Goal: Information Seeking & Learning: Learn about a topic

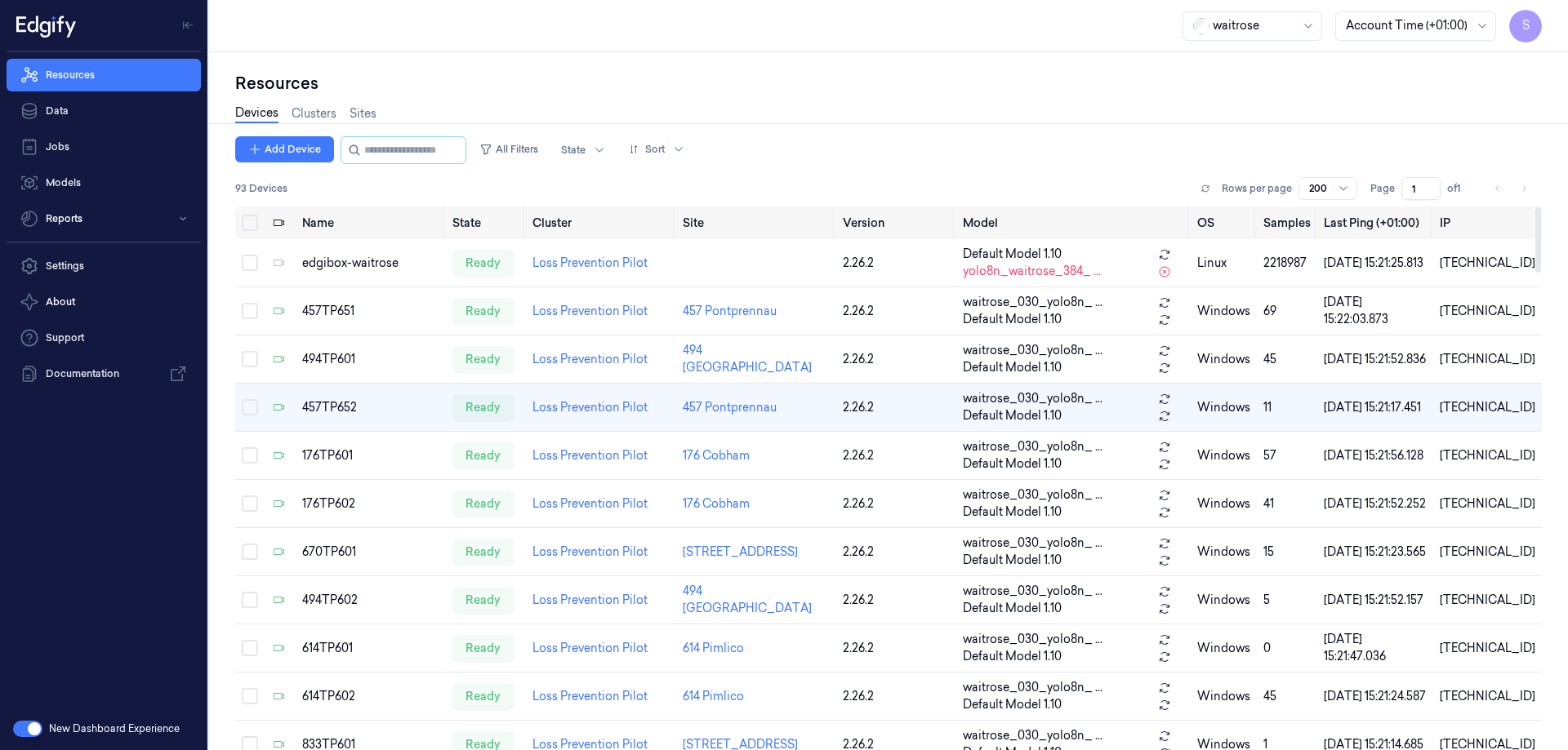
scroll to position [0, 7]
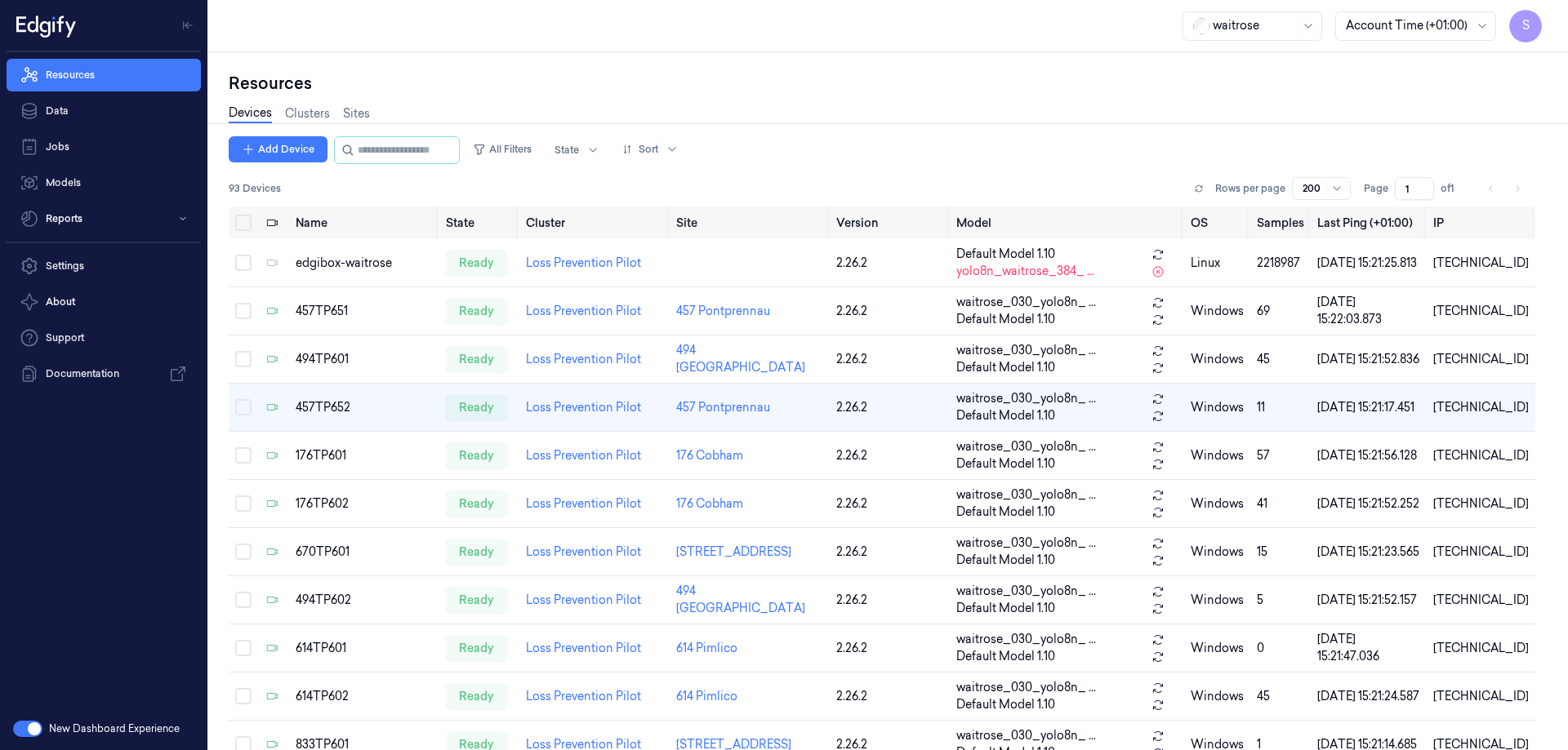
click at [27, 732] on button "button" at bounding box center [27, 729] width 29 height 17
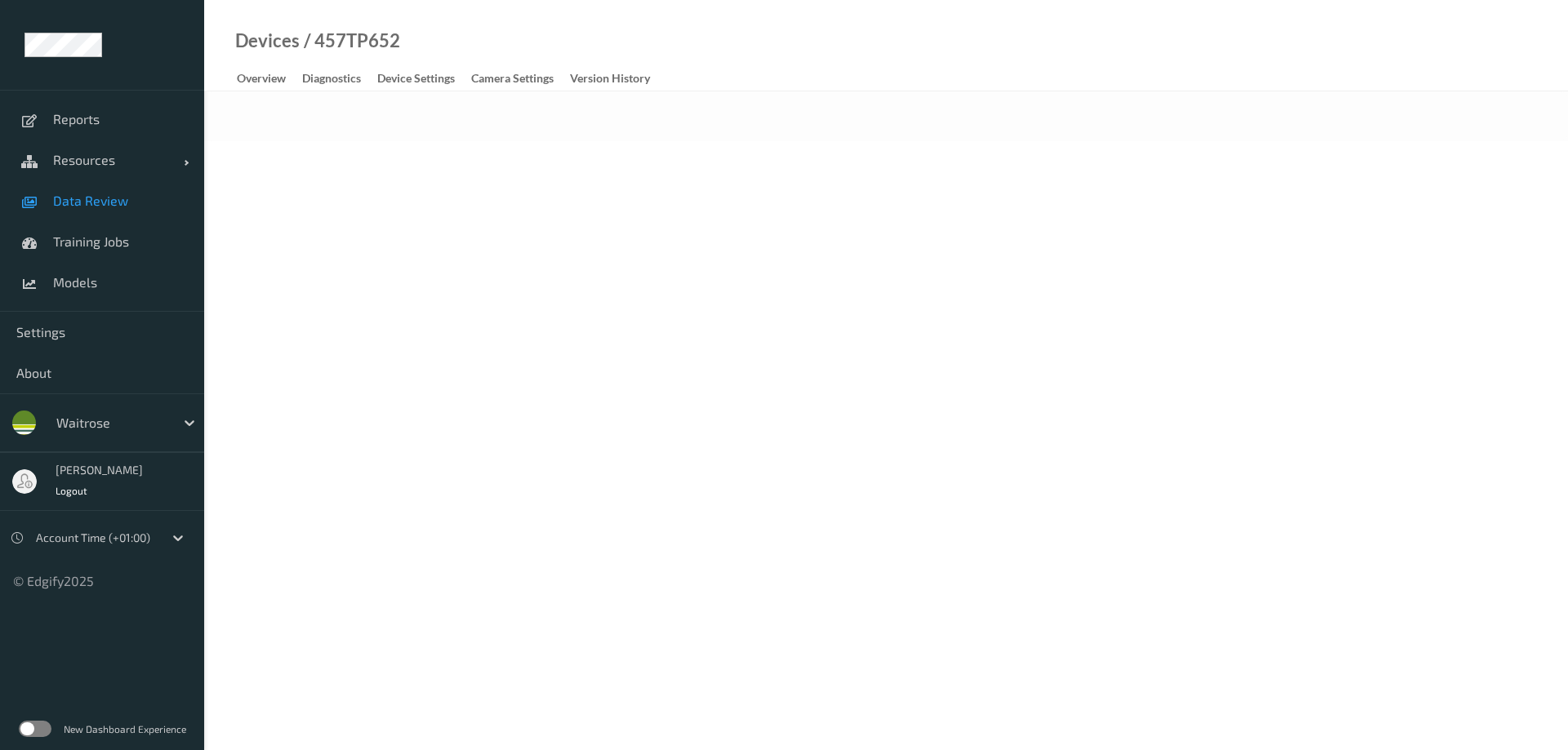
click at [84, 205] on span "Data Review" at bounding box center [121, 201] width 135 height 17
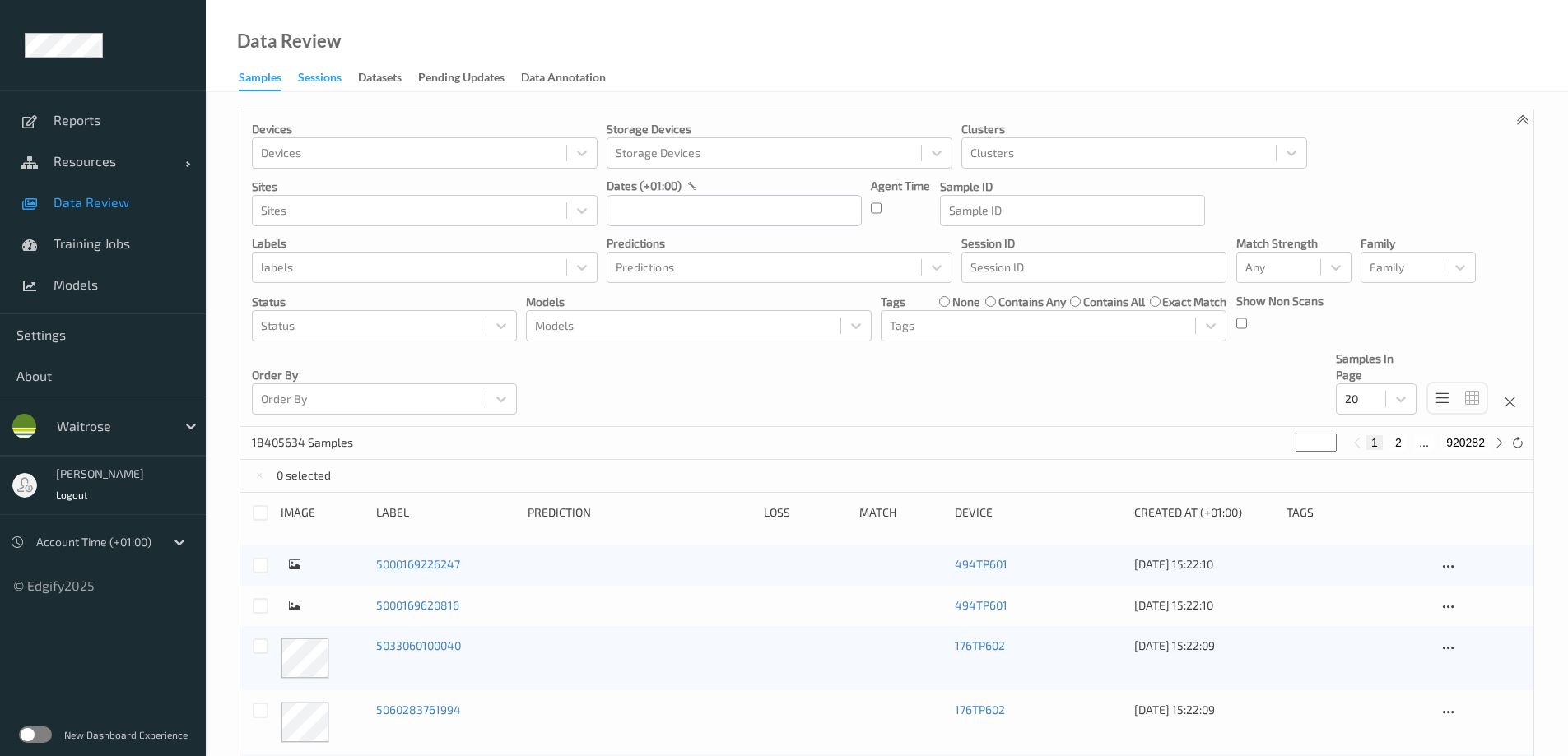
click at [317, 83] on div "Sessions" at bounding box center [319, 79] width 44 height 21
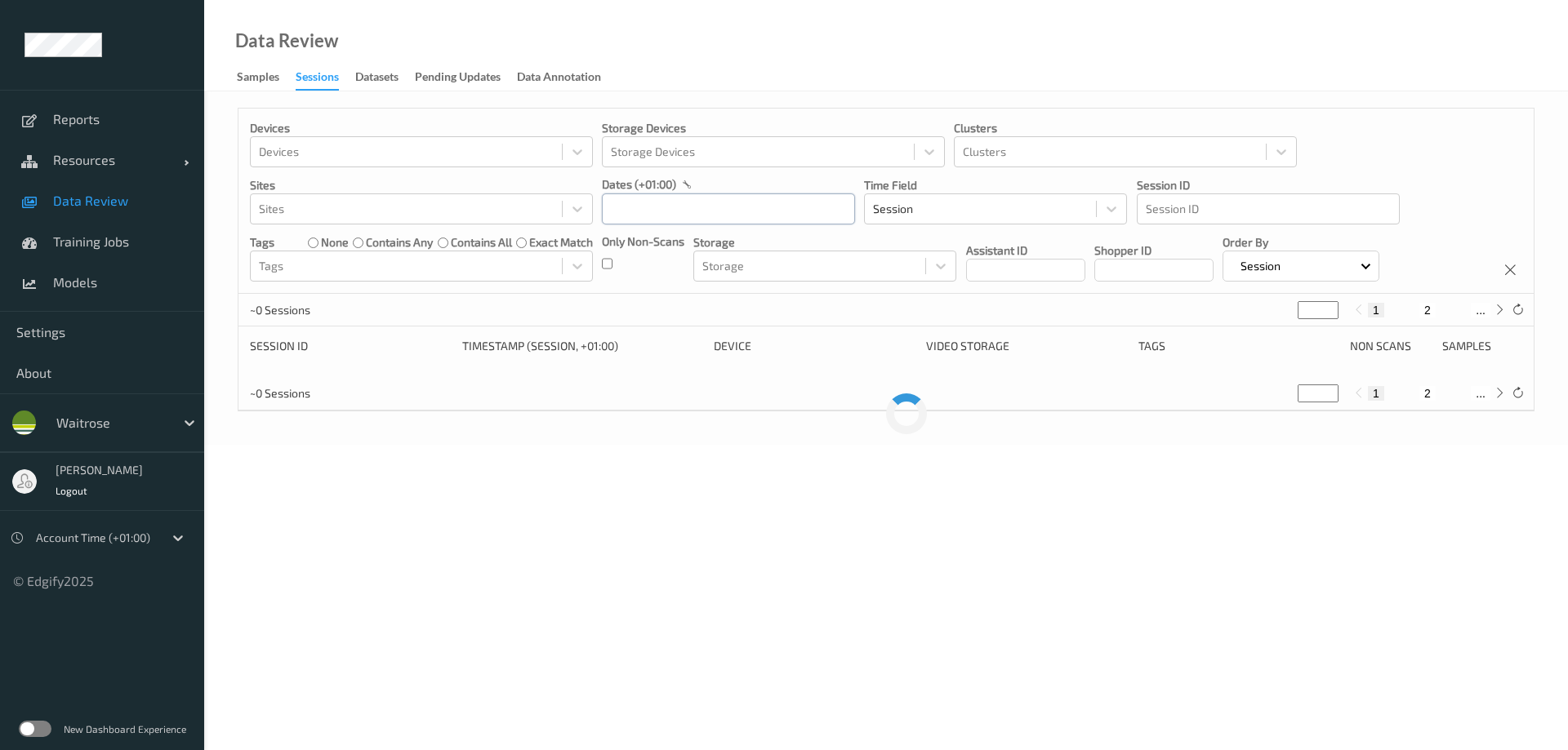
click at [646, 213] on input "text" at bounding box center [729, 209] width 253 height 31
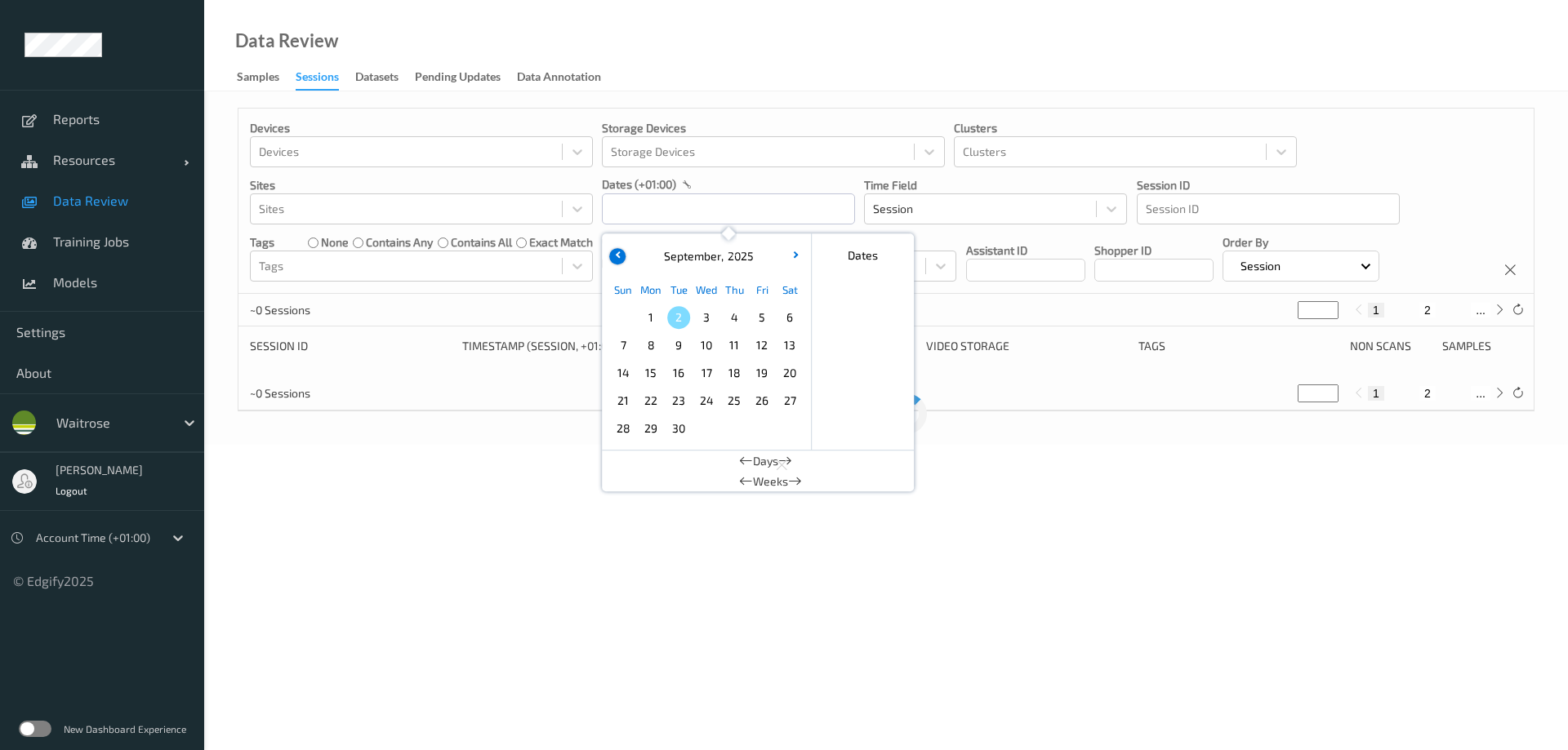
click at [617, 254] on icon "button" at bounding box center [618, 254] width 7 height 7
click at [759, 427] on span "29" at bounding box center [761, 428] width 22 height 22
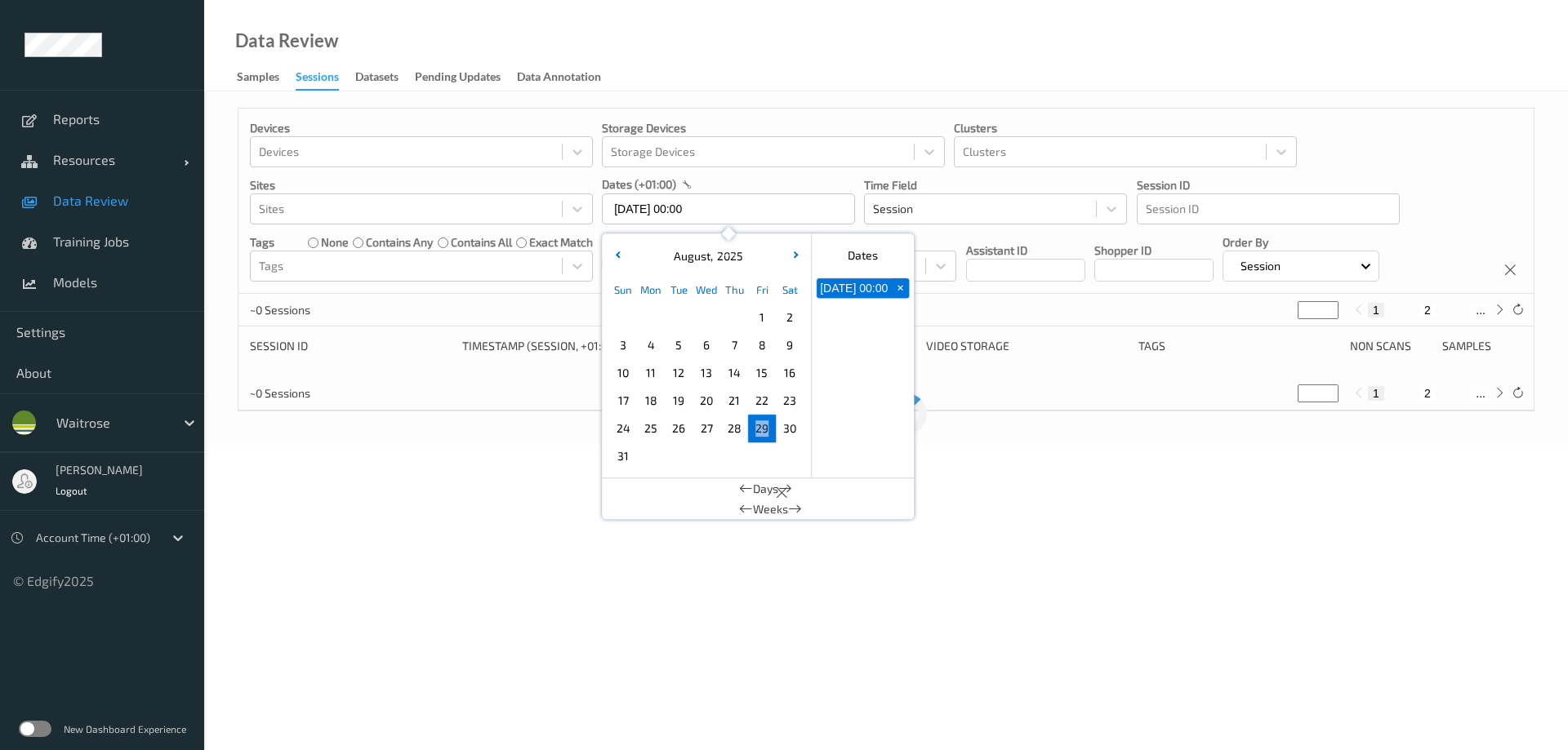
click at [759, 427] on span "29" at bounding box center [761, 428] width 22 height 22
type input "[DATE] 00:00 -> [DATE] 23:59"
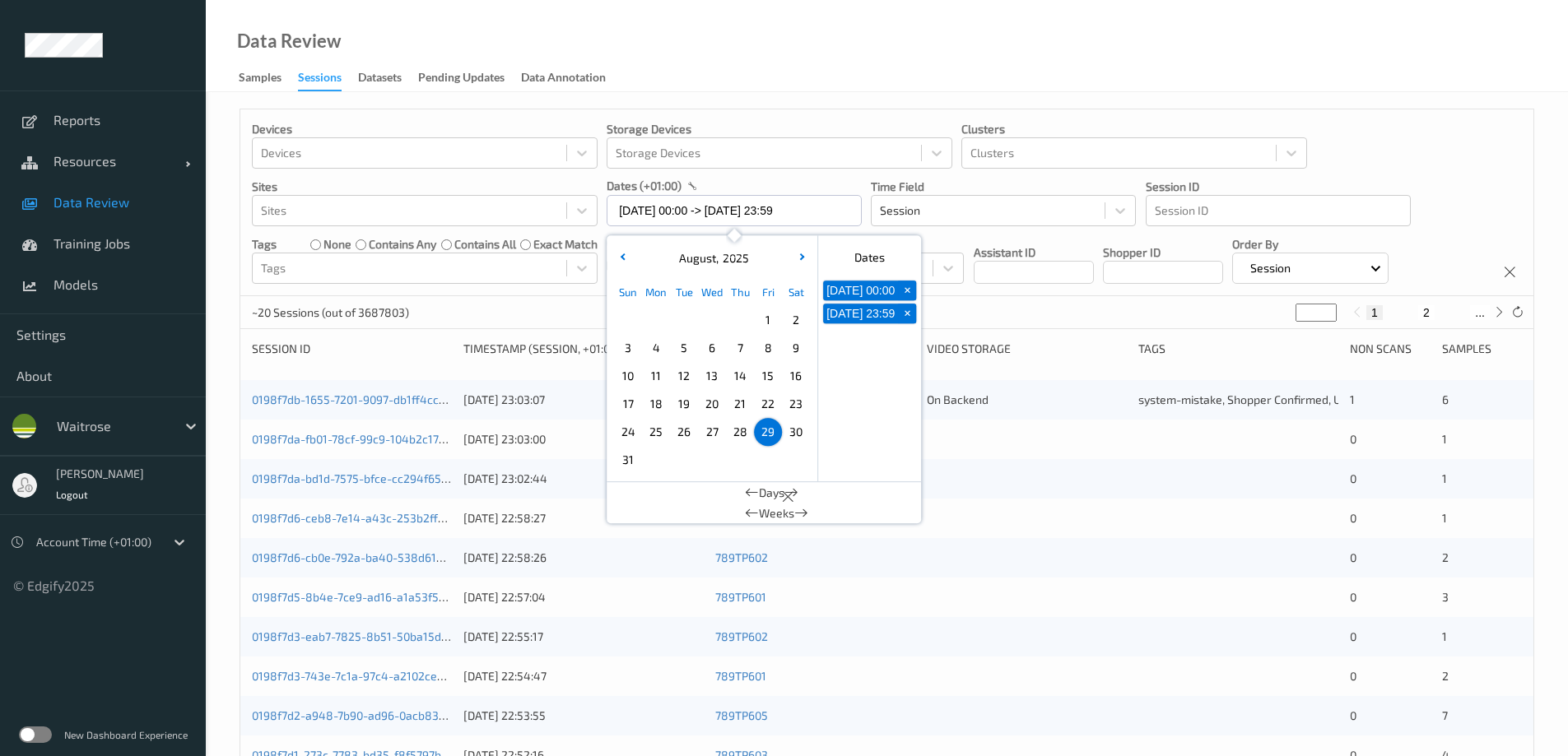
click at [770, 62] on div "Data Review Samples Sessions Datasets Pending Updates Data Annotation" at bounding box center [886, 46] width 1362 height 92
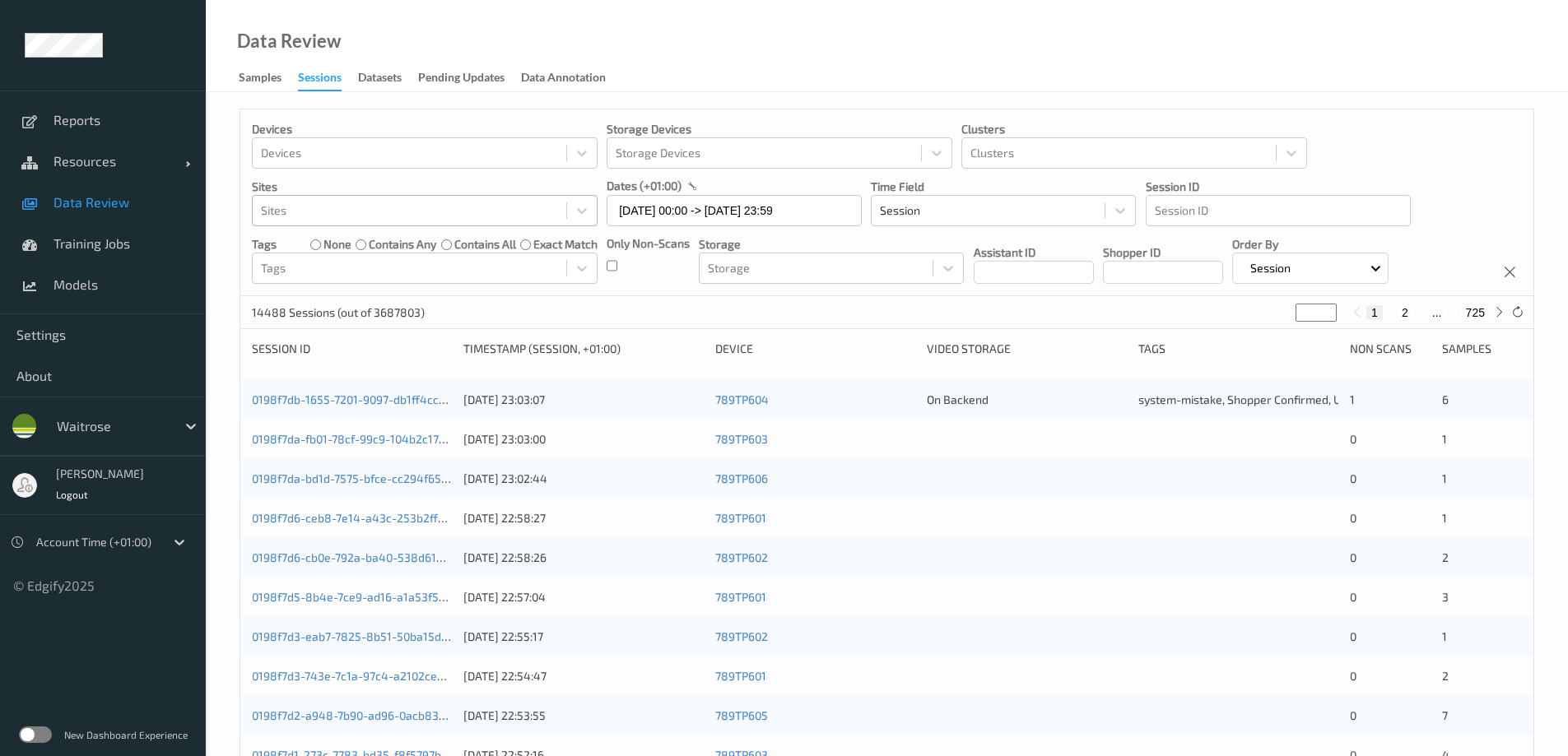
click at [304, 208] on div at bounding box center [409, 211] width 297 height 20
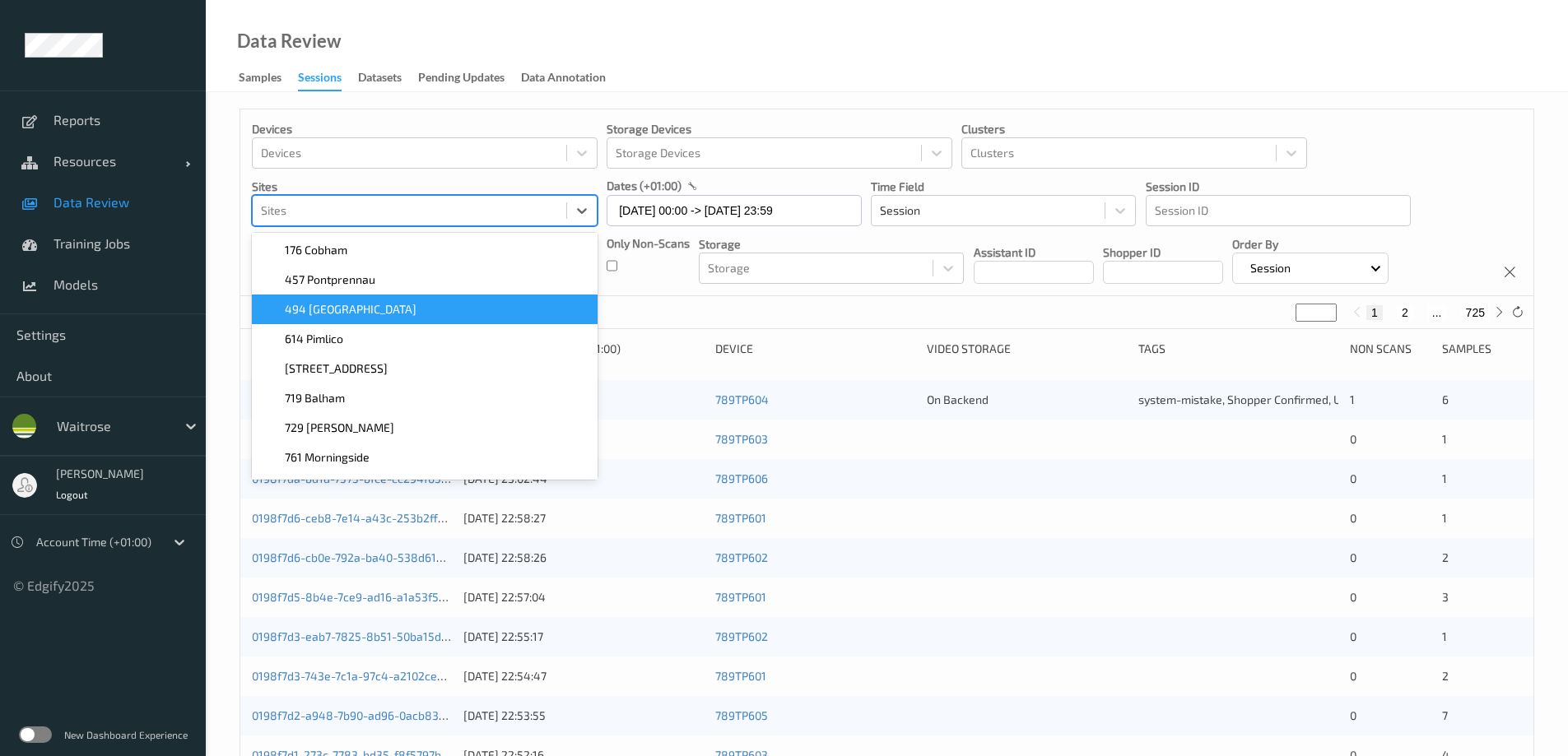
scroll to position [115, 0]
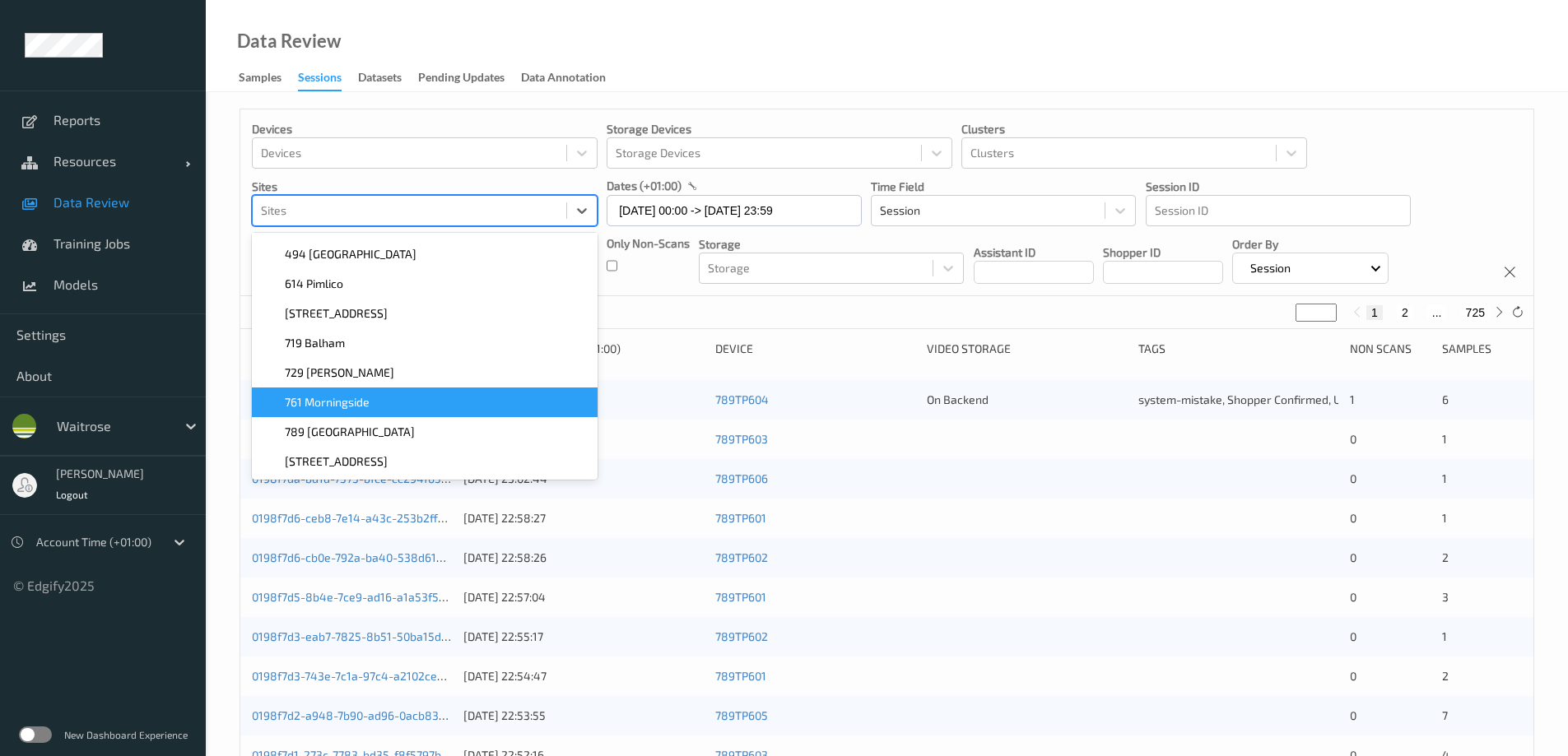
click at [303, 400] on span "761 Morningside" at bounding box center [327, 402] width 85 height 17
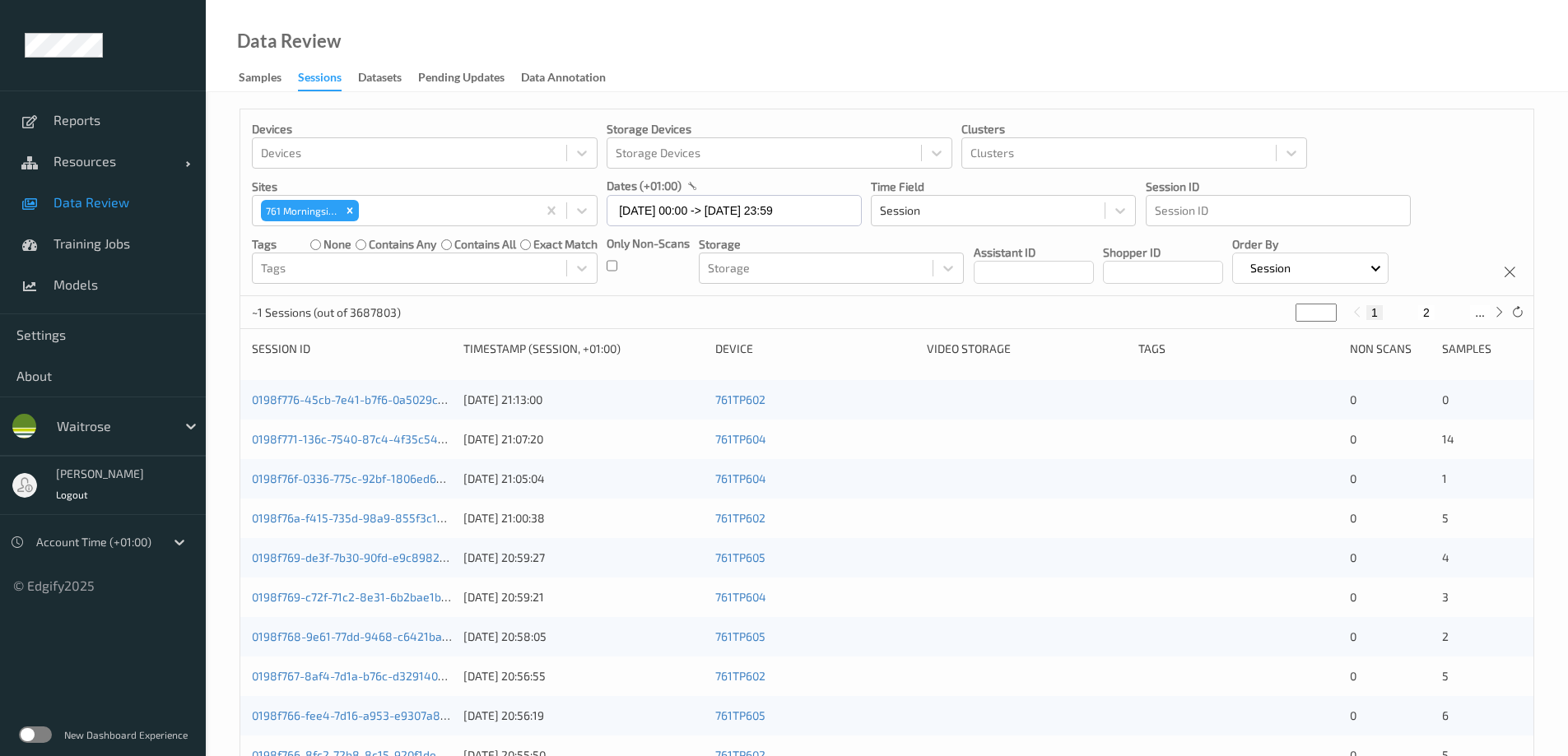
click at [736, 49] on div "Data Review Samples Sessions Datasets Pending Updates Data Annotation" at bounding box center [886, 46] width 1362 height 92
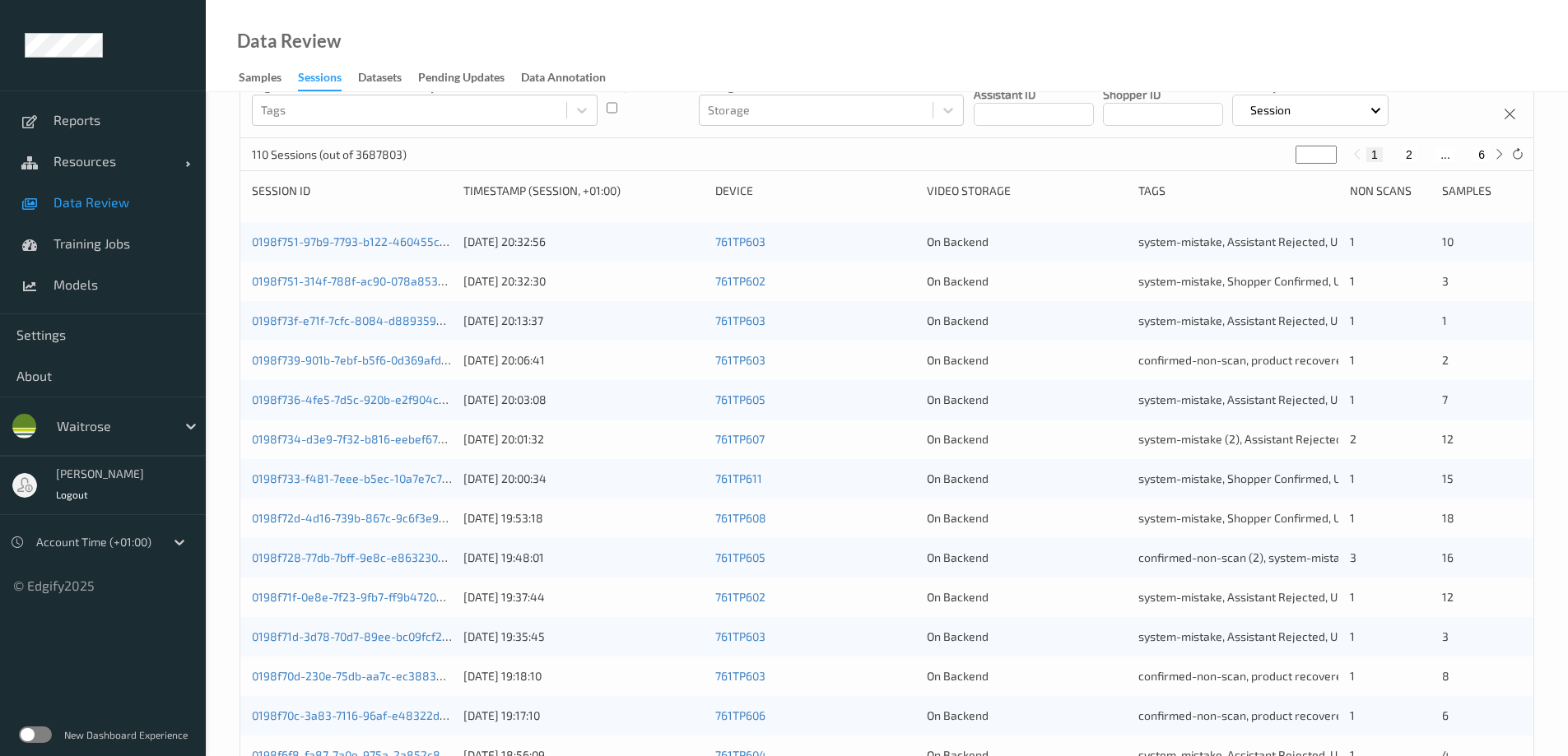
scroll to position [164, 0]
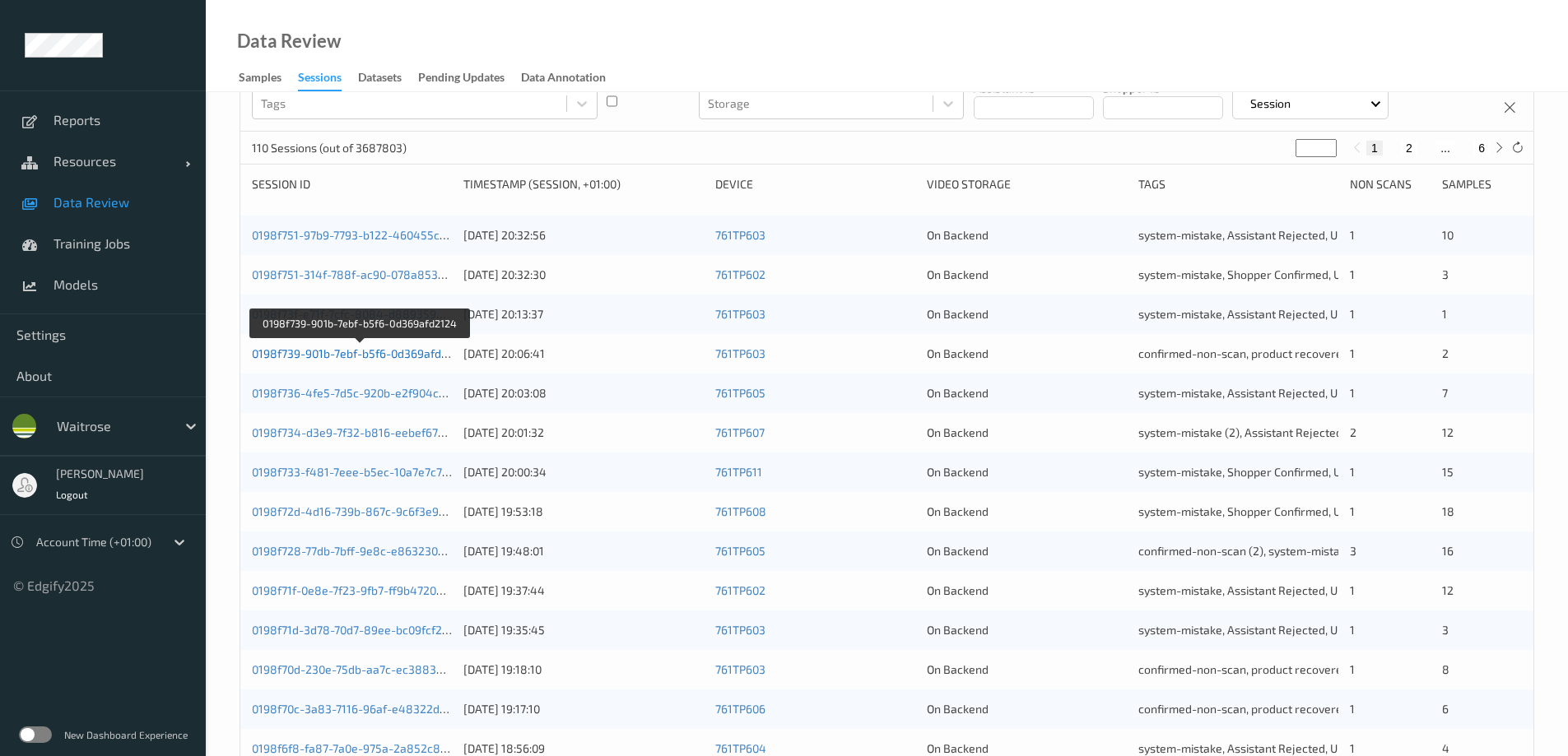
click at [379, 351] on link "0198f739-901b-7ebf-b5f6-0d369afd2124" at bounding box center [359, 353] width 215 height 14
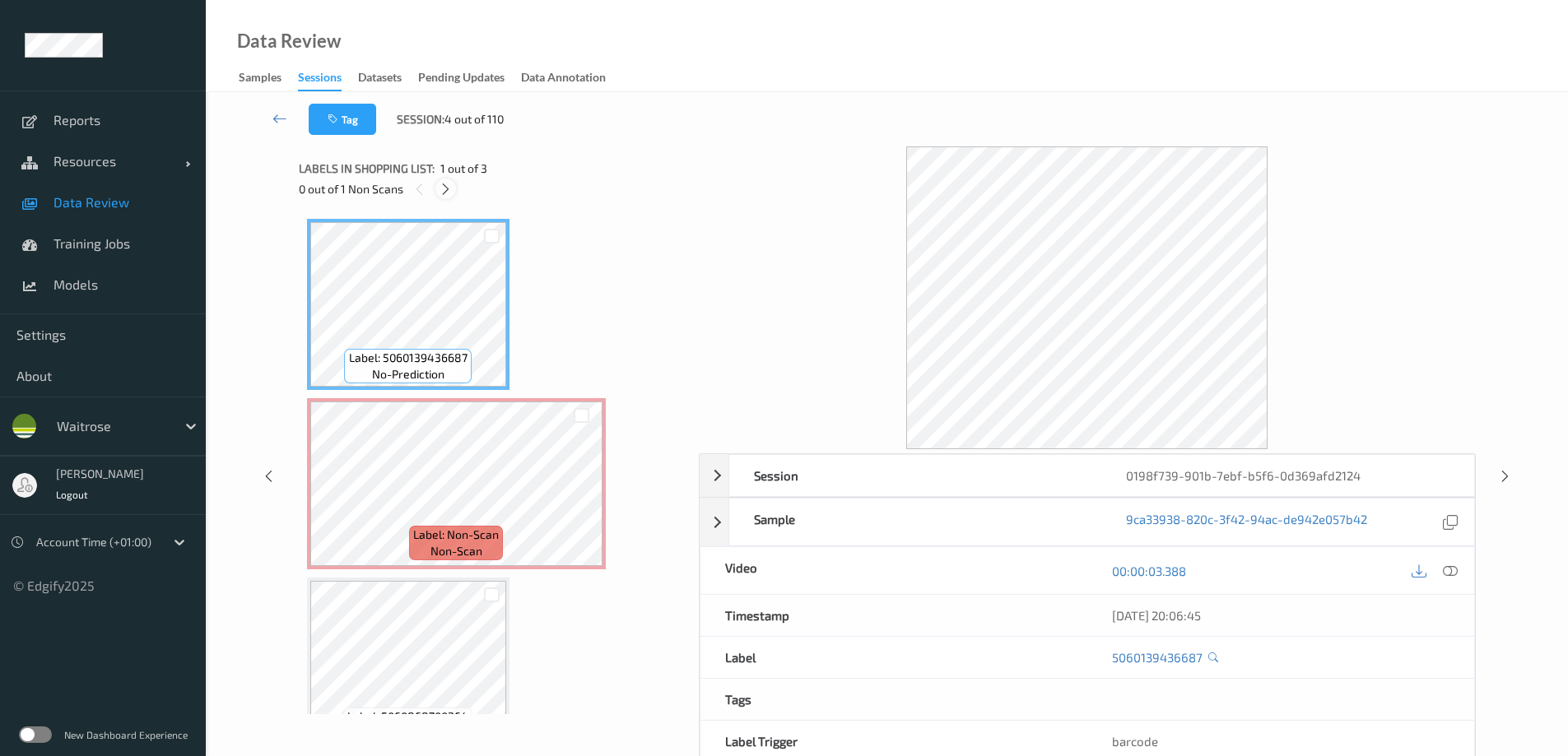
click at [442, 188] on icon at bounding box center [445, 189] width 14 height 15
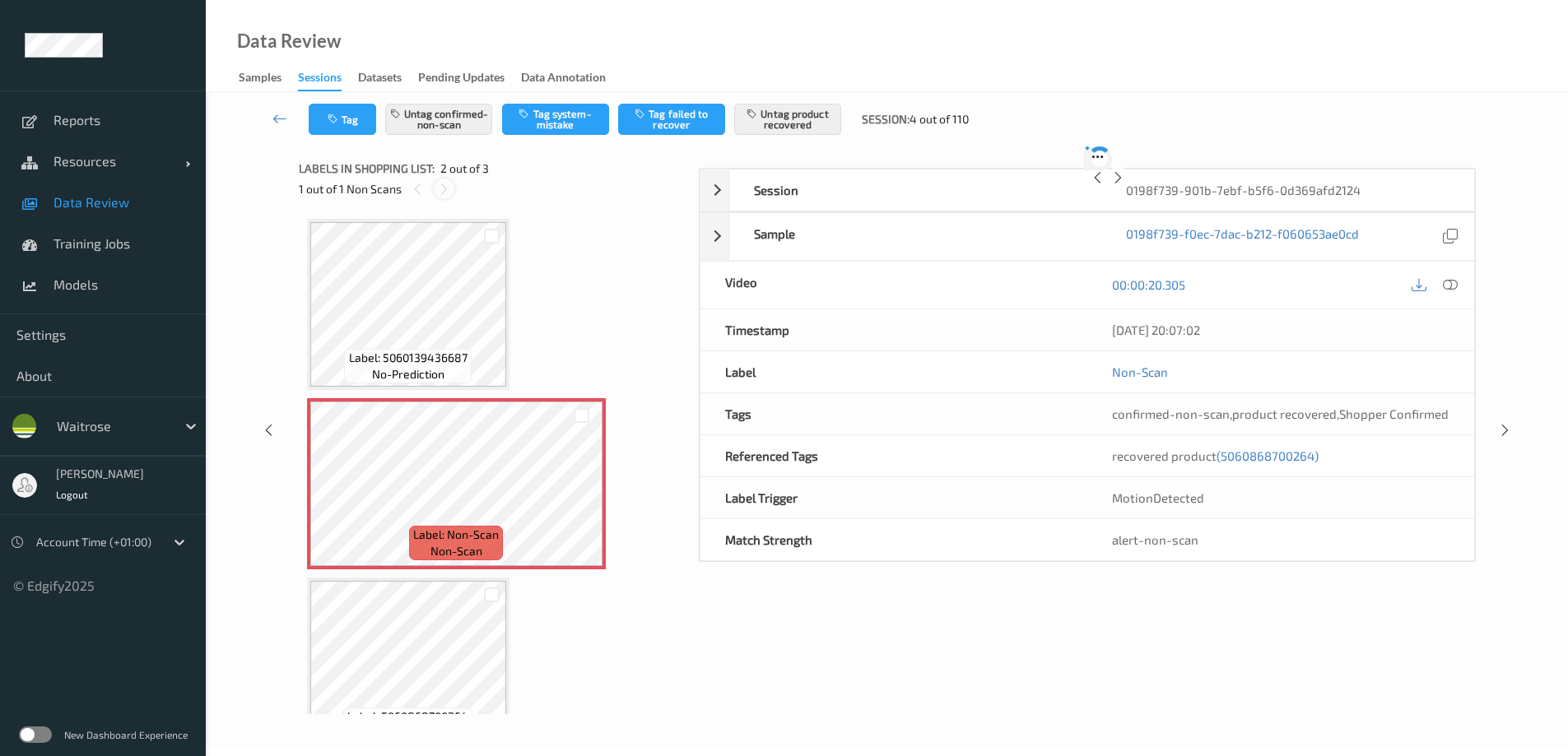
scroll to position [8, 0]
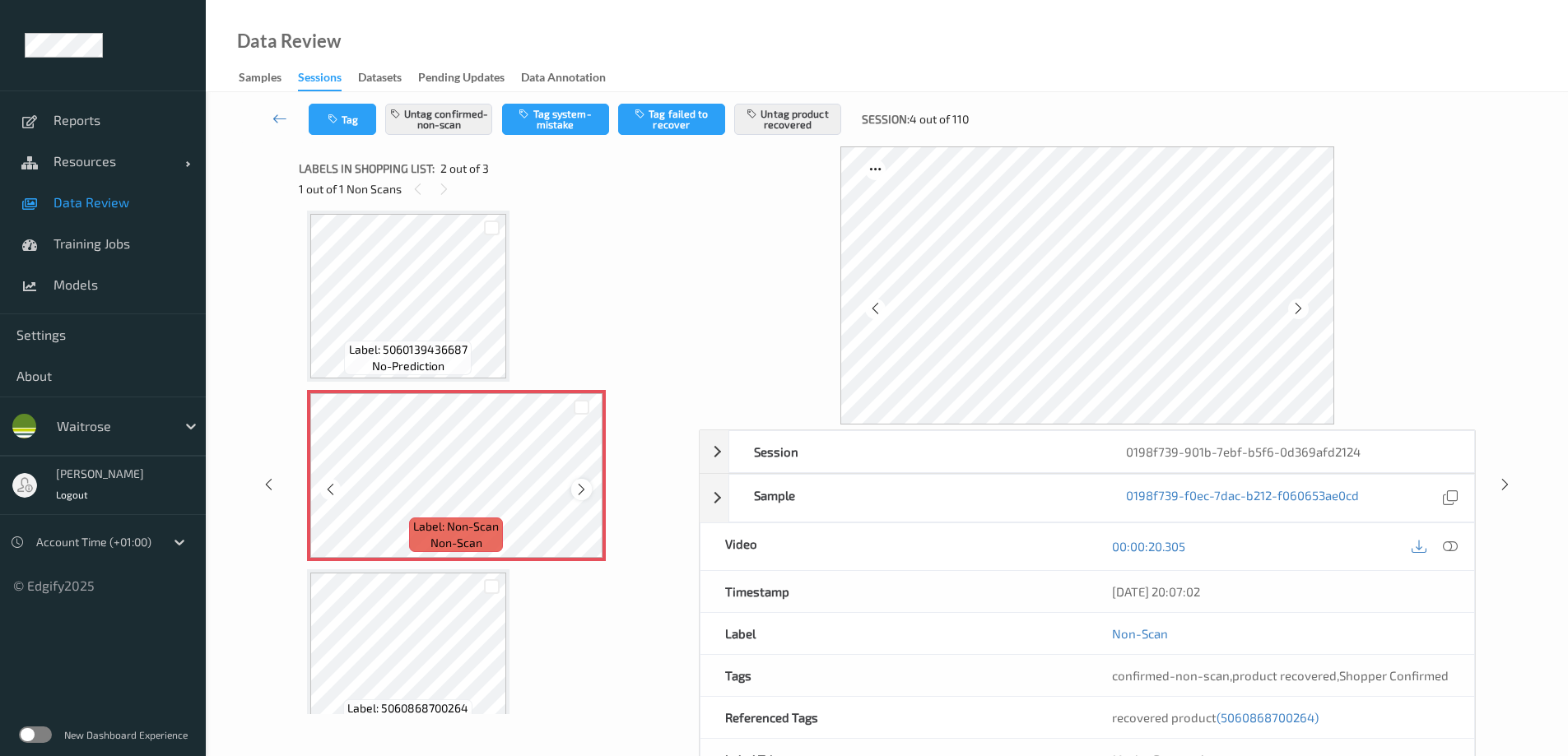
click at [580, 494] on icon at bounding box center [581, 489] width 14 height 15
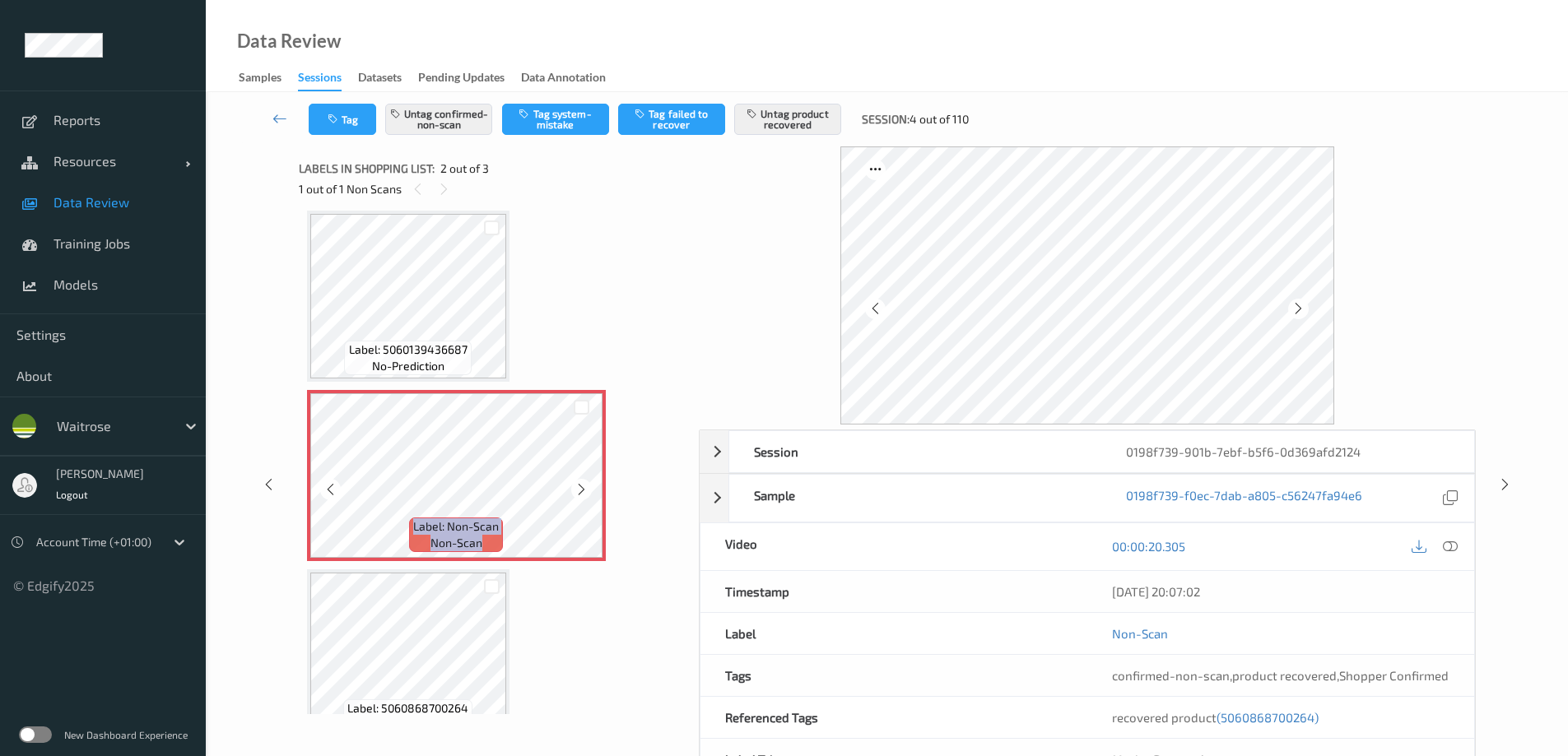
click at [580, 494] on icon at bounding box center [581, 489] width 14 height 15
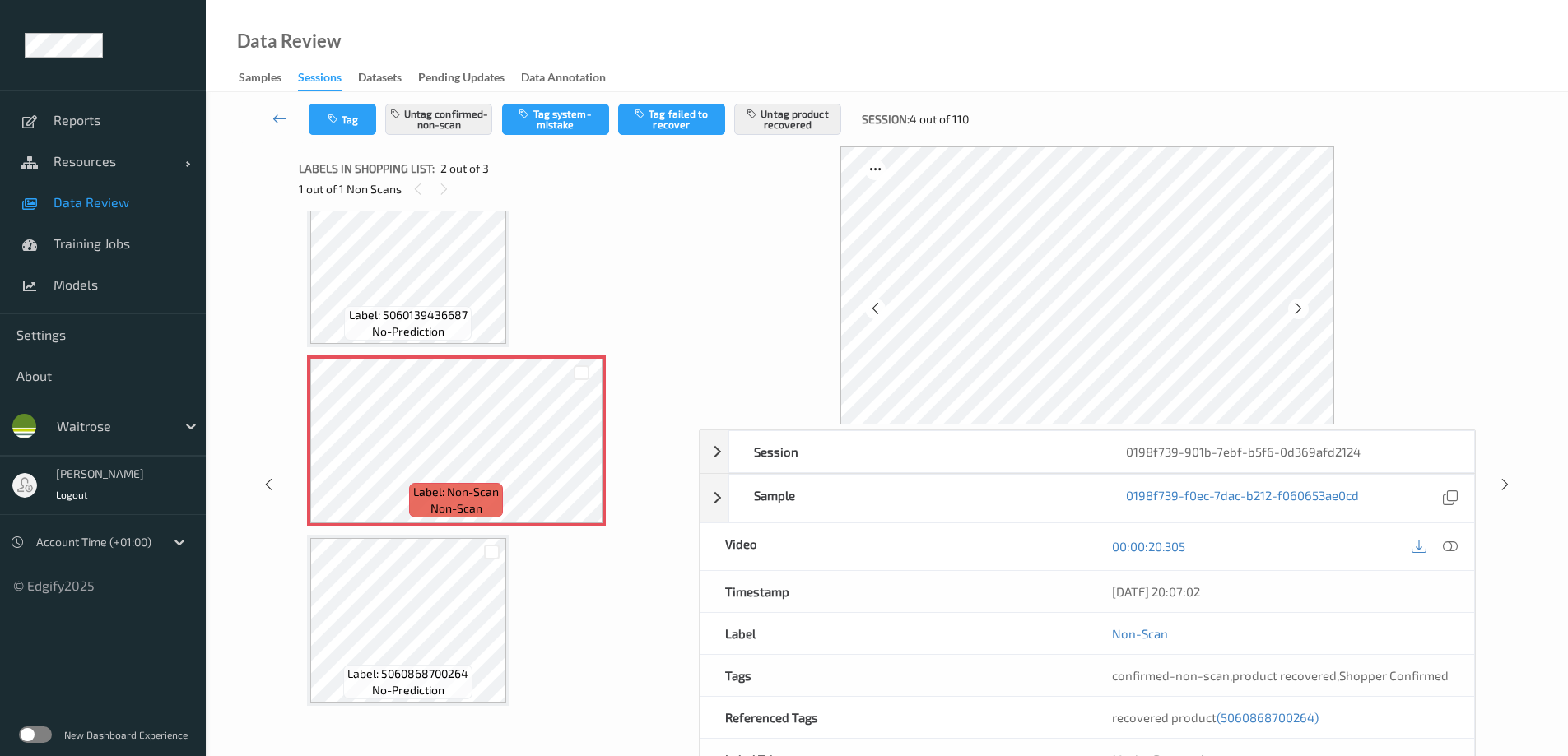
scroll to position [0, 0]
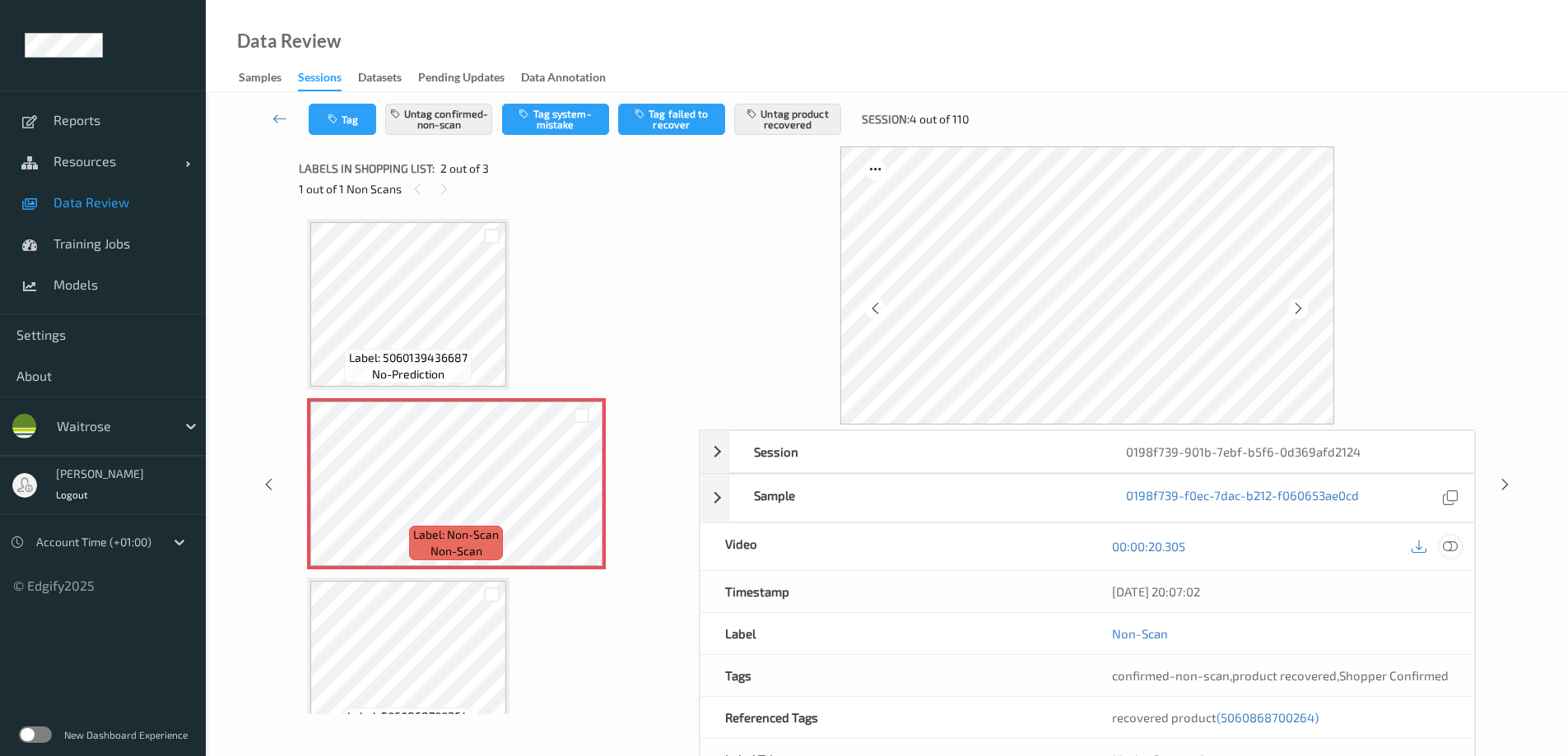
click at [1449, 545] on icon at bounding box center [1450, 546] width 15 height 15
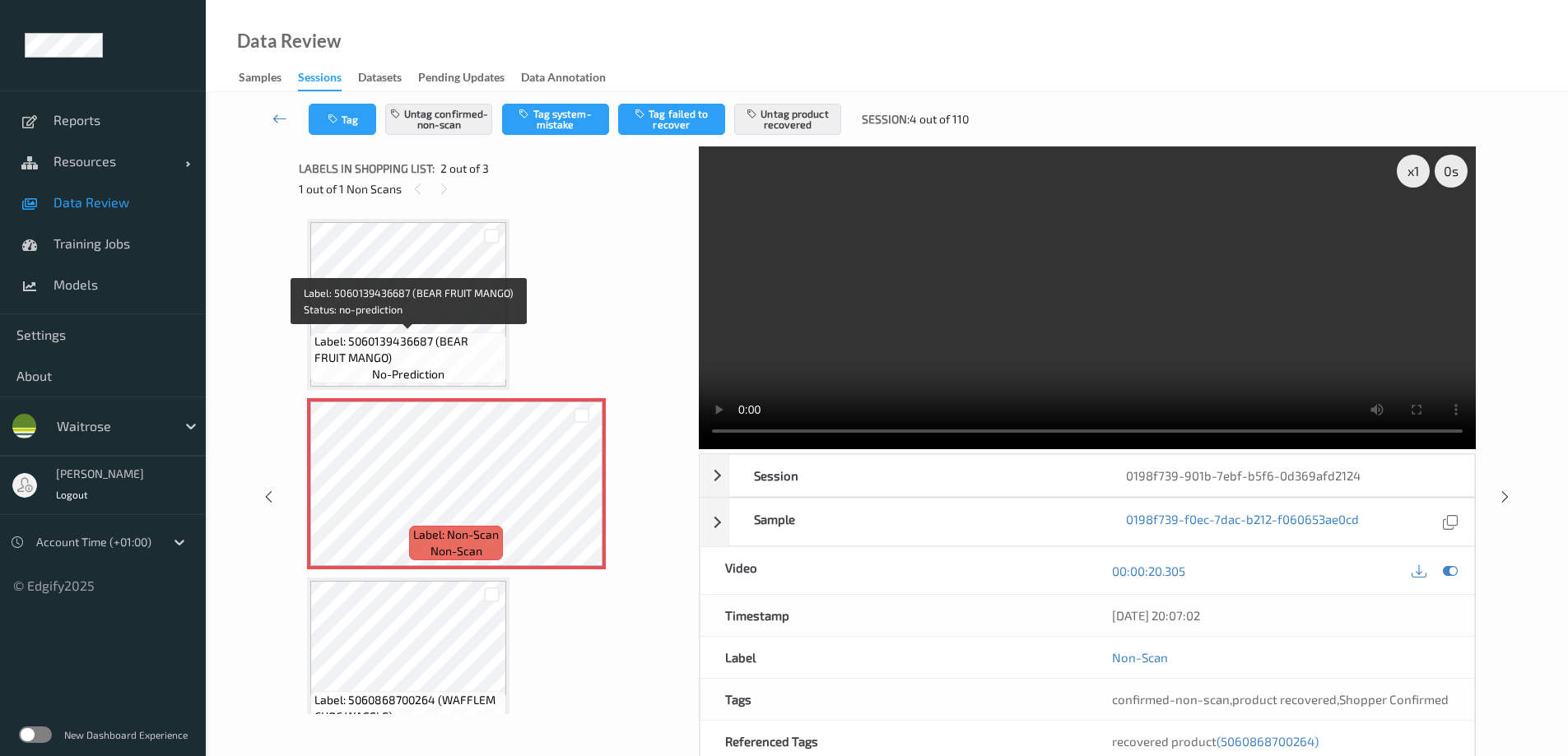
click at [414, 339] on span "Label: 5060139436687 (BEAR FRUIT MANGO)" at bounding box center [408, 350] width 188 height 33
click at [577, 496] on icon at bounding box center [581, 498] width 14 height 15
click at [577, 495] on icon at bounding box center [581, 498] width 14 height 15
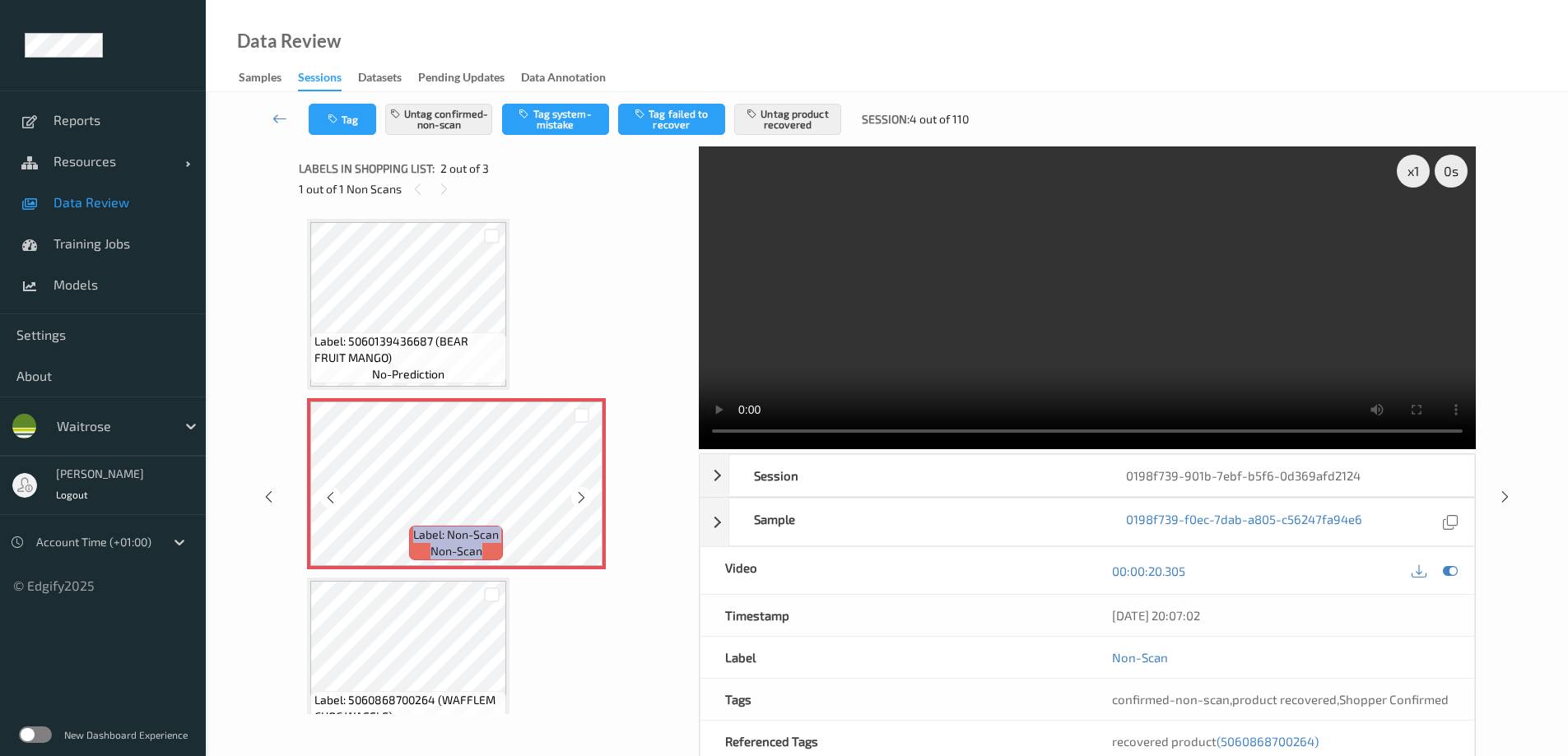
click at [577, 495] on icon at bounding box center [581, 498] width 14 height 15
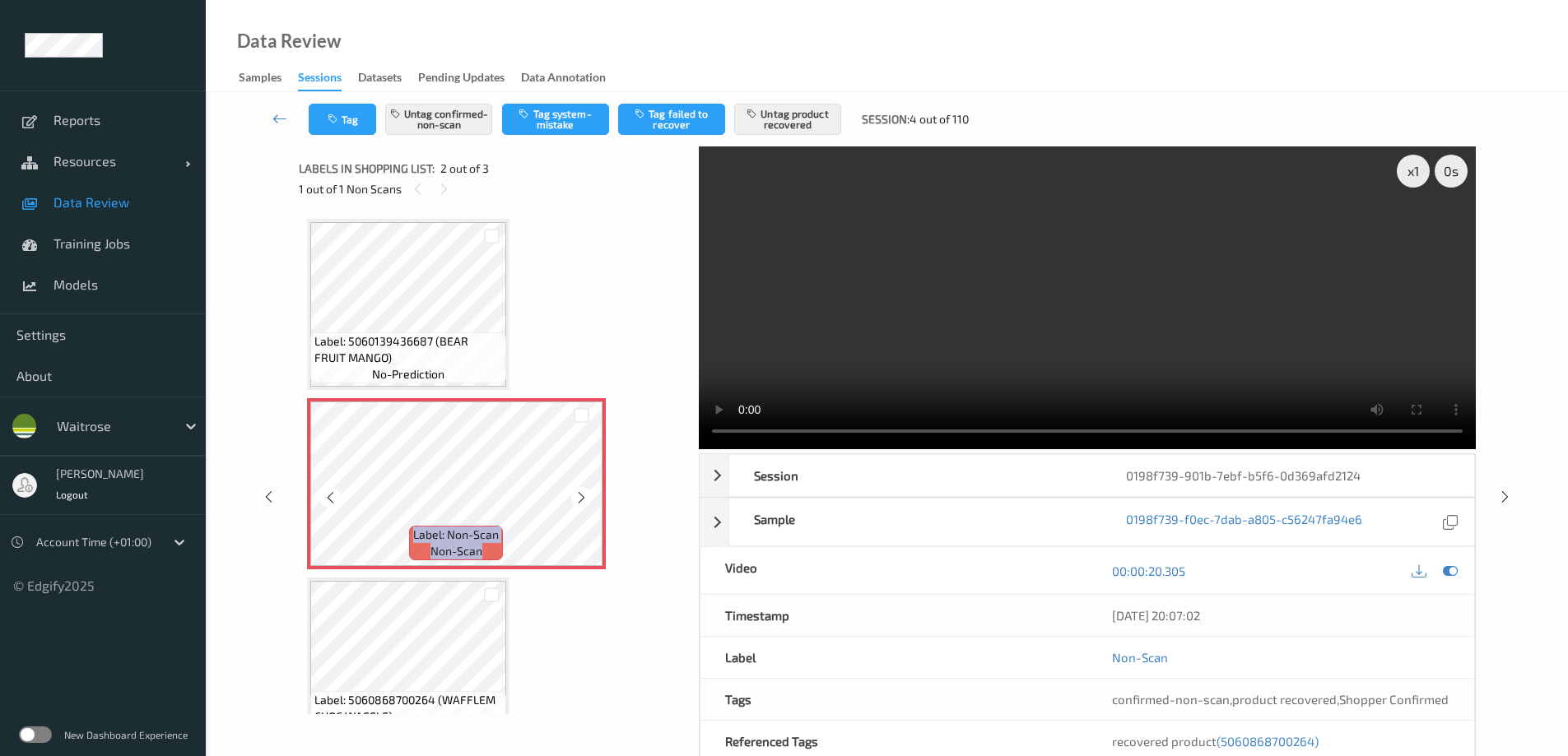
click at [577, 495] on icon at bounding box center [581, 498] width 14 height 15
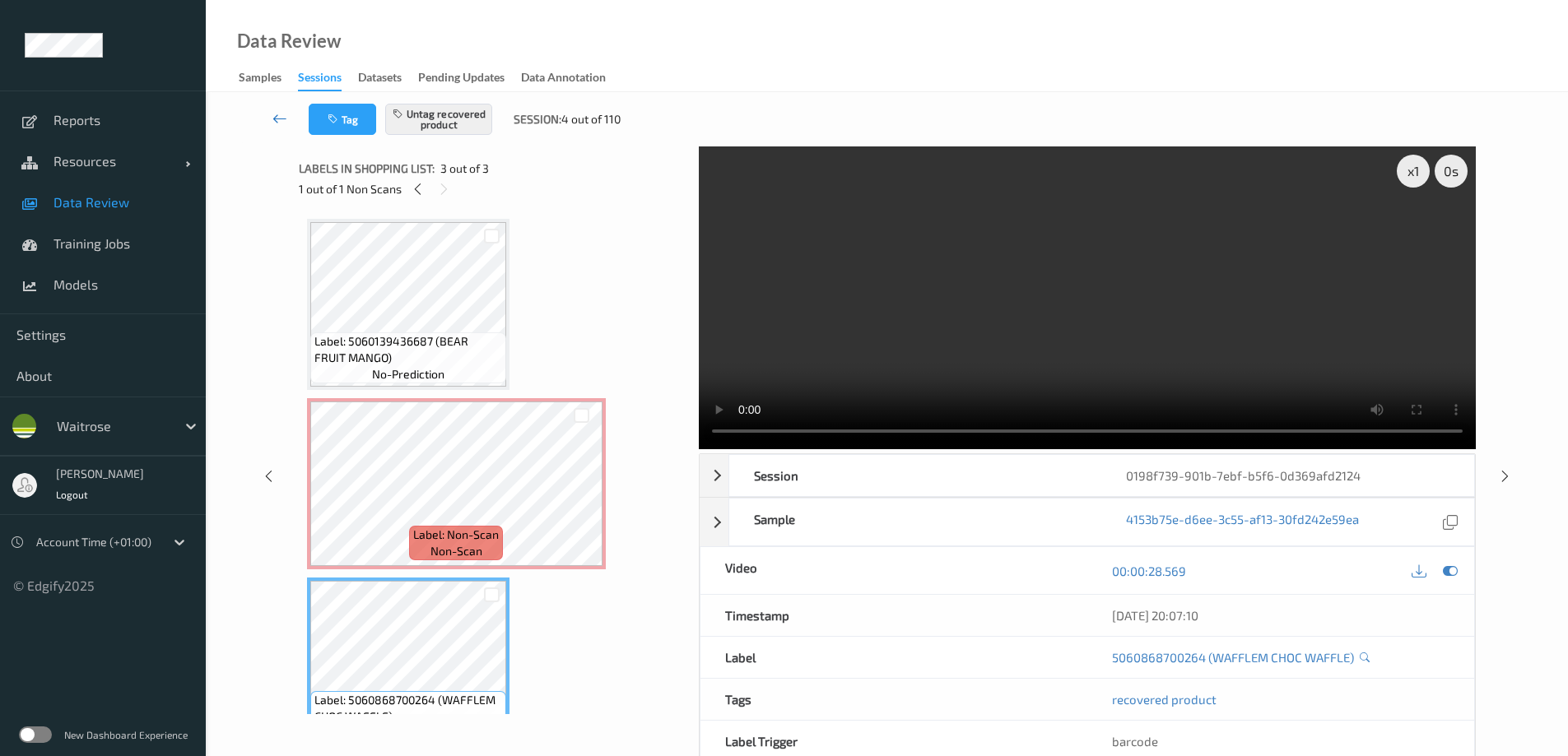
click at [289, 111] on link at bounding box center [279, 119] width 58 height 31
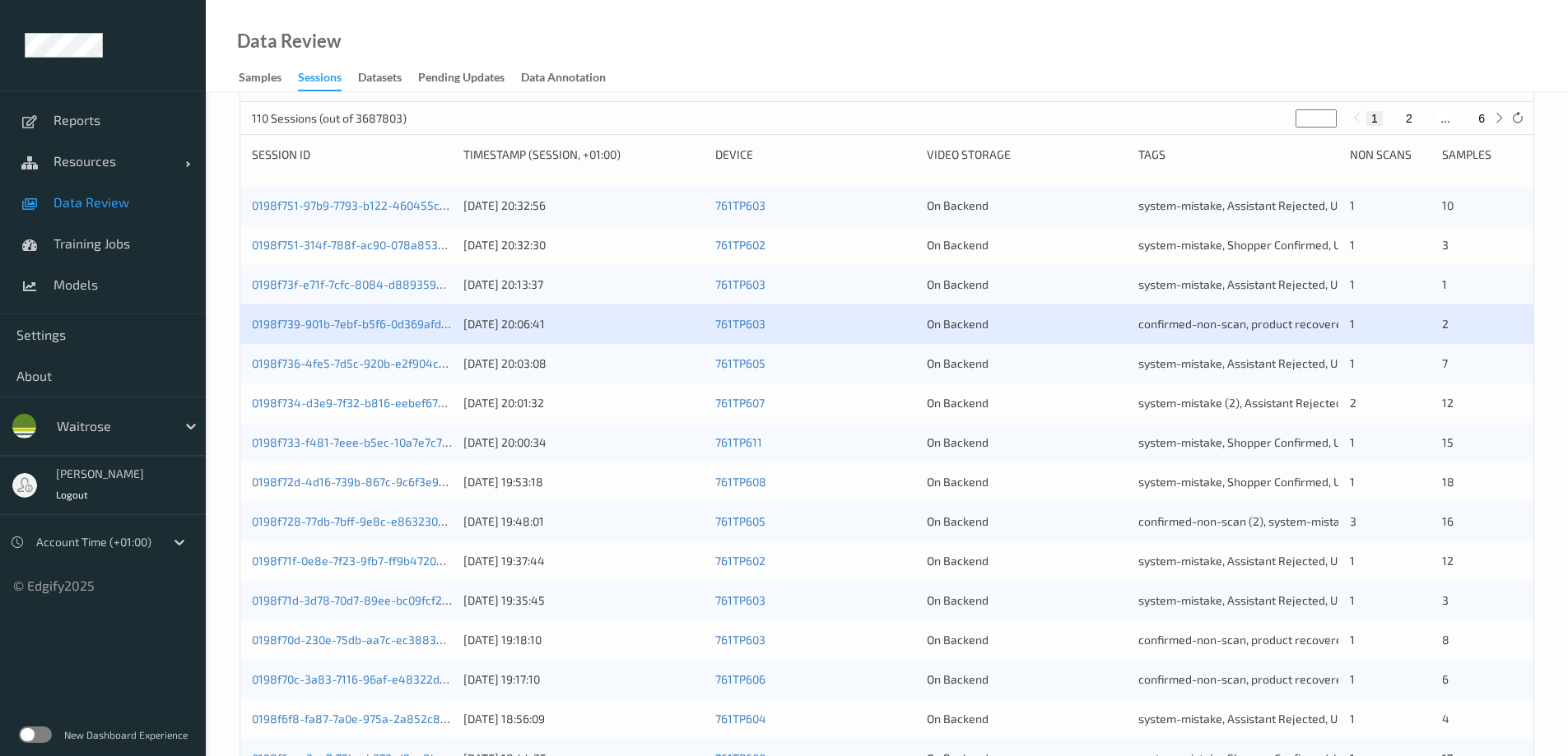
scroll to position [247, 0]
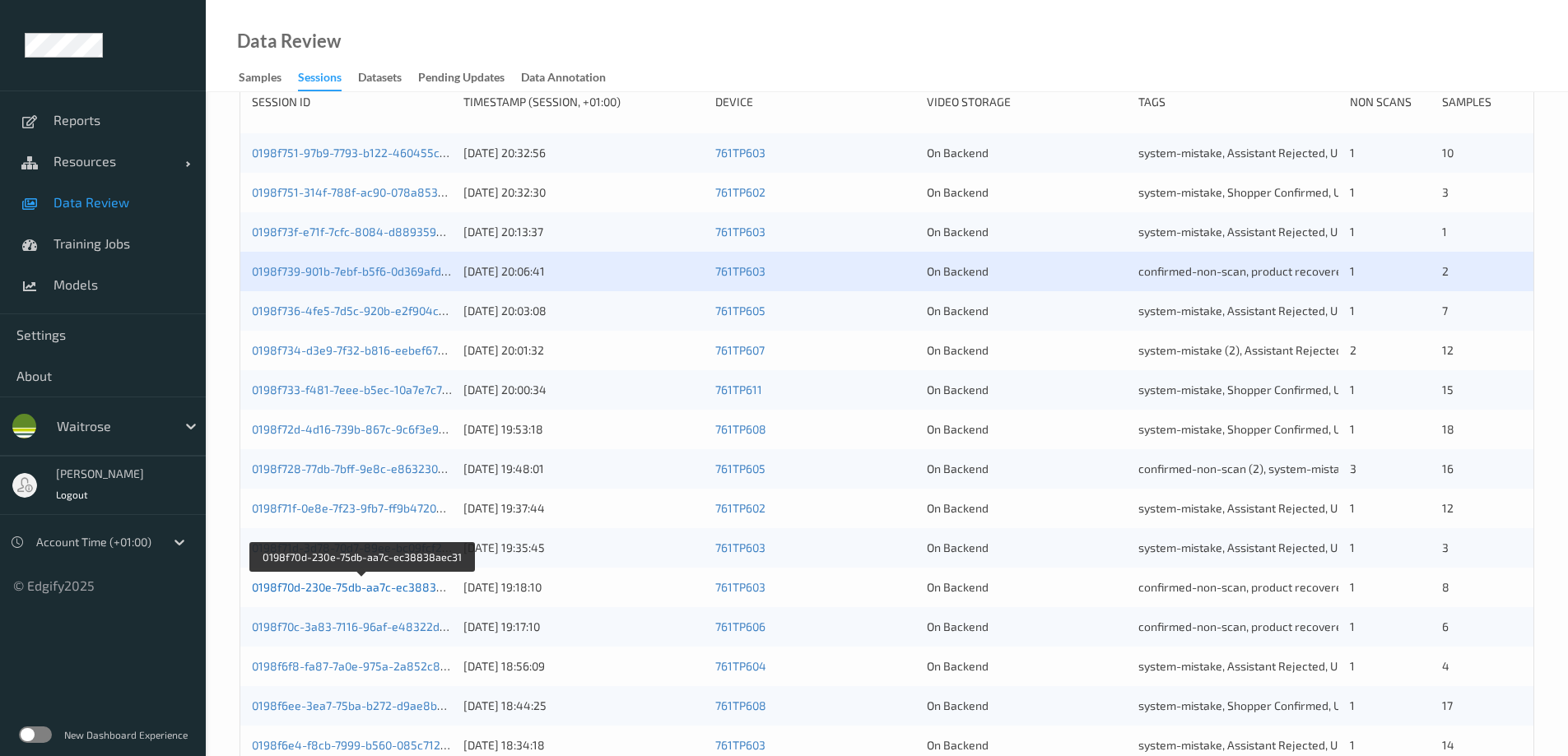
click at [370, 584] on link "0198f70d-230e-75db-aa7c-ec38838aec31" at bounding box center [362, 587] width 222 height 14
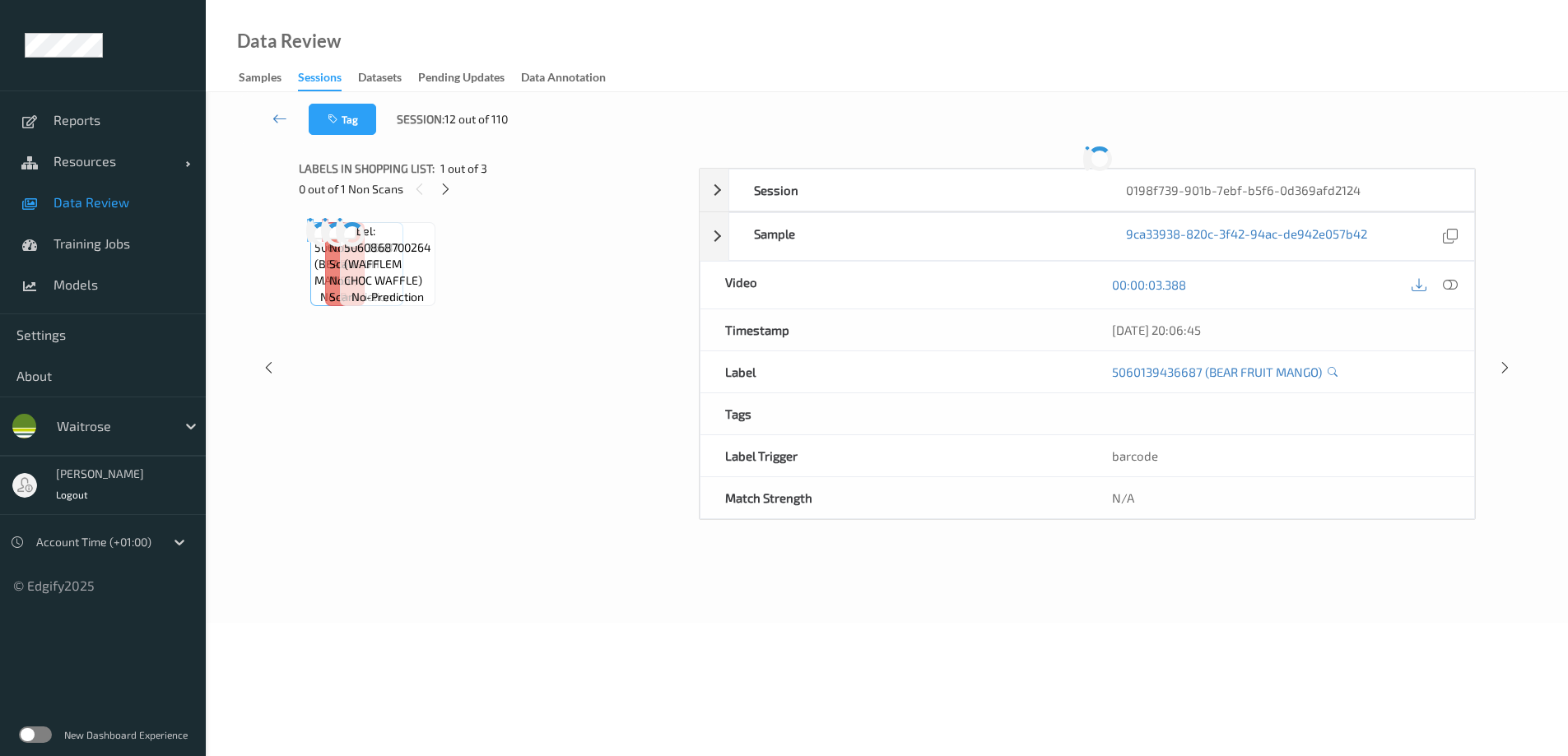
scroll to position [83, 0]
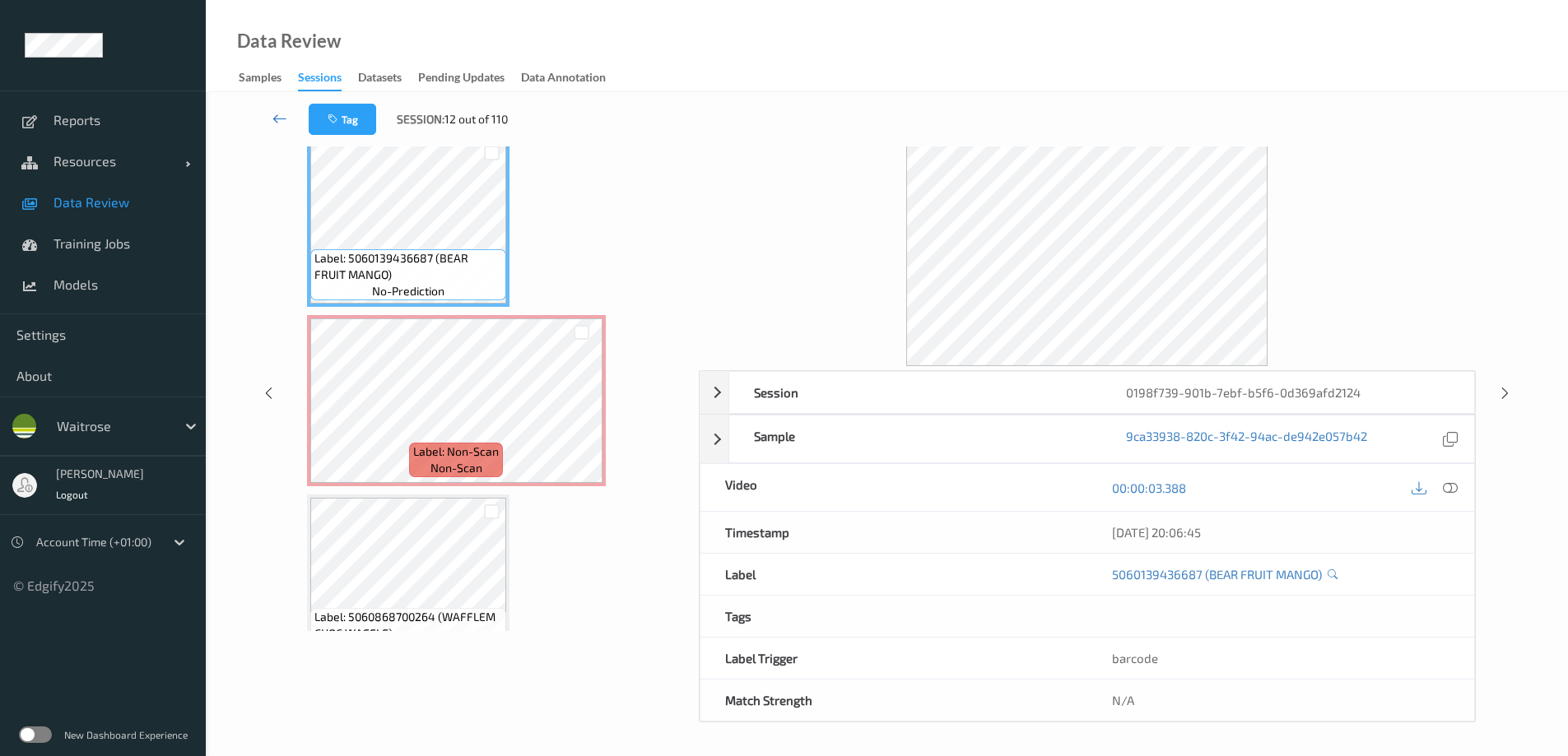
click at [285, 116] on icon at bounding box center [280, 119] width 15 height 17
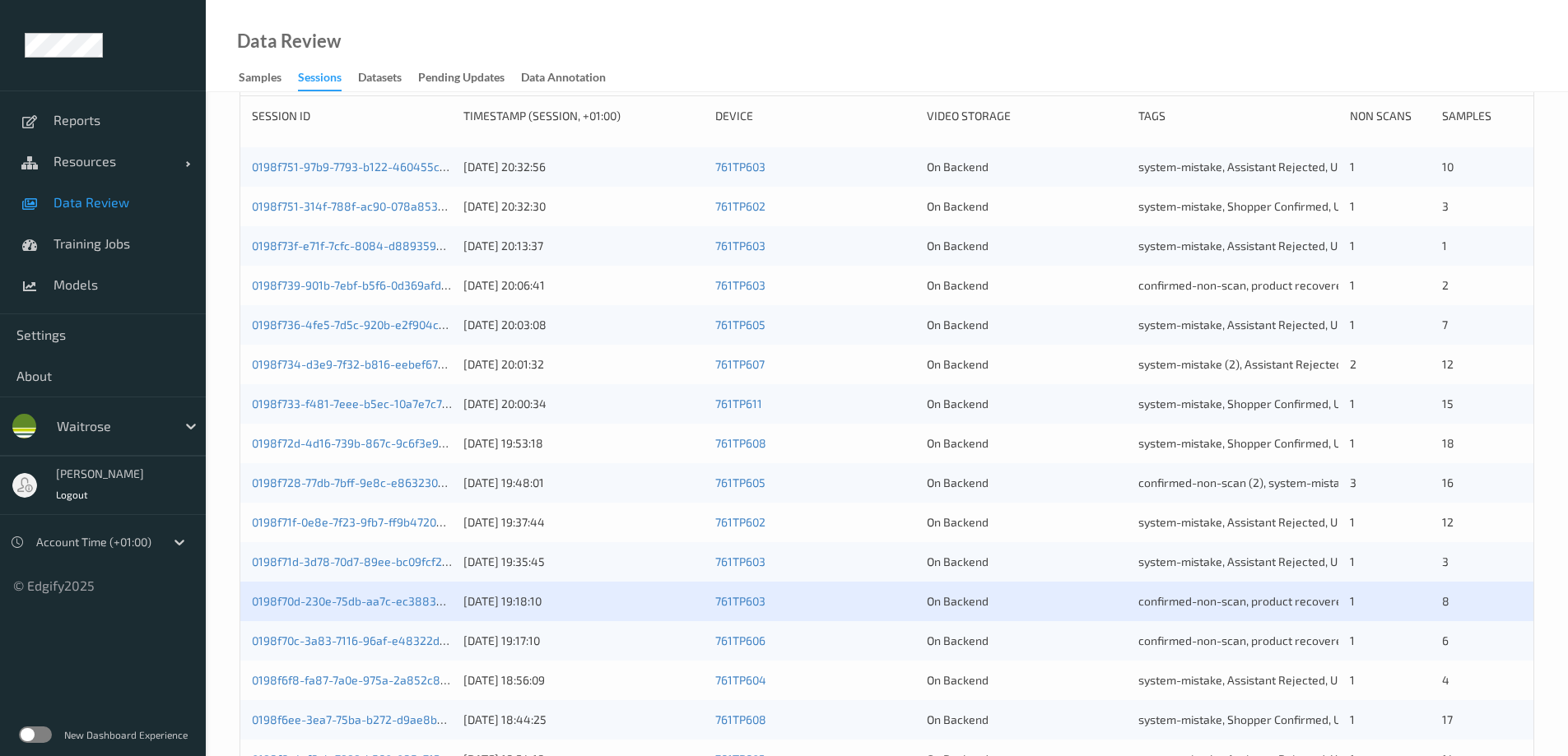
scroll to position [247, 0]
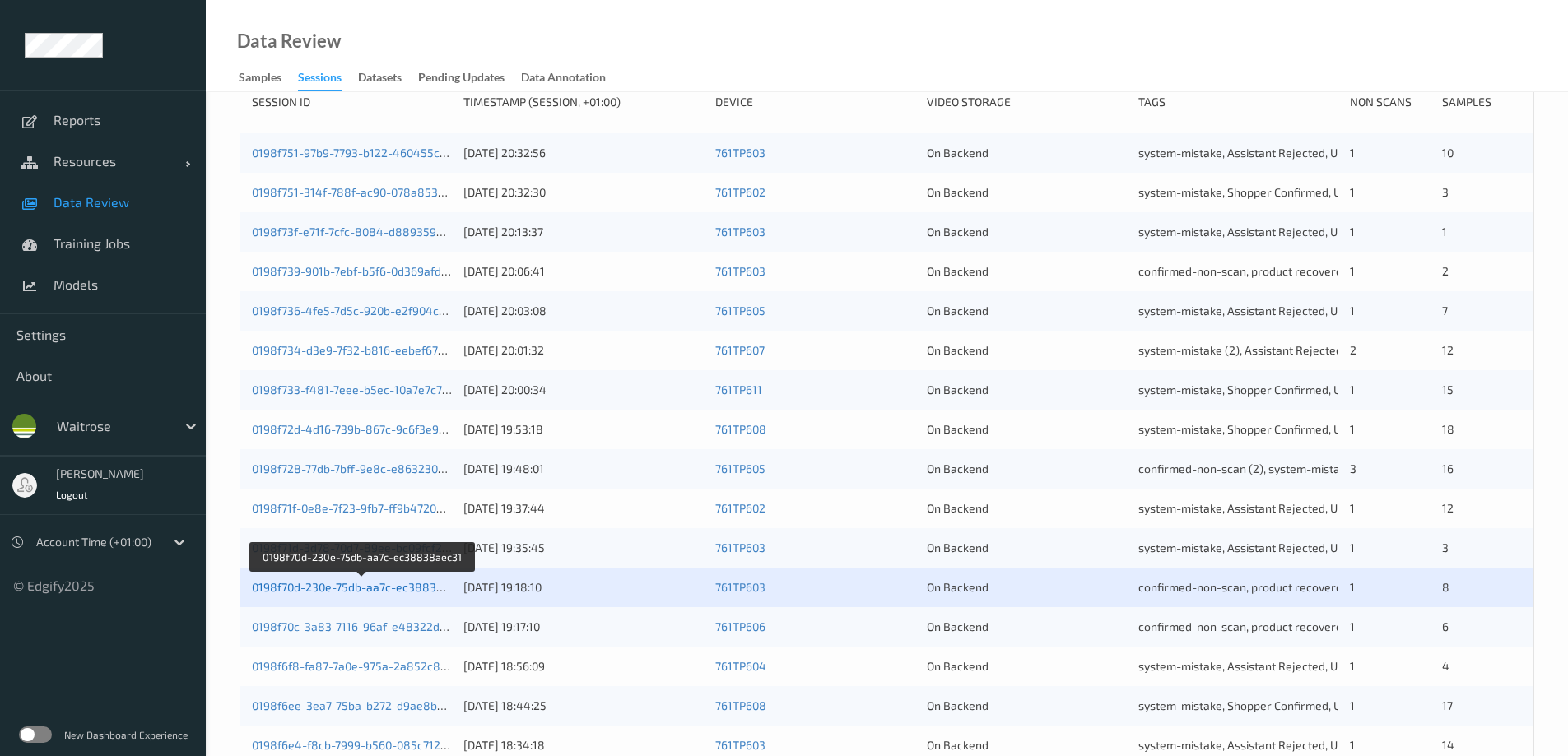
click at [323, 588] on link "0198f70d-230e-75db-aa7c-ec38838aec31" at bounding box center [362, 587] width 222 height 14
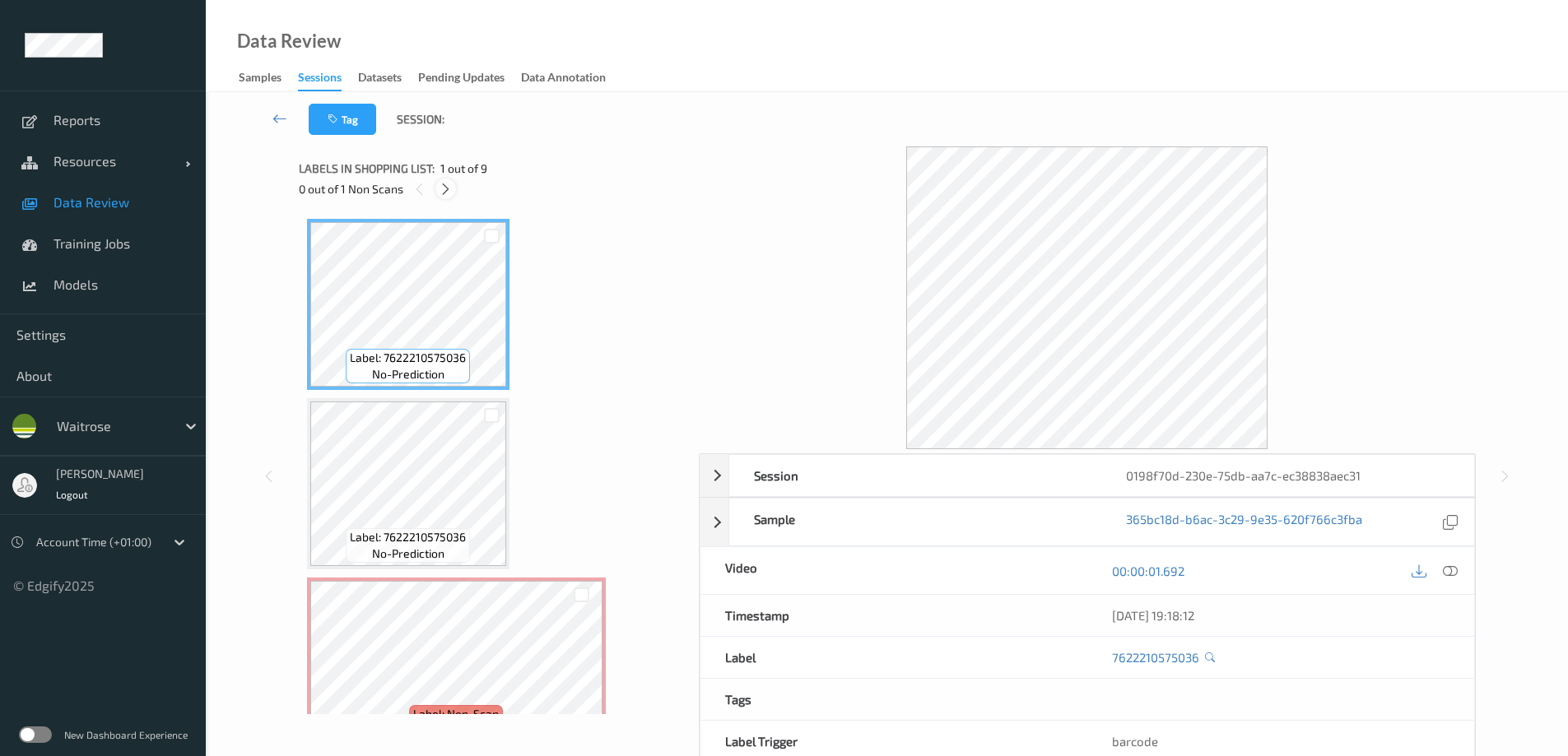
click at [442, 189] on icon at bounding box center [445, 189] width 14 height 15
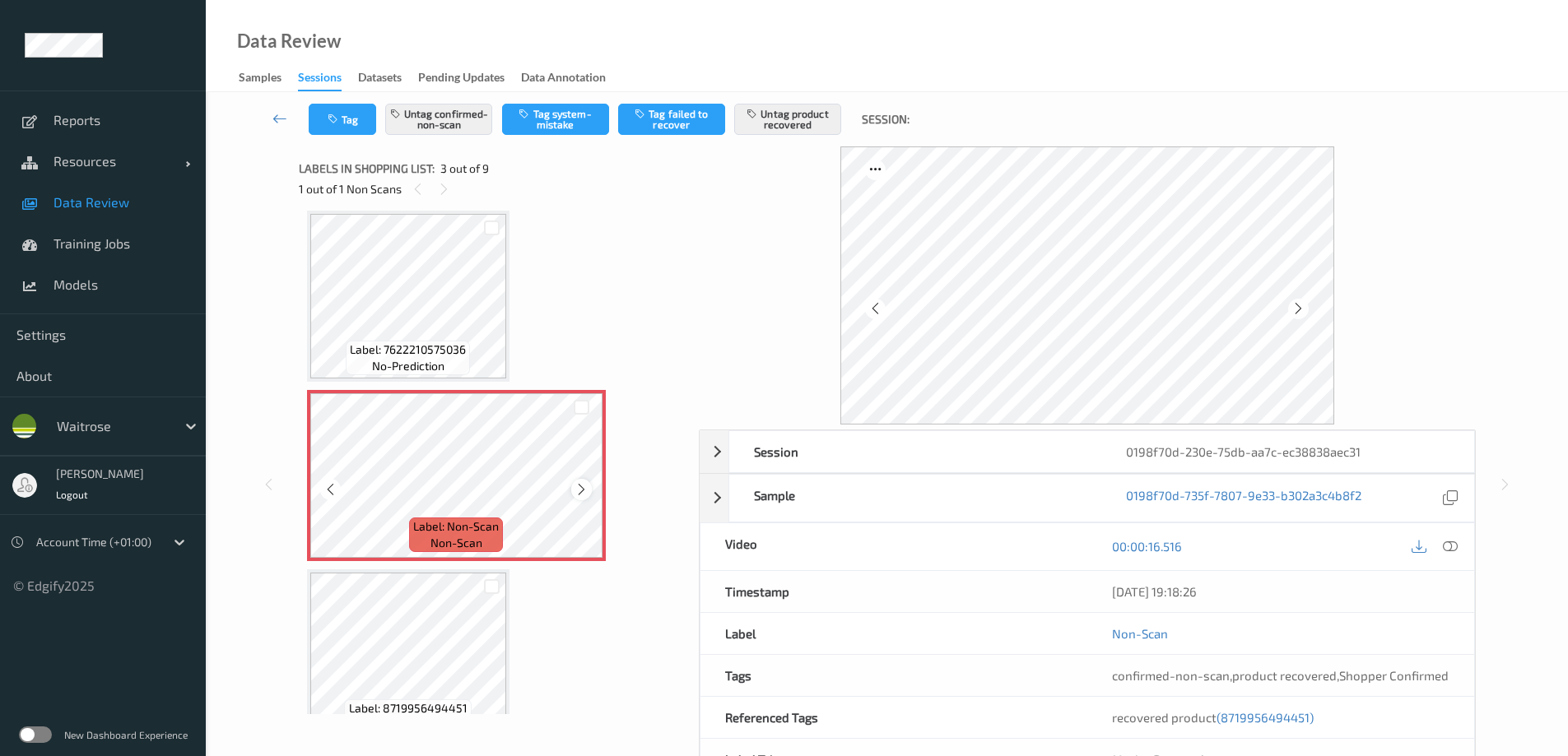
click at [580, 484] on icon at bounding box center [581, 489] width 14 height 15
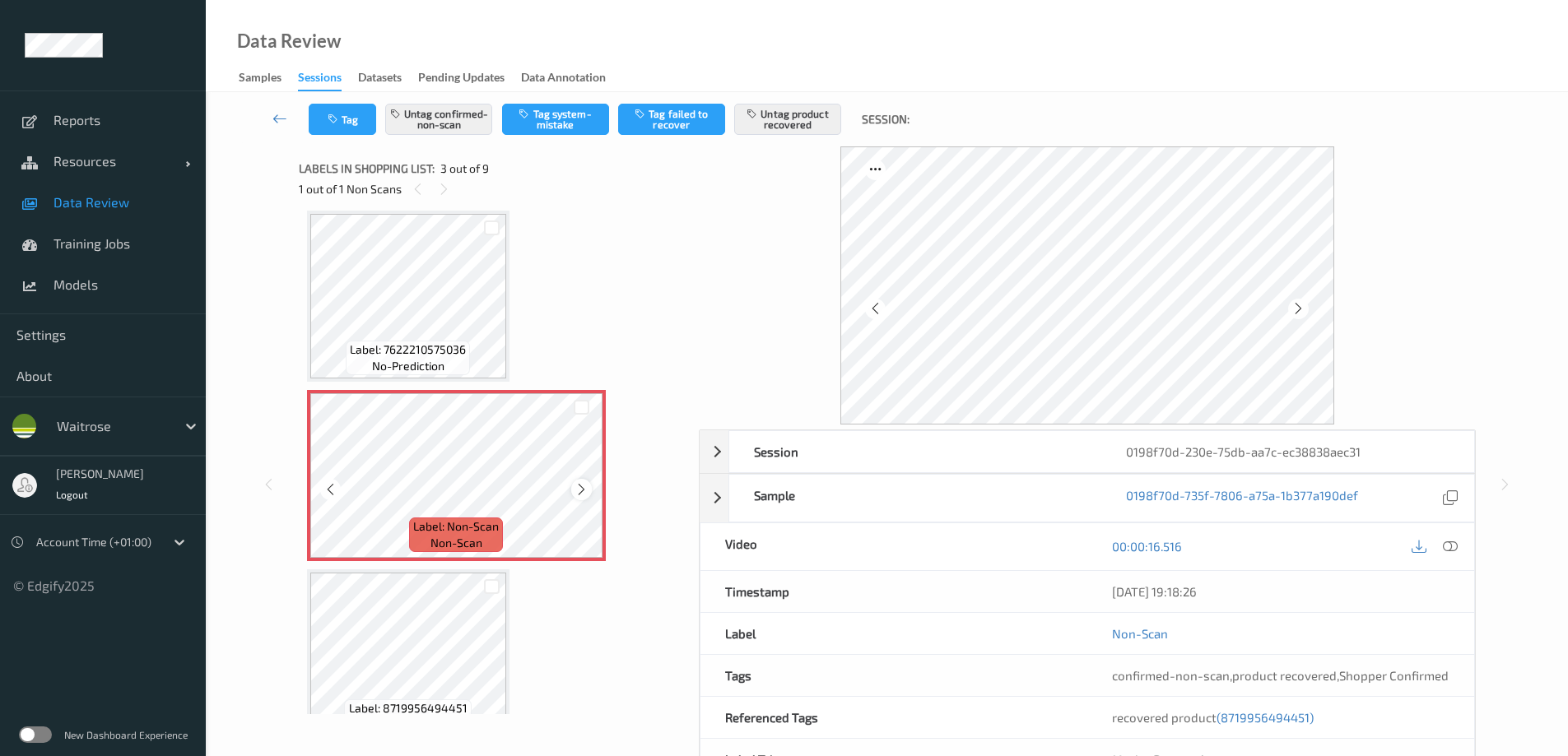
click at [582, 483] on icon at bounding box center [581, 489] width 14 height 15
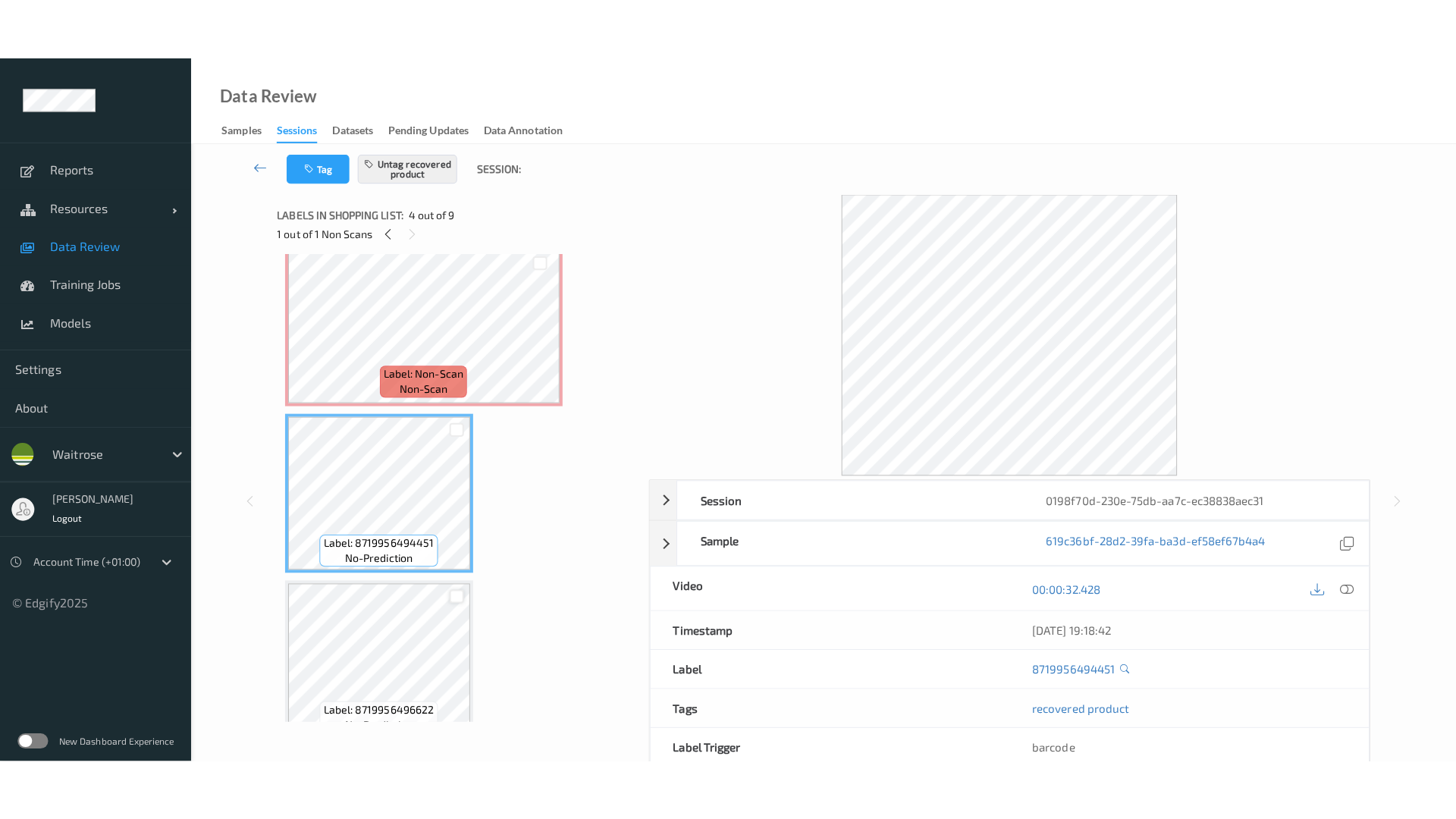
scroll to position [97, 0]
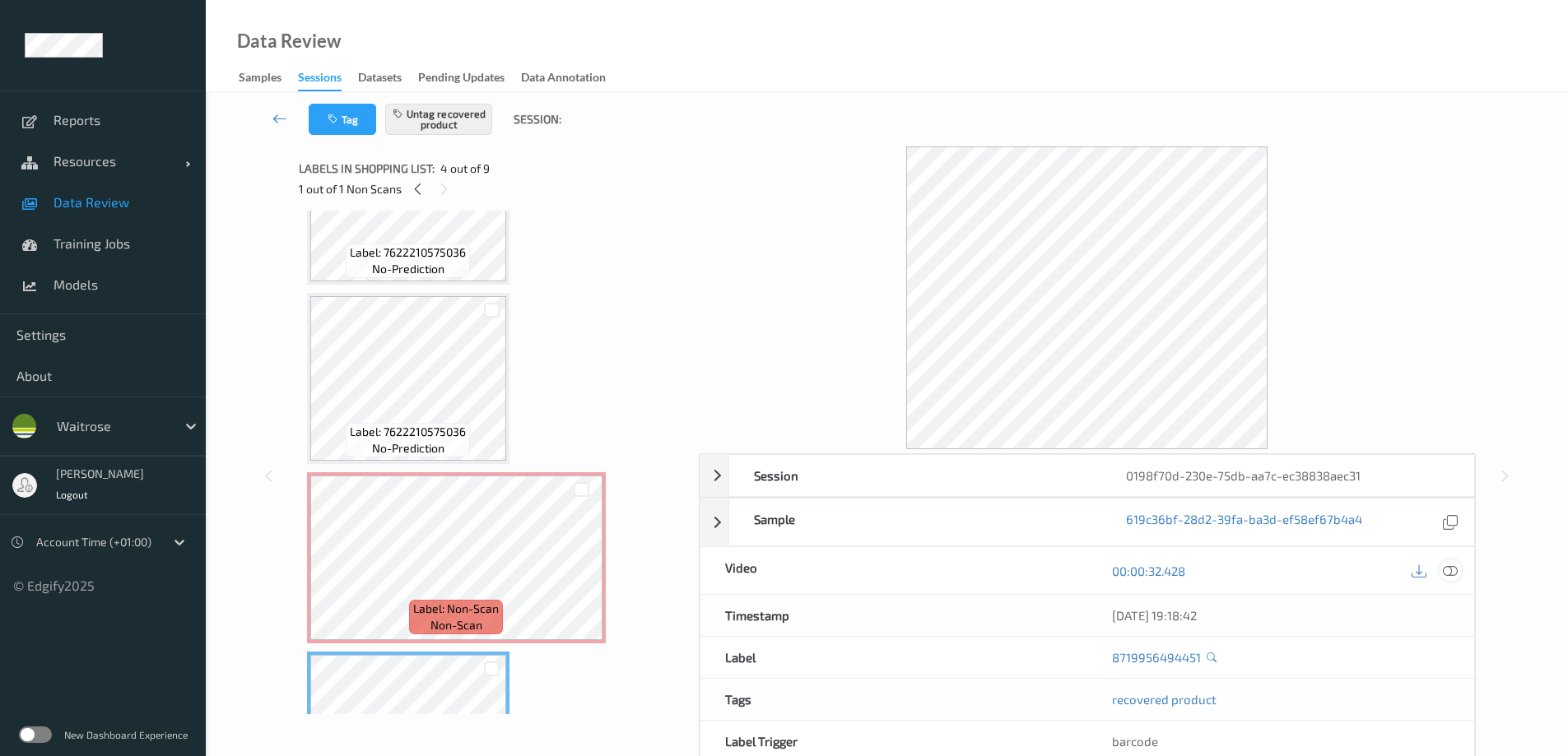
click at [1453, 567] on icon at bounding box center [1450, 572] width 15 height 15
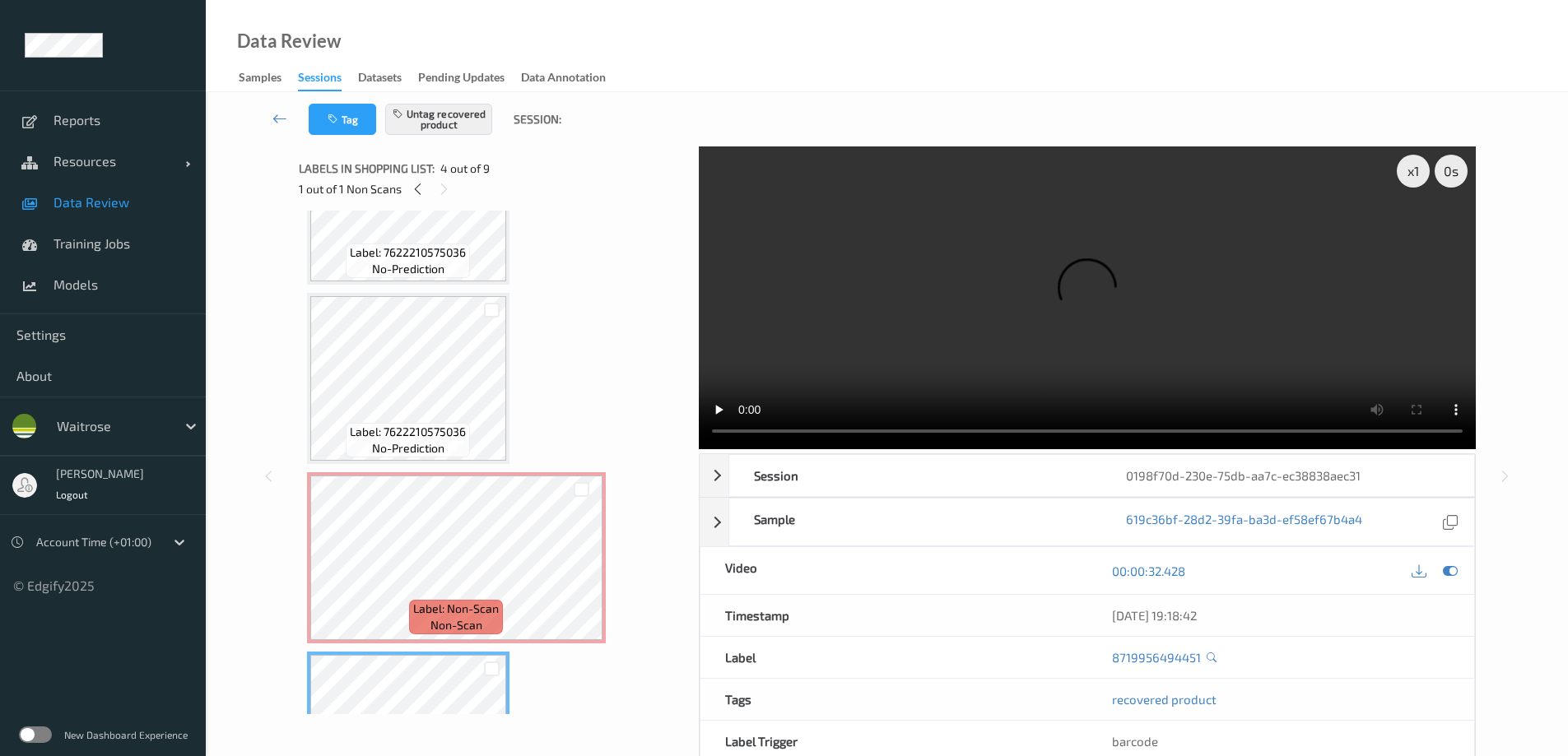
click at [701, 439] on video at bounding box center [1087, 298] width 777 height 303
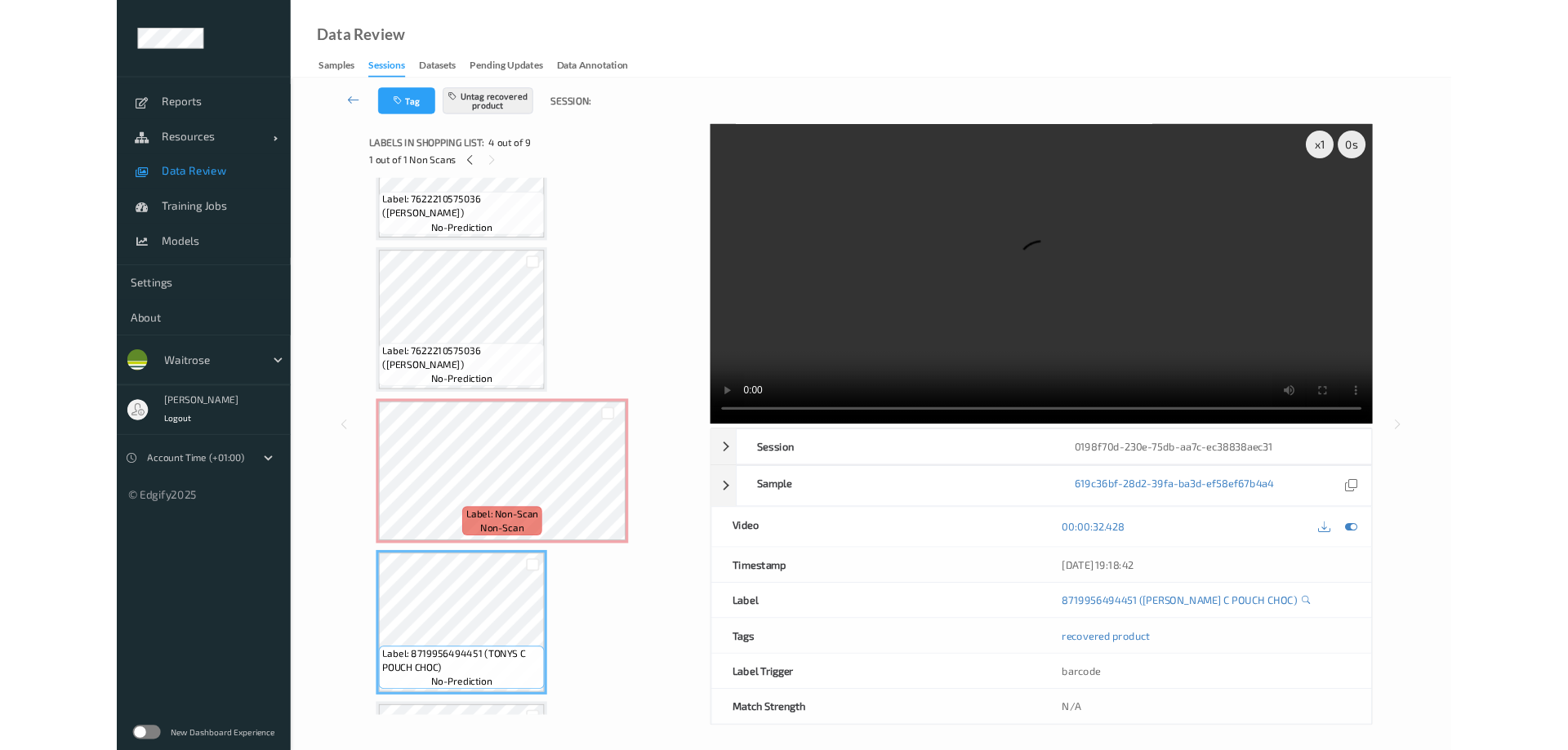
scroll to position [88, 0]
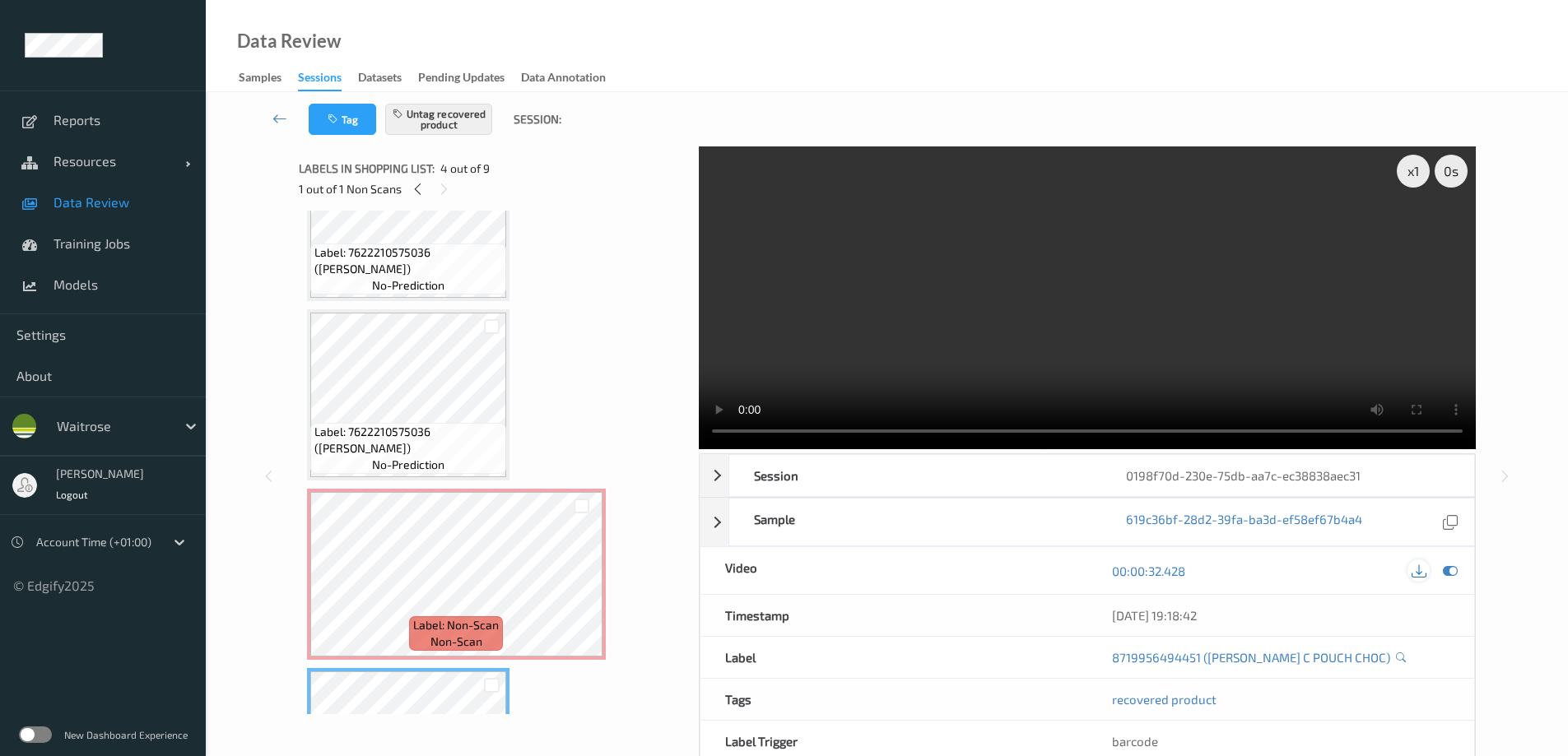
click at [1420, 568] on icon at bounding box center [1419, 572] width 15 height 15
click at [91, 121] on span "Reports" at bounding box center [122, 121] width 136 height 17
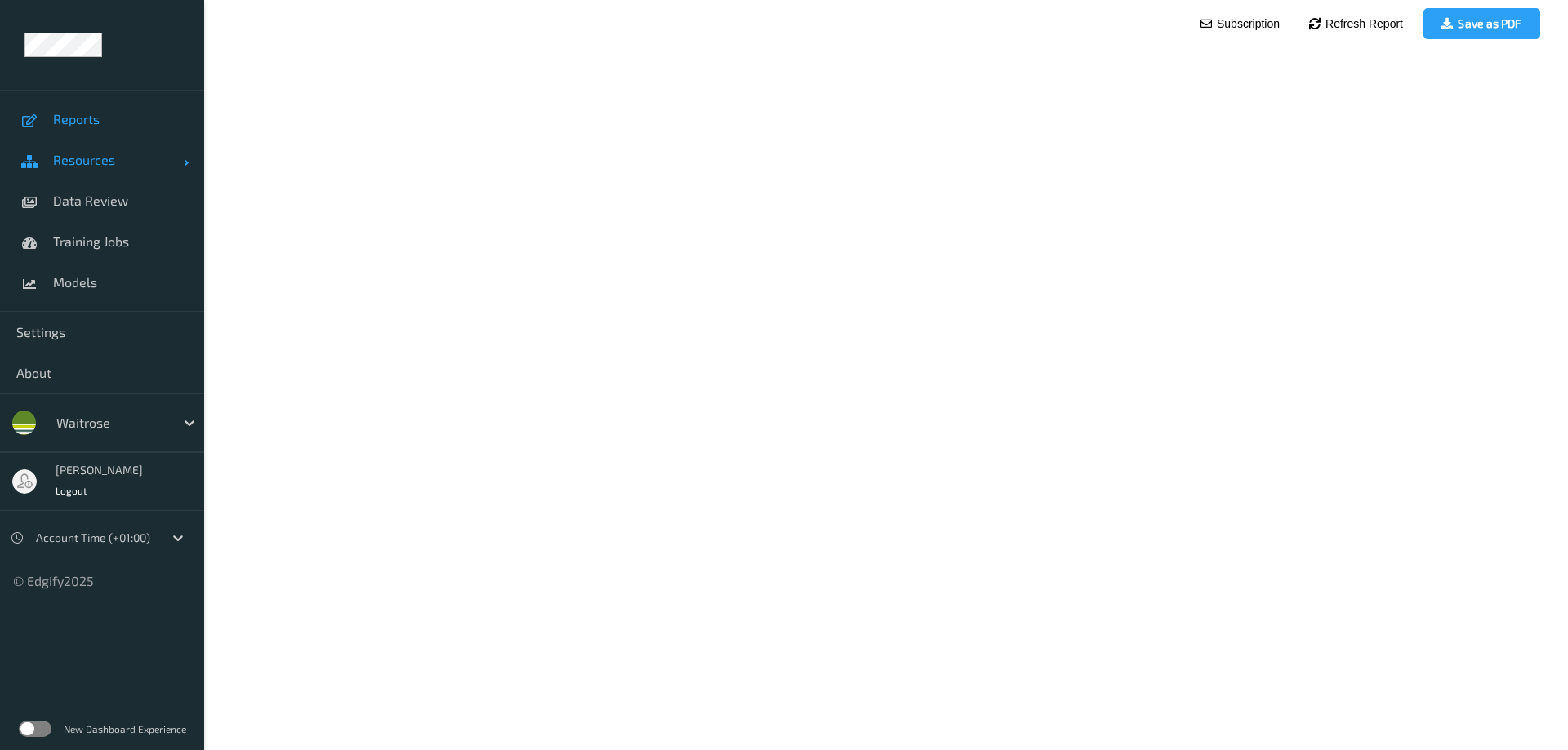
click at [82, 165] on span "Resources" at bounding box center [118, 160] width 131 height 17
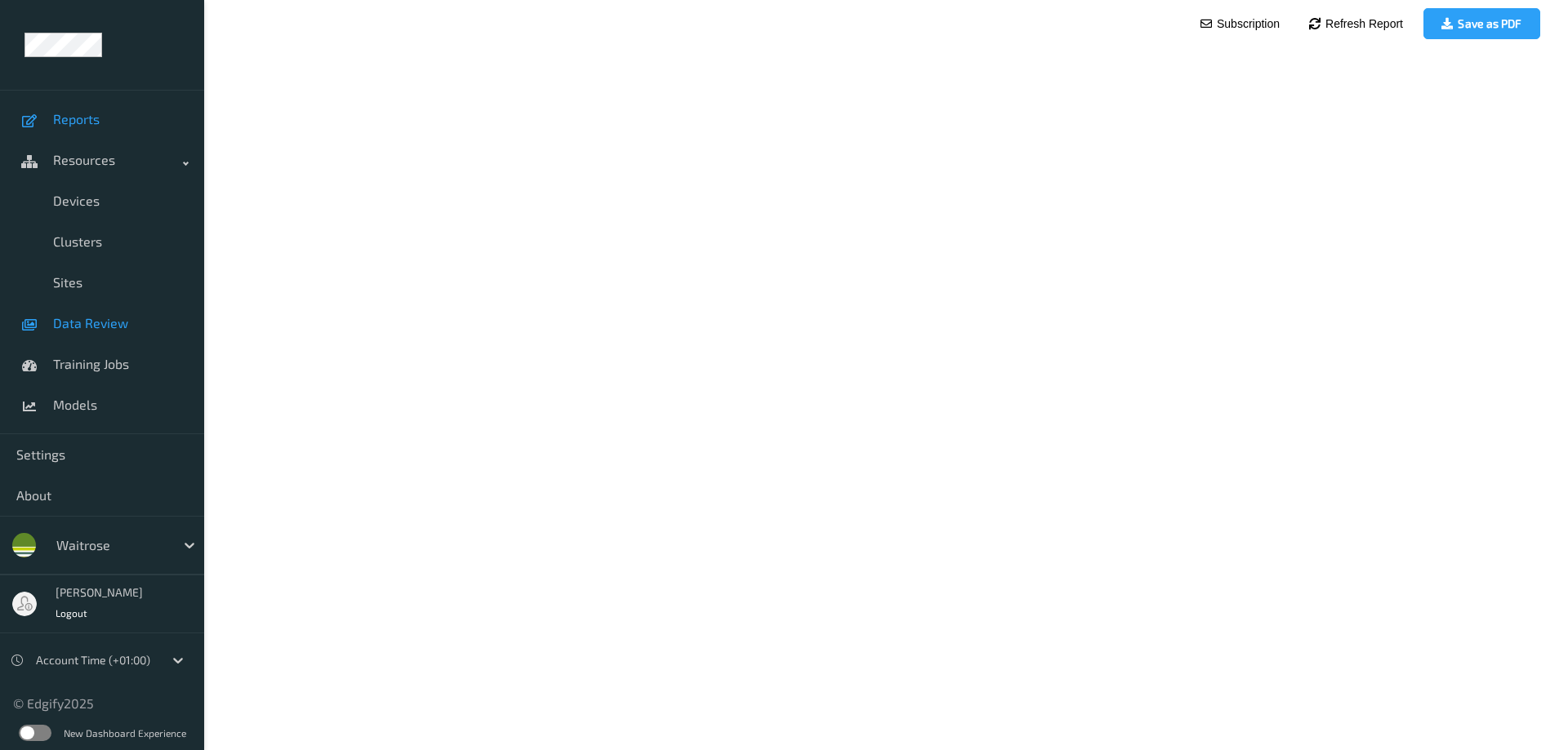
click at [59, 319] on span "Data Review" at bounding box center [121, 323] width 135 height 17
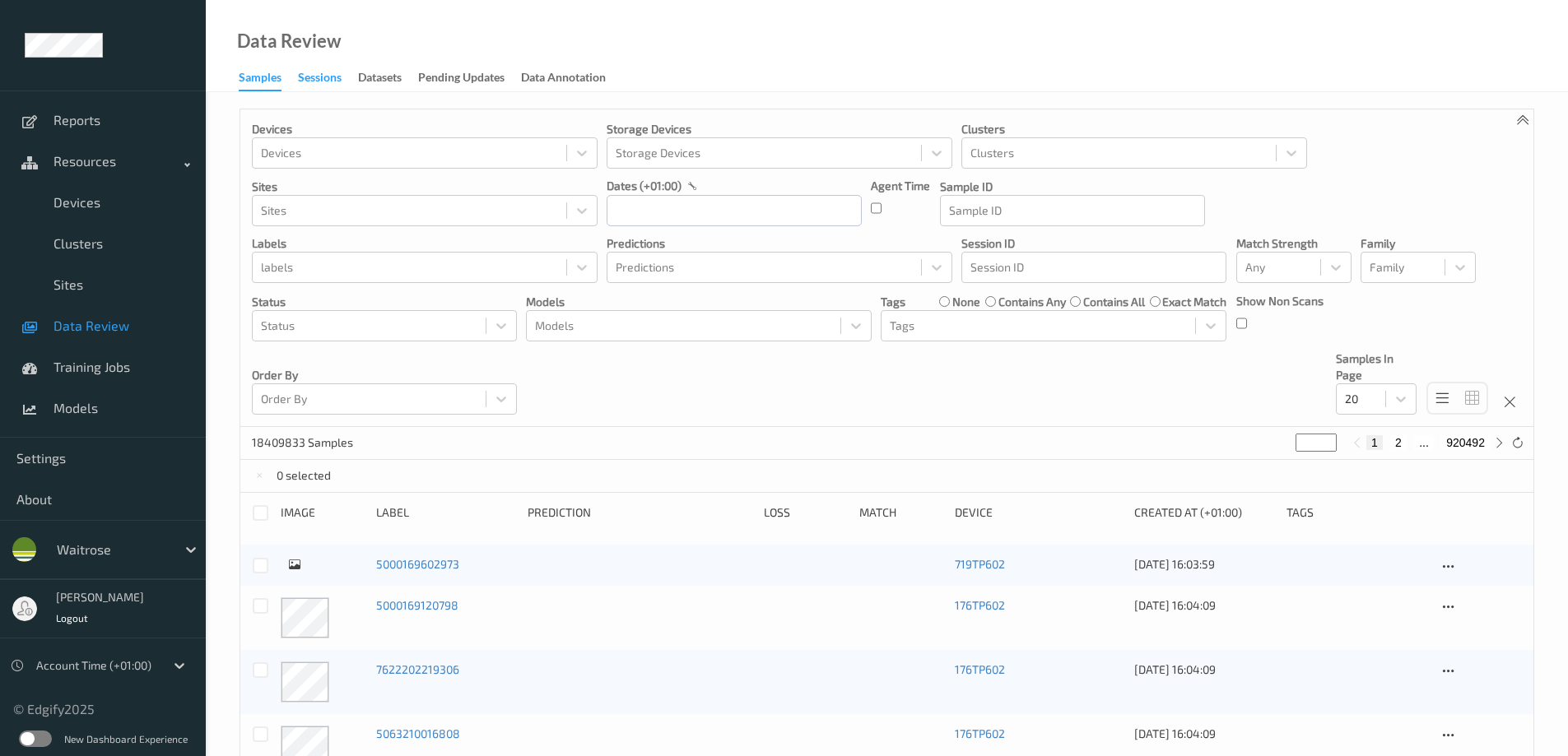
click at [313, 75] on div "Sessions" at bounding box center [319, 79] width 44 height 21
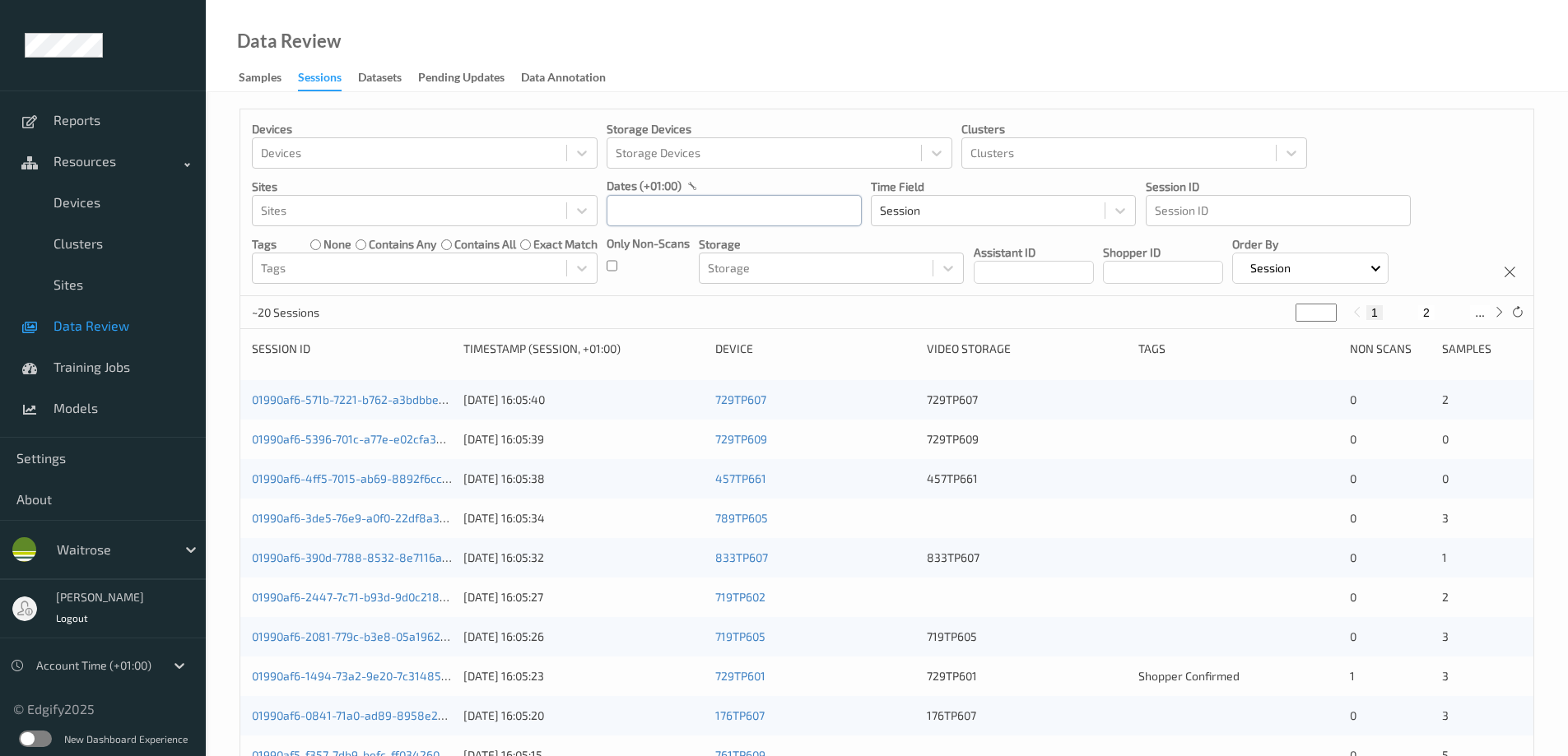
click at [625, 212] on input "text" at bounding box center [734, 210] width 255 height 31
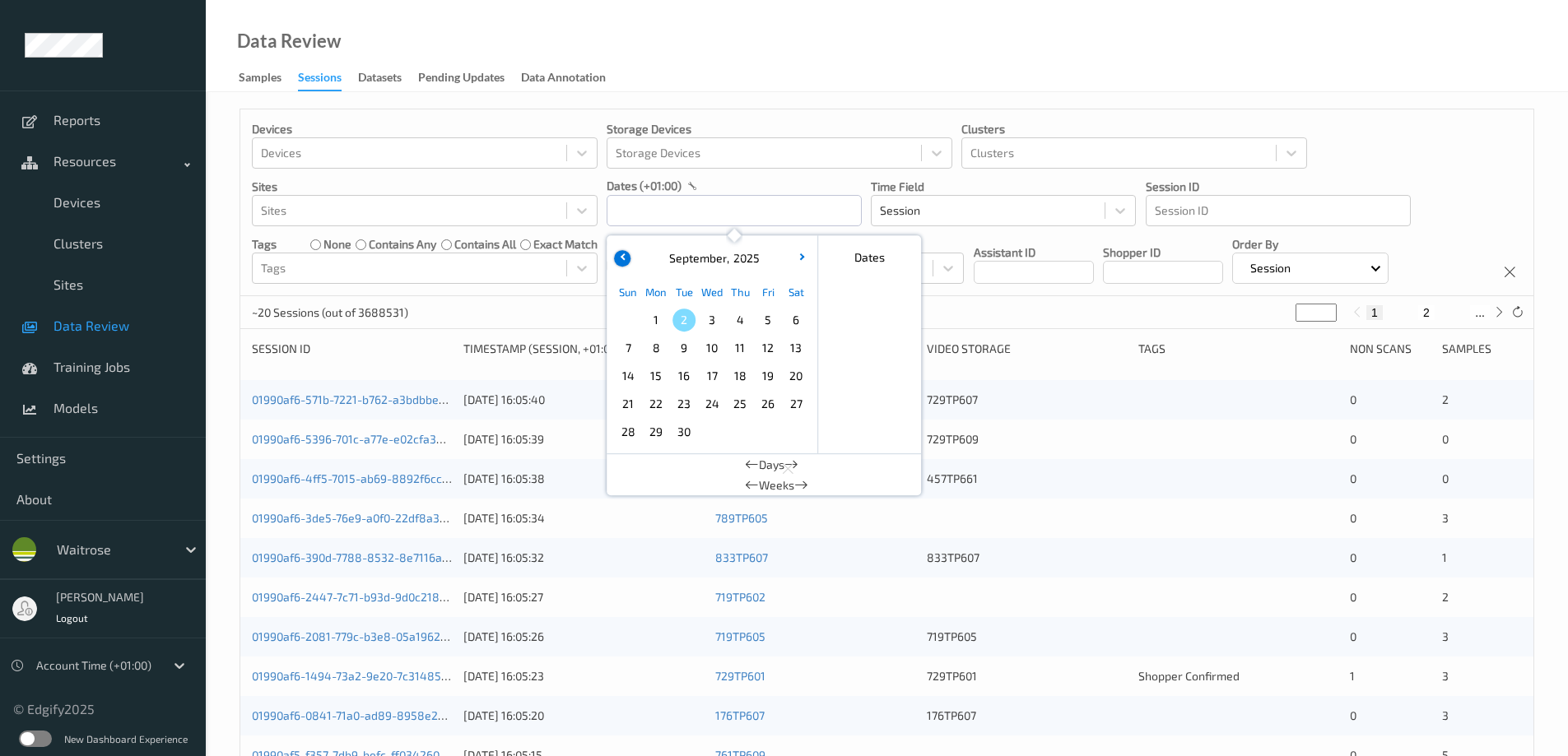
click at [622, 251] on button "button" at bounding box center [623, 259] width 17 height 17
click at [766, 430] on span "29" at bounding box center [767, 432] width 23 height 23
type input "[DATE] 00:00 -> [DATE] 23:59"
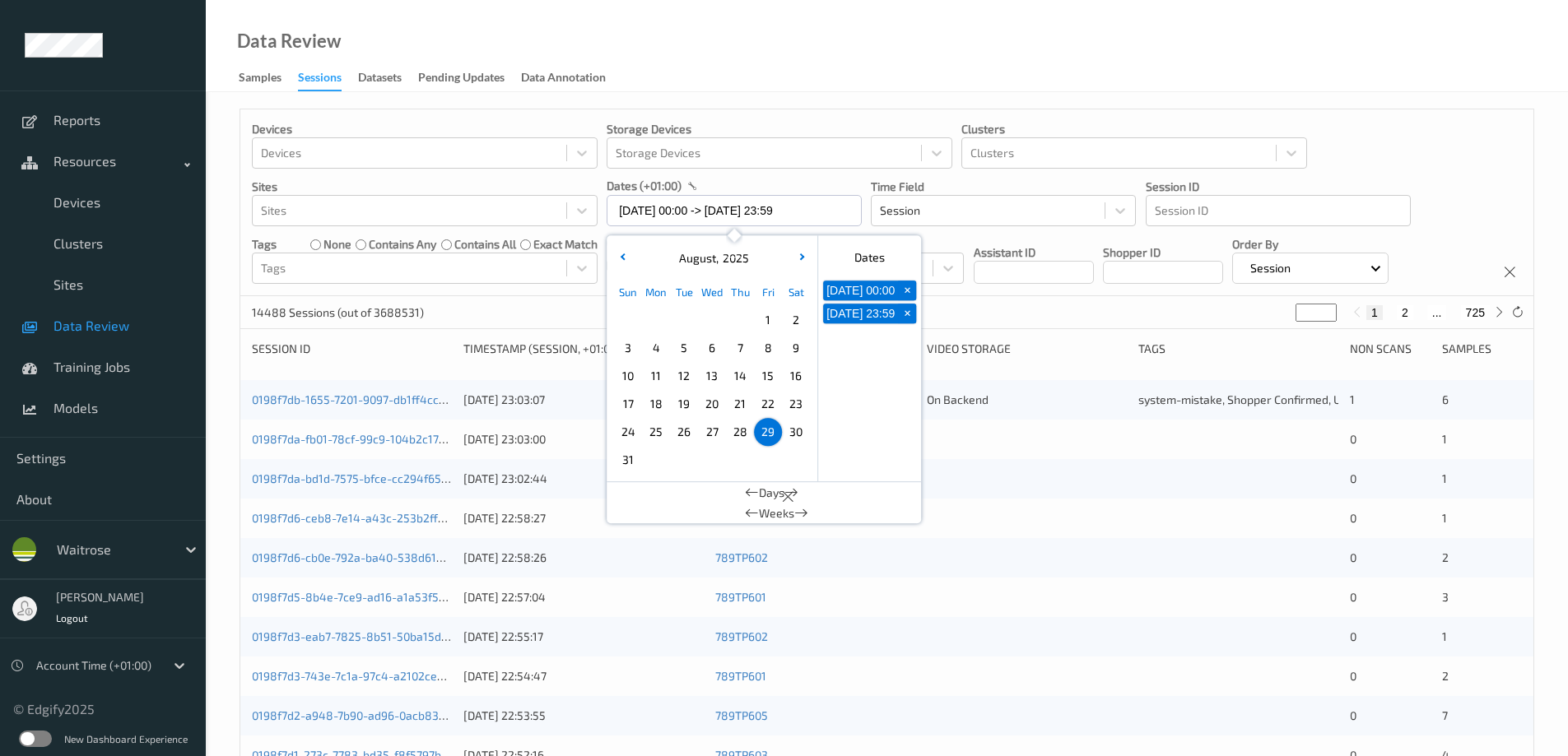
click at [820, 65] on div "Data Review Samples Sessions Datasets Pending Updates Data Annotation" at bounding box center [886, 46] width 1362 height 92
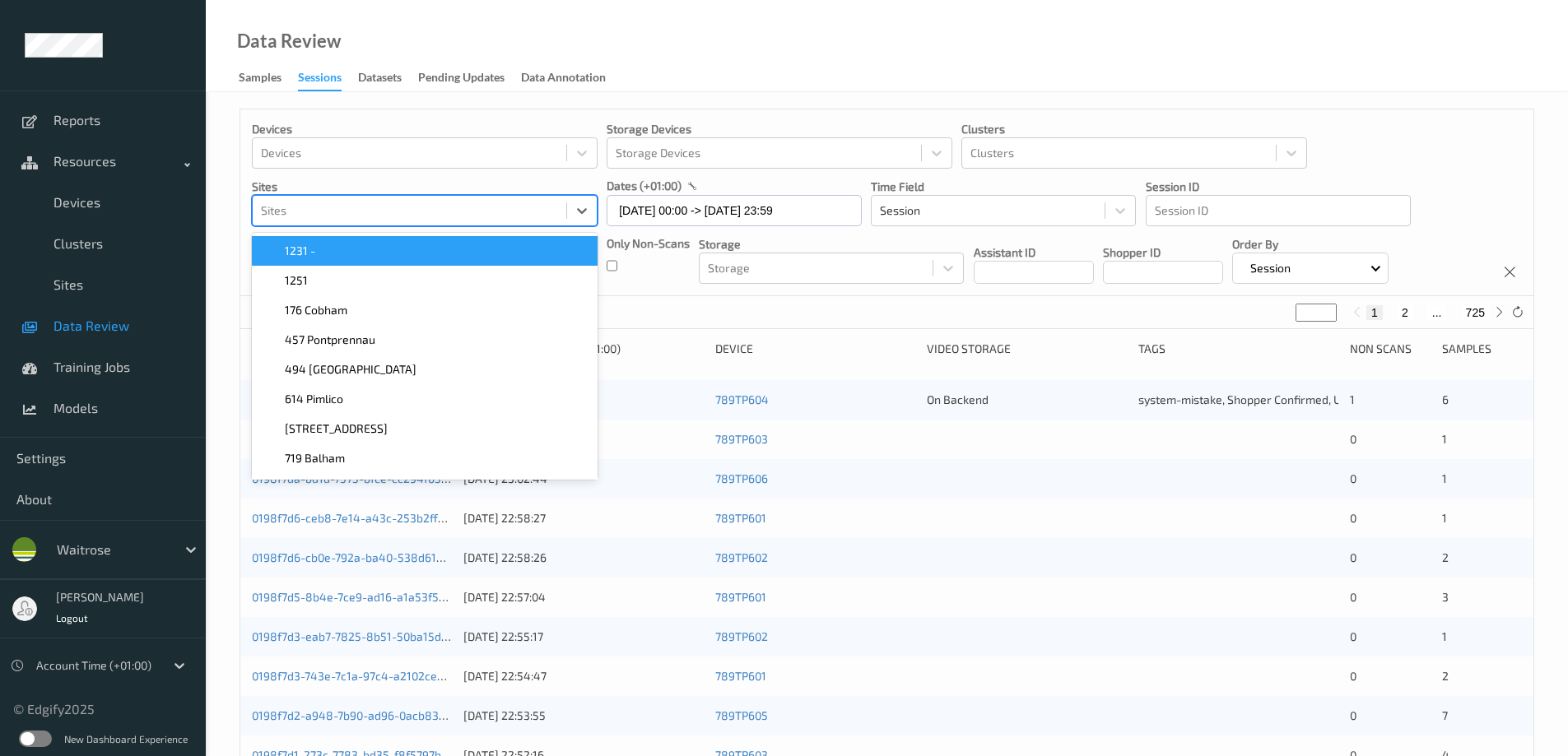
click at [518, 213] on div at bounding box center [409, 211] width 297 height 20
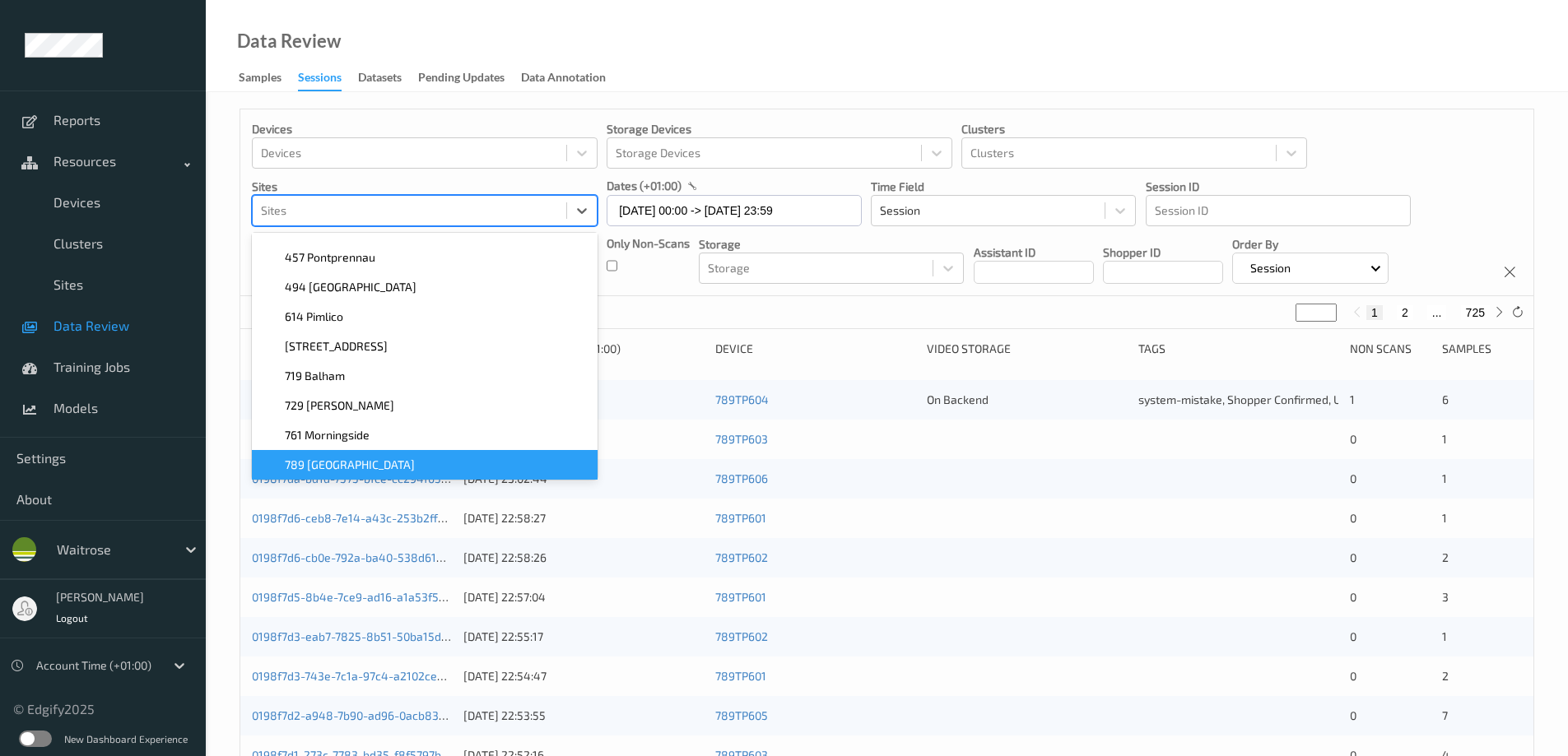
scroll to position [115, 0]
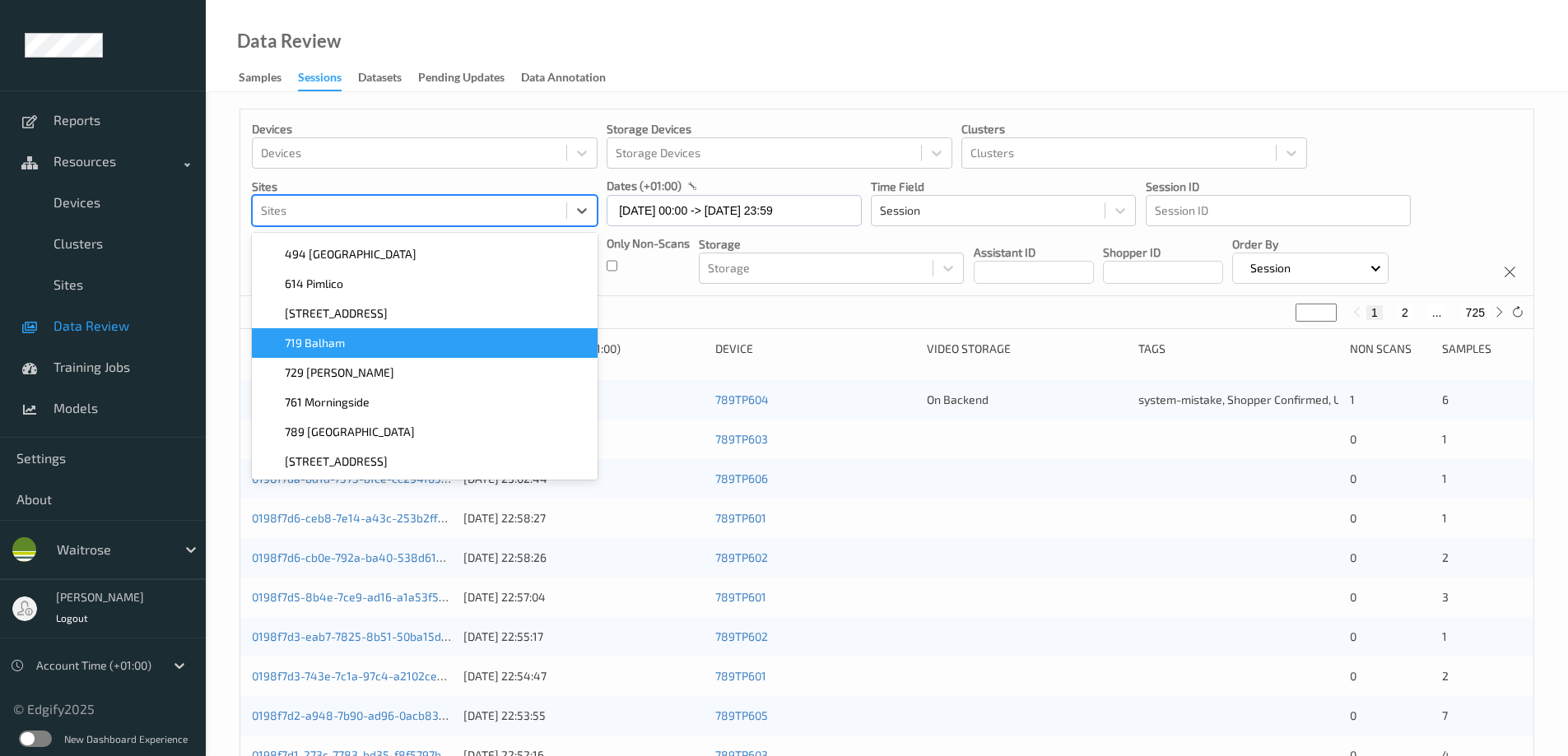
click at [396, 334] on div "719 Balham" at bounding box center [424, 343] width 345 height 29
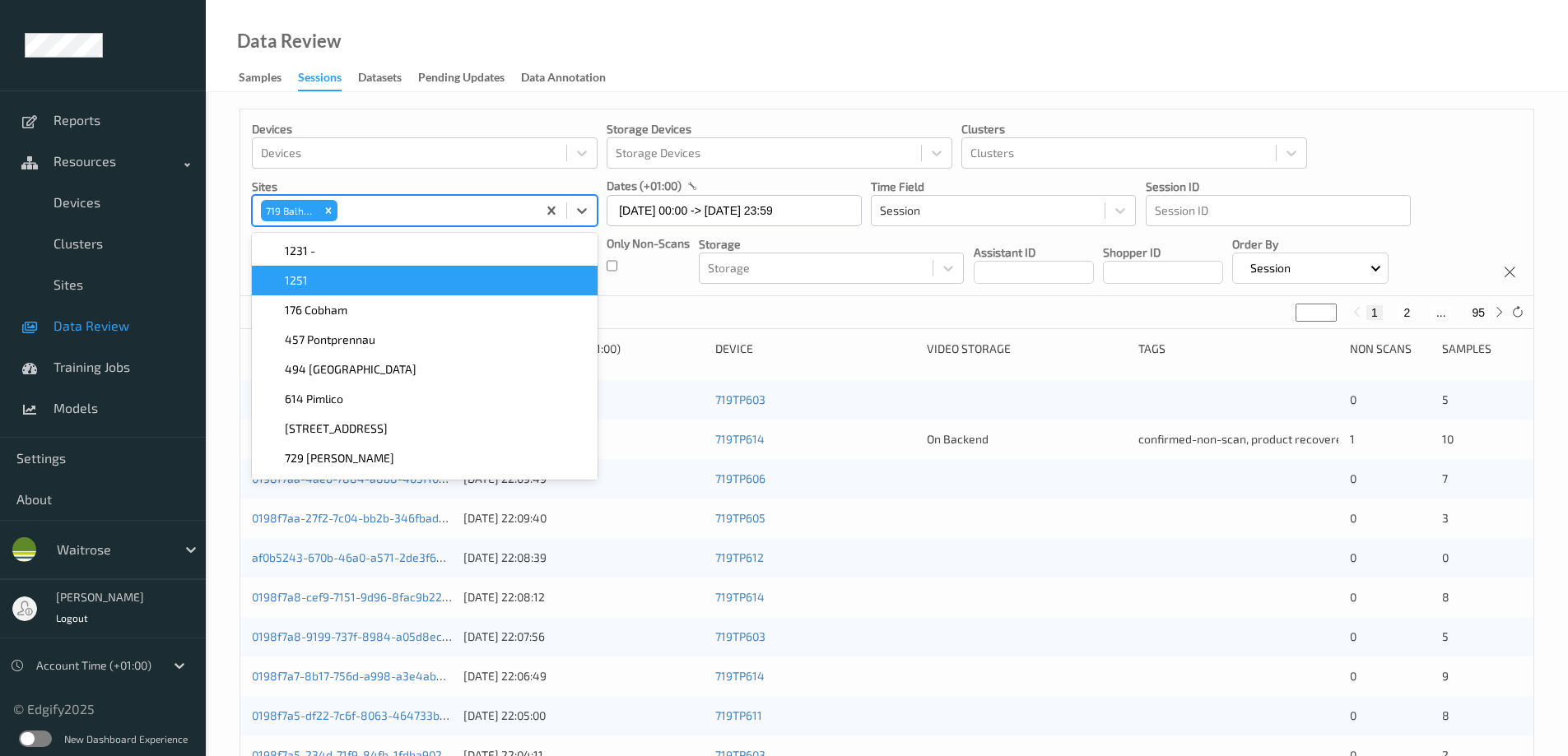
click at [908, 49] on div "Data Review Samples Sessions Datasets Pending Updates Data Annotation" at bounding box center [886, 46] width 1362 height 92
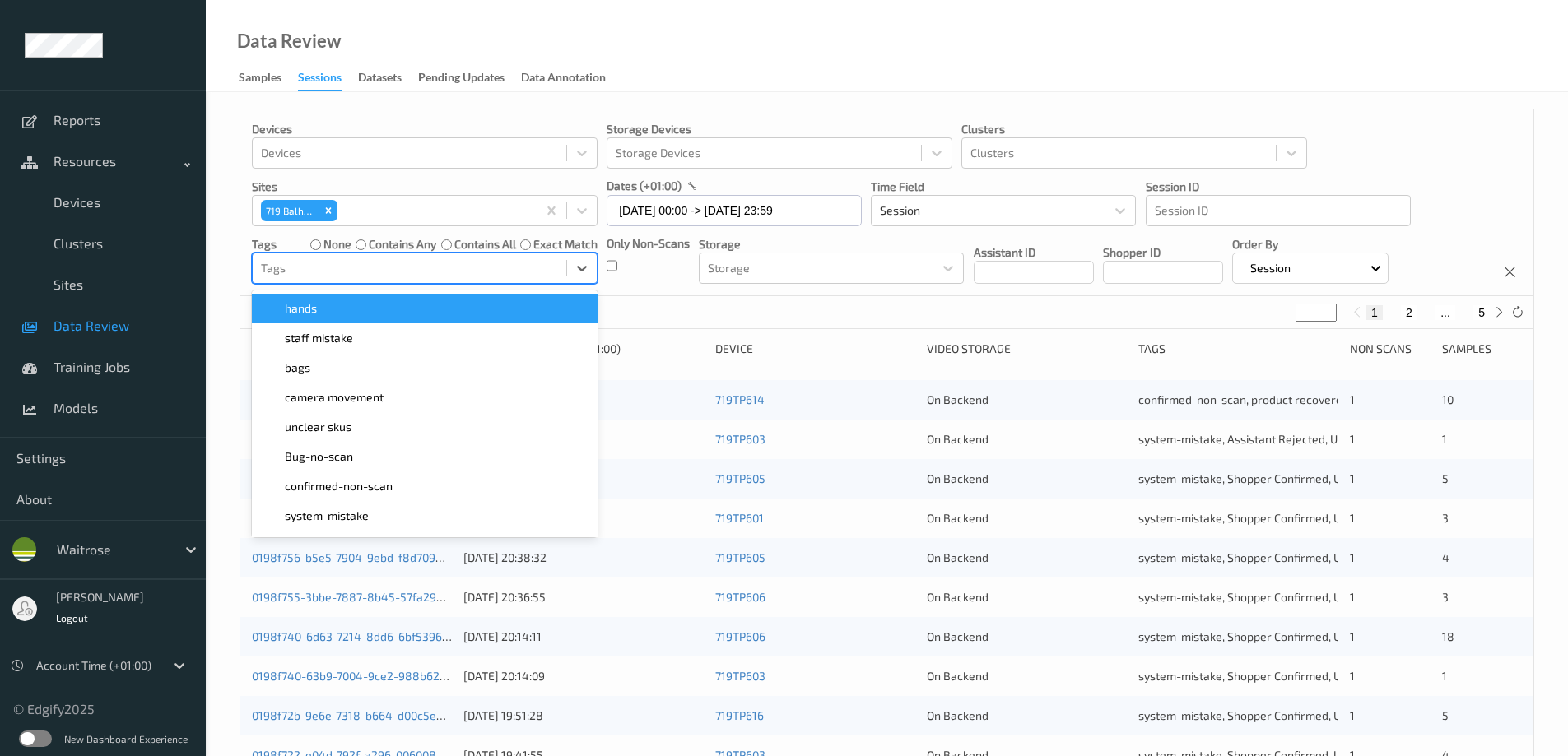
click at [385, 261] on div at bounding box center [409, 268] width 297 height 20
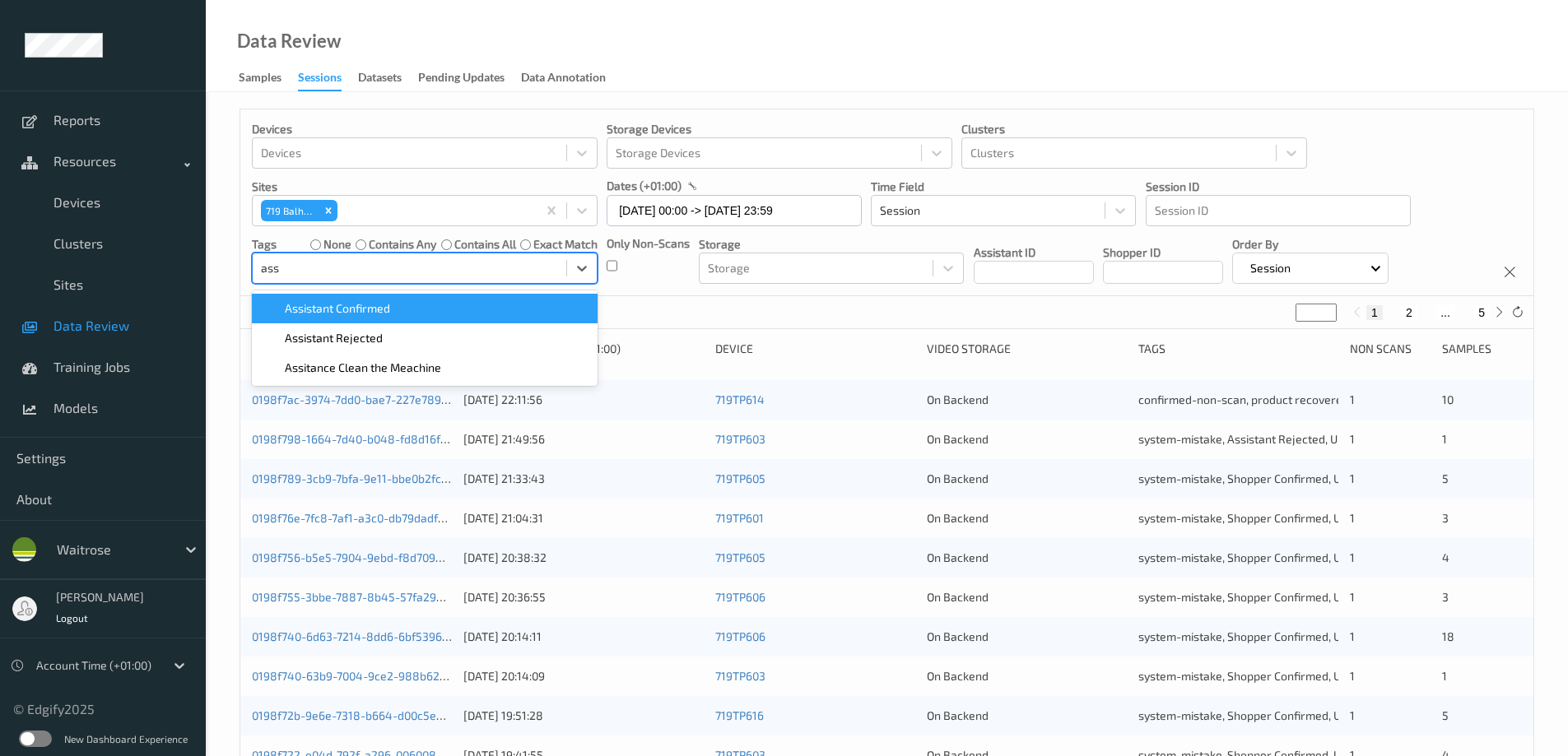
type input "assi"
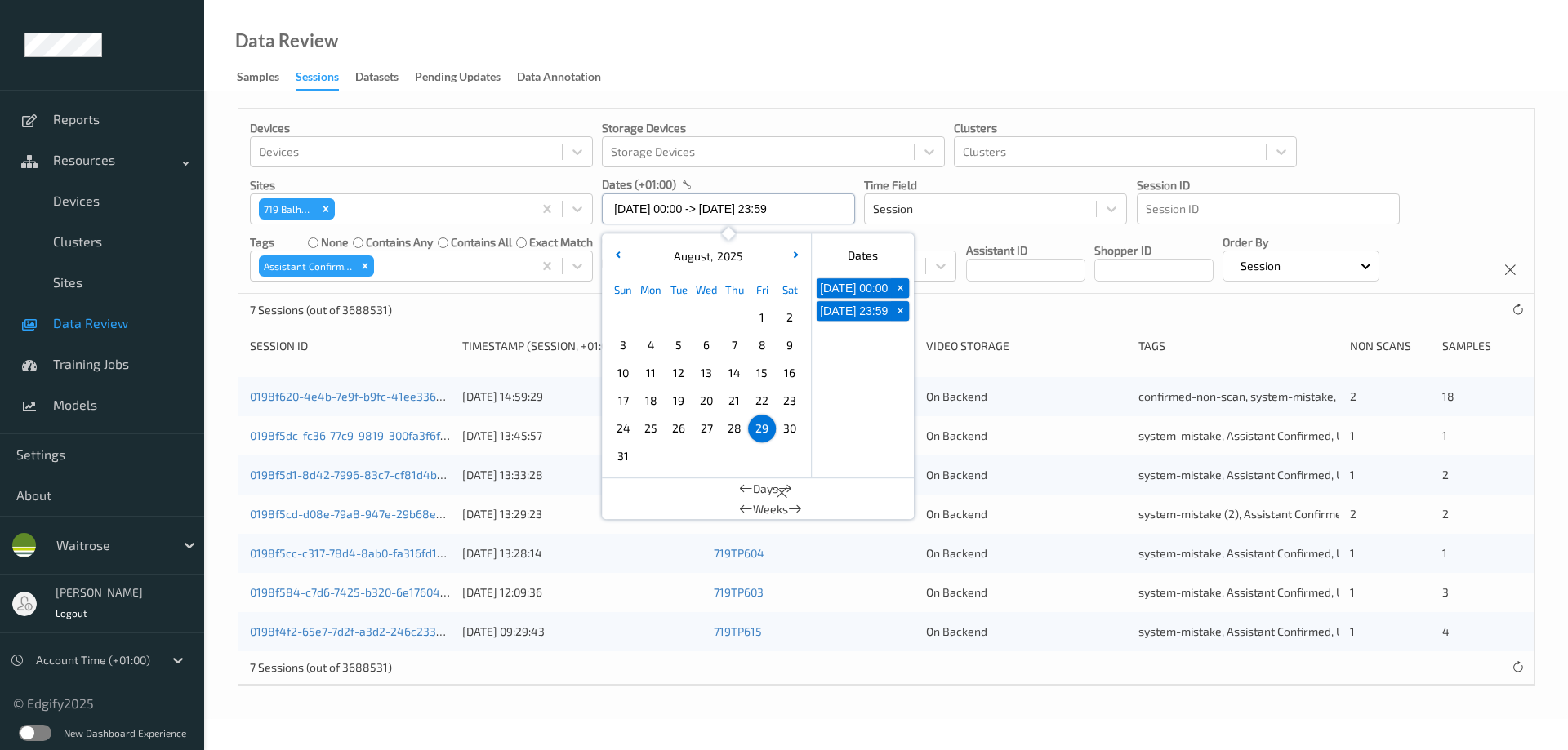
click at [656, 212] on input "[DATE] 00:00 -> [DATE] 23:59" at bounding box center [729, 209] width 253 height 31
click at [734, 425] on span "28" at bounding box center [734, 428] width 22 height 22
click at [734, 424] on span "28" at bounding box center [734, 428] width 22 height 22
type input "28/08/2025 00:00 -> 28/08/2025 23:59"
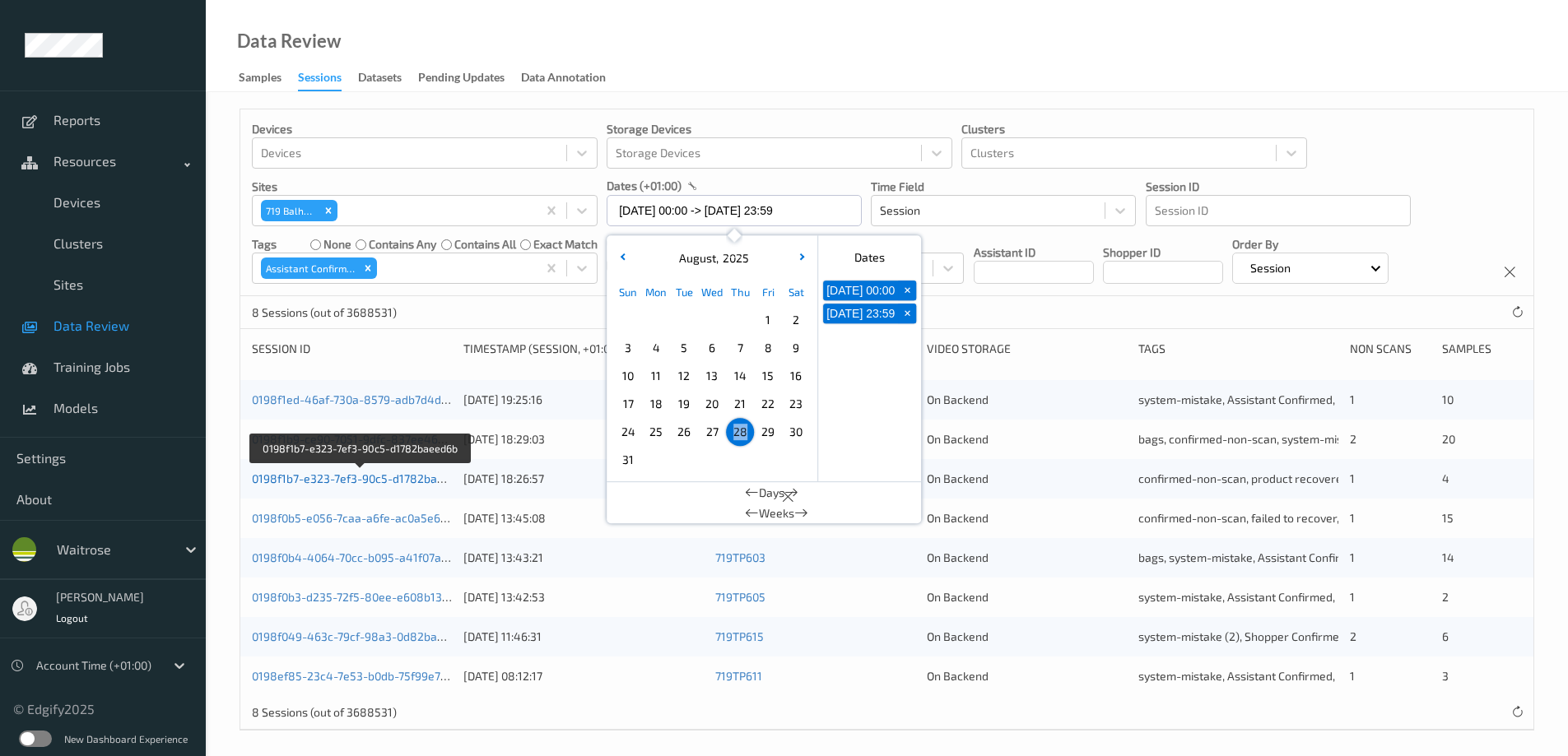
click at [378, 477] on link "0198f1b7-e323-7ef3-90c5-d1782baeed6b" at bounding box center [360, 479] width 218 height 14
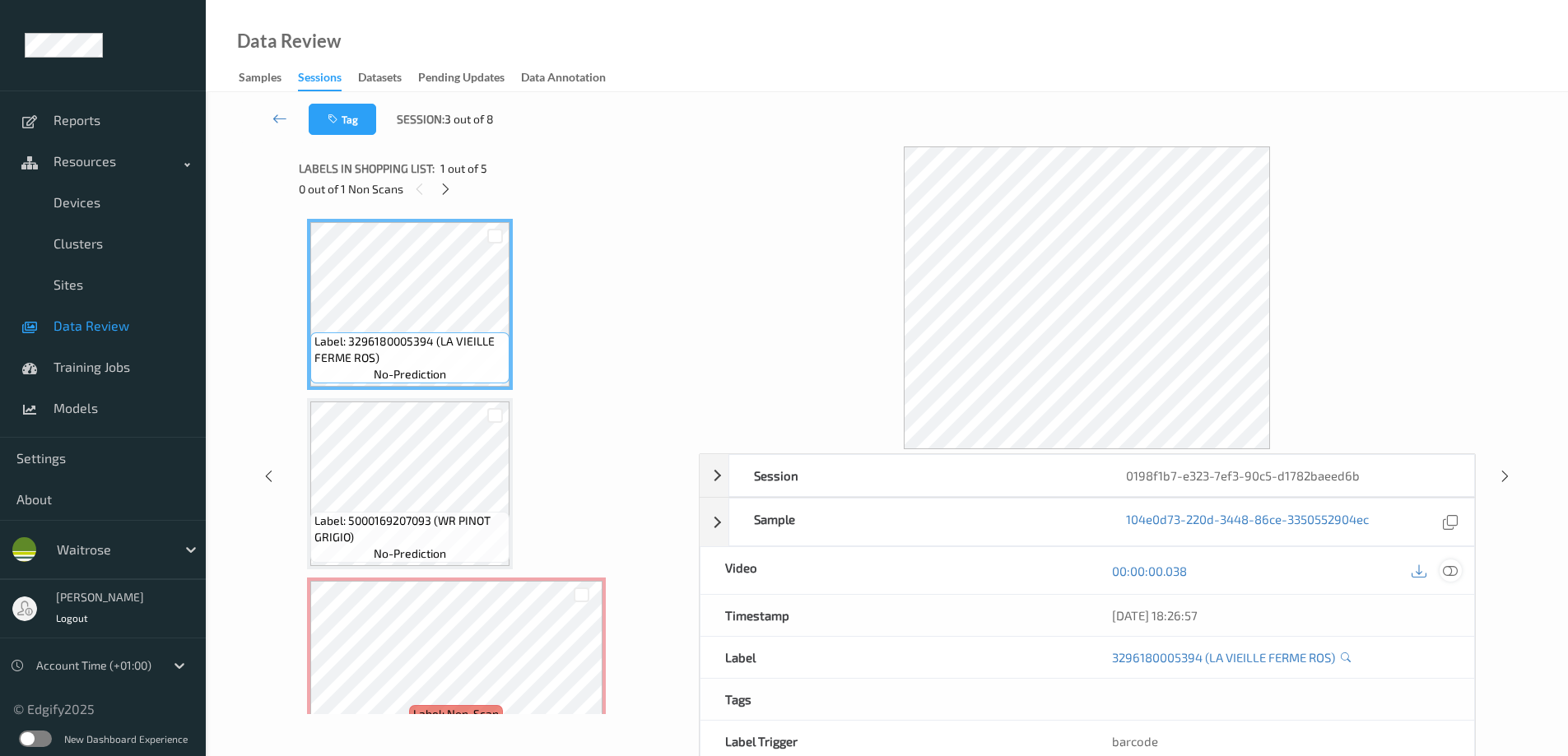
click at [1448, 573] on icon at bounding box center [1450, 572] width 15 height 15
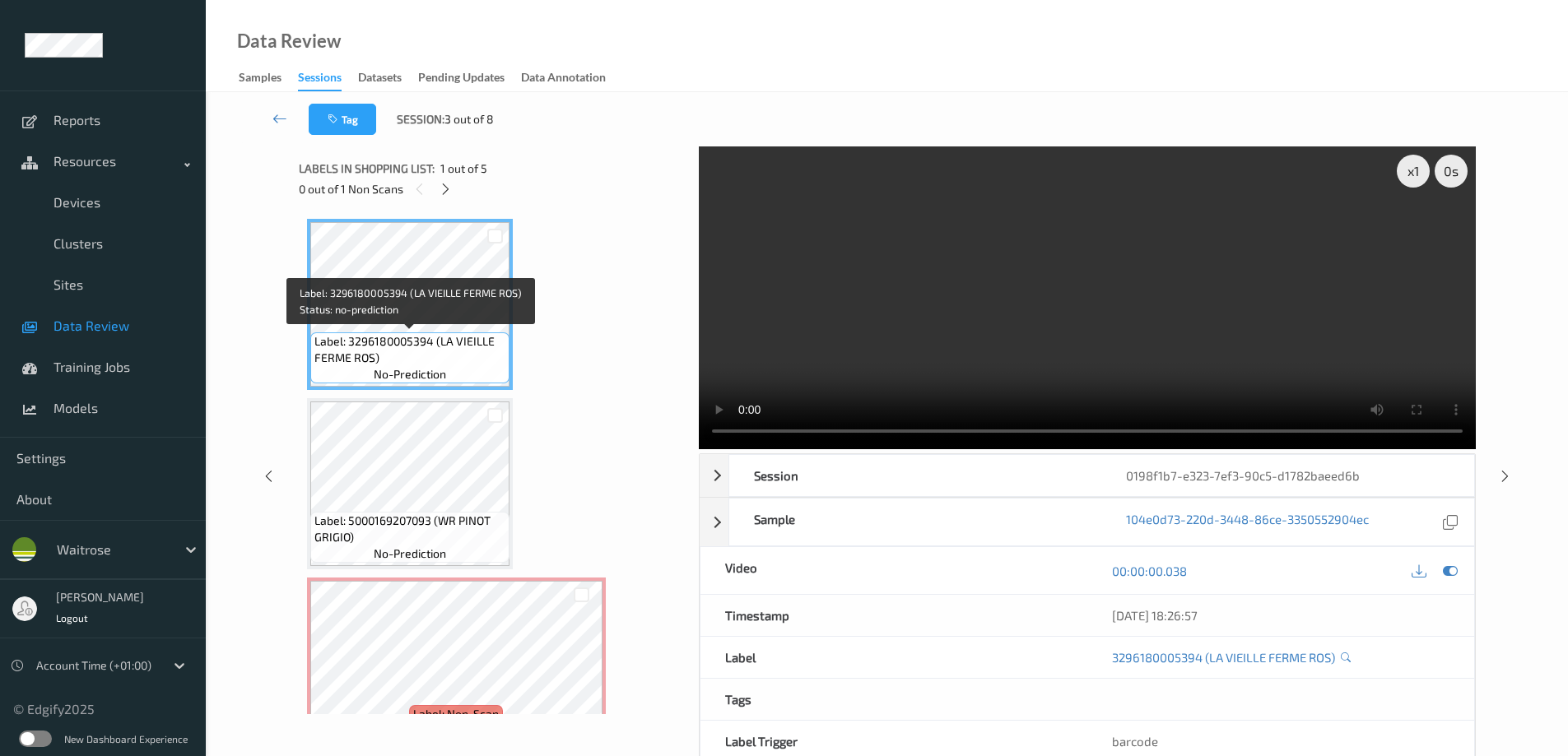
click at [479, 340] on span "Label: 3296180005394 (LA VIEILLE FERME ROS)" at bounding box center [410, 350] width 191 height 33
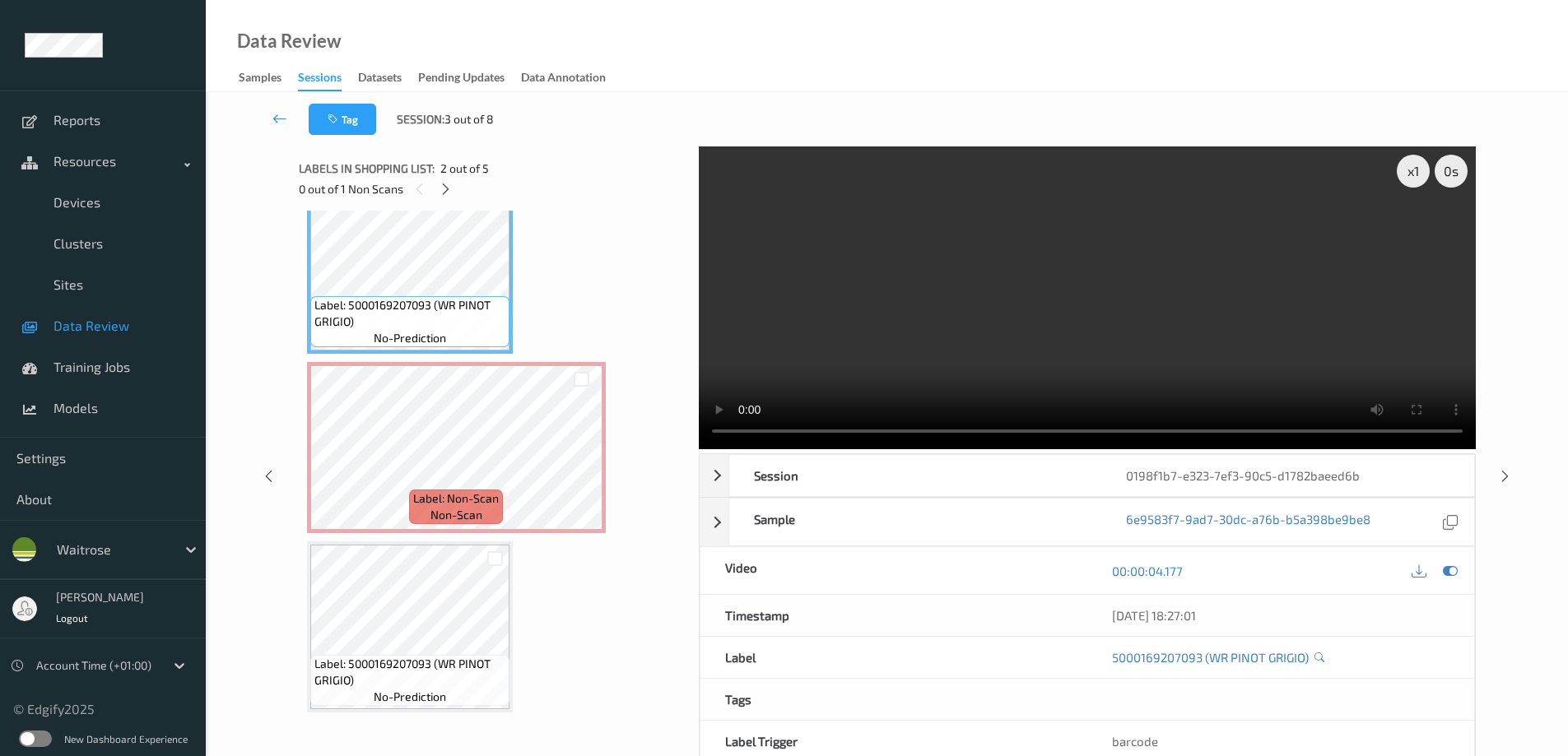
scroll to position [247, 0]
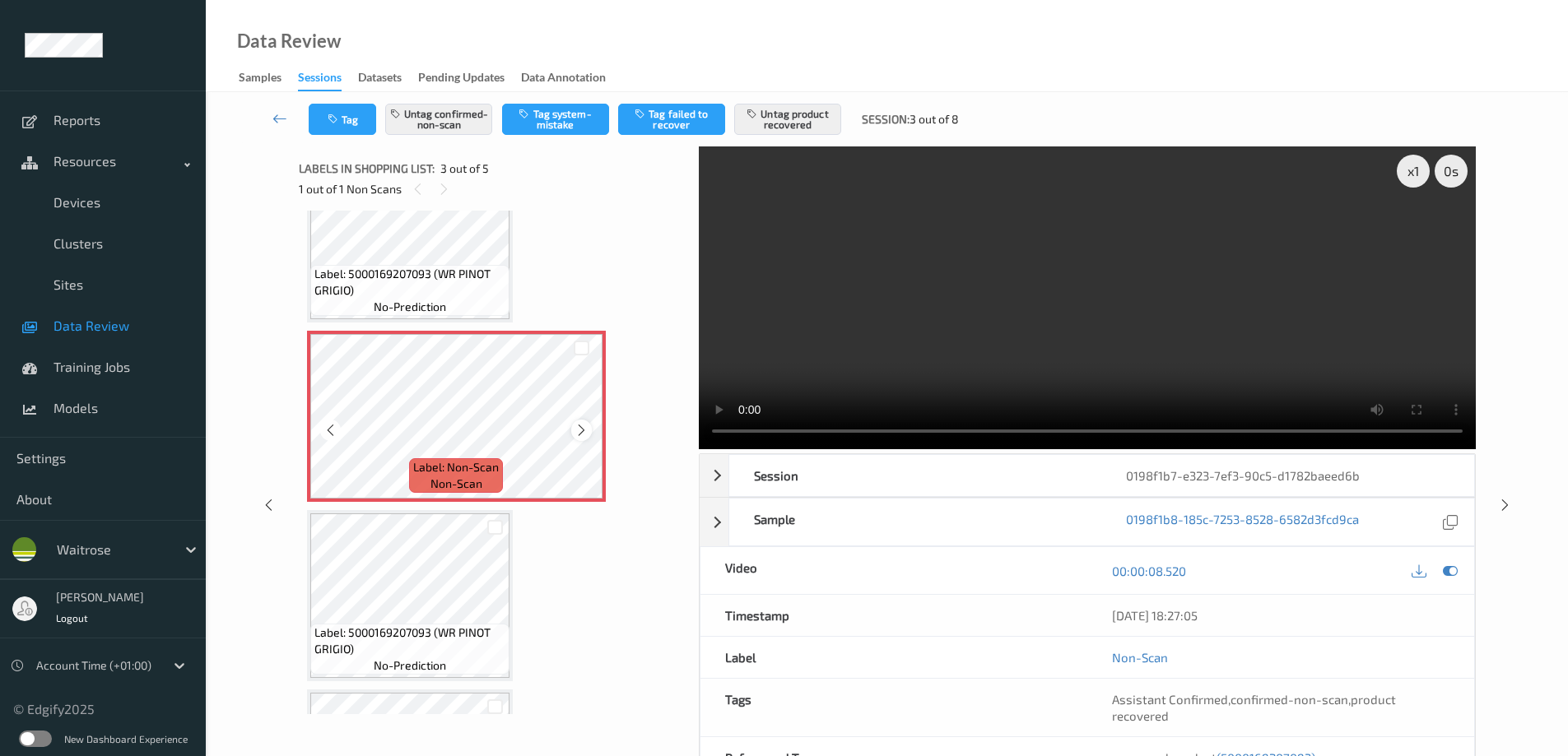
click at [584, 427] on icon at bounding box center [581, 431] width 14 height 15
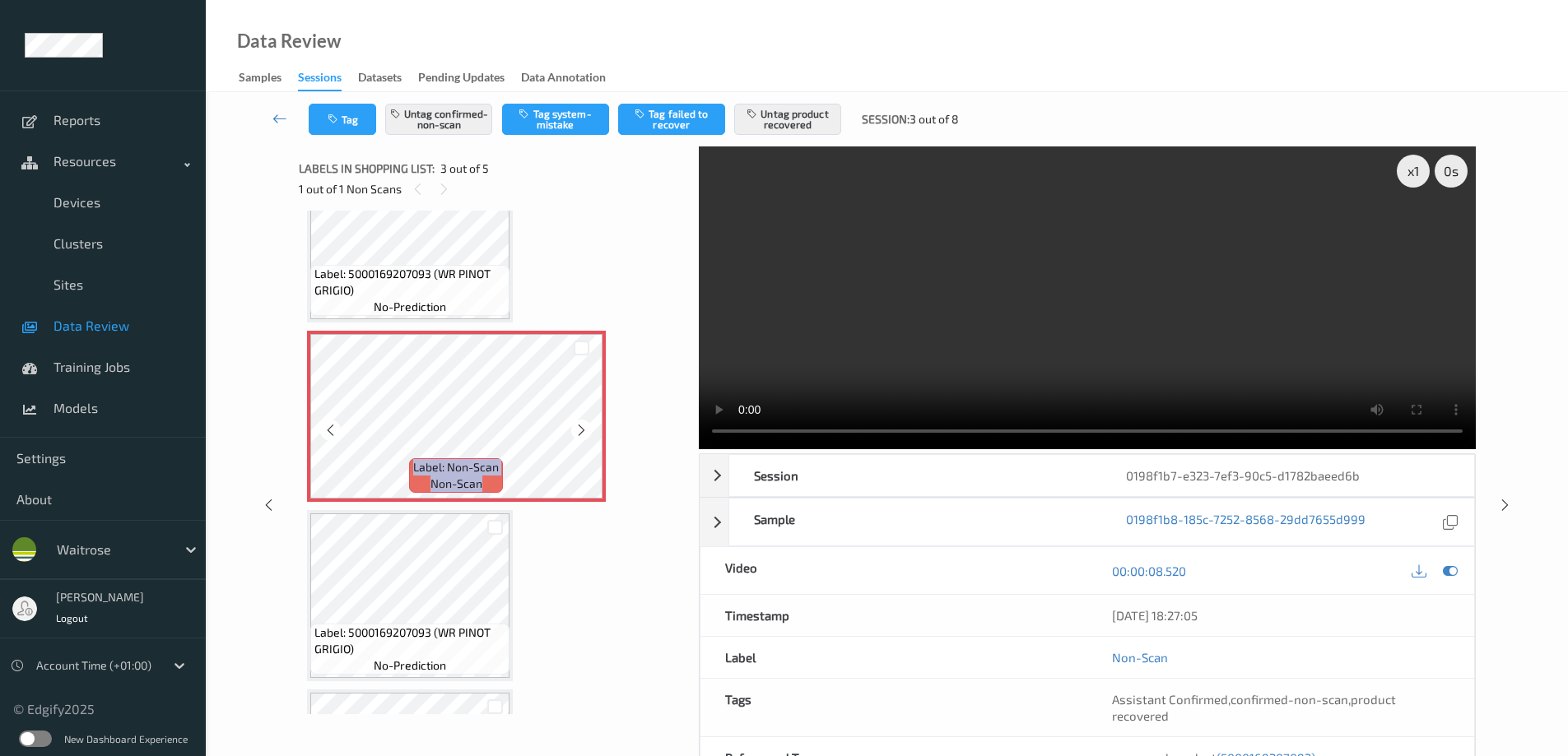
click at [584, 427] on icon at bounding box center [581, 431] width 14 height 15
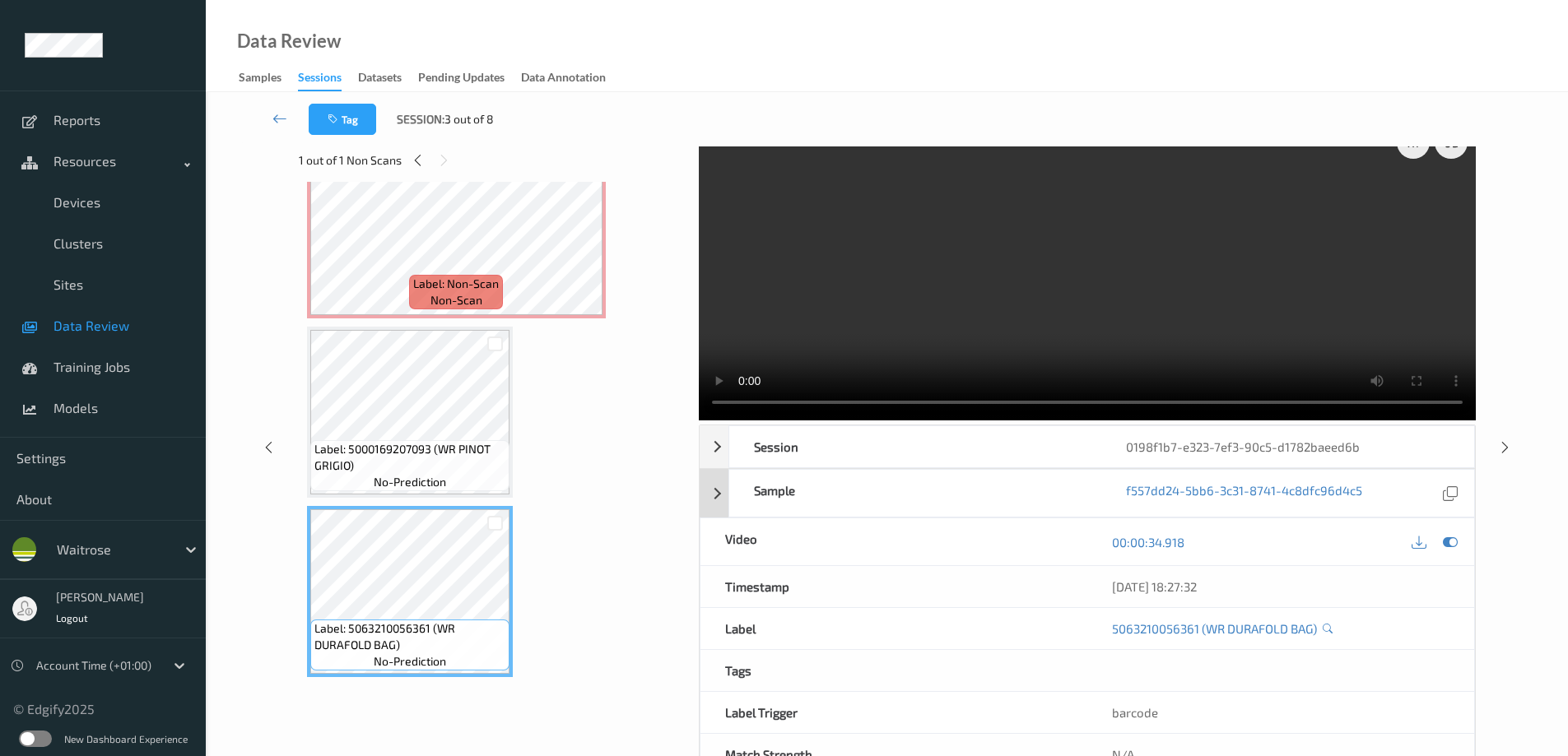
scroll to position [0, 0]
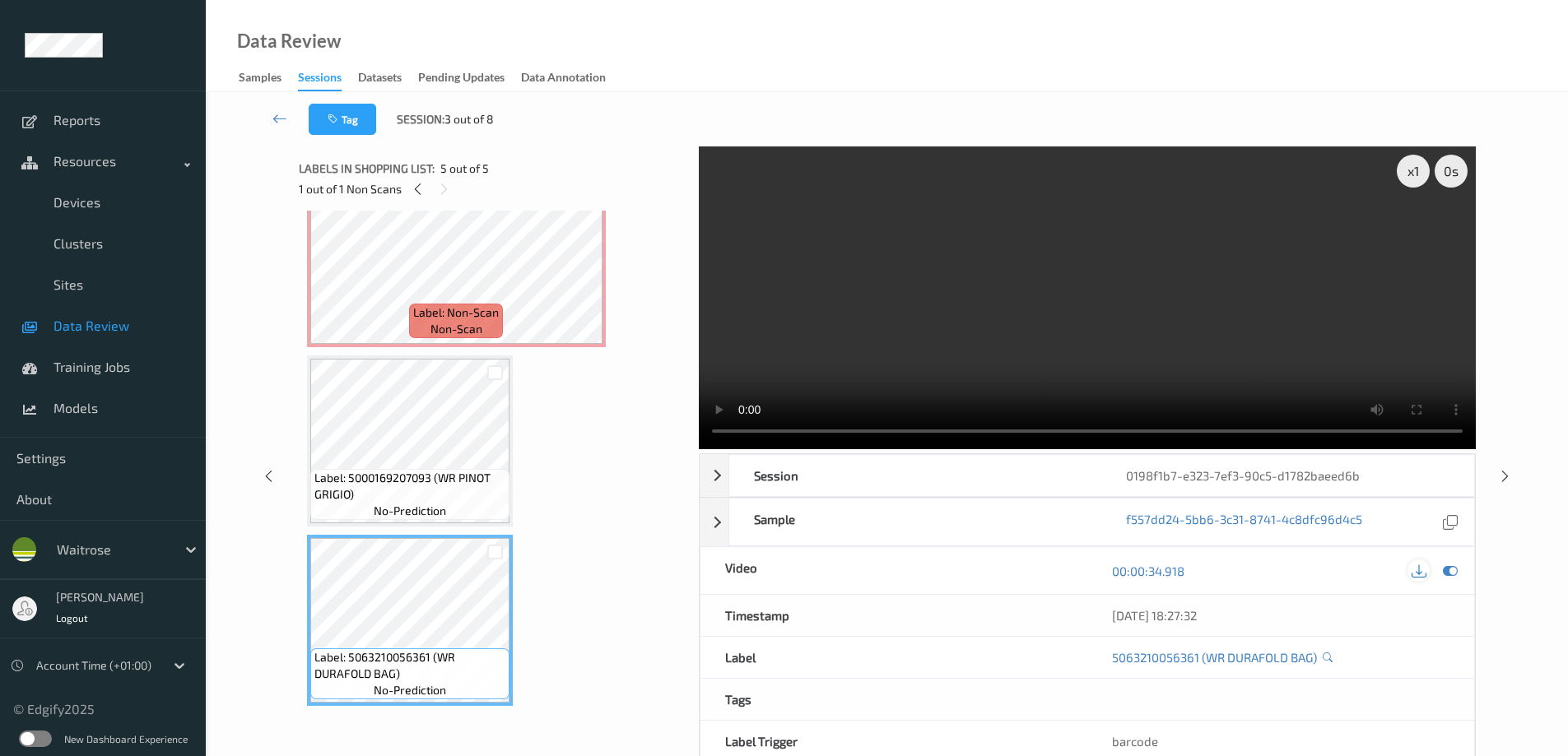
click at [1422, 573] on icon at bounding box center [1419, 572] width 15 height 15
click at [719, 482] on div "Session 0198f1b7-e323-7ef3-90c5-d1782baeed6b" at bounding box center [1087, 475] width 775 height 43
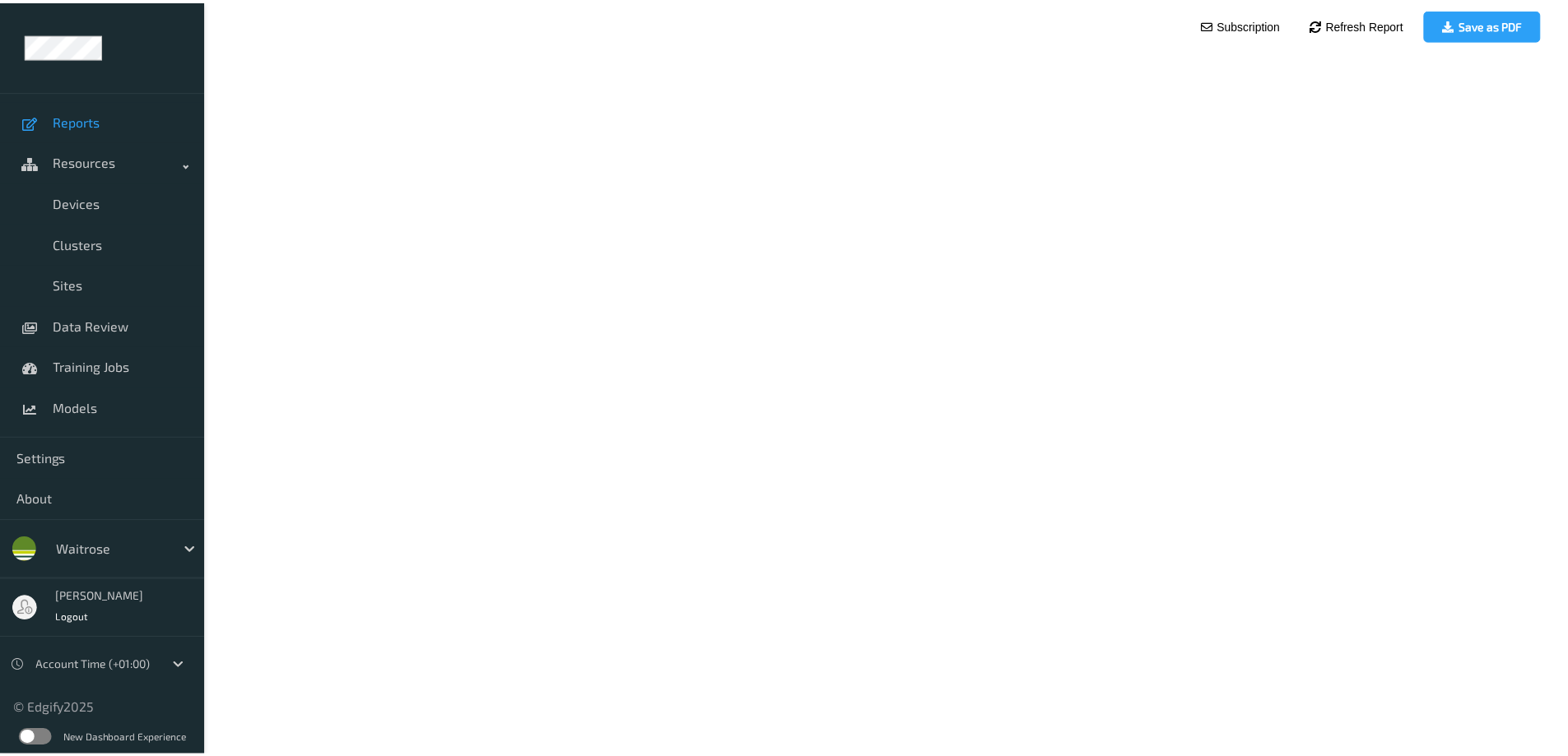
scroll to position [83, 0]
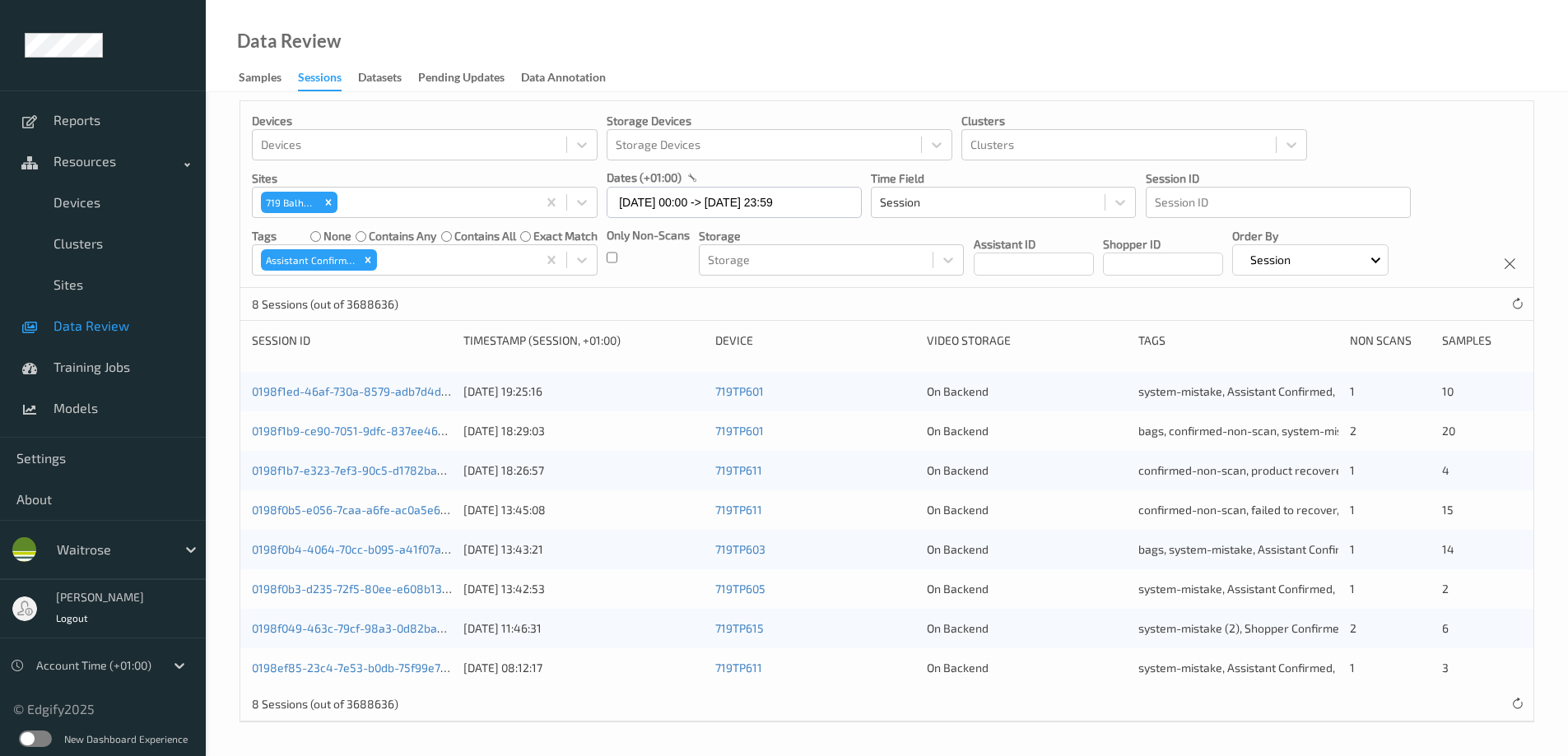
scroll to position [8, 0]
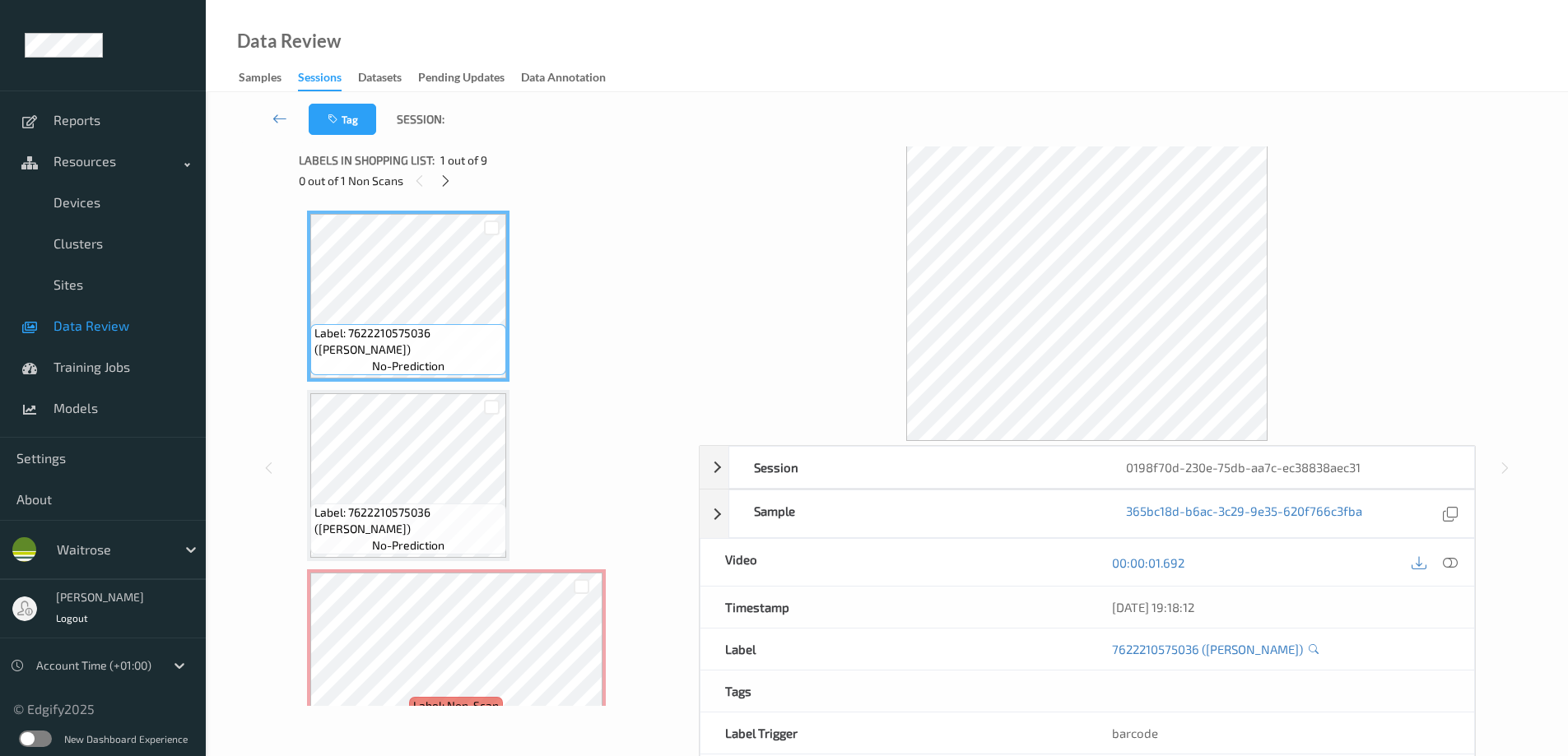
scroll to position [83, 0]
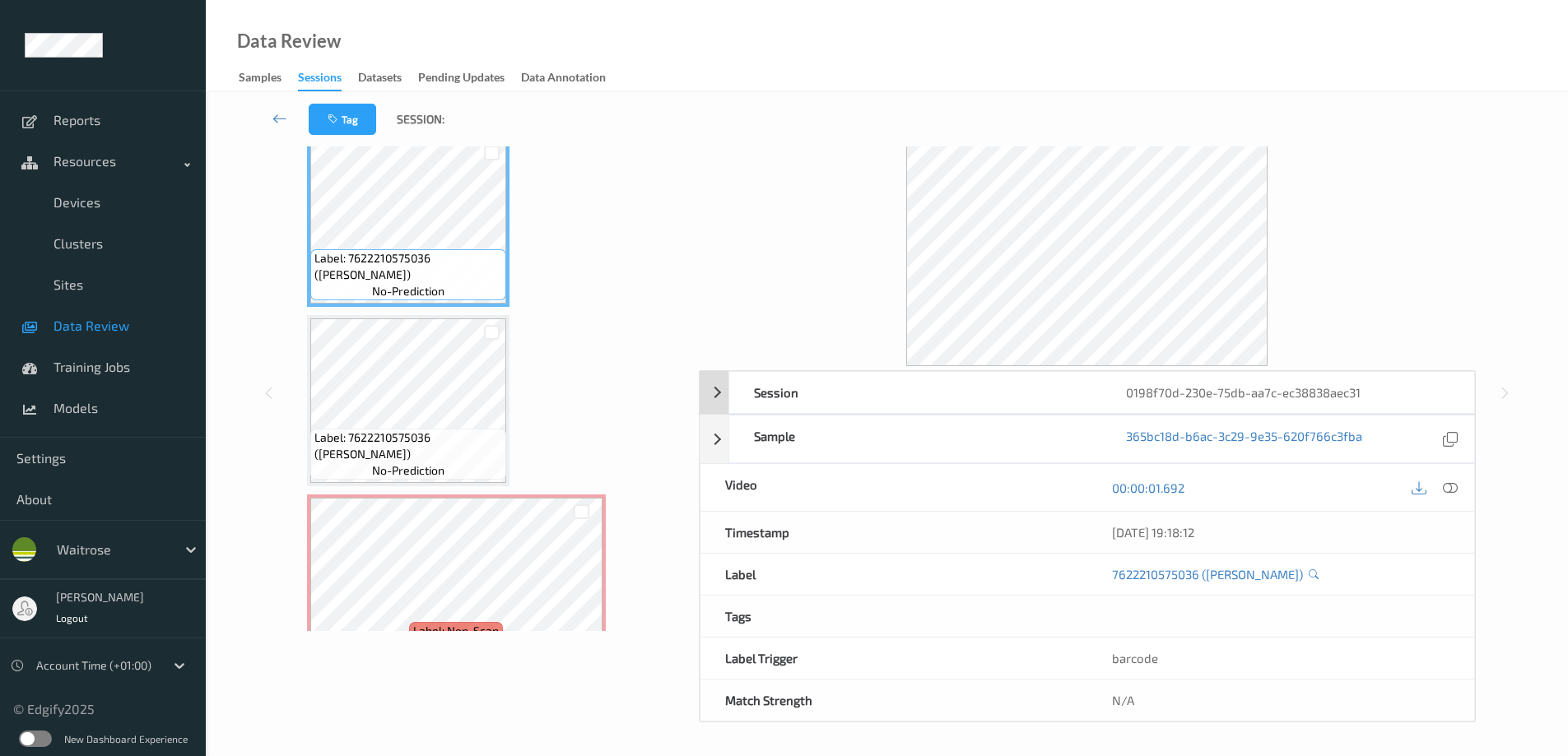
click at [711, 396] on div "Session 0198f70d-230e-75db-aa7c-ec38838aec31" at bounding box center [1087, 392] width 775 height 43
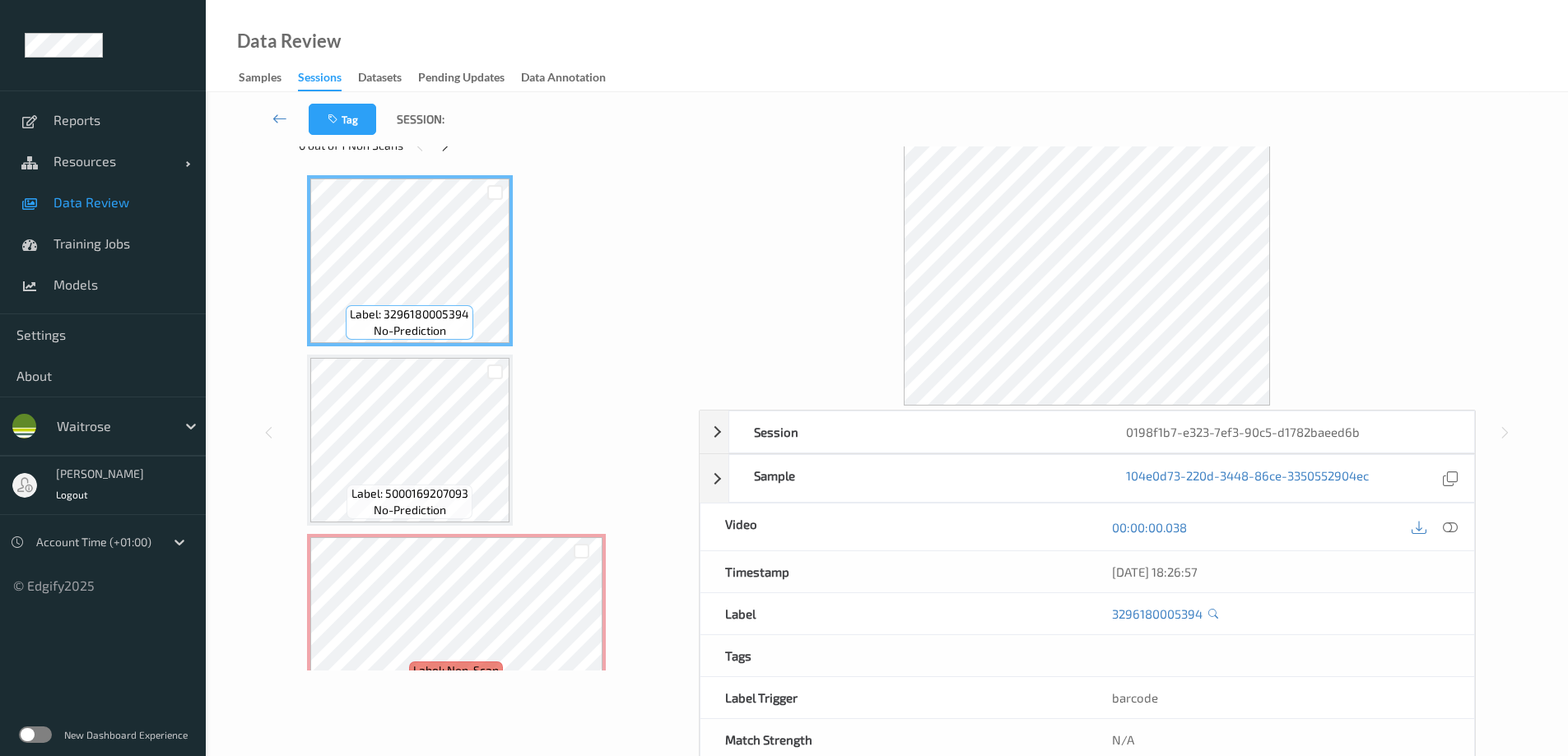
scroll to position [83, 0]
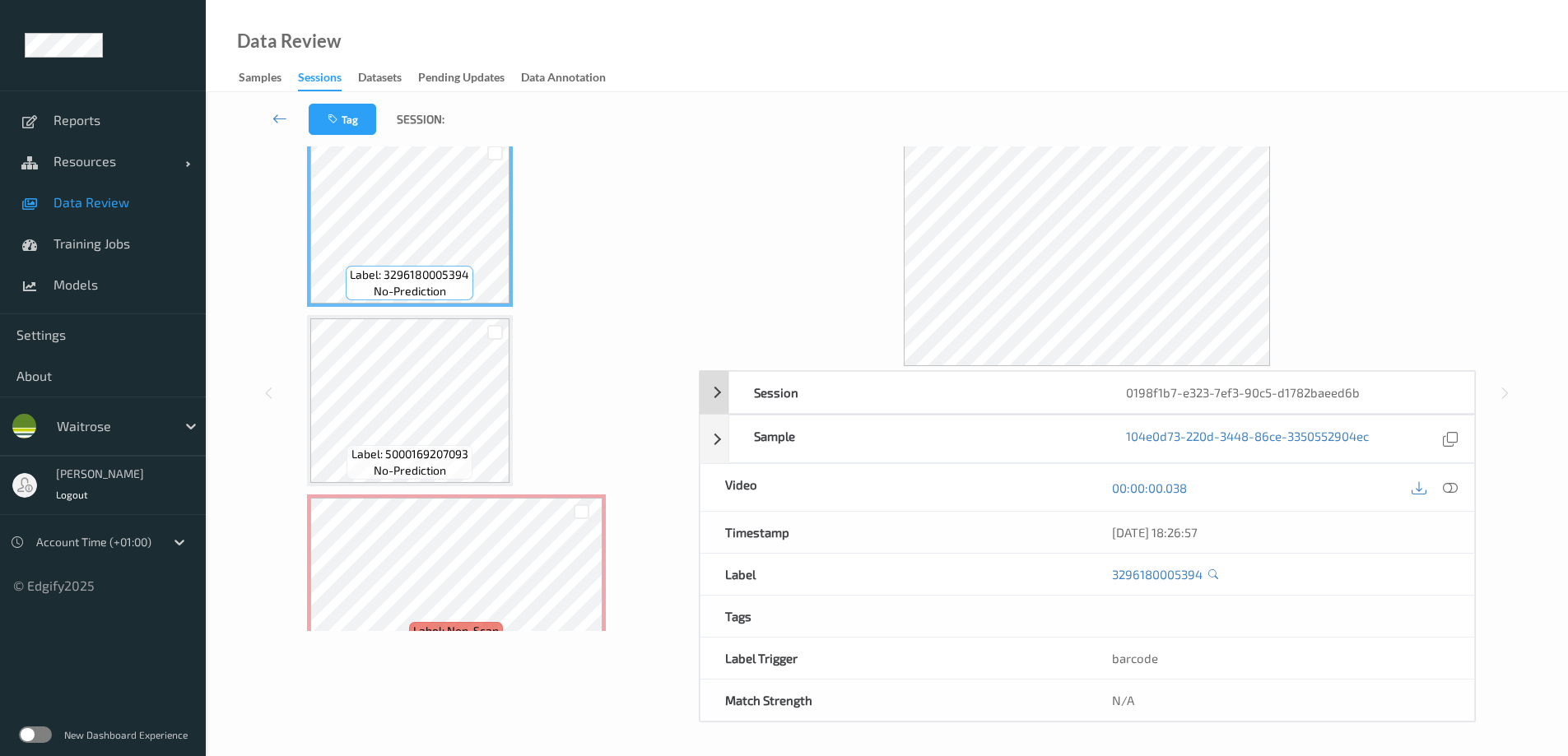
click at [716, 393] on div "Session 0198f1b7-e323-7ef3-90c5-d1782baeed6b" at bounding box center [1087, 392] width 775 height 43
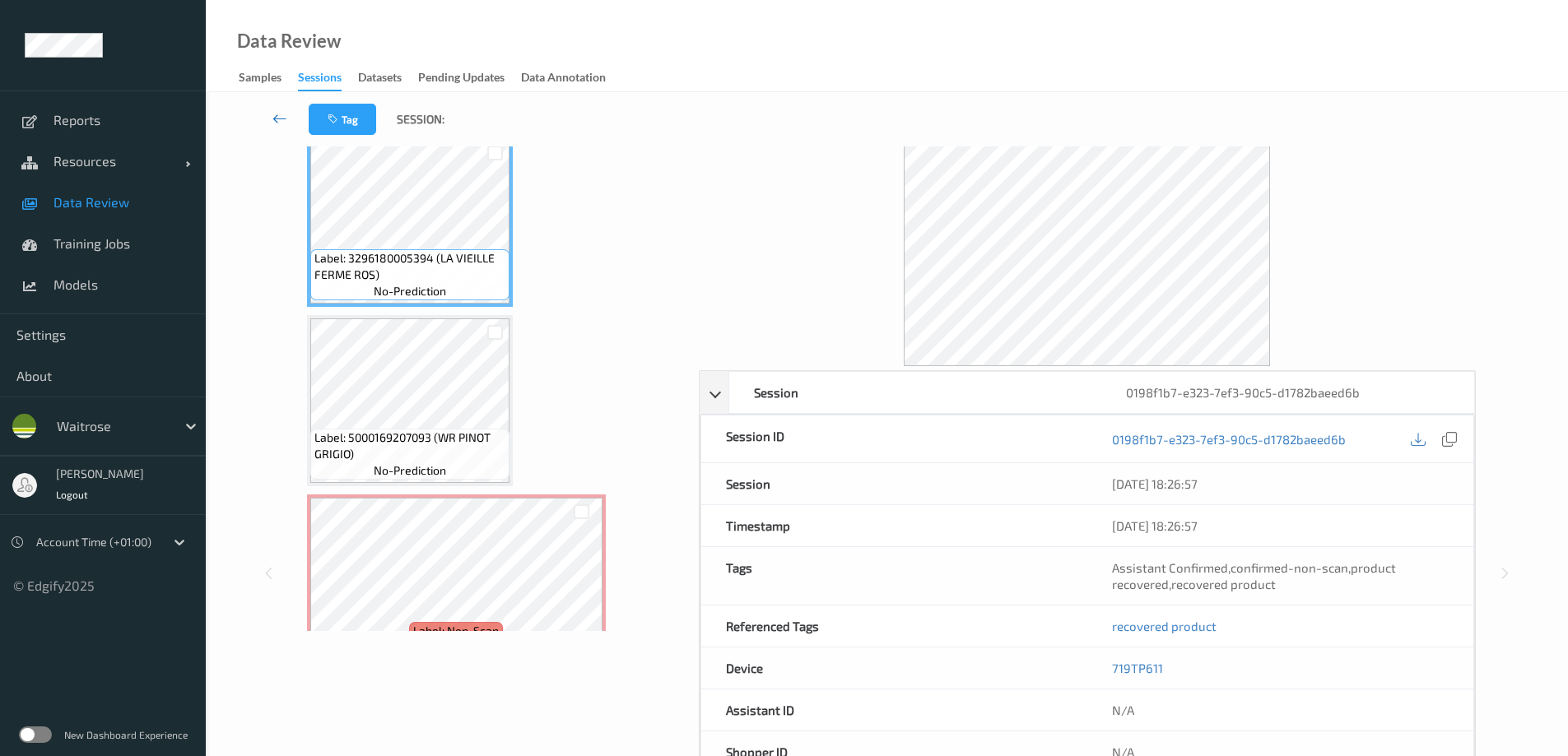
click at [274, 111] on icon at bounding box center [280, 119] width 15 height 17
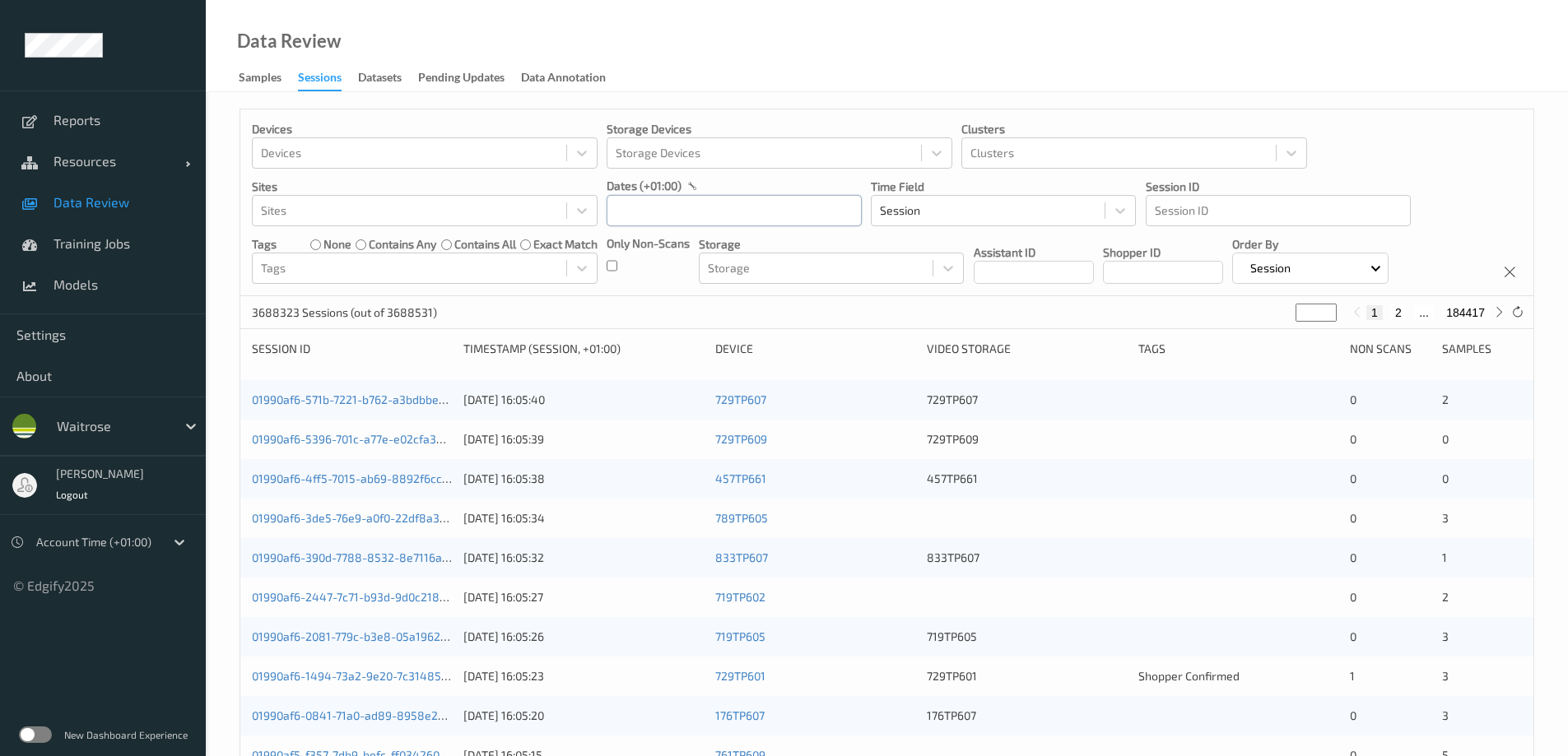
click at [674, 212] on input "text" at bounding box center [734, 210] width 255 height 31
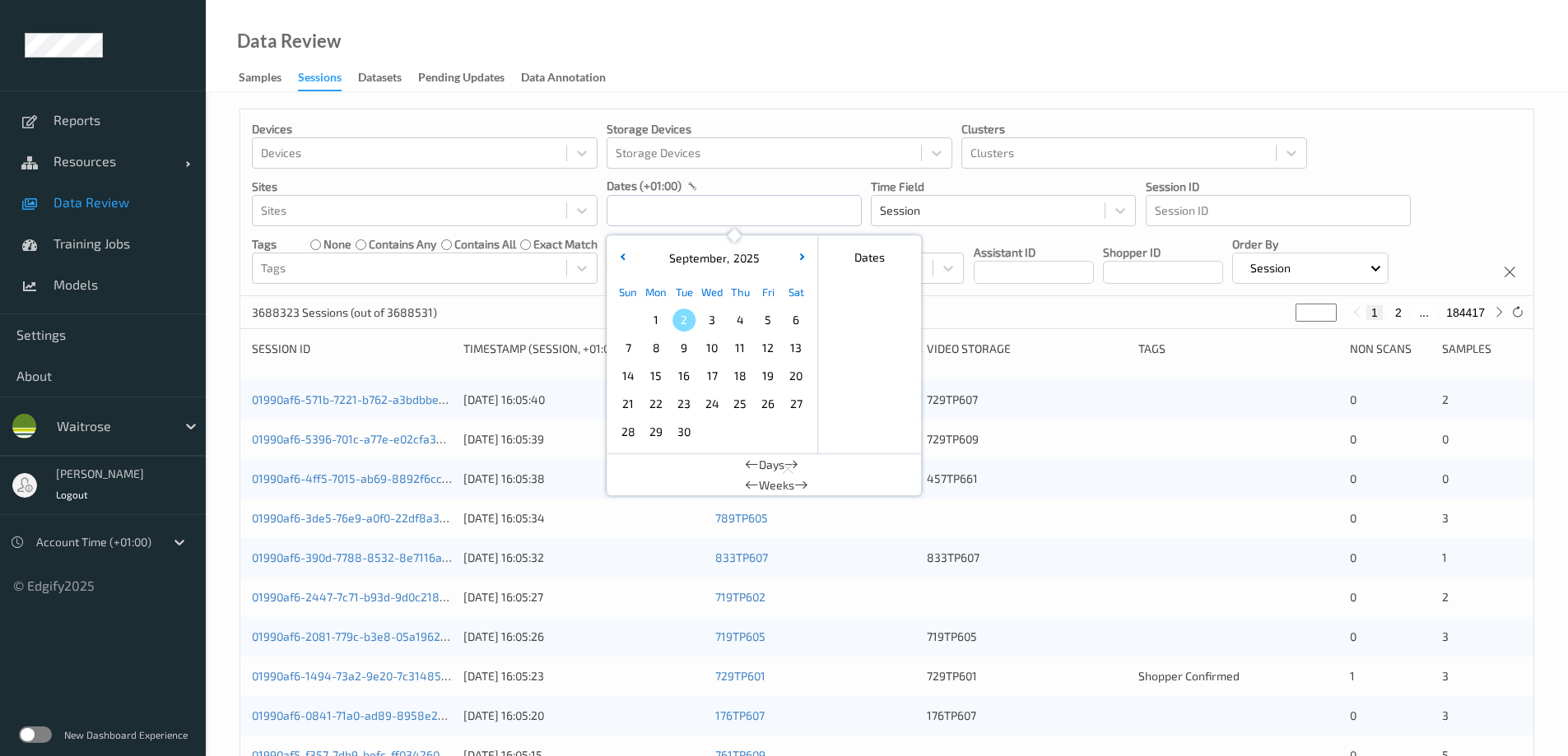
click at [655, 321] on span "1" at bounding box center [655, 319] width 23 height 23
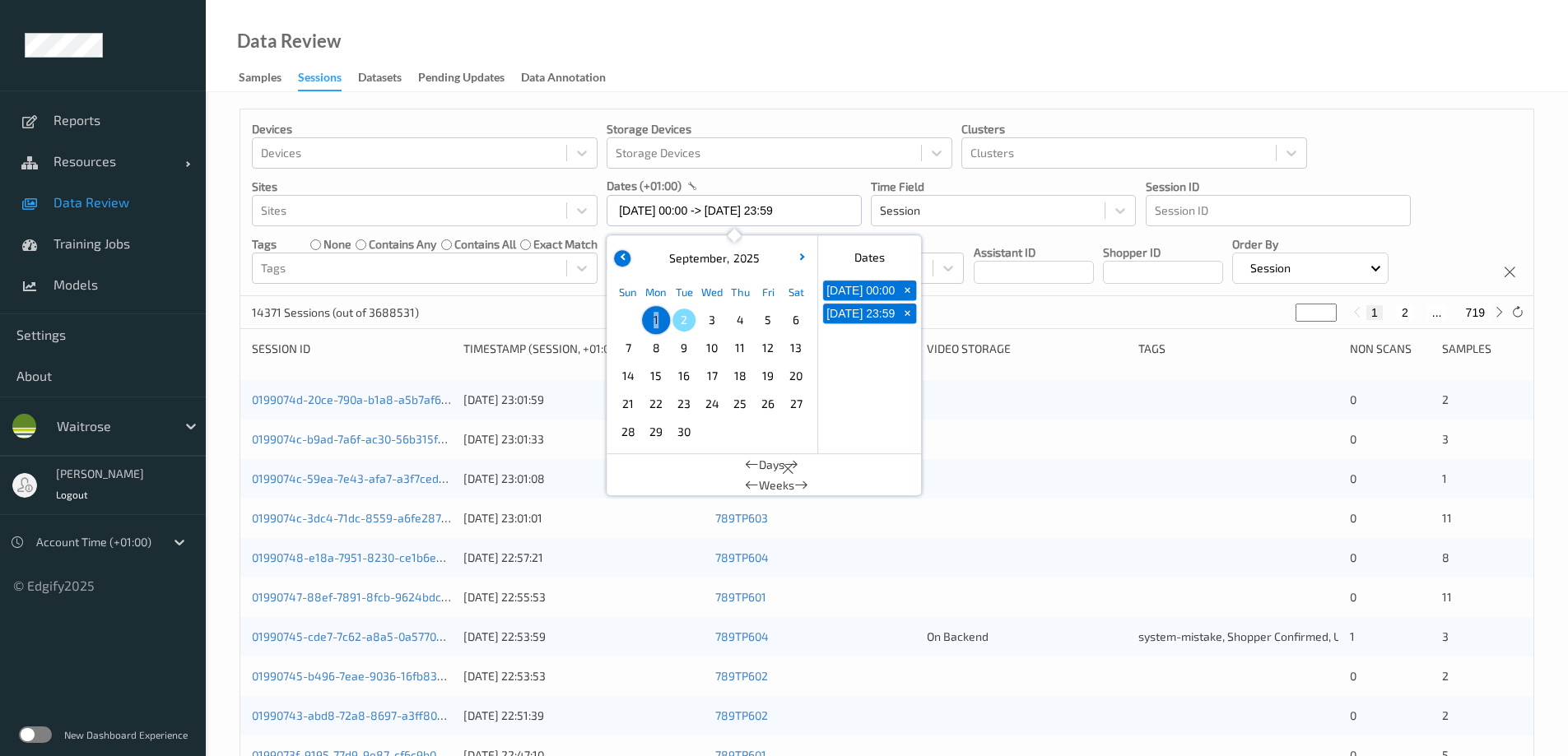
click at [621, 255] on icon "button" at bounding box center [623, 256] width 7 height 7
click at [791, 433] on span "30" at bounding box center [795, 432] width 23 height 23
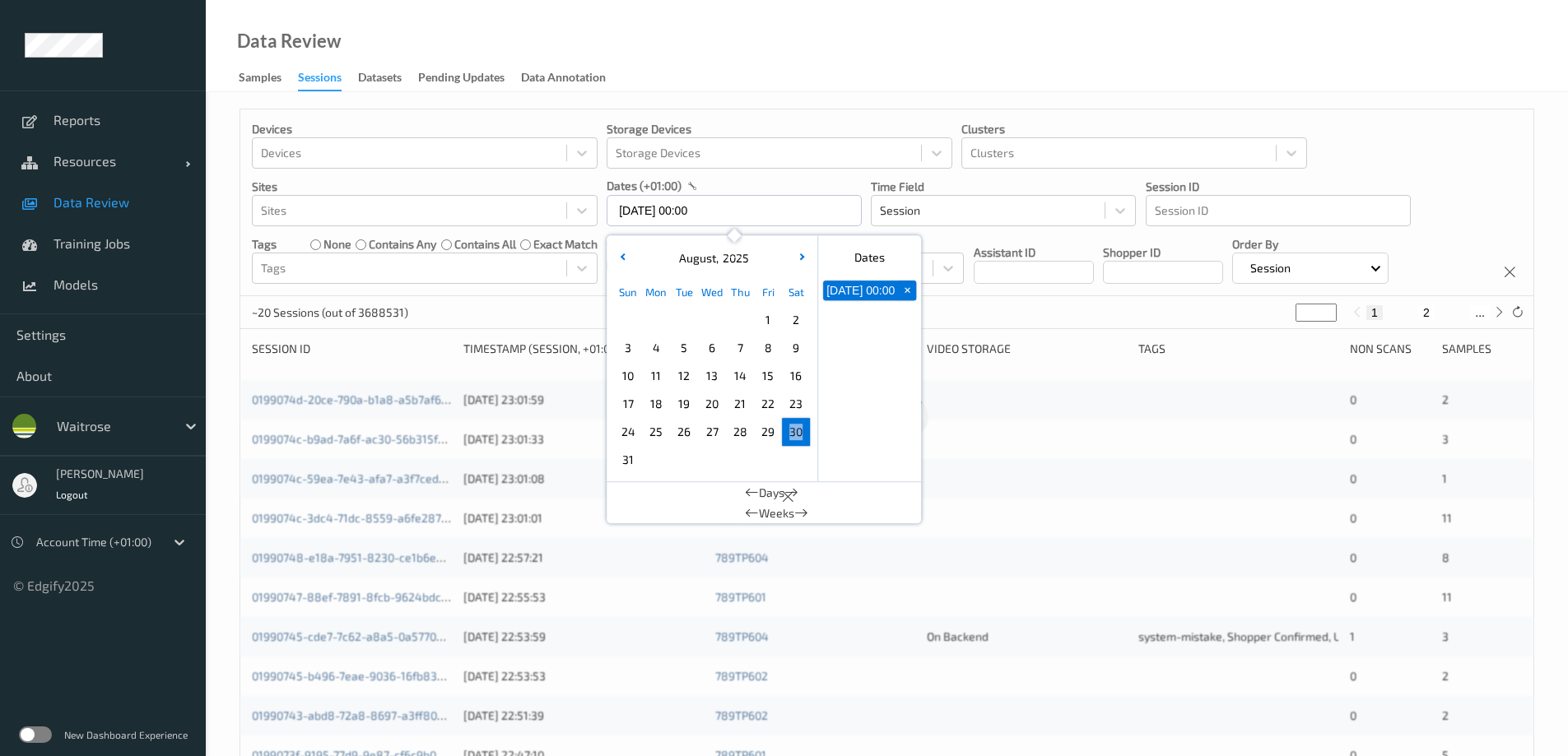
click at [791, 433] on span "30" at bounding box center [795, 432] width 23 height 23
type input "[DATE] 00:00 -> [DATE] 23:59"
click at [846, 60] on div "Data Review Samples Sessions Datasets Pending Updates Data Annotation" at bounding box center [886, 46] width 1362 height 92
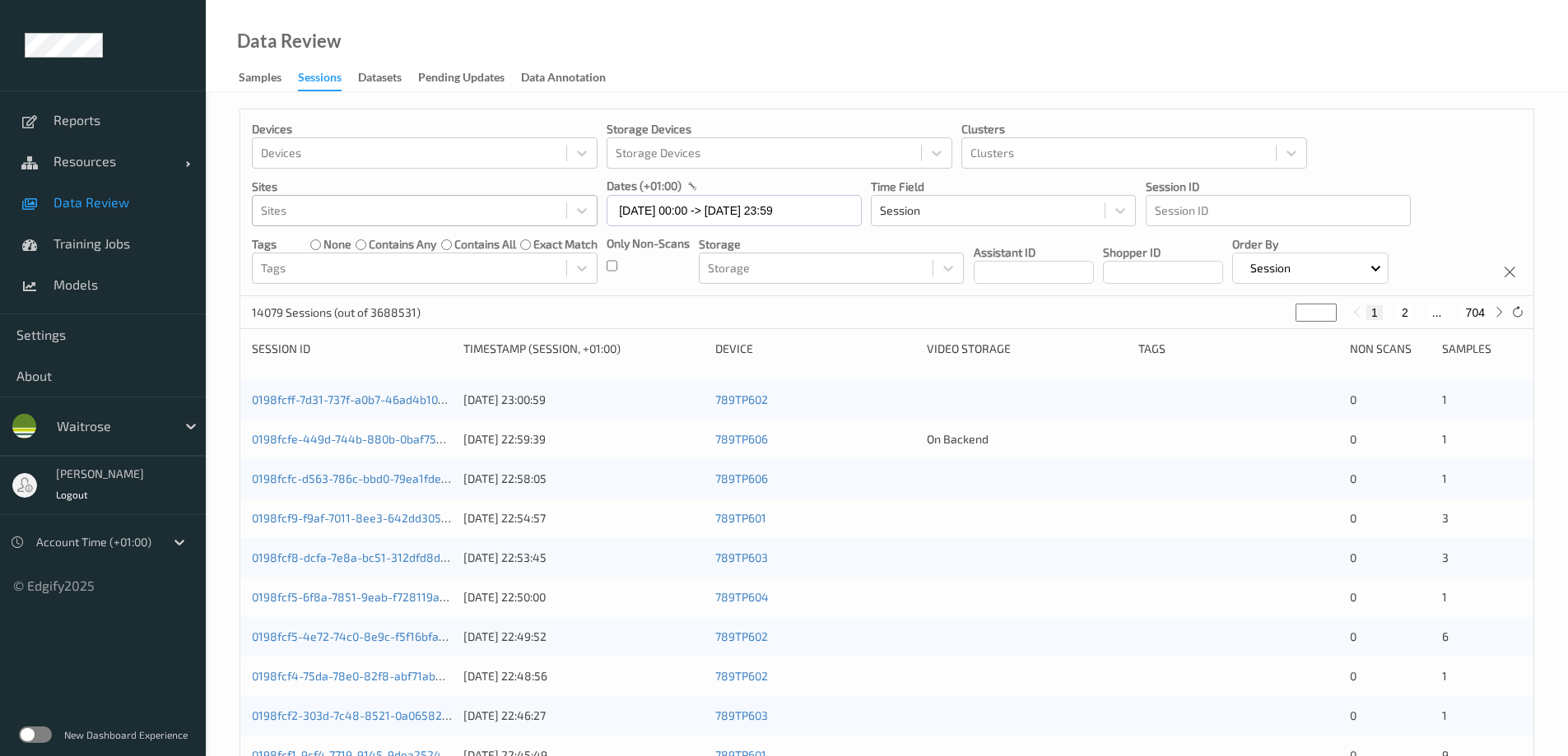
click at [473, 210] on div at bounding box center [409, 211] width 297 height 20
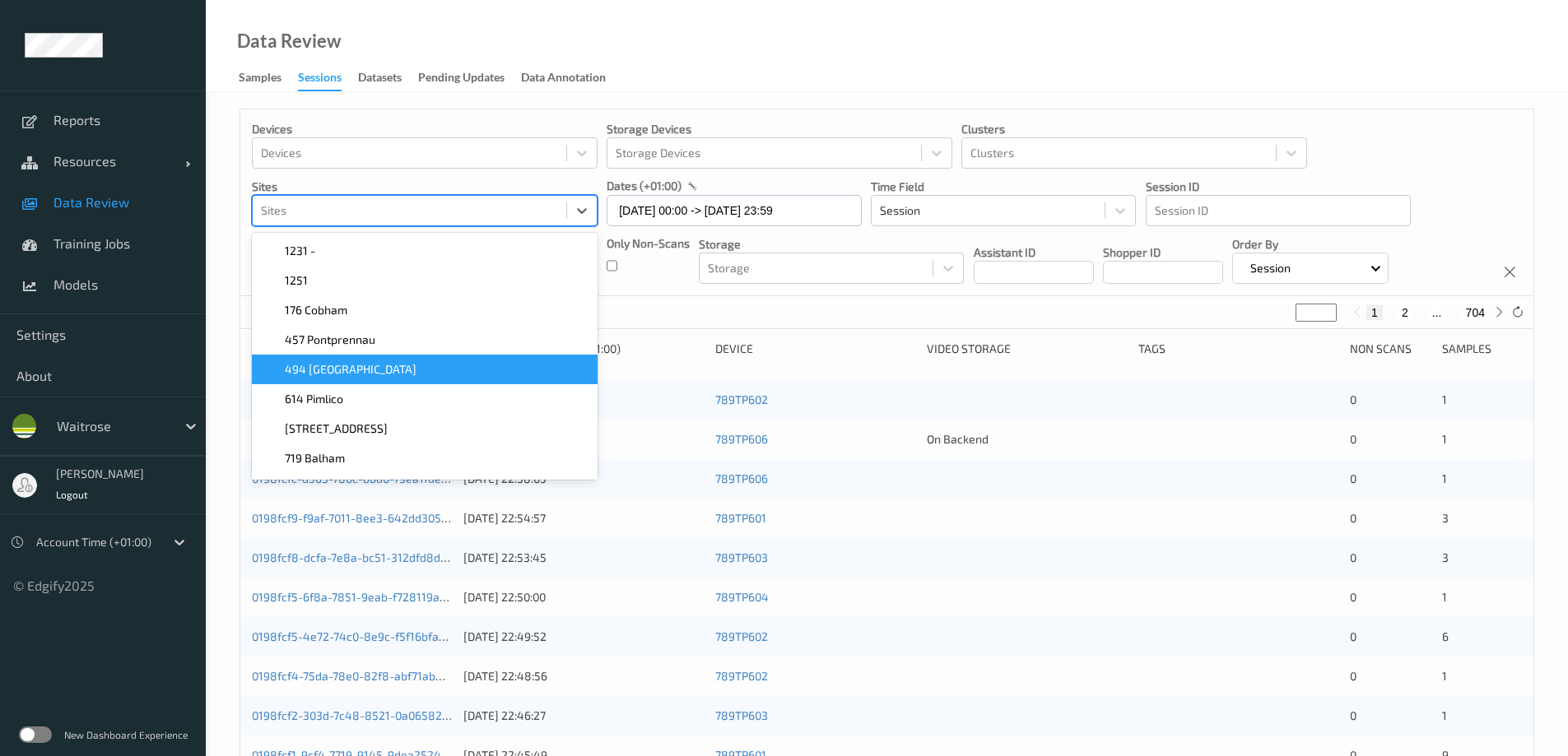
click at [390, 376] on div "494 [GEOGRAPHIC_DATA]" at bounding box center [424, 370] width 326 height 17
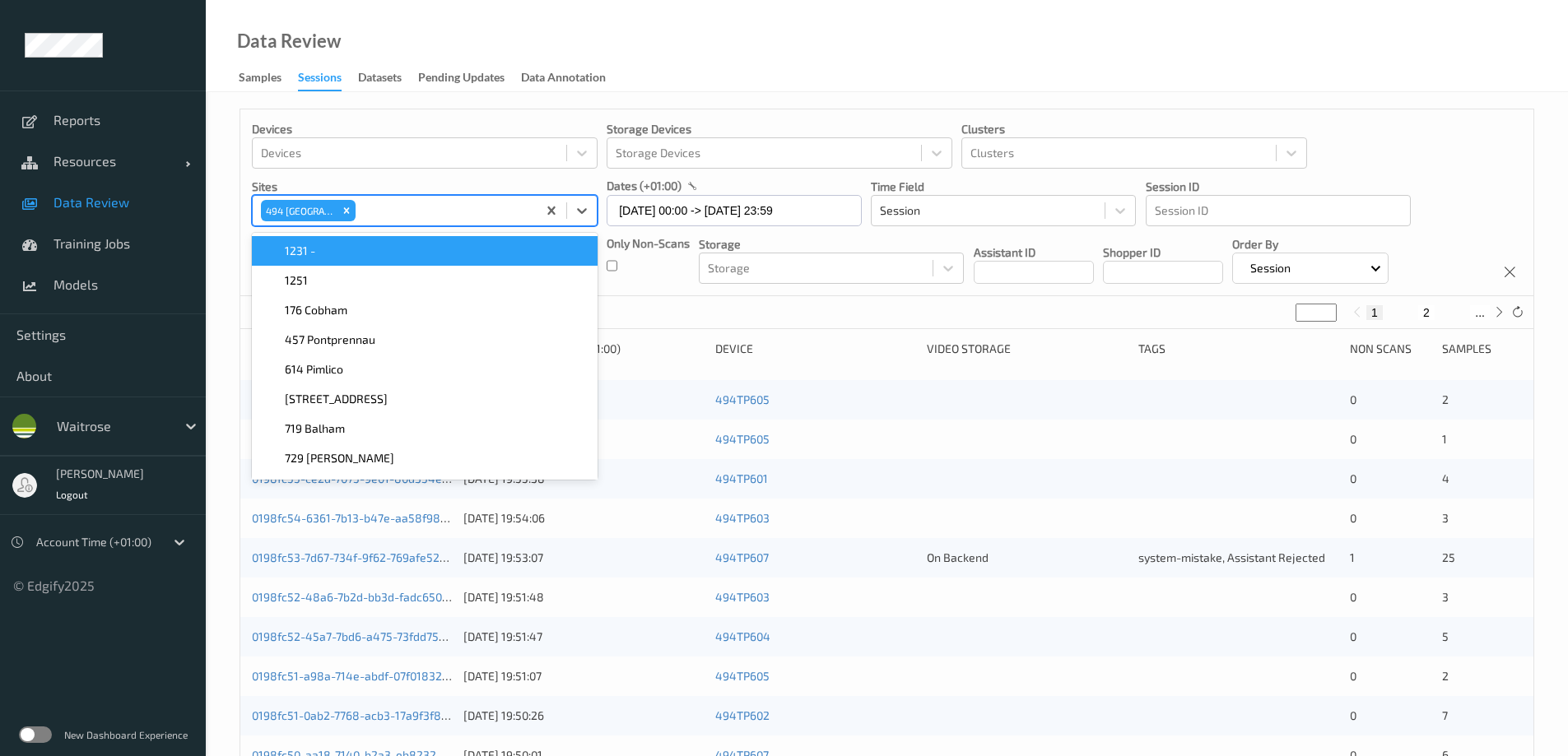
click at [815, 51] on div "Data Review Samples Sessions Datasets Pending Updates Data Annotation" at bounding box center [886, 46] width 1362 height 92
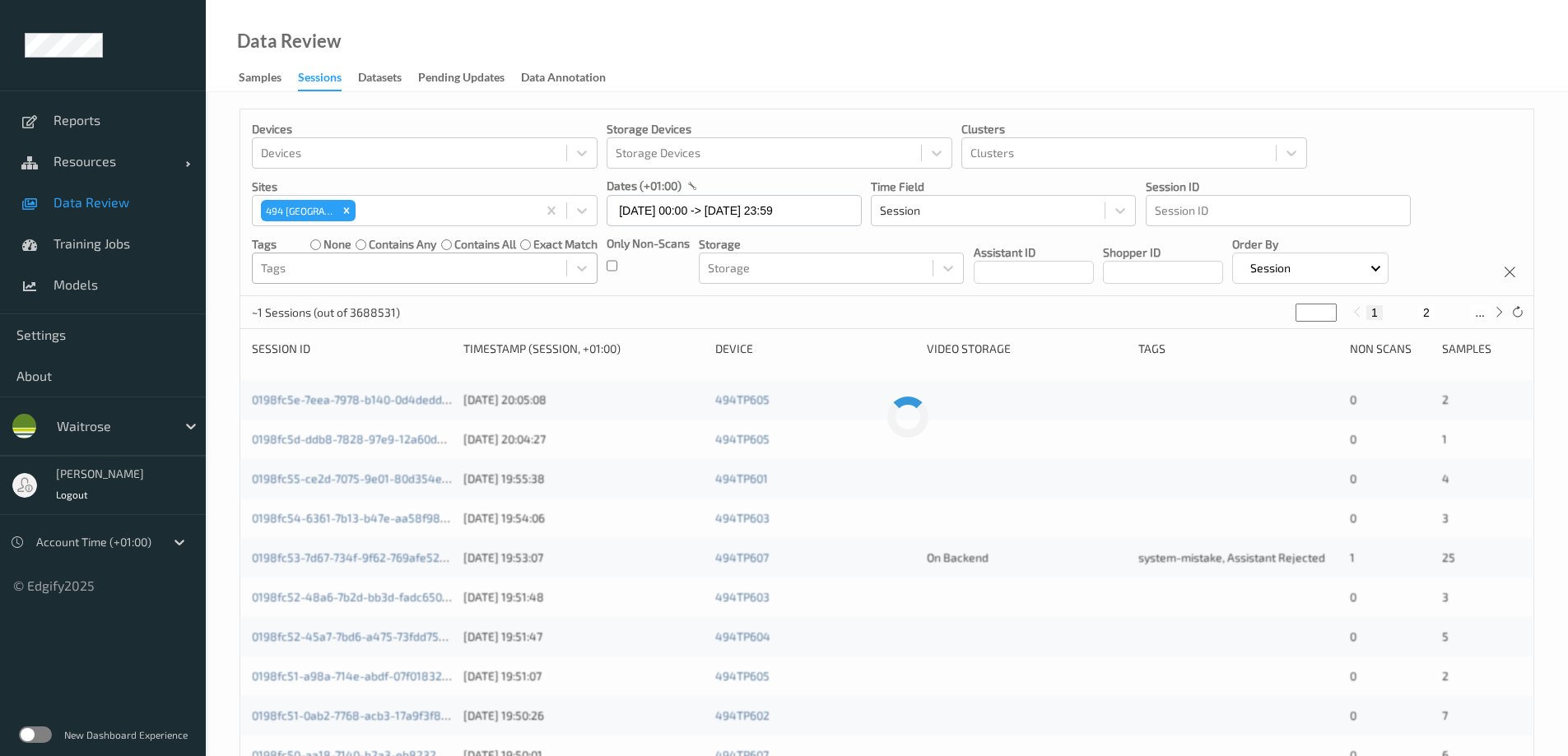
click at [458, 270] on div at bounding box center [409, 268] width 297 height 20
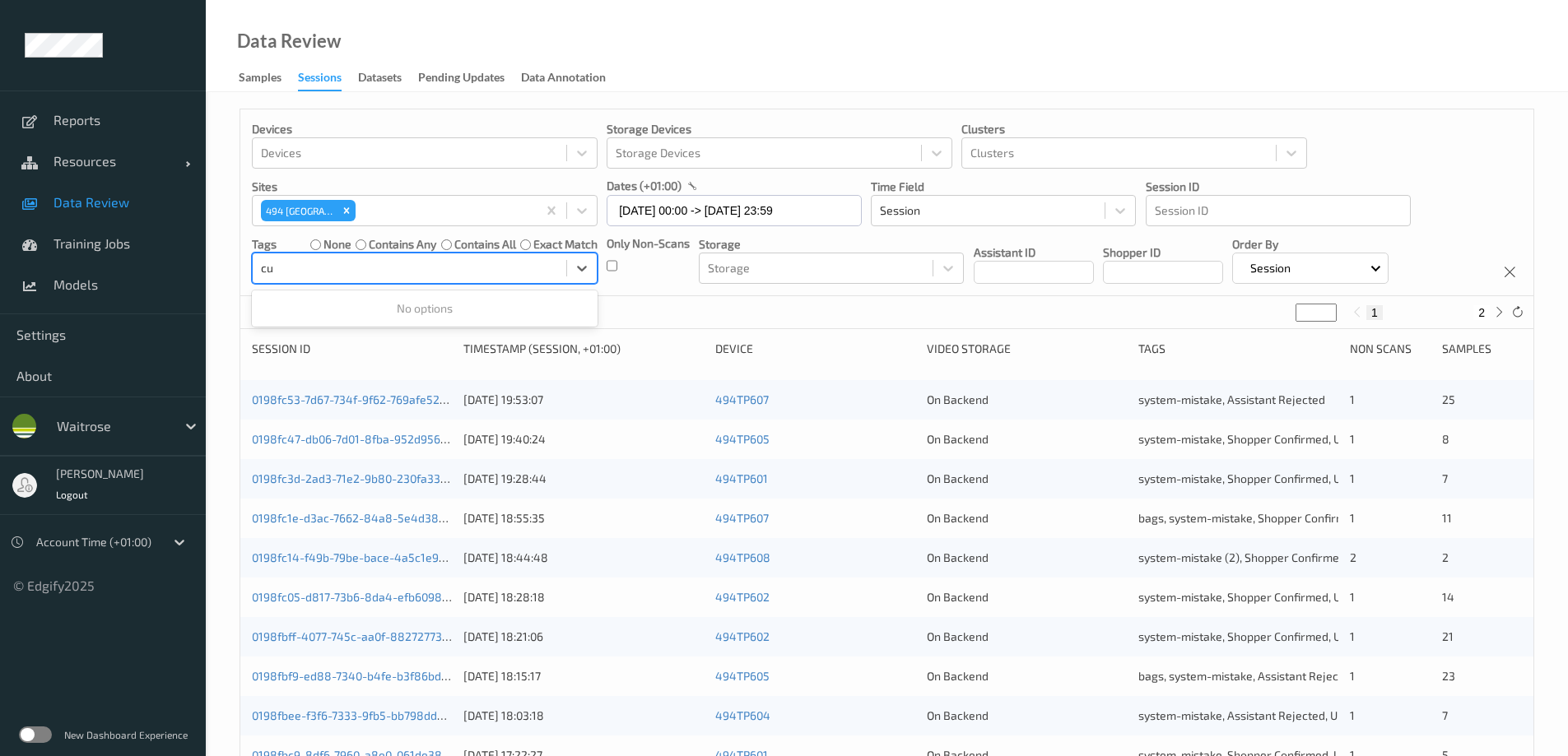
type input "c"
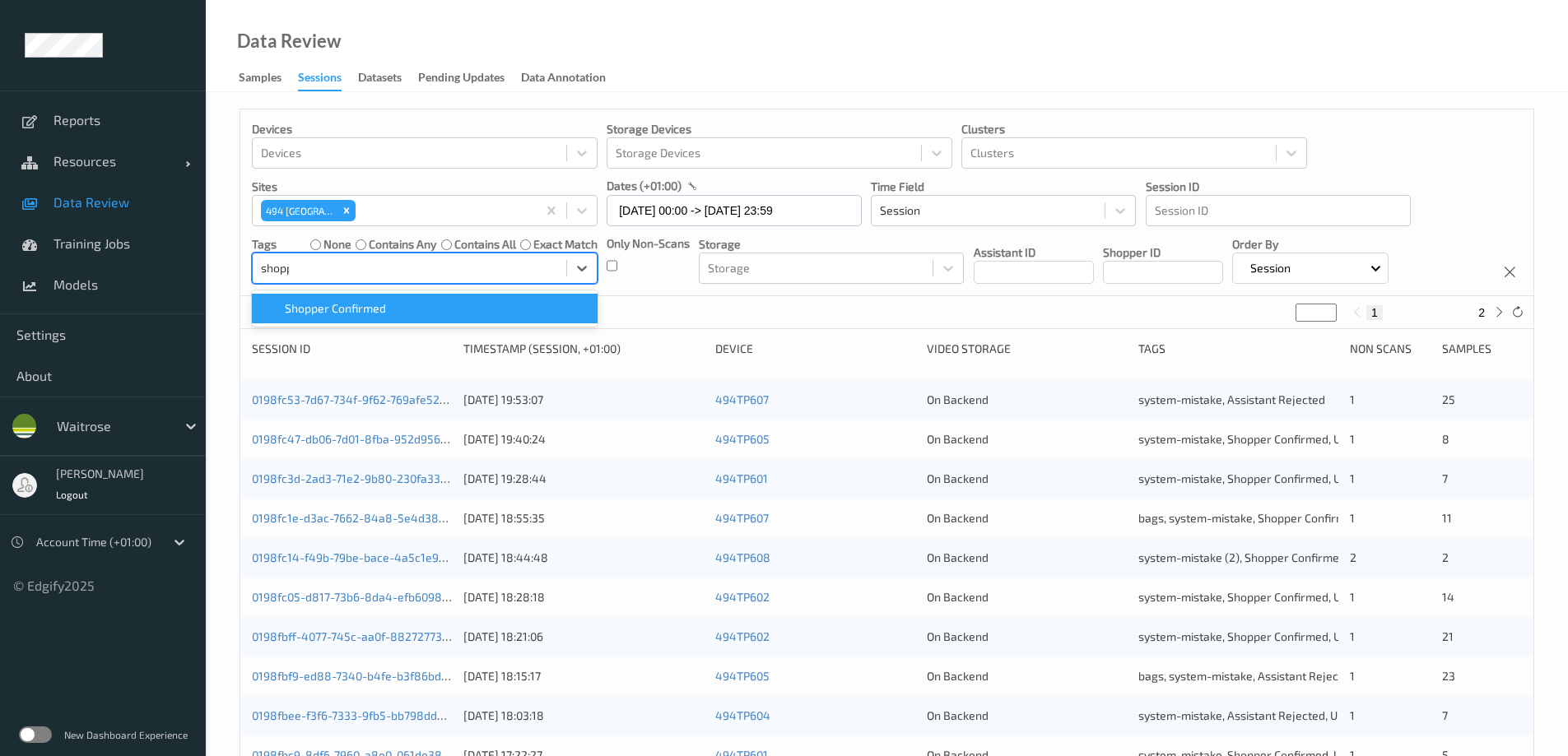
type input "shopper"
type input "produc"
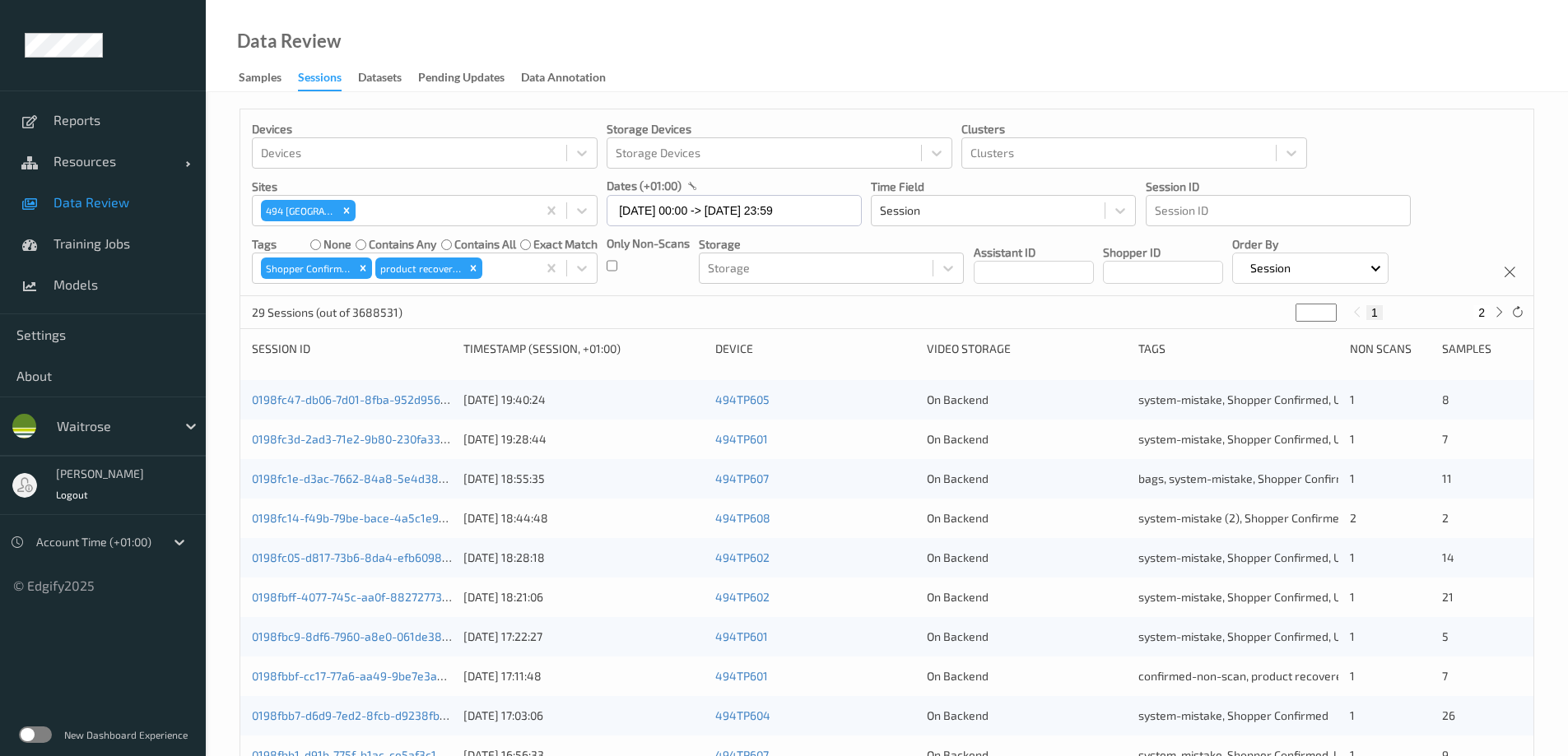
click at [861, 70] on div "Data Review Samples Sessions Datasets Pending Updates Data Annotation" at bounding box center [886, 46] width 1362 height 92
click at [505, 272] on div at bounding box center [506, 268] width 43 height 20
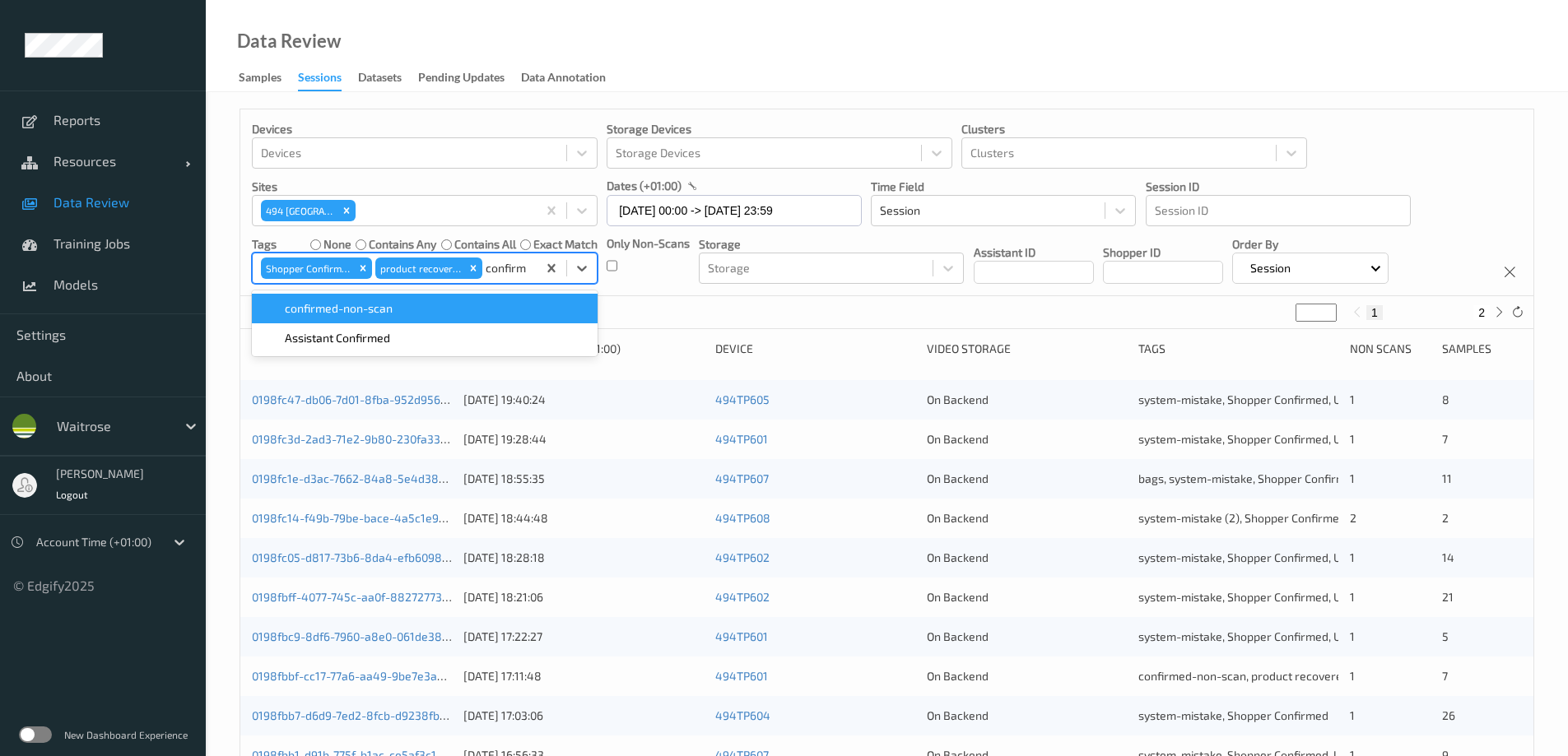
type input "confirme"
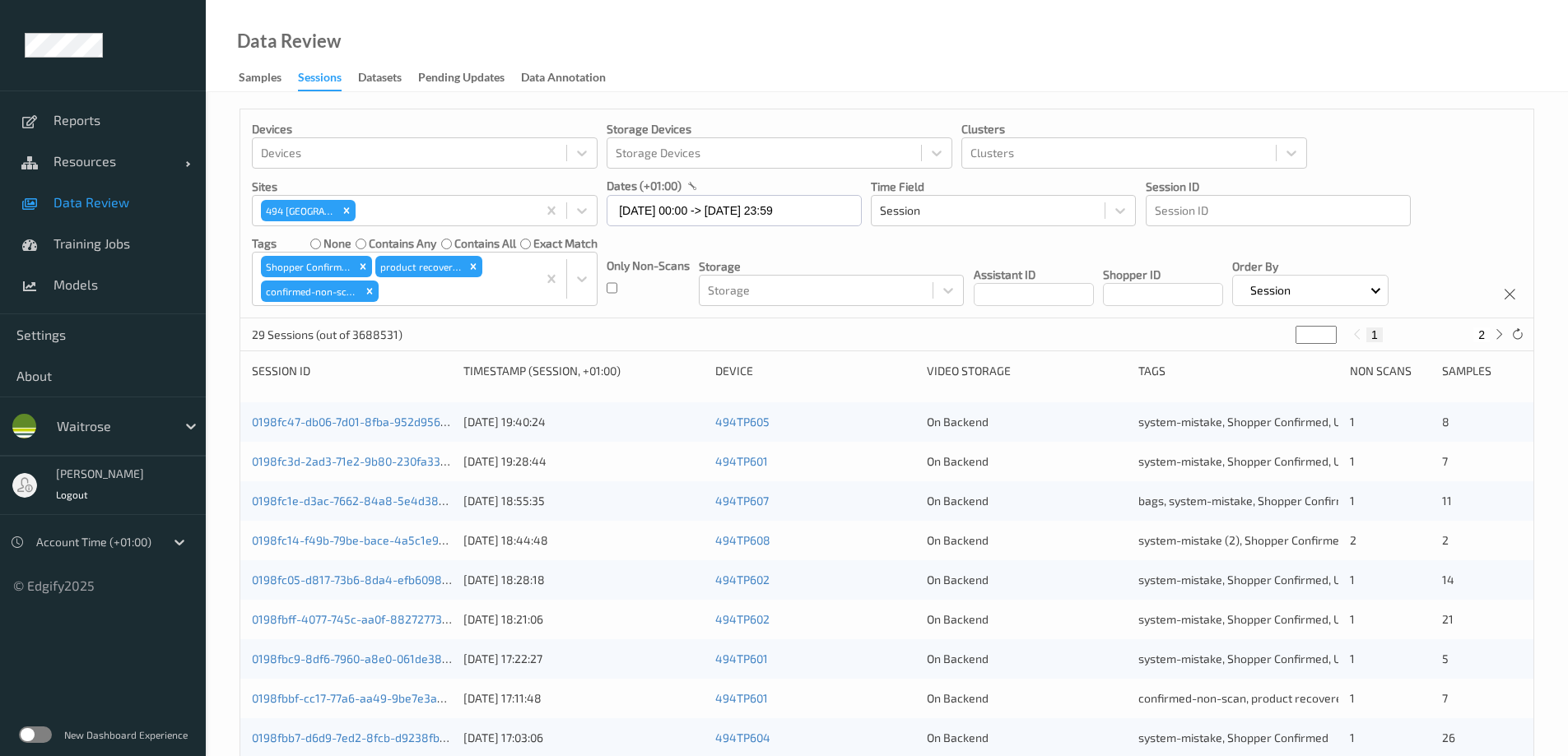
click at [730, 73] on div "Data Review Samples Sessions Datasets Pending Updates Data Annotation" at bounding box center [886, 46] width 1362 height 92
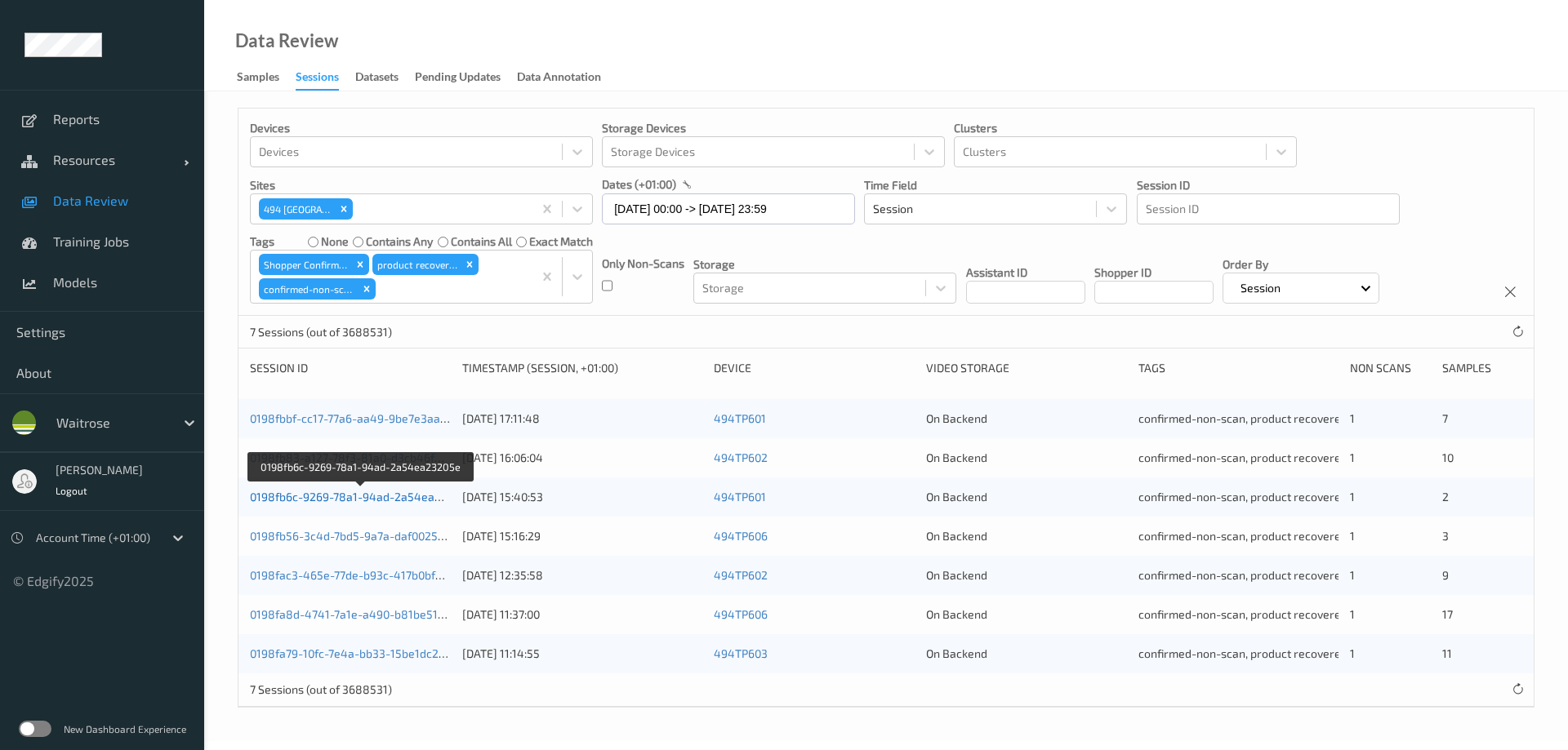
click at [398, 500] on link "0198fb6c-9269-78a1-94ad-2a54ea23205e" at bounding box center [361, 496] width 224 height 14
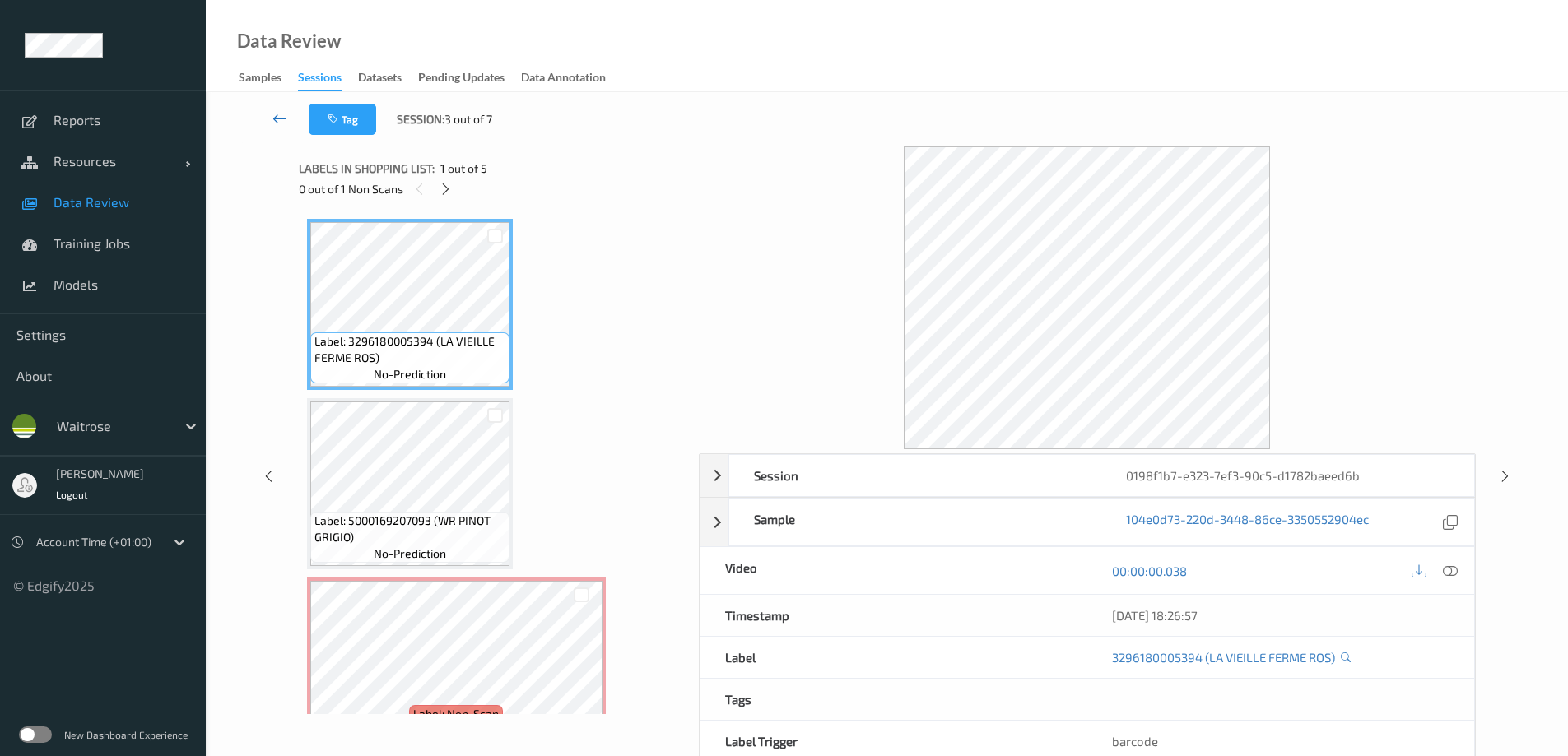
click at [287, 123] on icon at bounding box center [280, 119] width 15 height 17
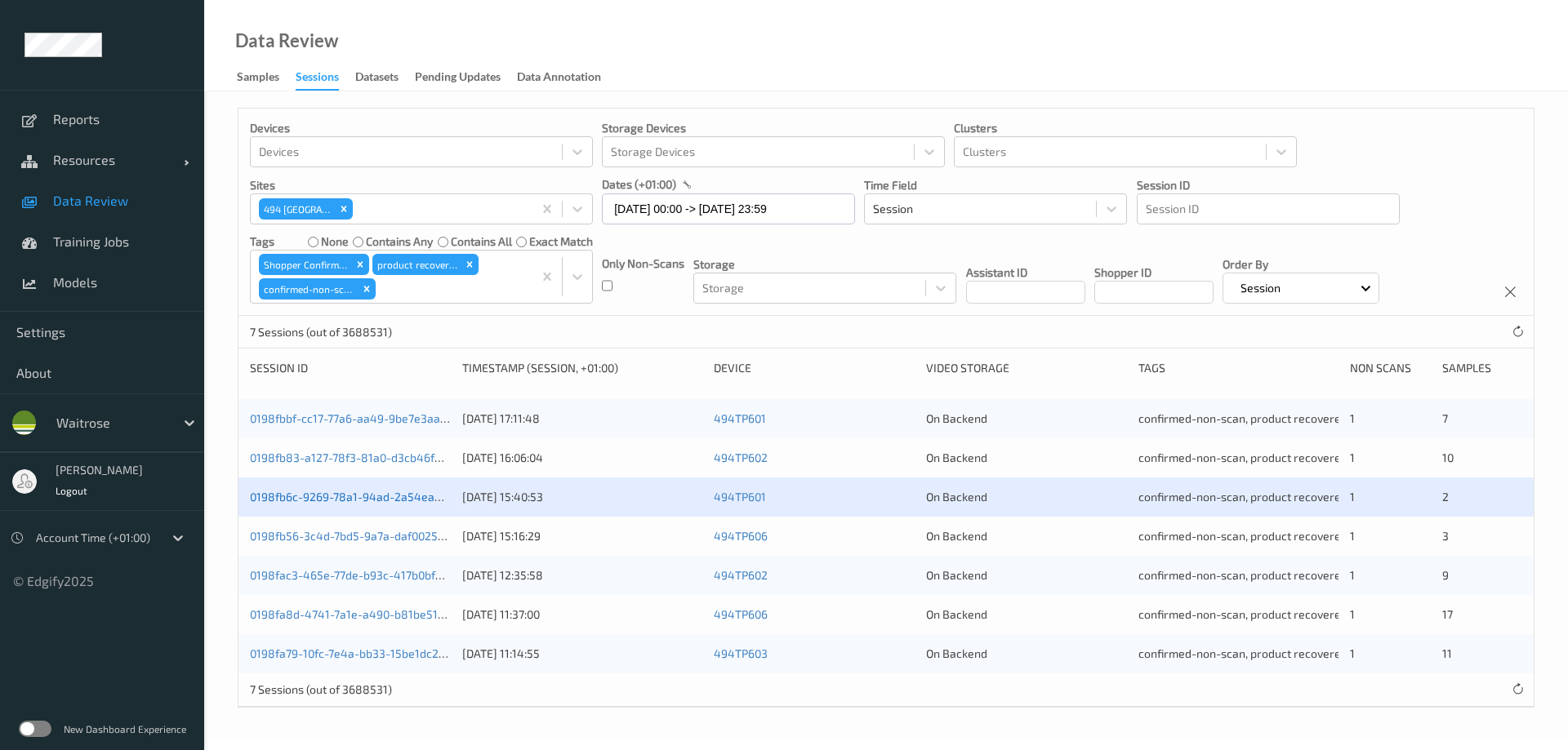
click at [293, 491] on link "0198fb6c-9269-78a1-94ad-2a54ea23205e" at bounding box center [361, 496] width 224 height 14
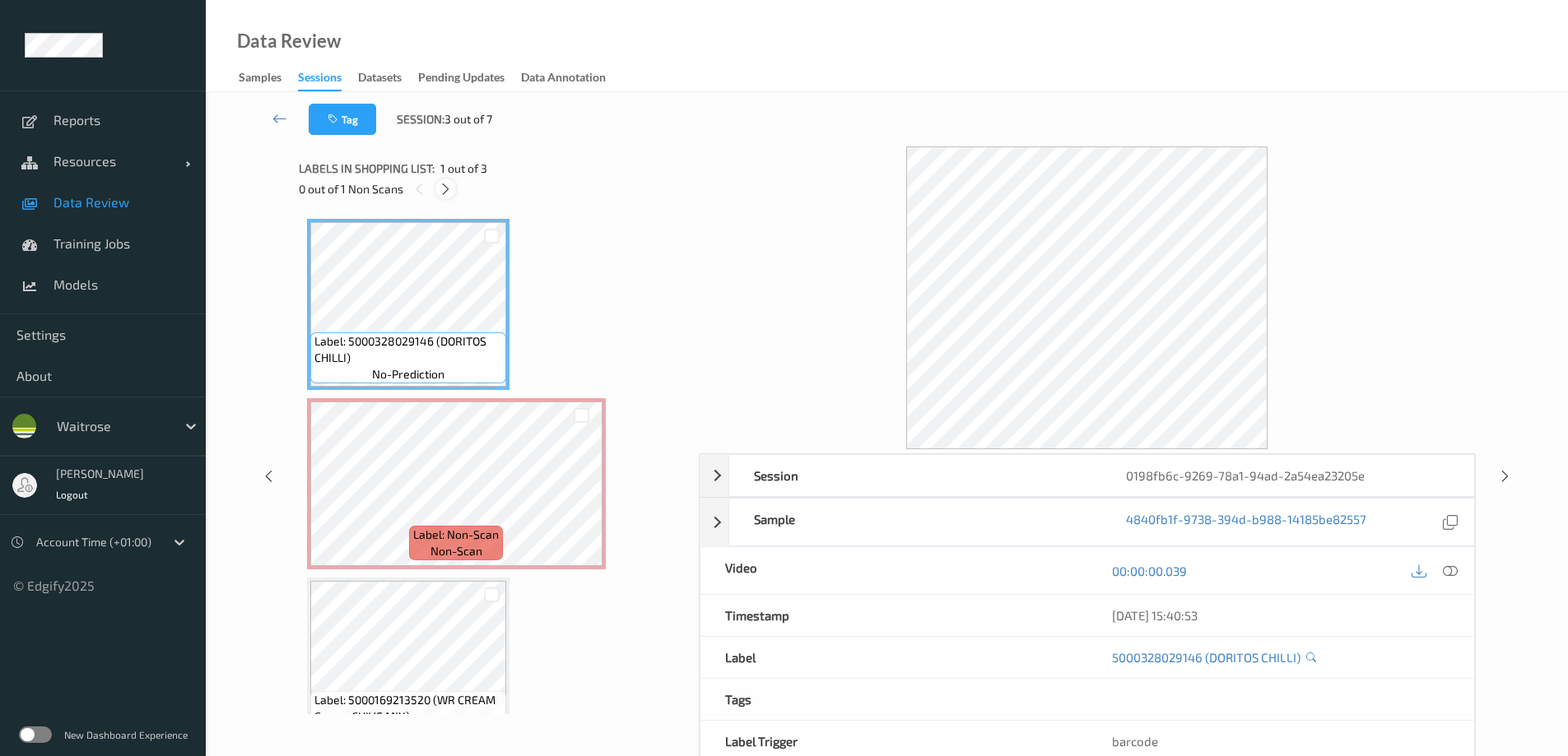
click at [448, 194] on icon at bounding box center [445, 189] width 14 height 15
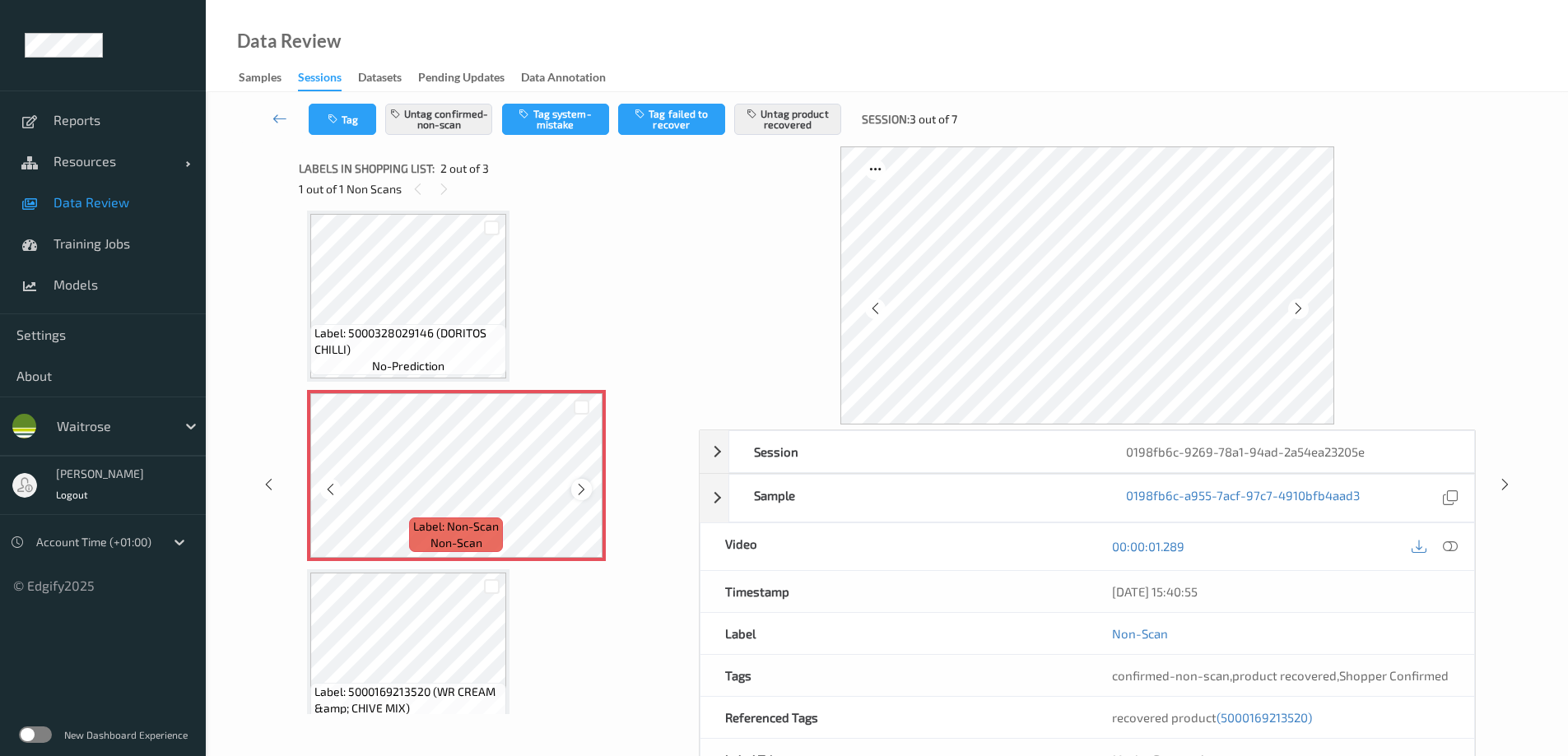
click at [585, 489] on icon at bounding box center [581, 489] width 14 height 15
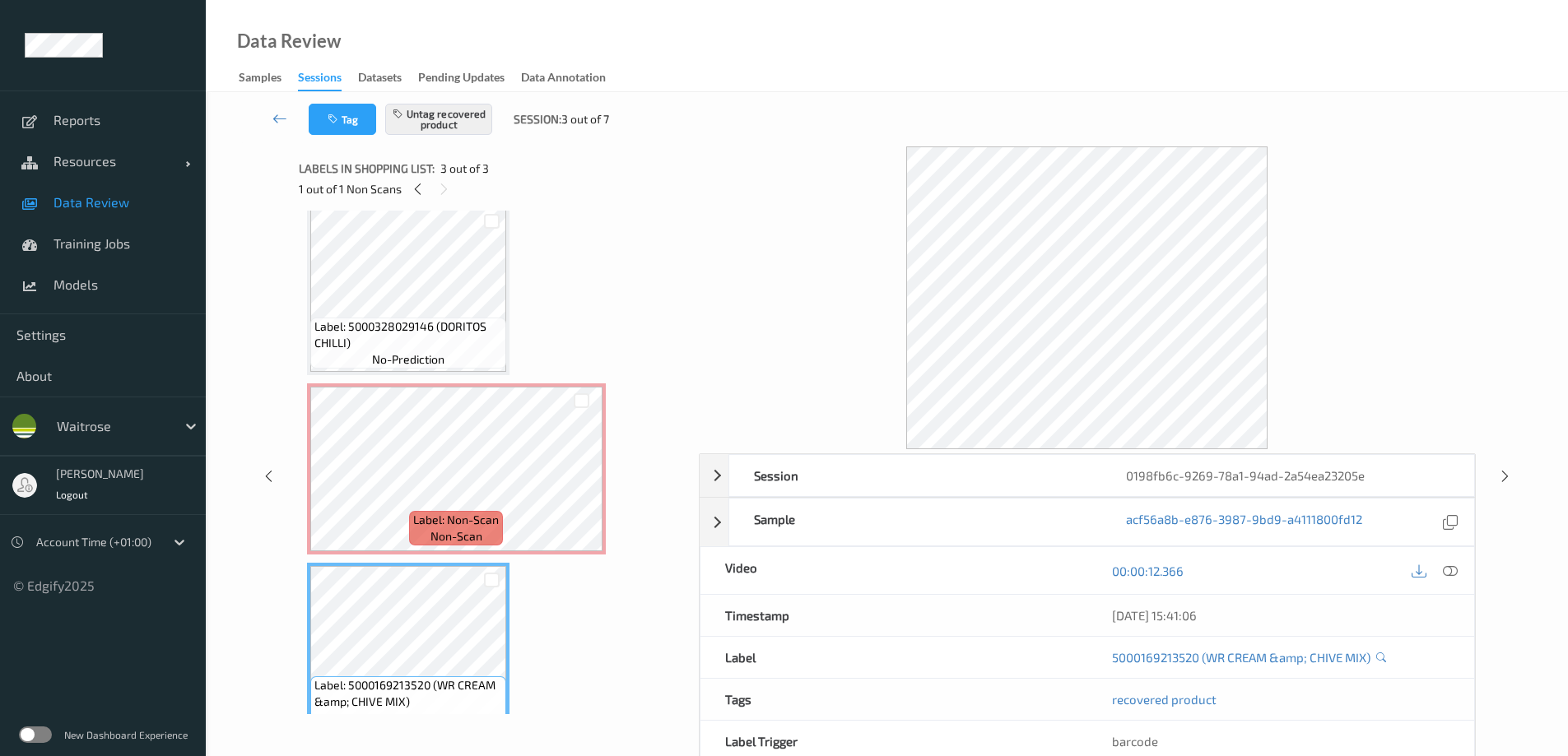
scroll to position [0, 0]
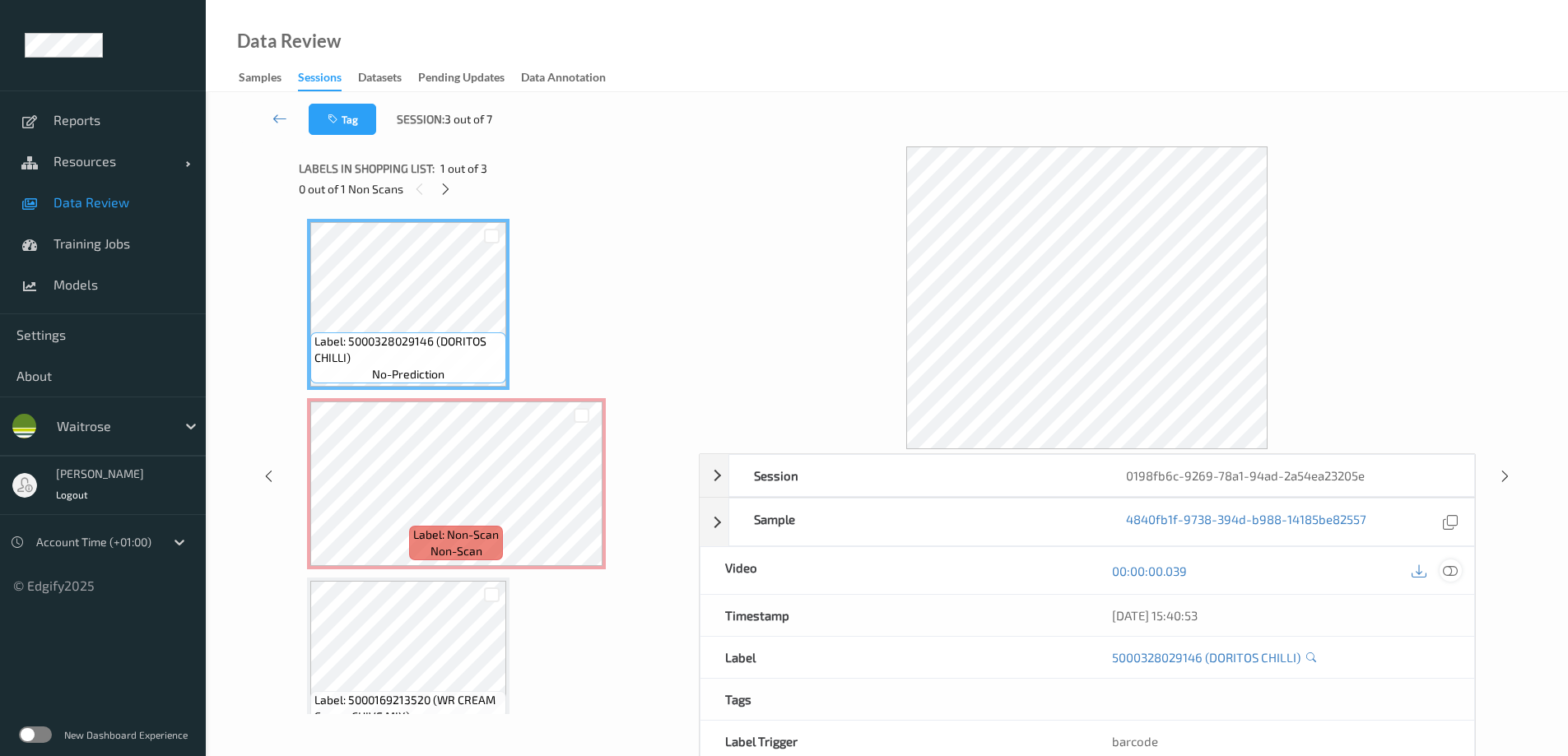
click at [1450, 570] on icon at bounding box center [1450, 572] width 15 height 15
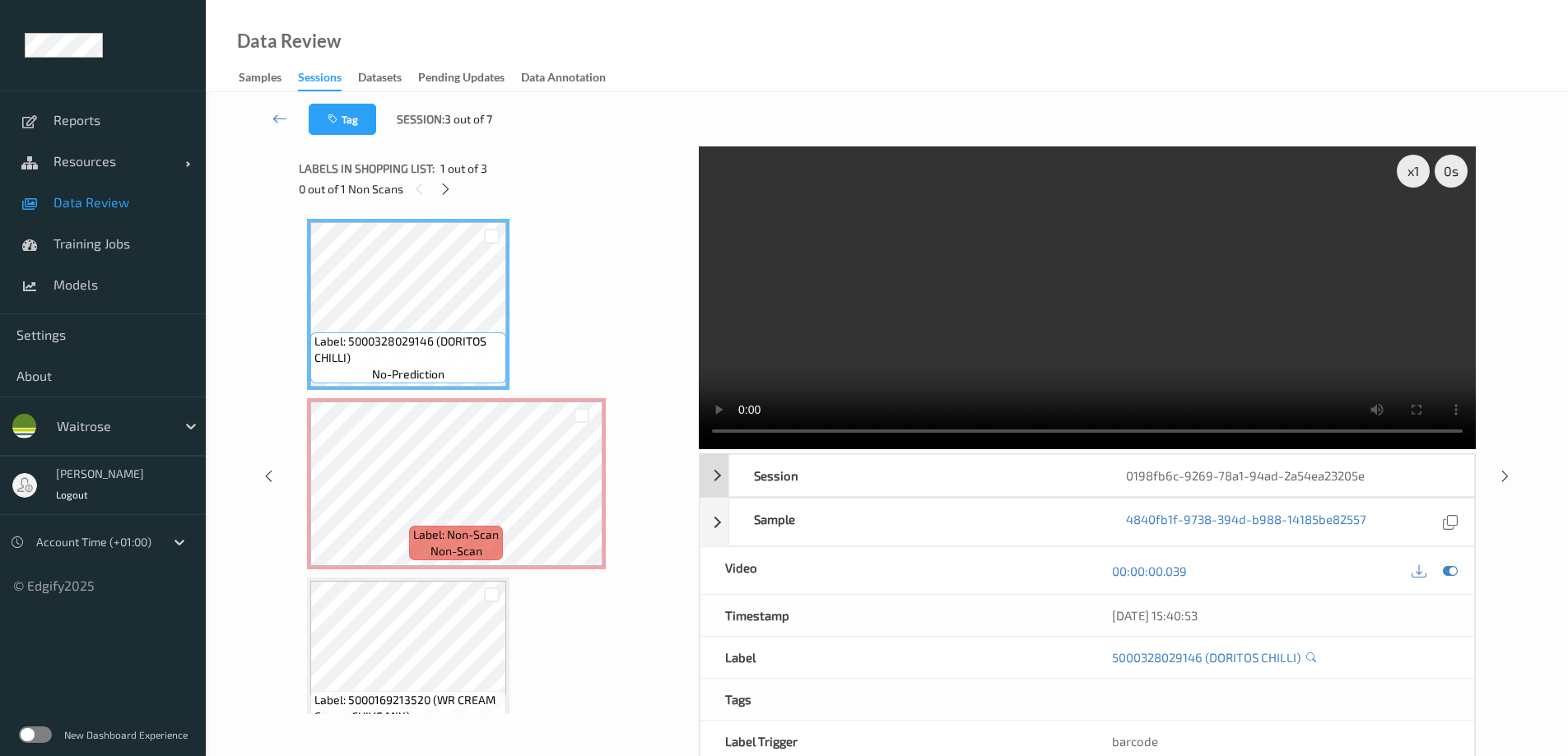
click at [721, 477] on div "Session 0198fb6c-9269-78a1-94ad-2a54ea23205e" at bounding box center [1087, 475] width 775 height 43
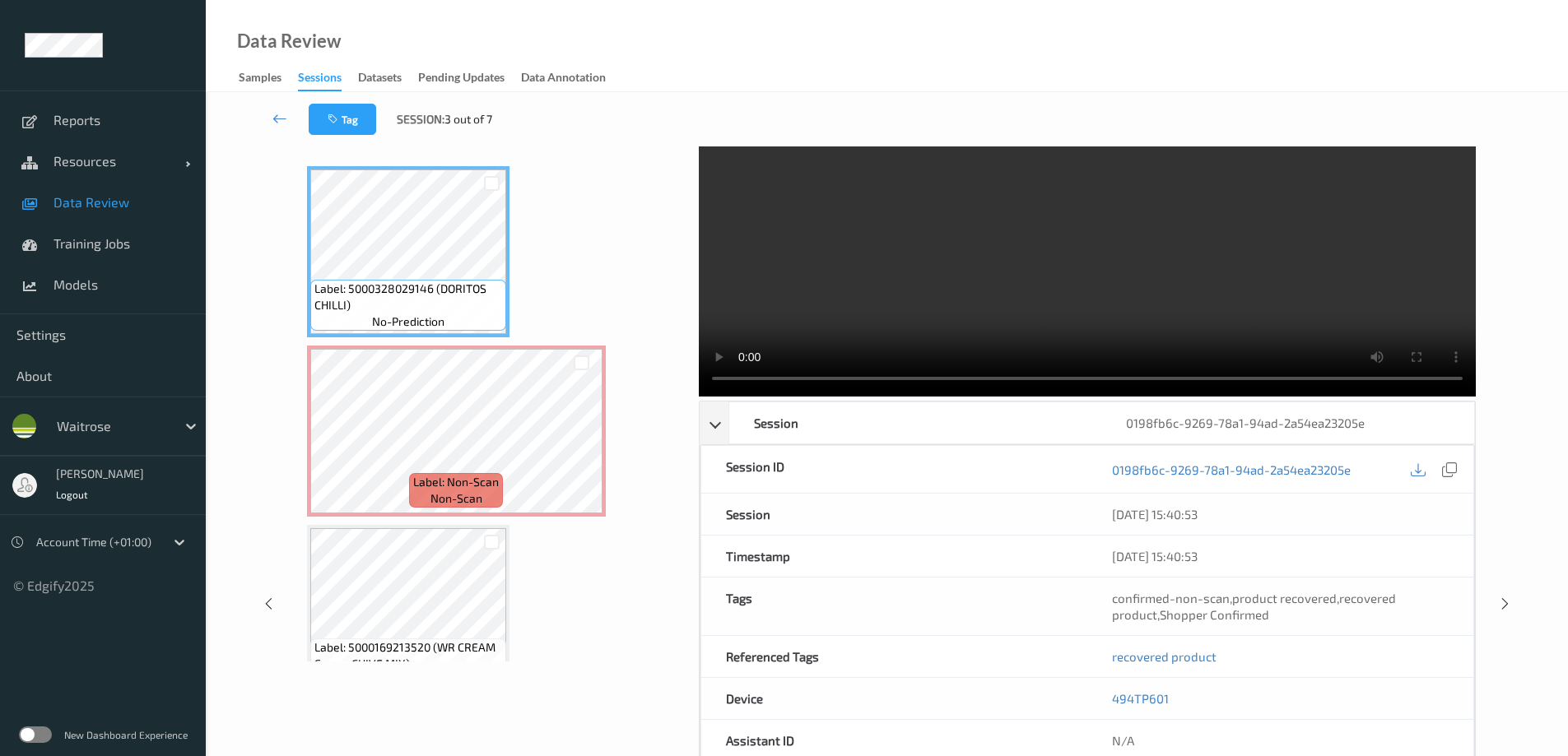
scroll to position [82, 0]
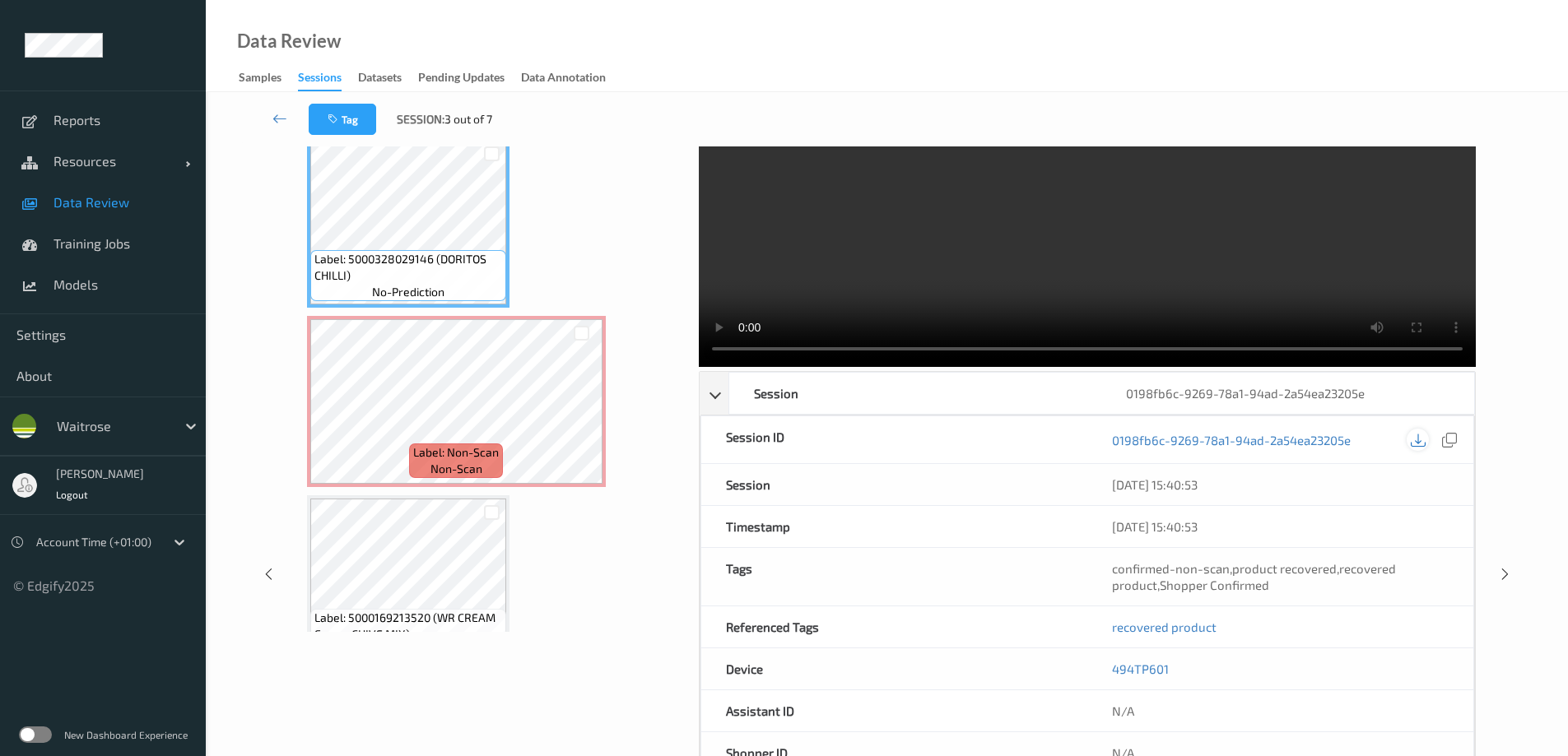
click at [1414, 439] on icon at bounding box center [1418, 440] width 15 height 15
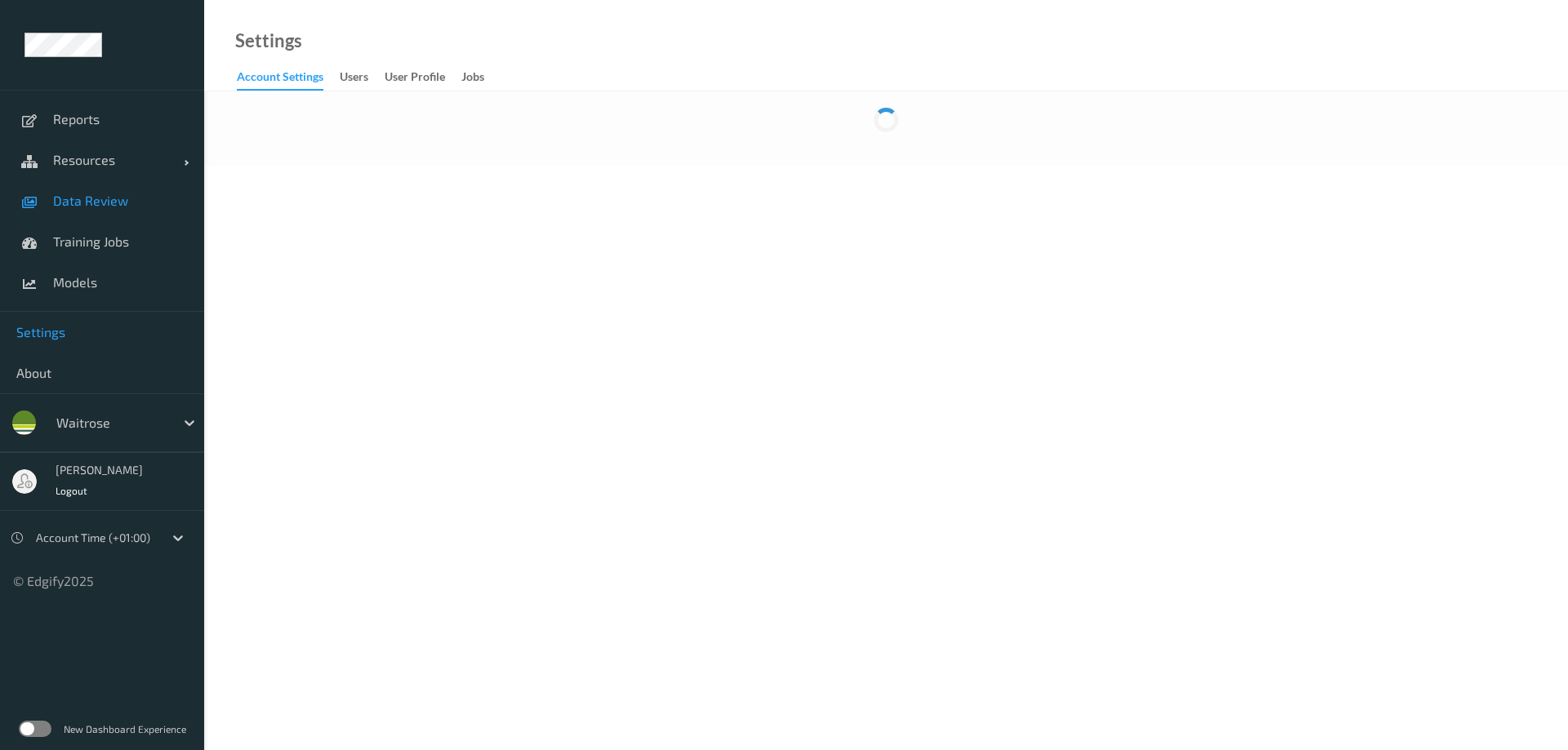
click at [84, 191] on link "Data Review" at bounding box center [101, 200] width 204 height 41
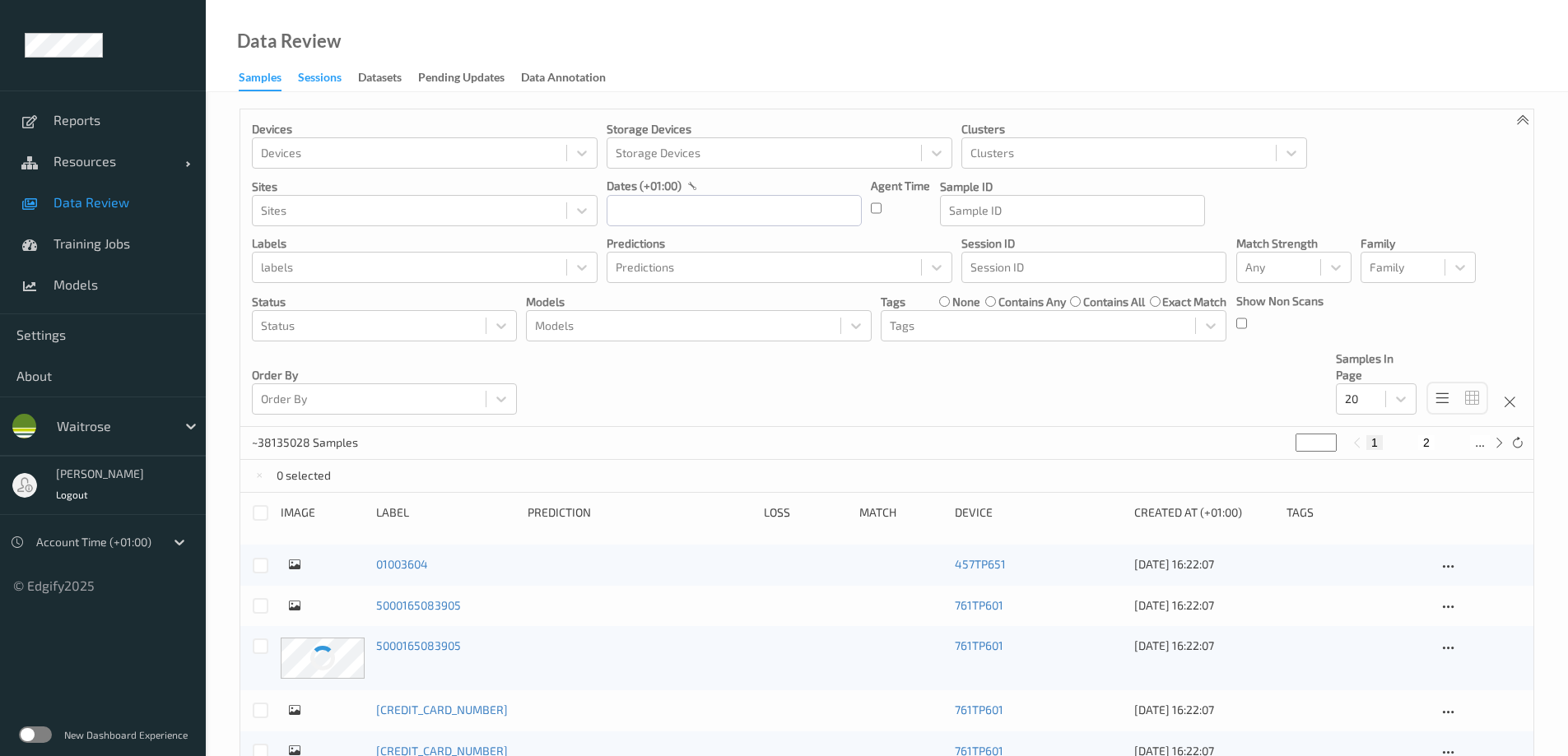
click at [335, 79] on div "Sessions" at bounding box center [319, 79] width 44 height 21
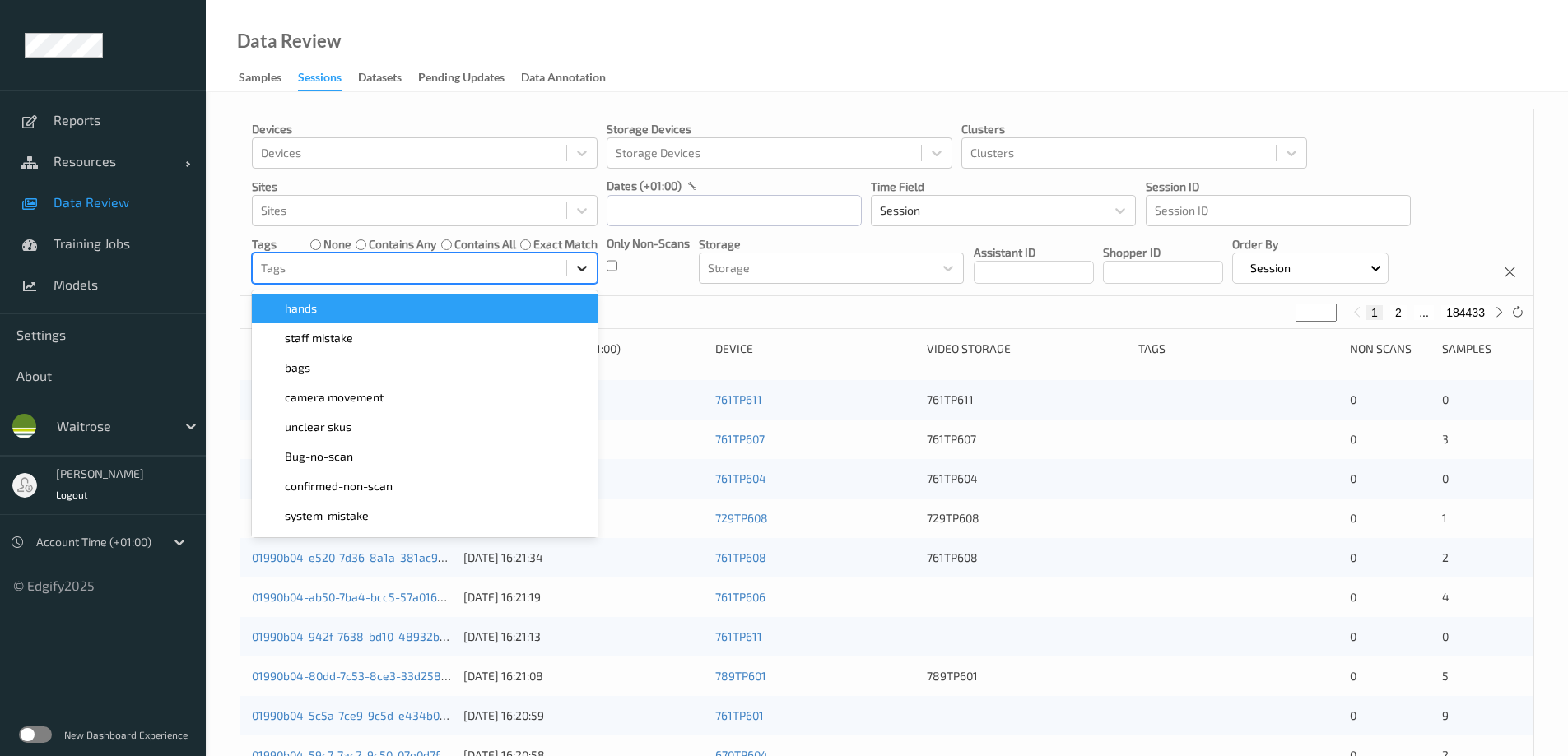
click at [583, 262] on icon at bounding box center [582, 268] width 17 height 17
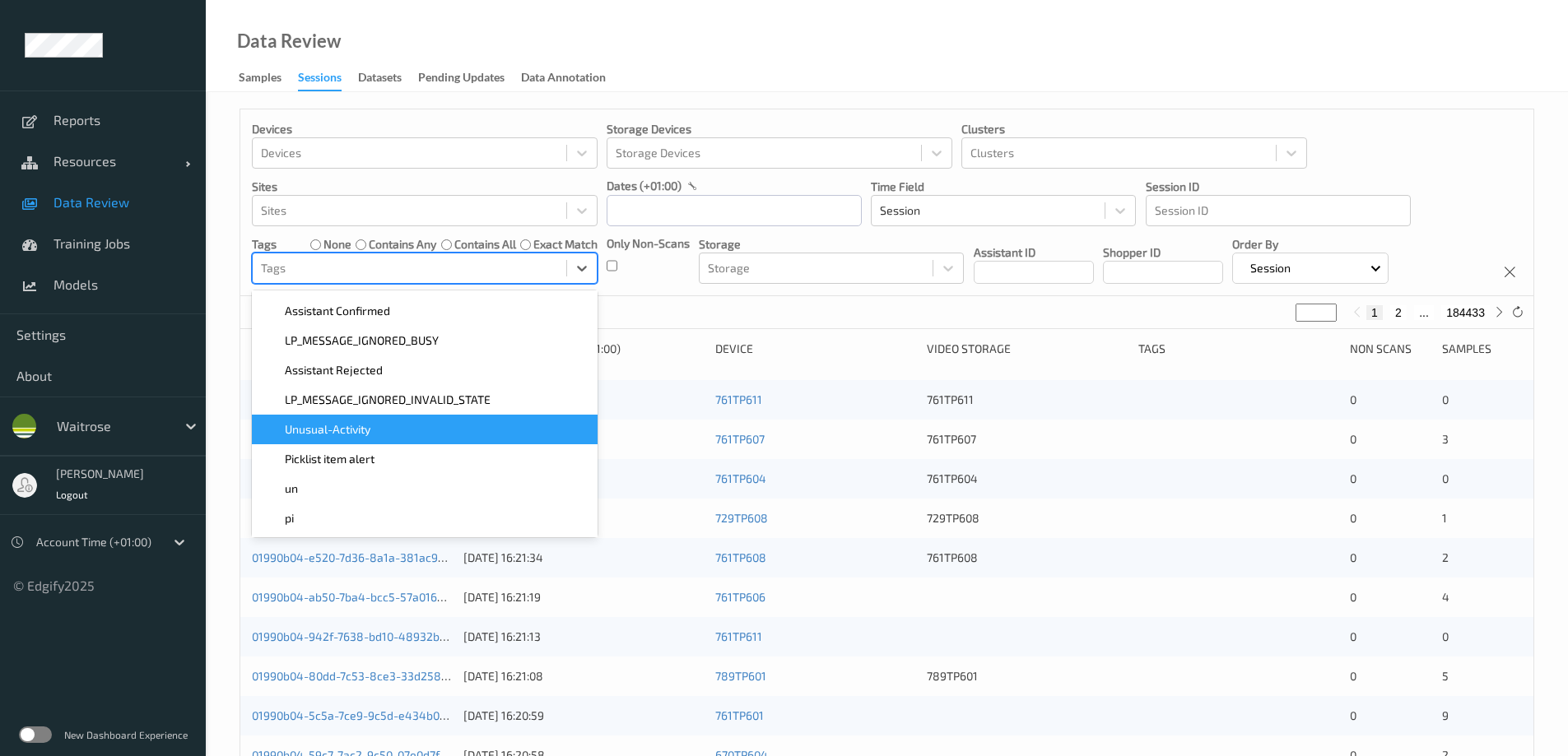
scroll to position [412, 0]
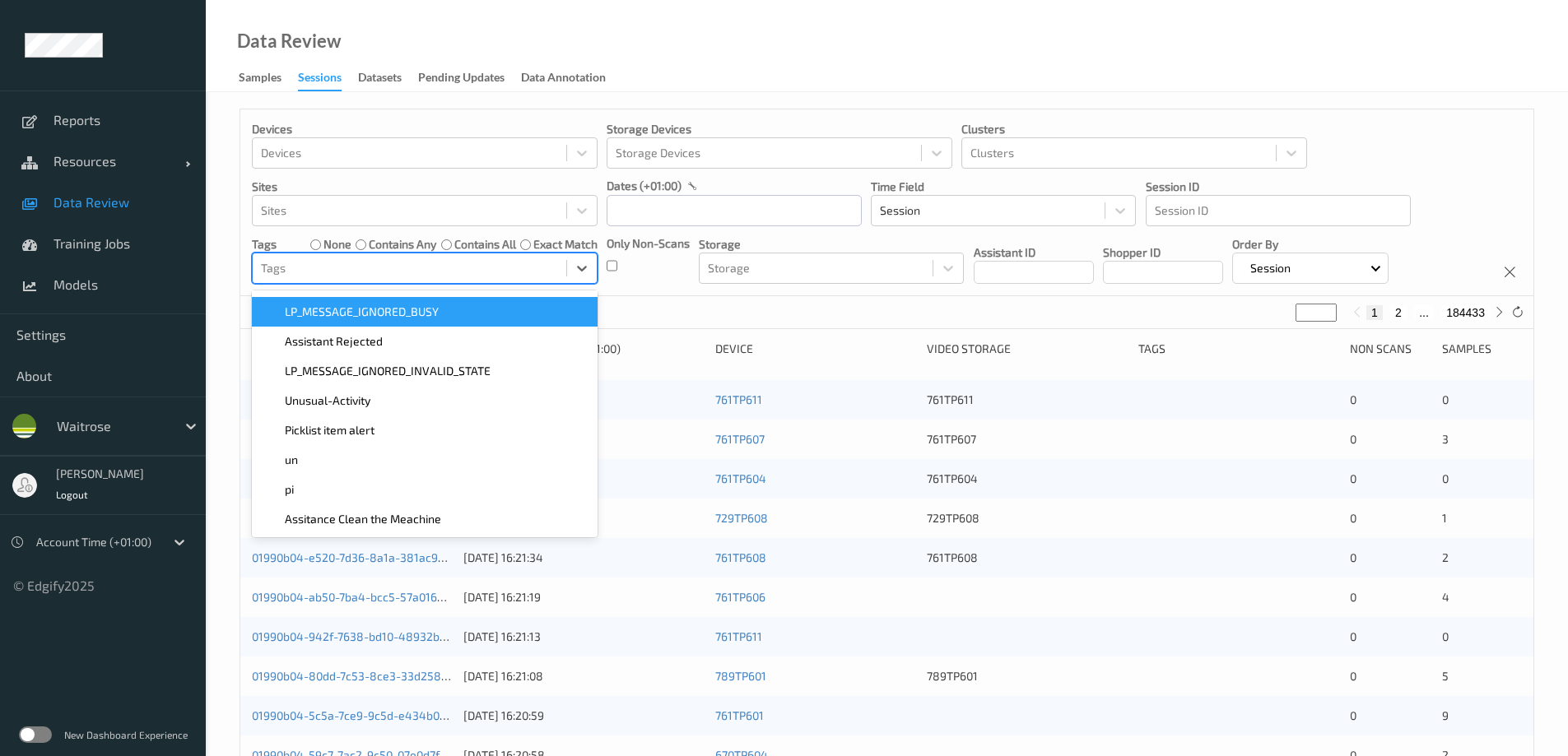
click at [748, 67] on div "Data Review Samples Sessions Datasets Pending Updates Data Annotation" at bounding box center [886, 46] width 1362 height 92
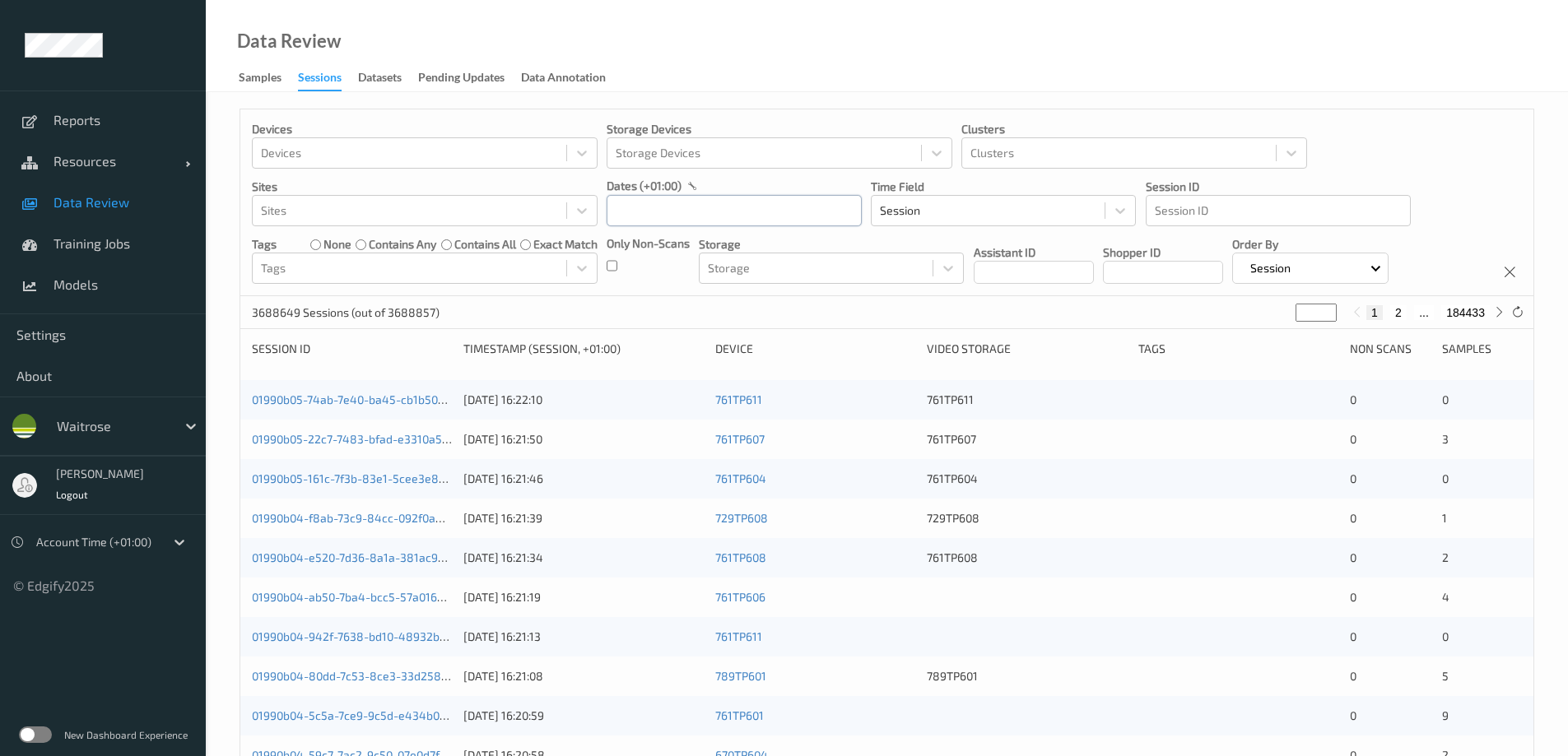
click at [648, 210] on input "text" at bounding box center [734, 210] width 255 height 31
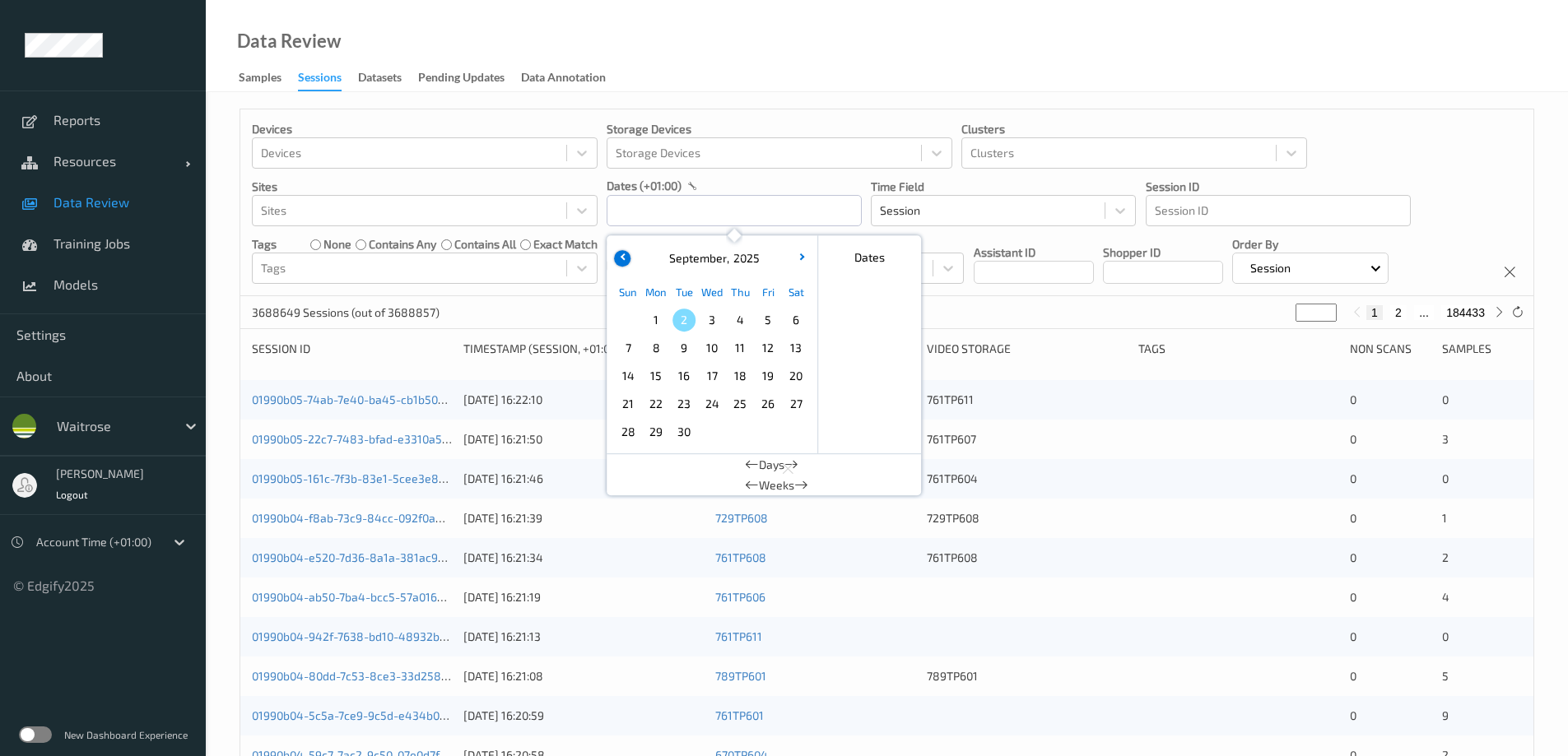
click at [625, 256] on icon "button" at bounding box center [623, 256] width 7 height 7
click at [789, 431] on span "30" at bounding box center [795, 432] width 23 height 23
click at [789, 430] on span "30" at bounding box center [795, 432] width 23 height 23
type input "[DATE] 00:00 -> [DATE] 23:59"
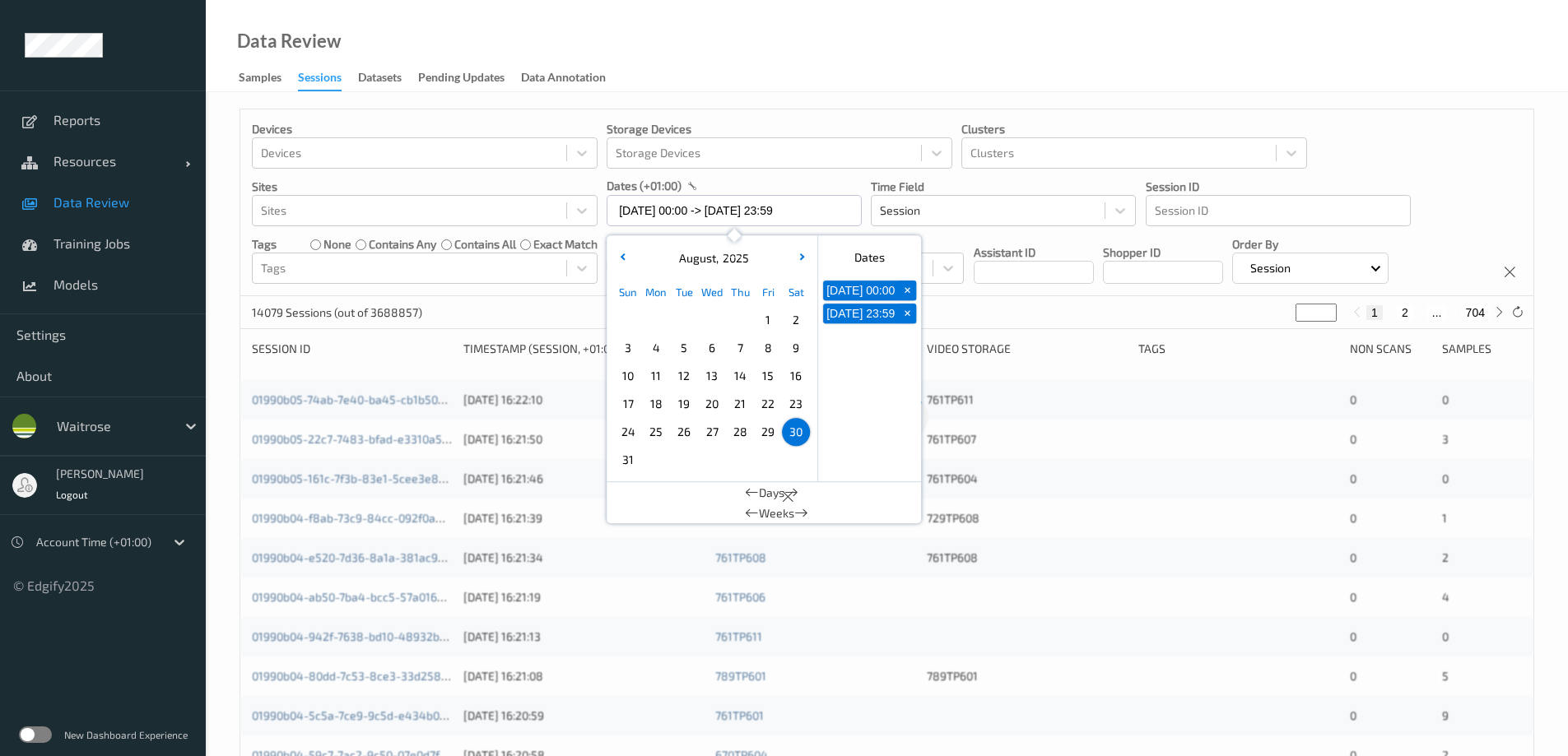
click at [758, 44] on div "Data Review Samples Sessions Datasets Pending Updates Data Annotation" at bounding box center [886, 46] width 1362 height 92
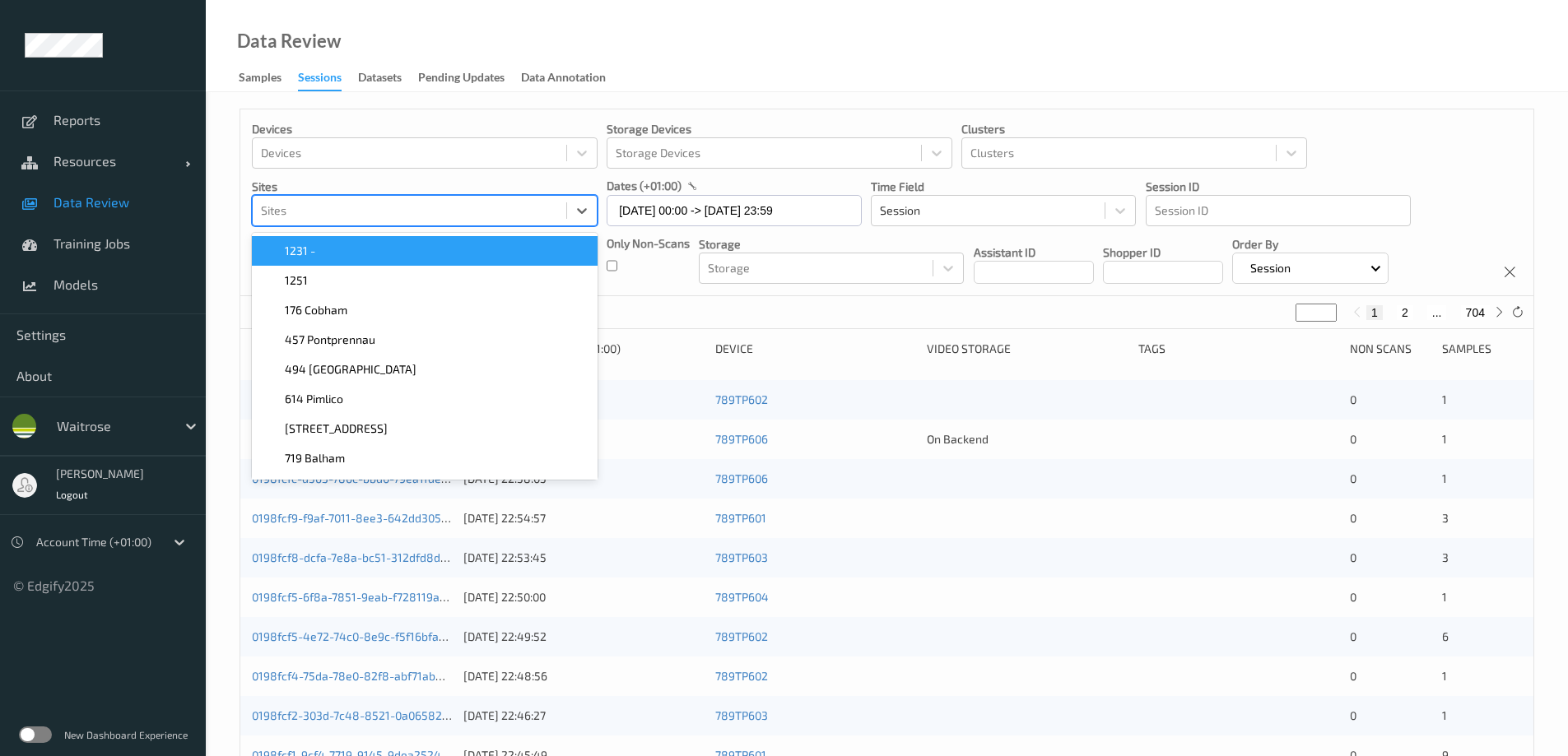
click at [474, 210] on div at bounding box center [409, 211] width 297 height 20
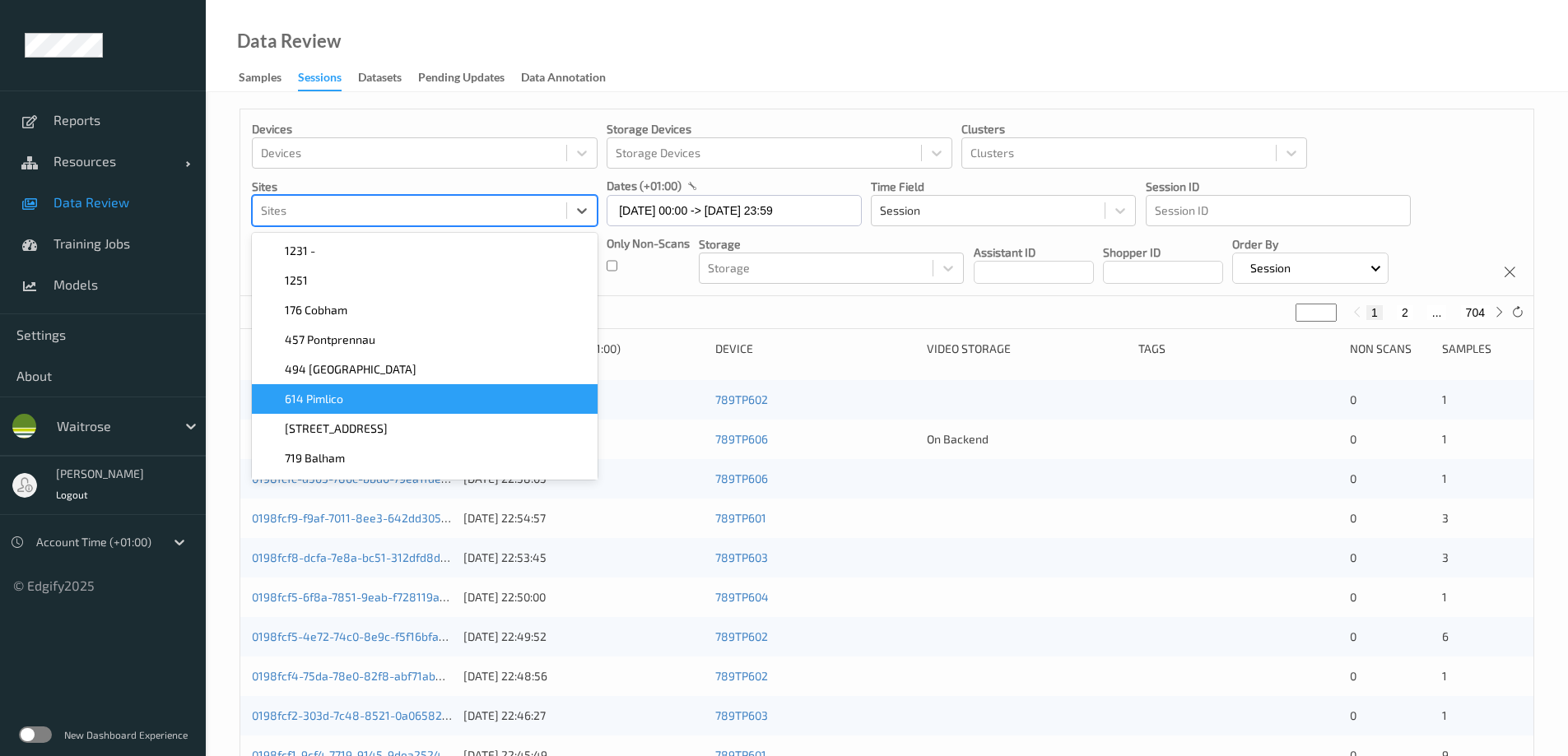
click at [409, 391] on div "614 Pimlico" at bounding box center [424, 399] width 326 height 17
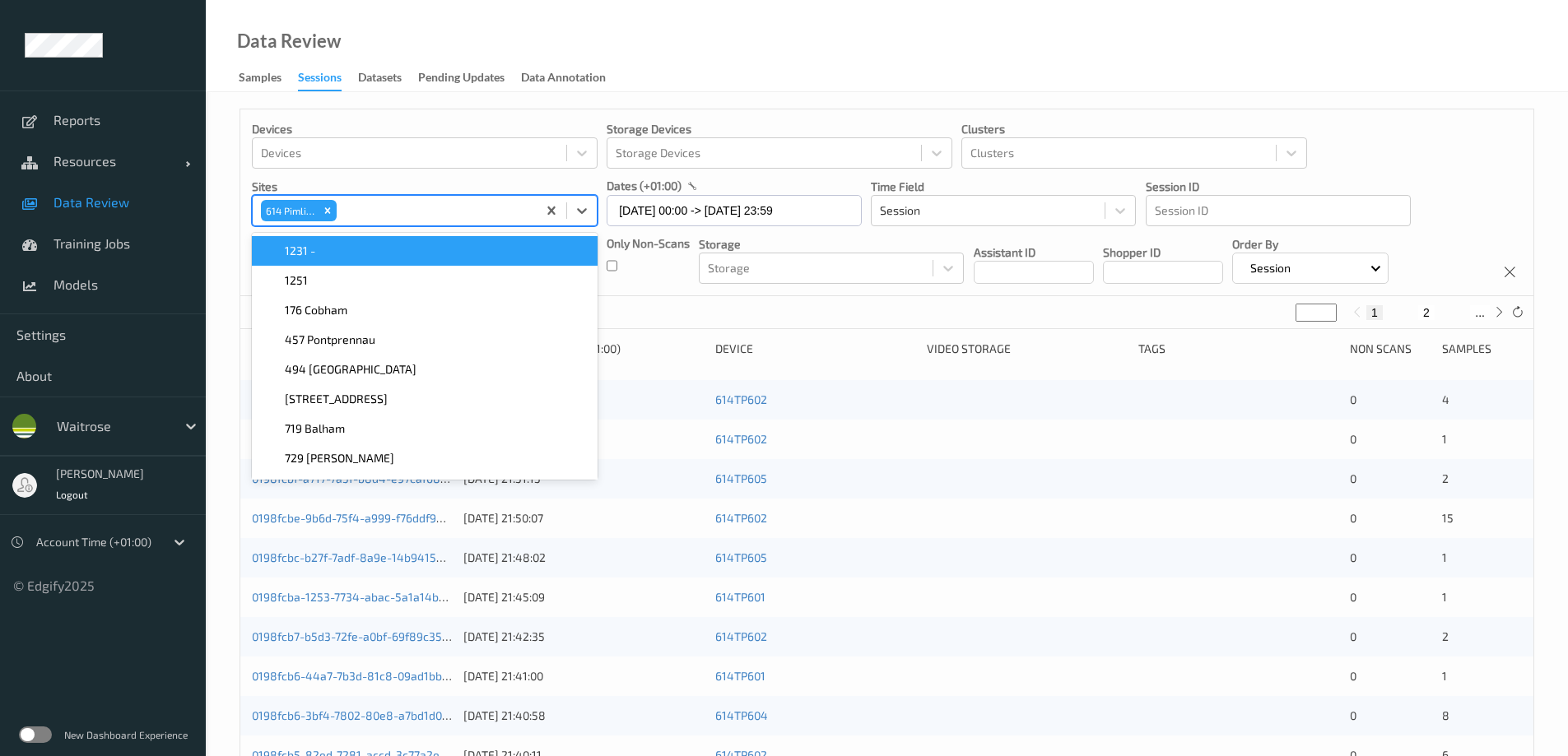
click at [752, 55] on div "Data Review Samples Sessions Datasets Pending Updates Data Annotation" at bounding box center [886, 46] width 1362 height 92
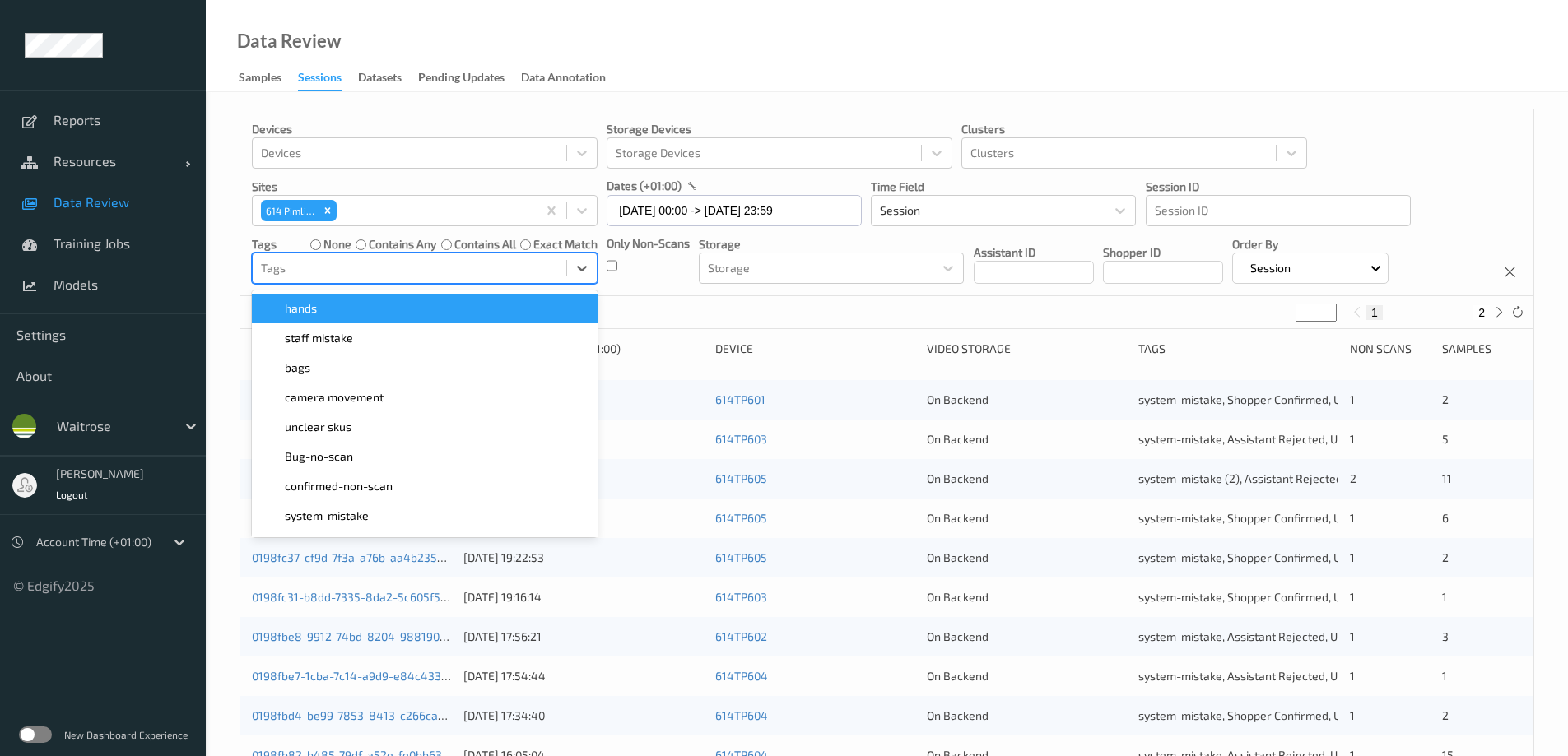
click at [365, 270] on div at bounding box center [409, 268] width 297 height 20
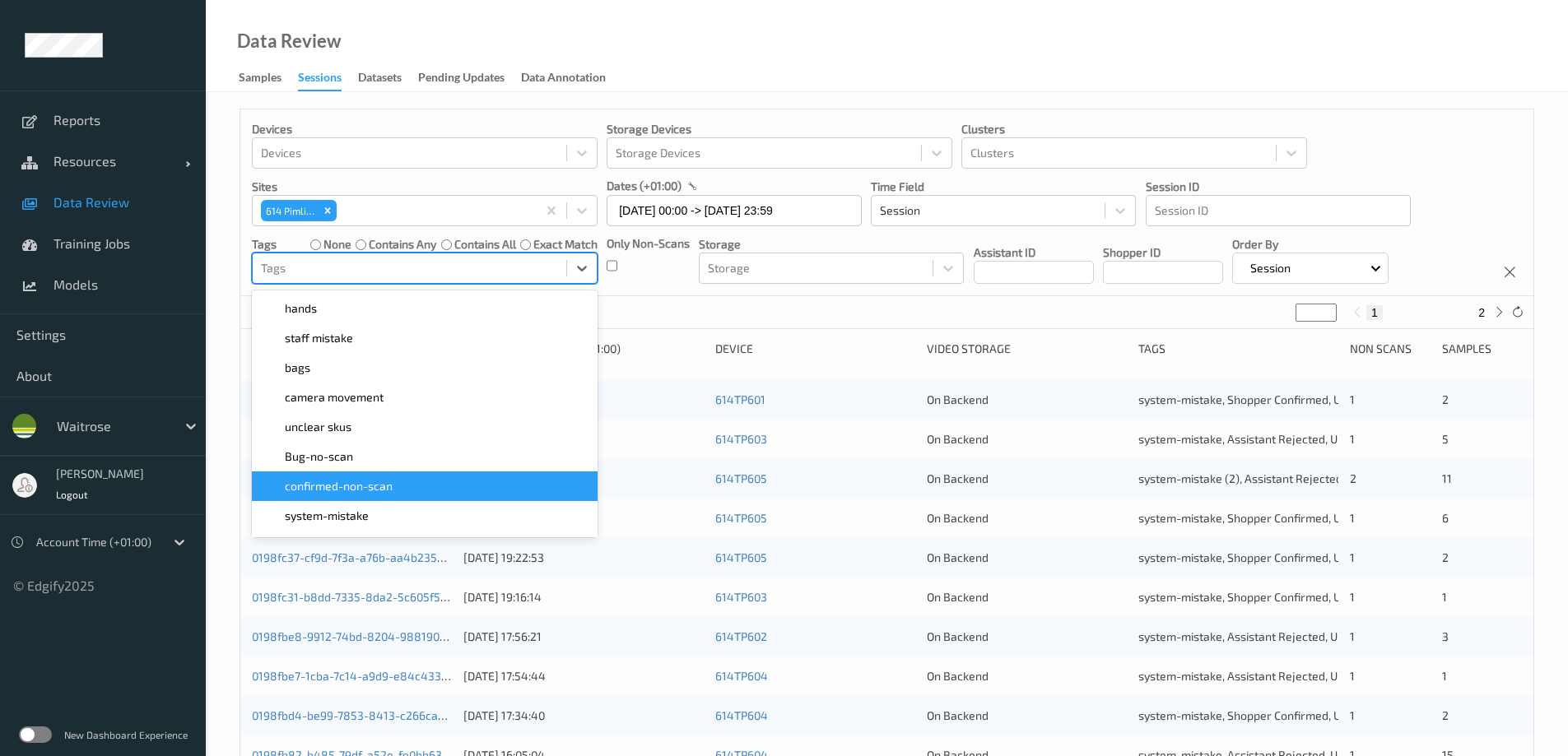
click at [348, 459] on span "confirmed-non-scan" at bounding box center [339, 487] width 108 height 17
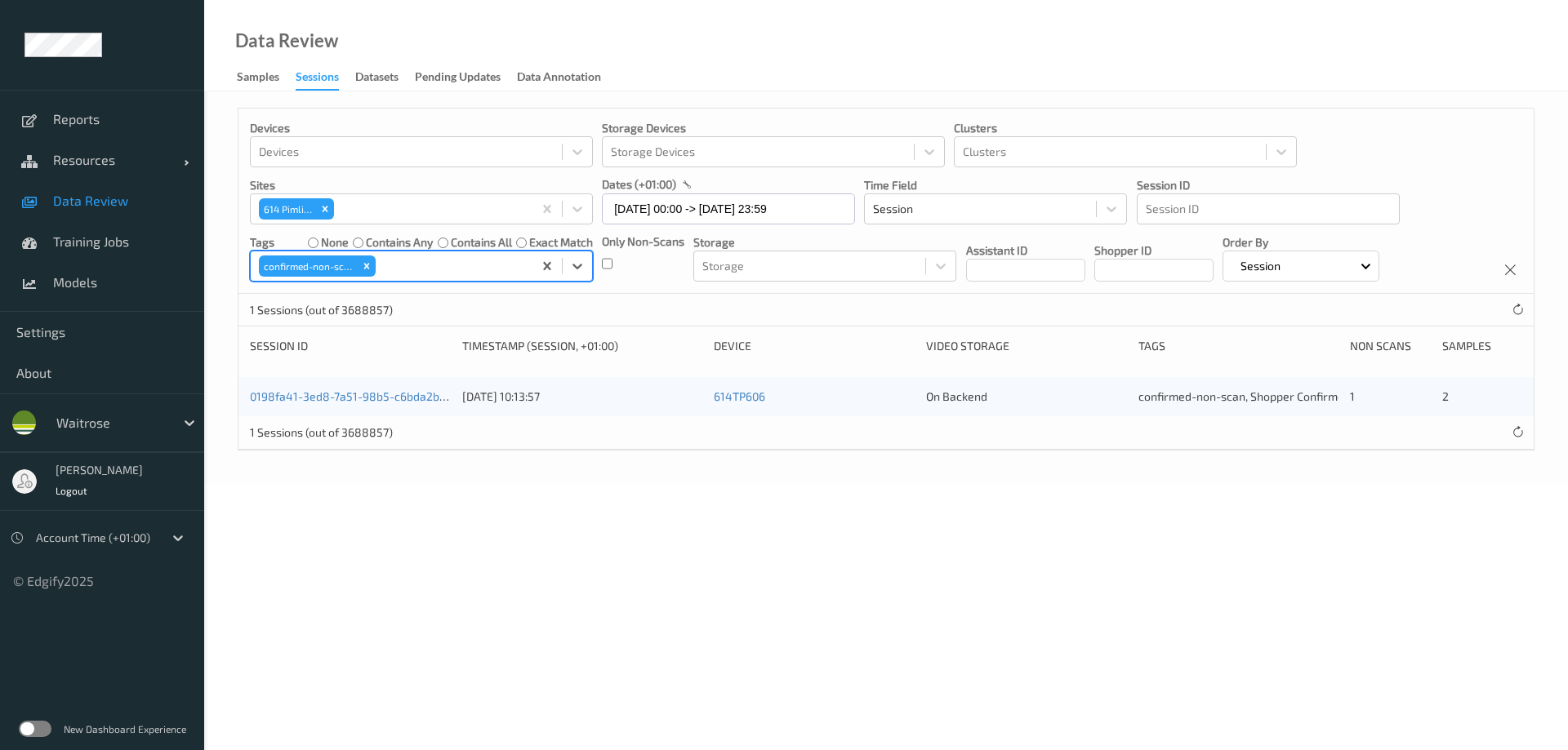
click at [398, 264] on div at bounding box center [452, 266] width 146 height 20
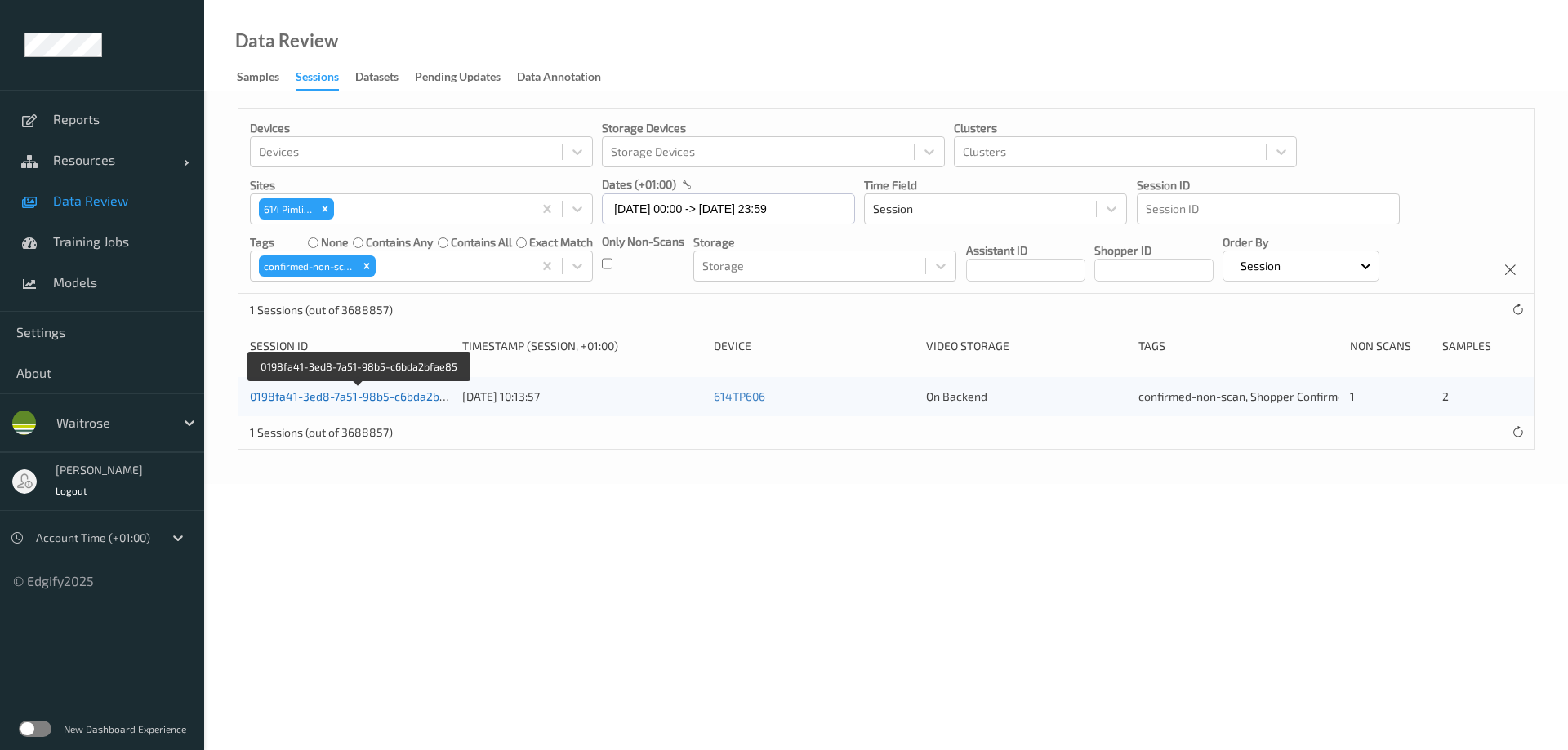
click at [367, 392] on link "0198fa41-3ed8-7a51-98b5-c6bda2bfae85" at bounding box center [359, 396] width 220 height 14
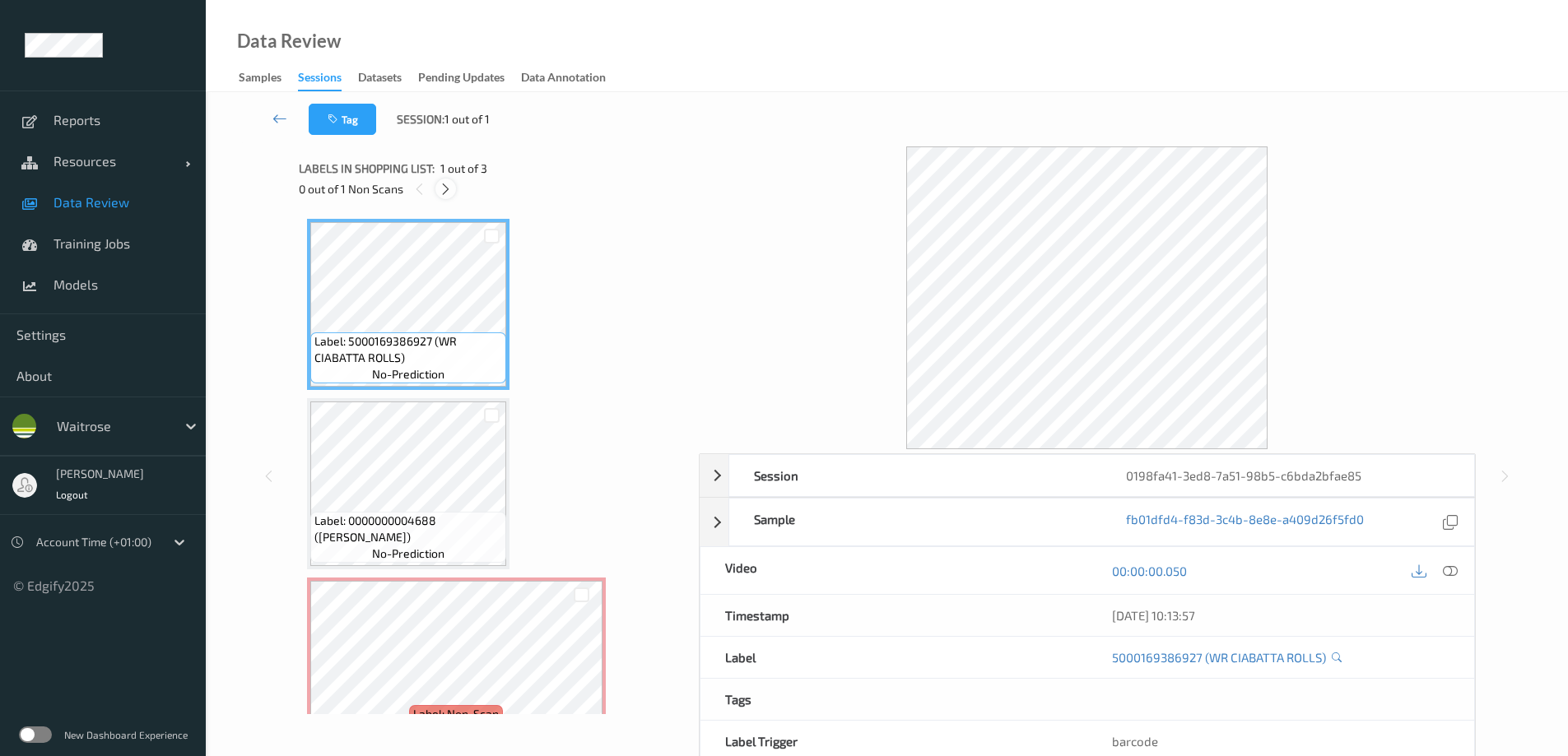
click at [448, 185] on icon at bounding box center [445, 189] width 14 height 15
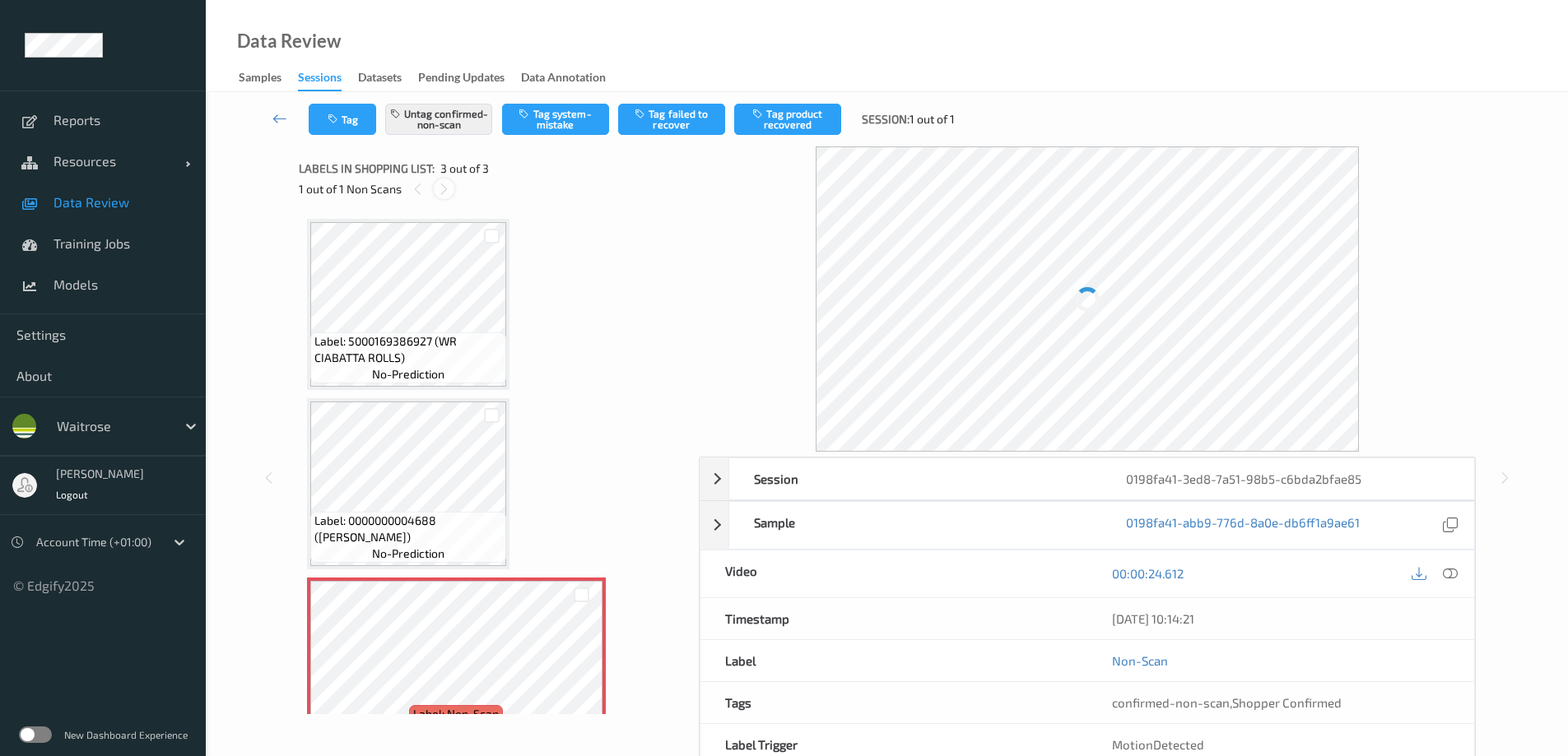
scroll to position [43, 0]
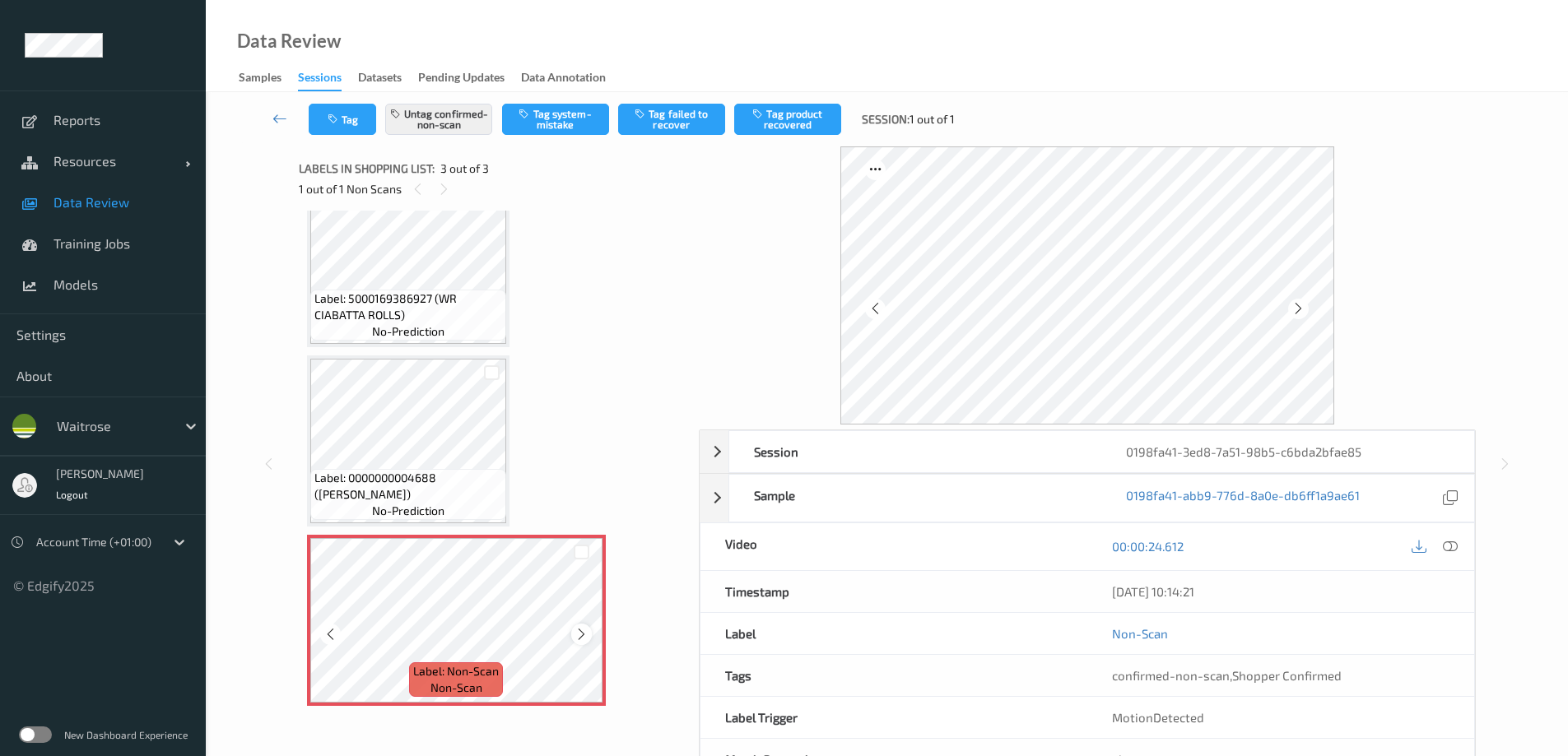
click at [586, 459] on icon at bounding box center [581, 634] width 14 height 15
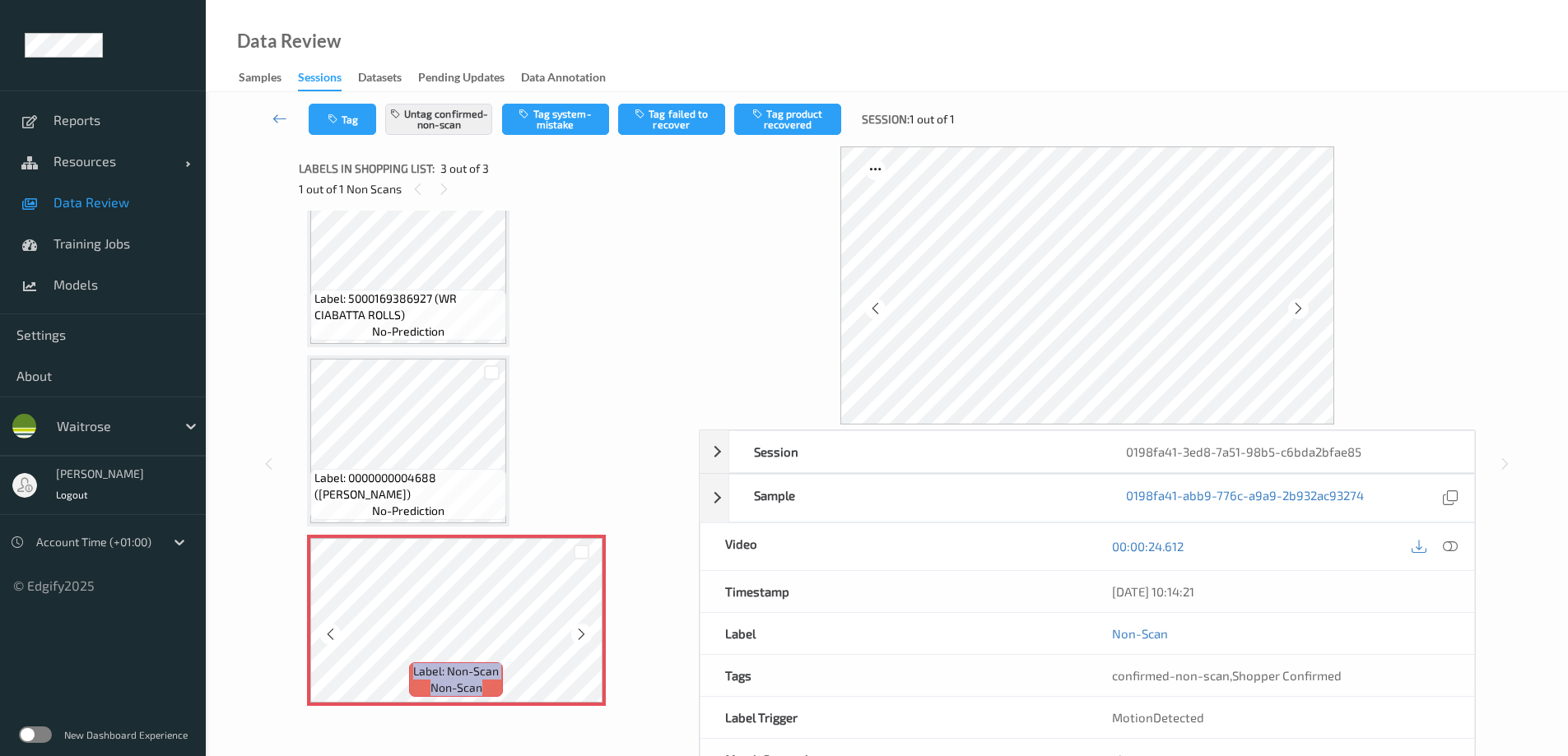
click at [586, 459] on icon at bounding box center [581, 634] width 14 height 15
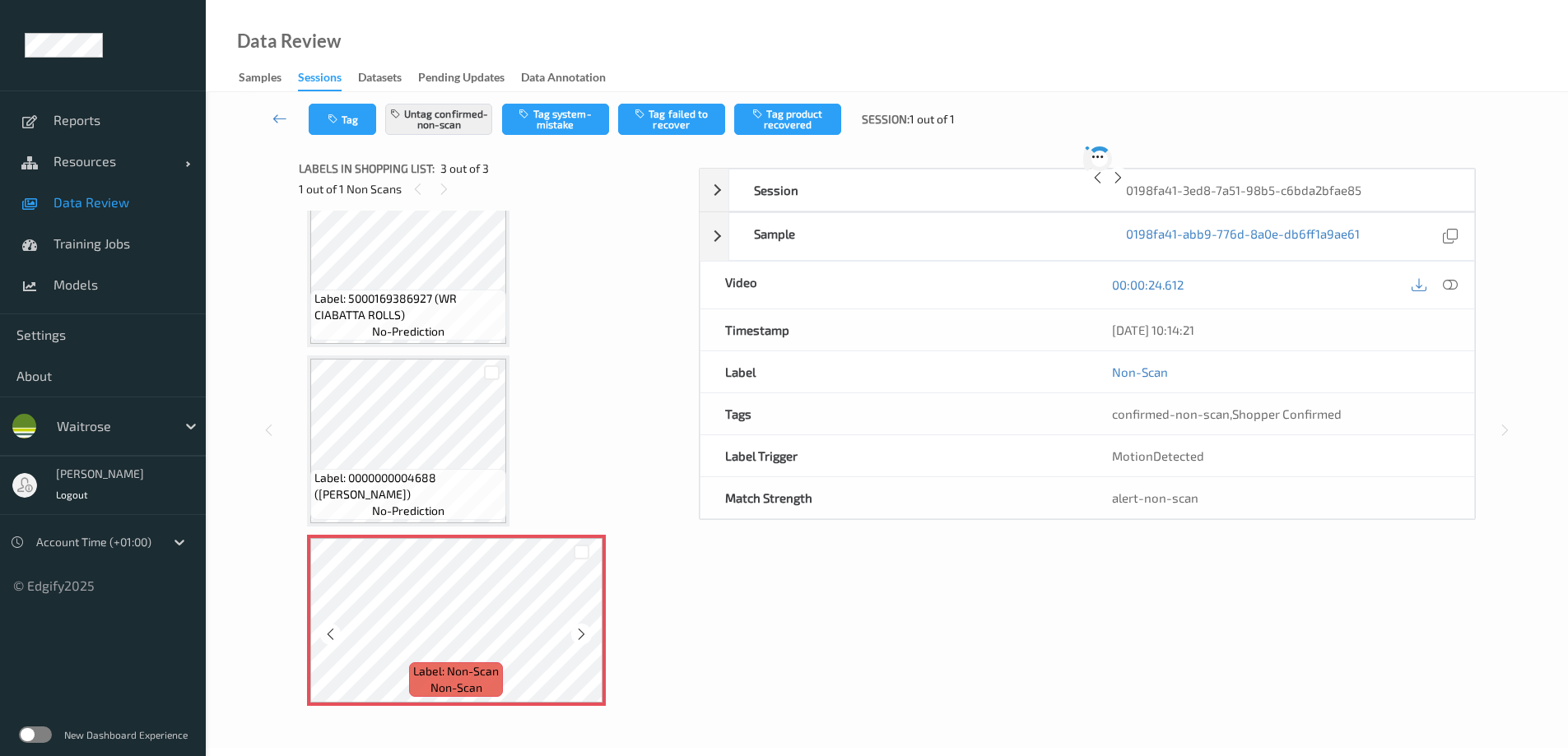
scroll to position [60, 0]
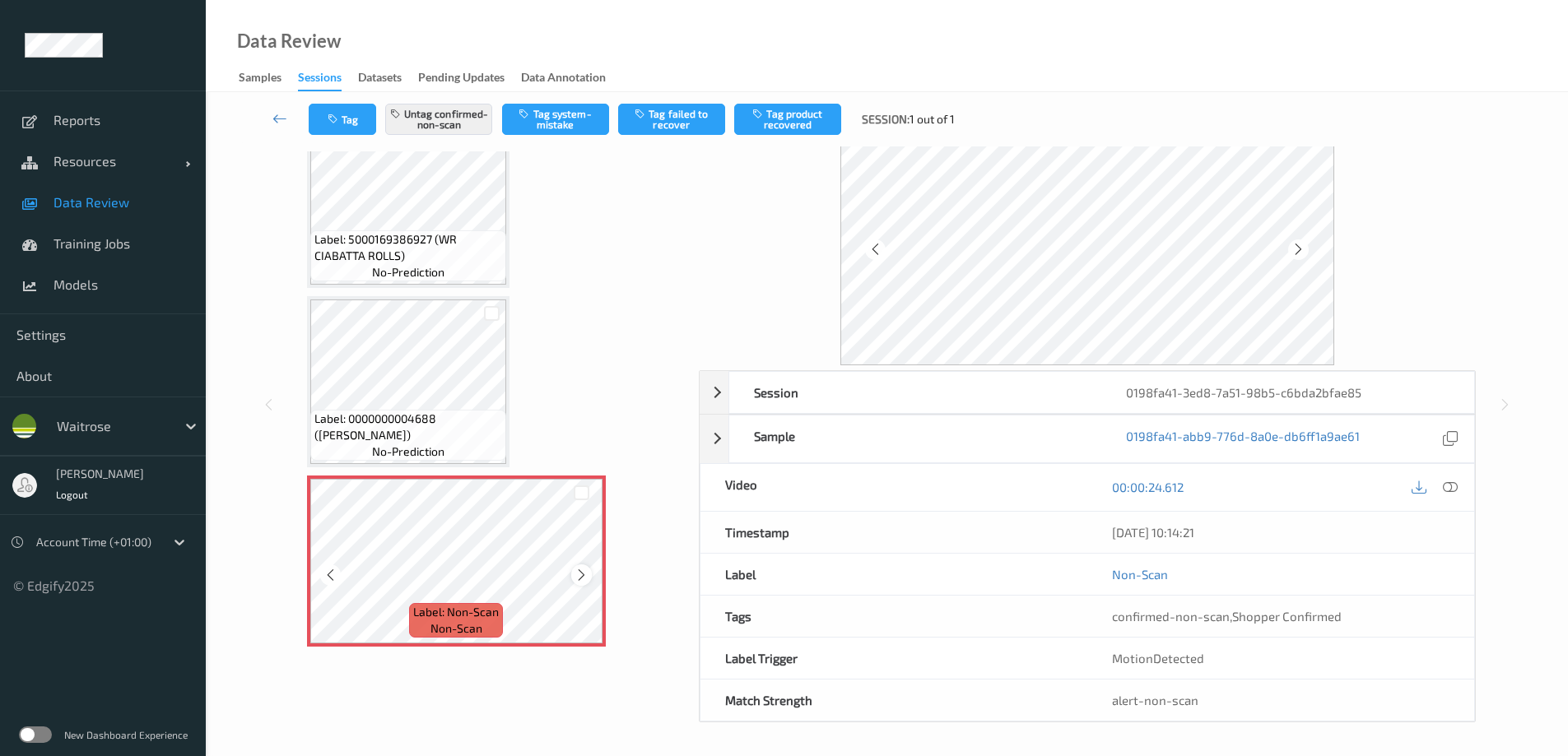
click at [575, 459] on icon at bounding box center [581, 576] width 14 height 15
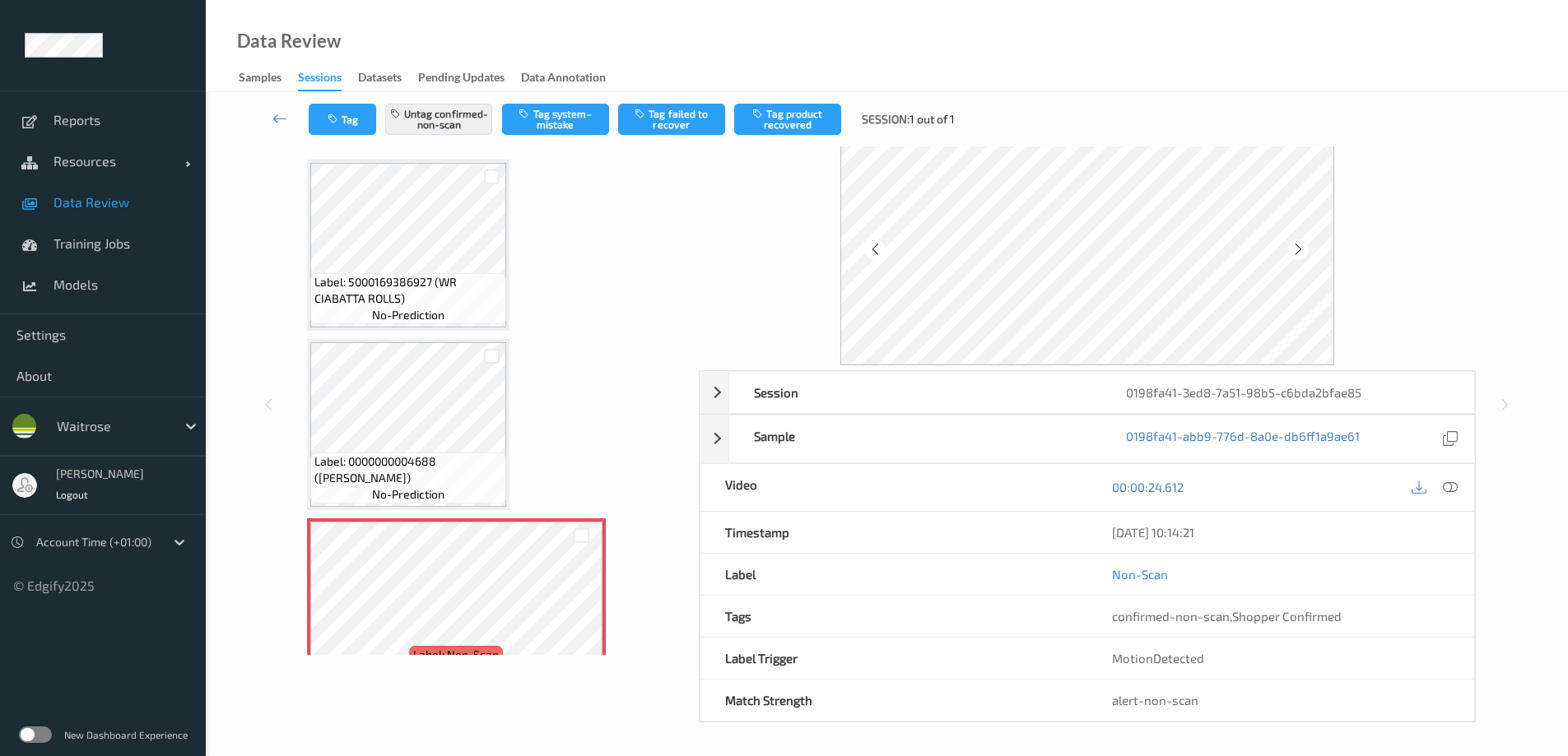
scroll to position [0, 0]
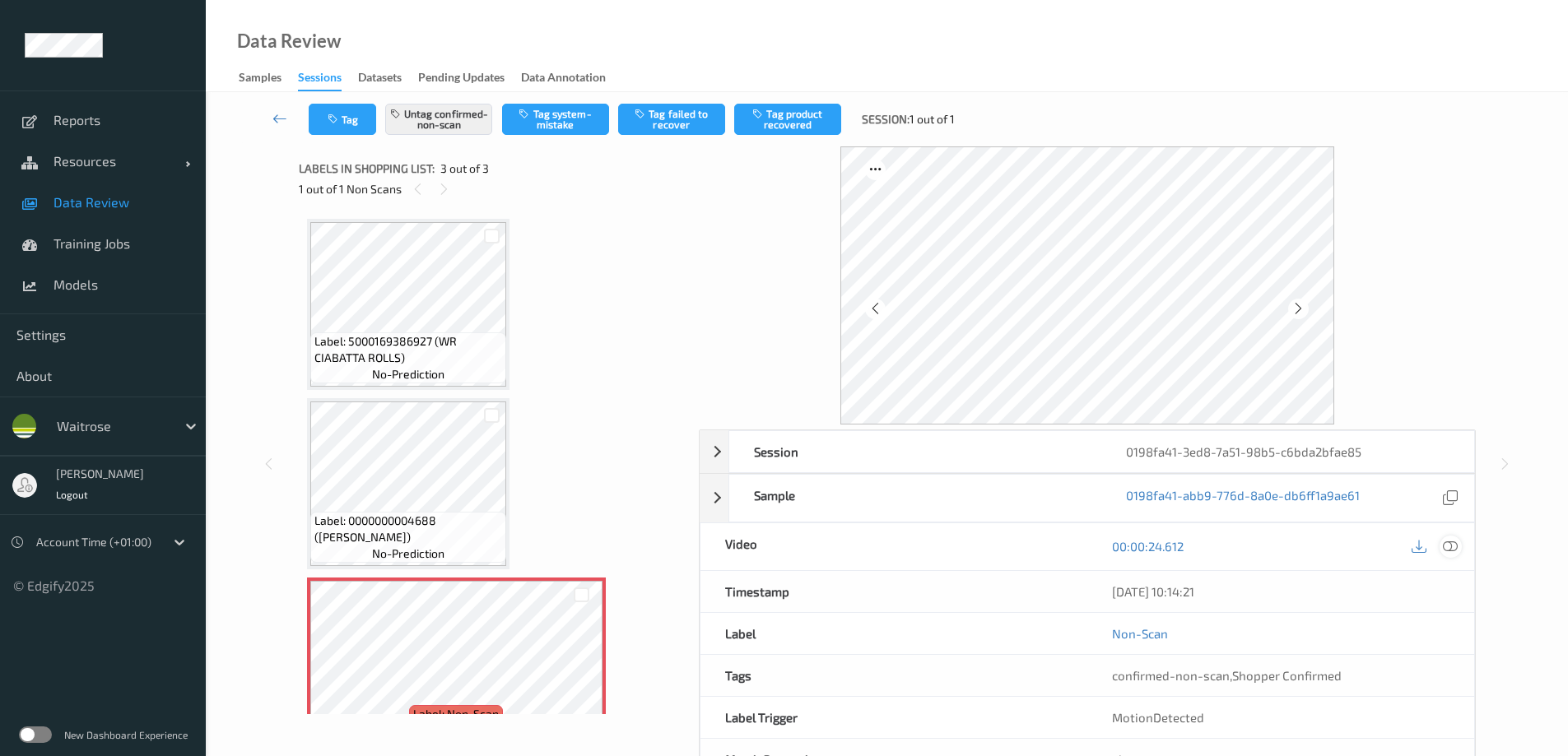
click at [1053, 459] on icon at bounding box center [1450, 546] width 15 height 15
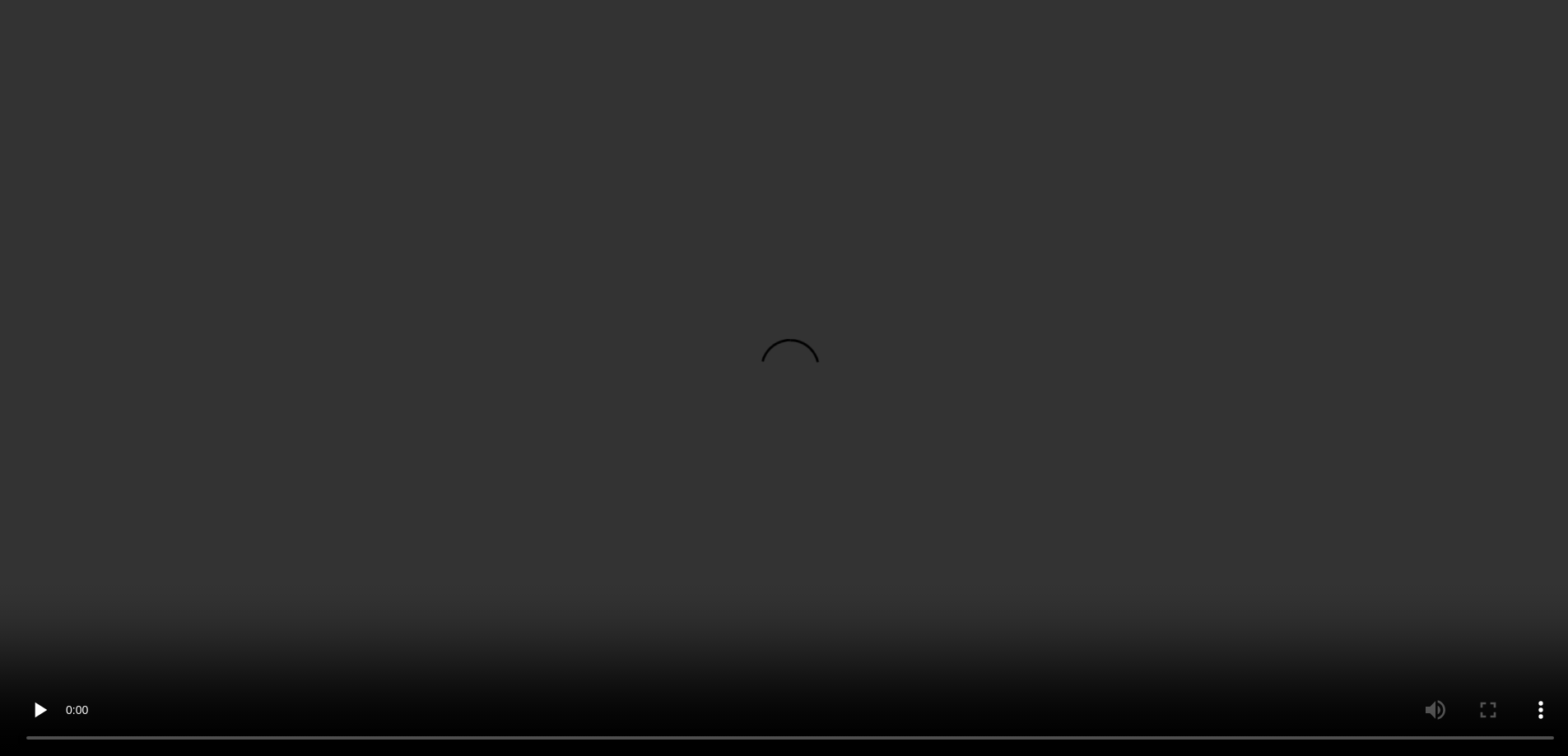
scroll to position [43, 0]
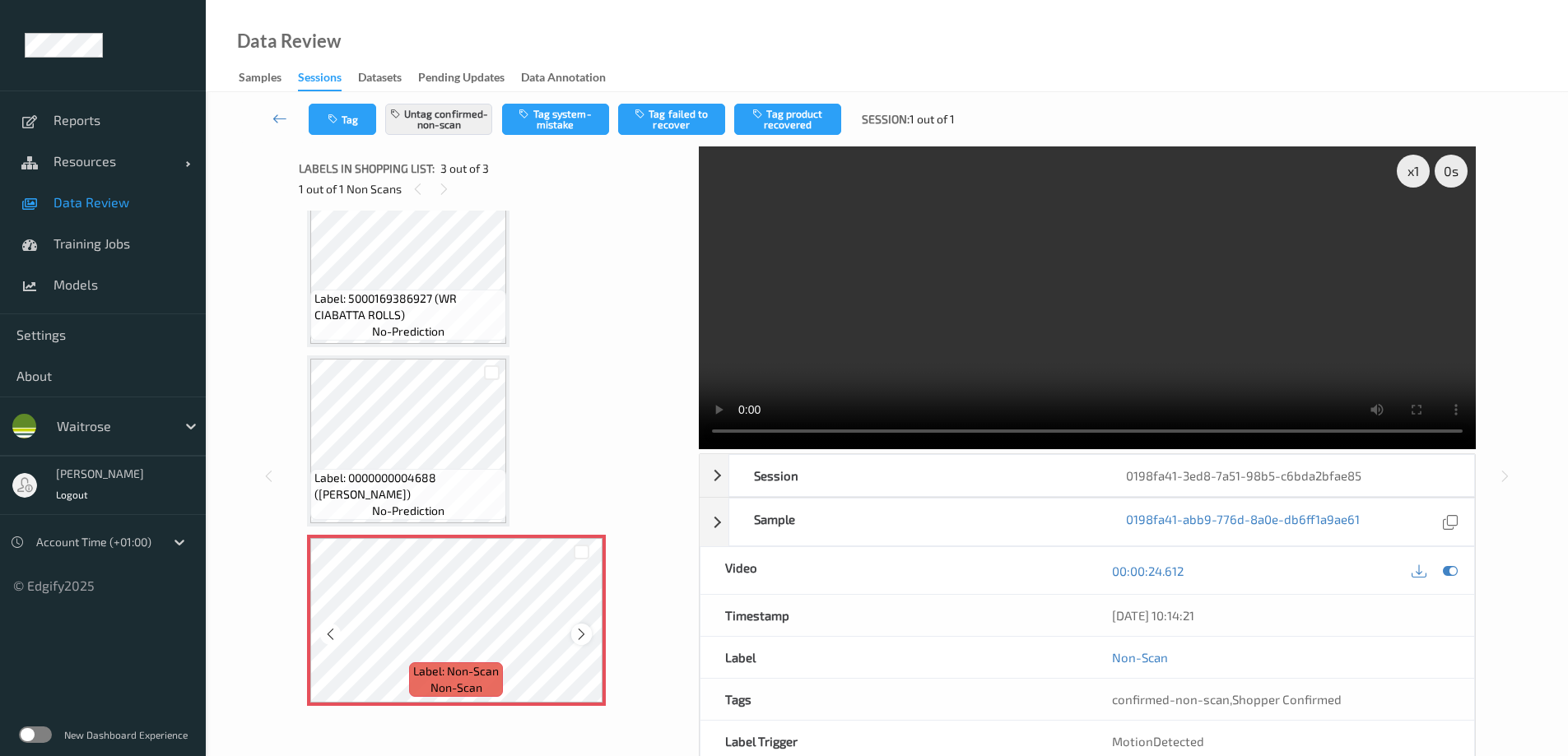
click at [575, 459] on icon at bounding box center [581, 634] width 14 height 15
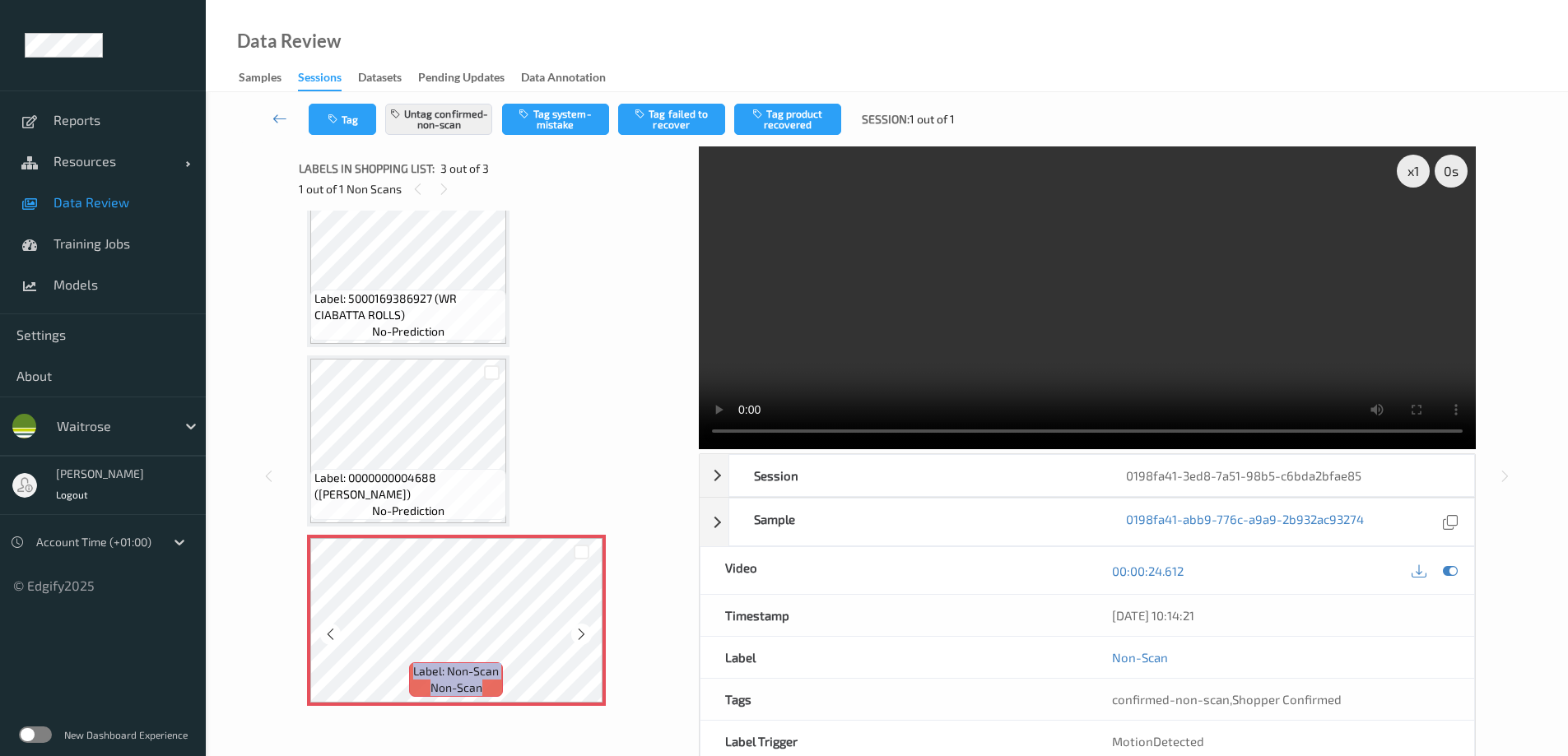
click at [575, 459] on icon at bounding box center [581, 634] width 14 height 15
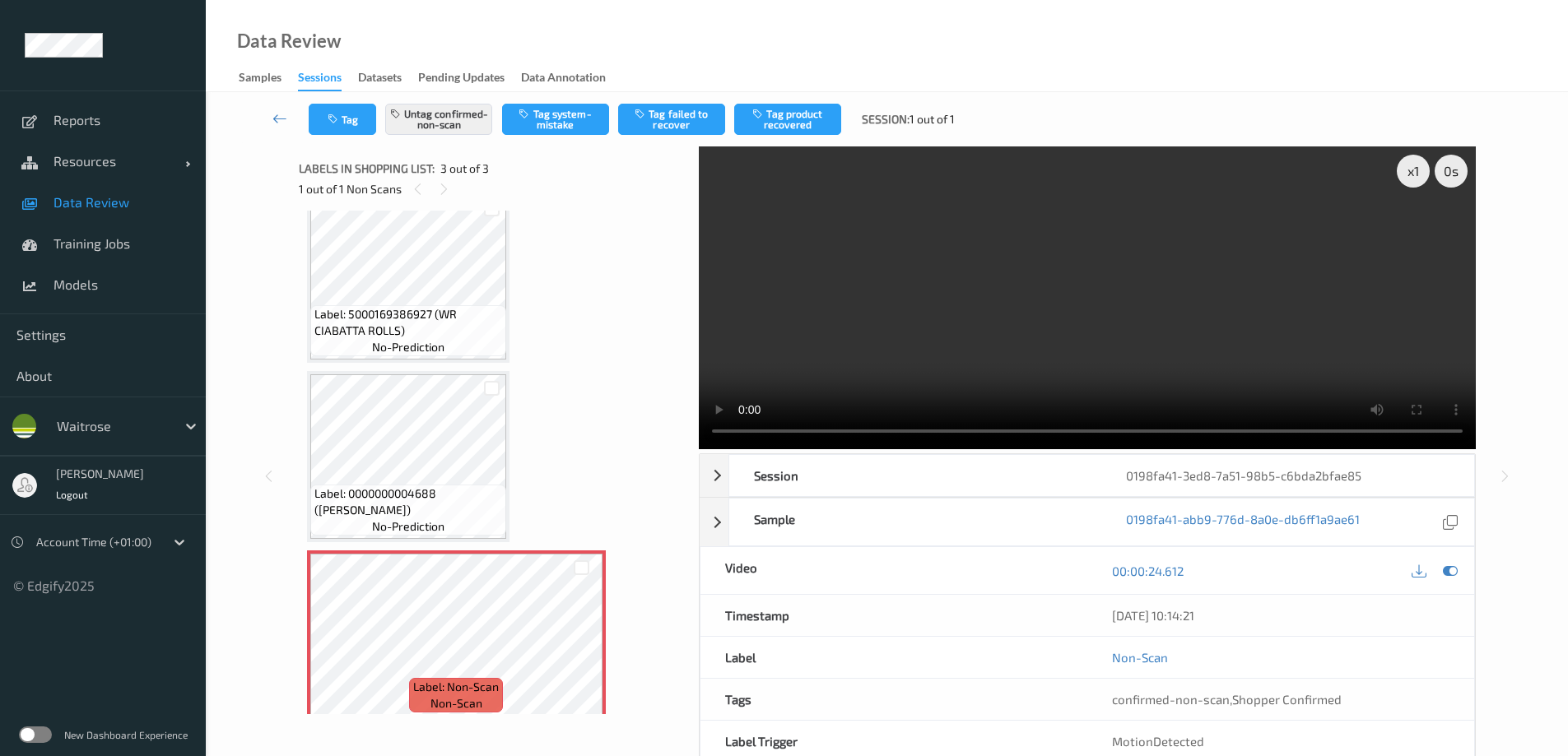
scroll to position [0, 0]
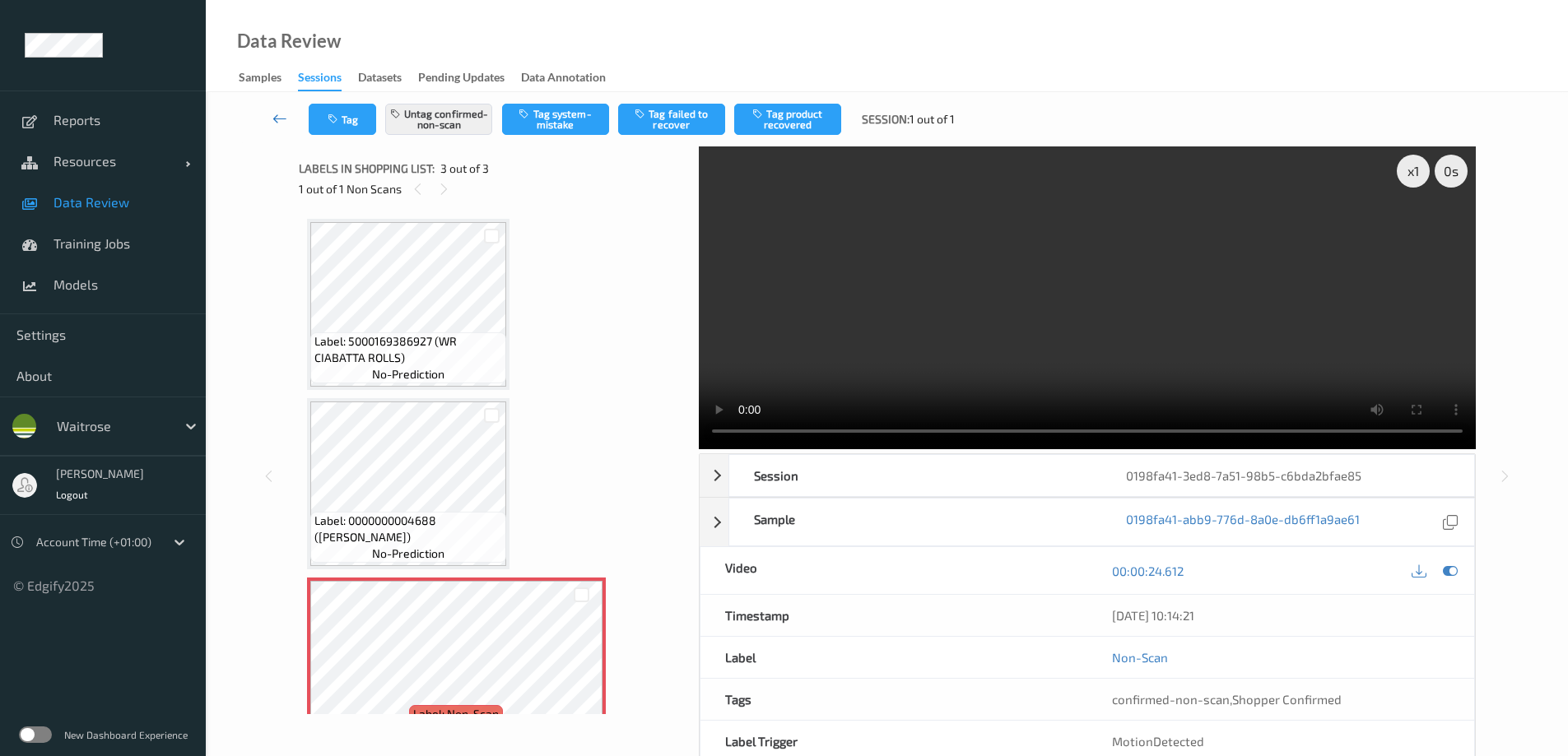
click at [282, 113] on icon at bounding box center [280, 119] width 15 height 17
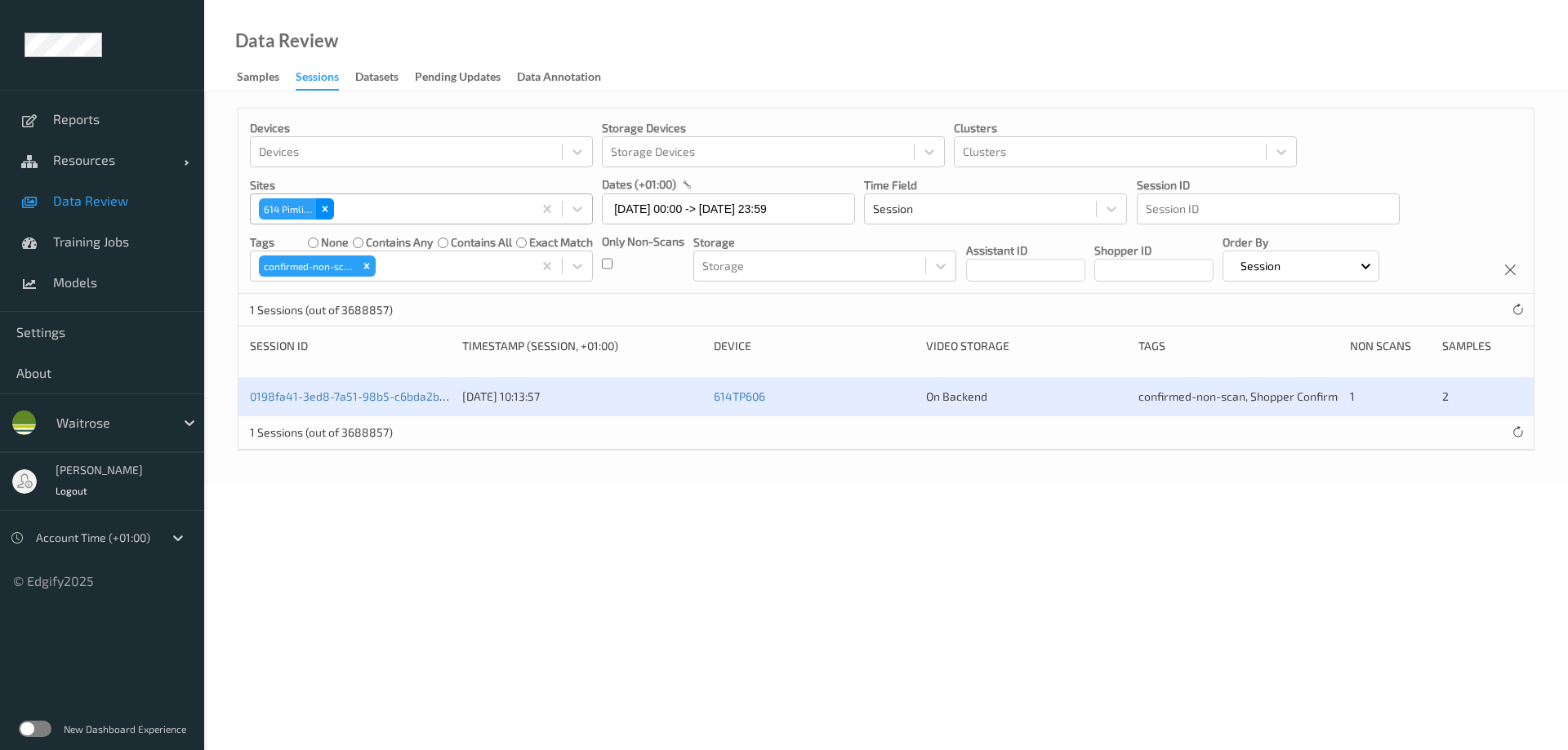
click at [324, 207] on icon "Remove 614 Pimlico" at bounding box center [325, 209] width 6 height 6
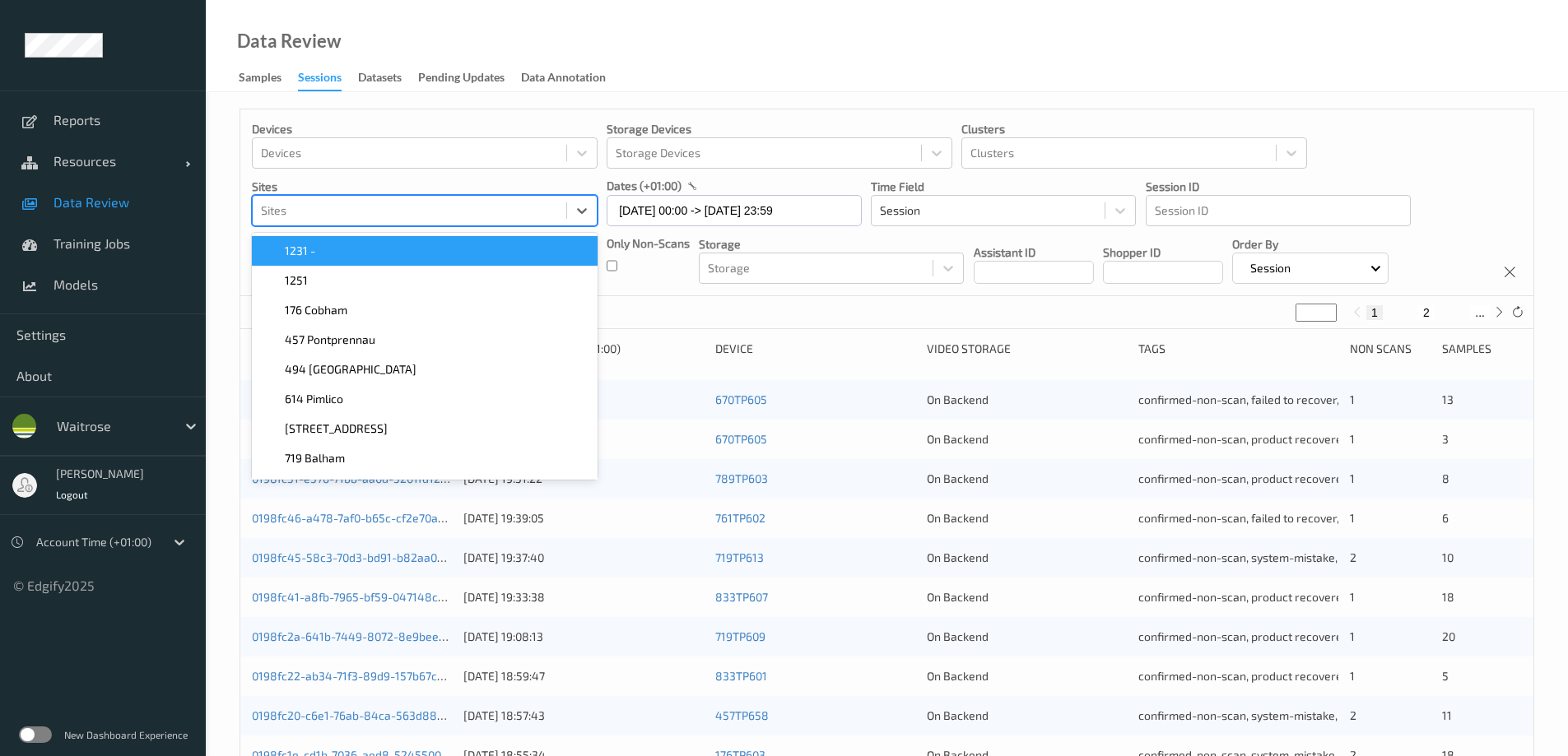
click at [371, 205] on div at bounding box center [409, 211] width 297 height 20
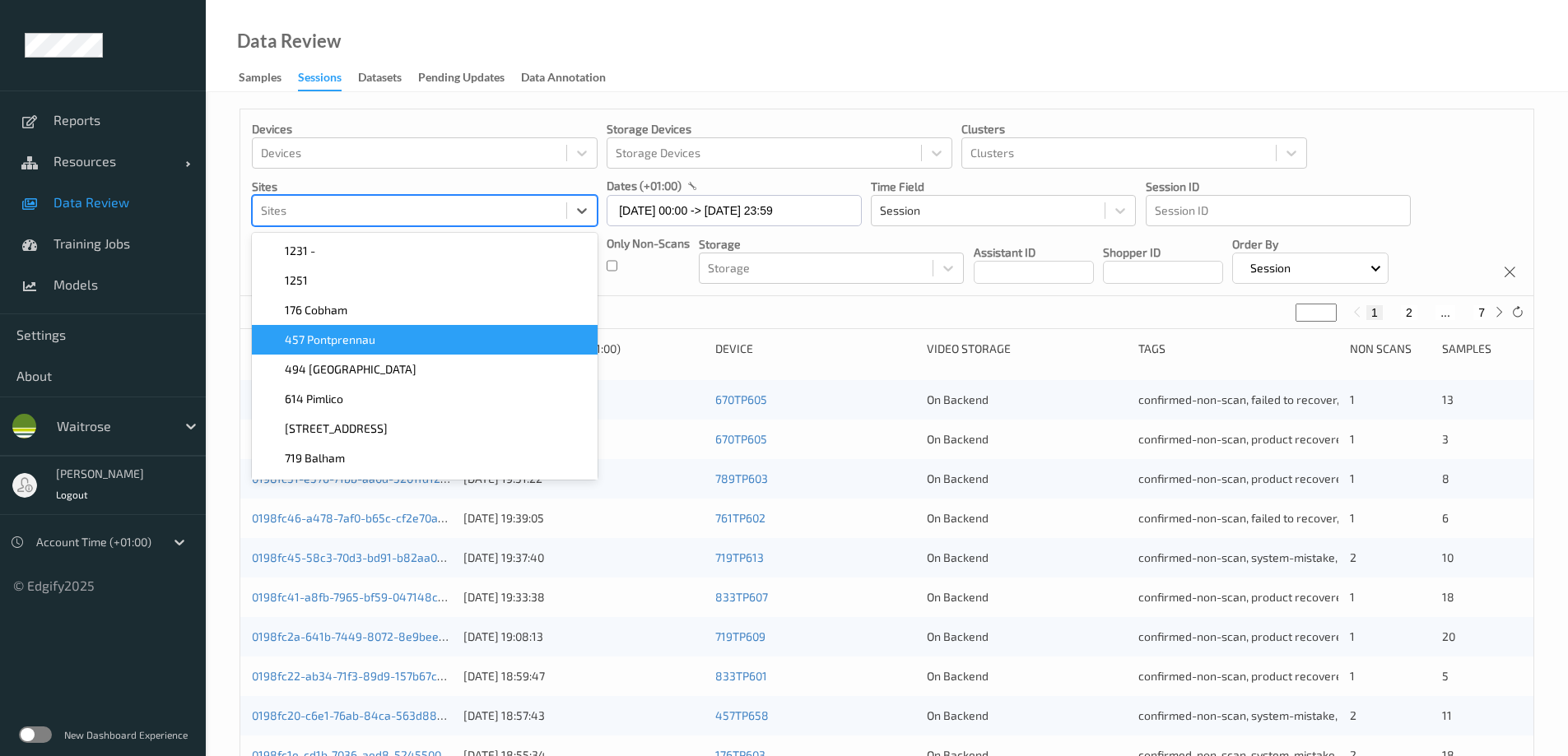
click at [351, 336] on span "457 Pontprennau" at bounding box center [330, 340] width 91 height 17
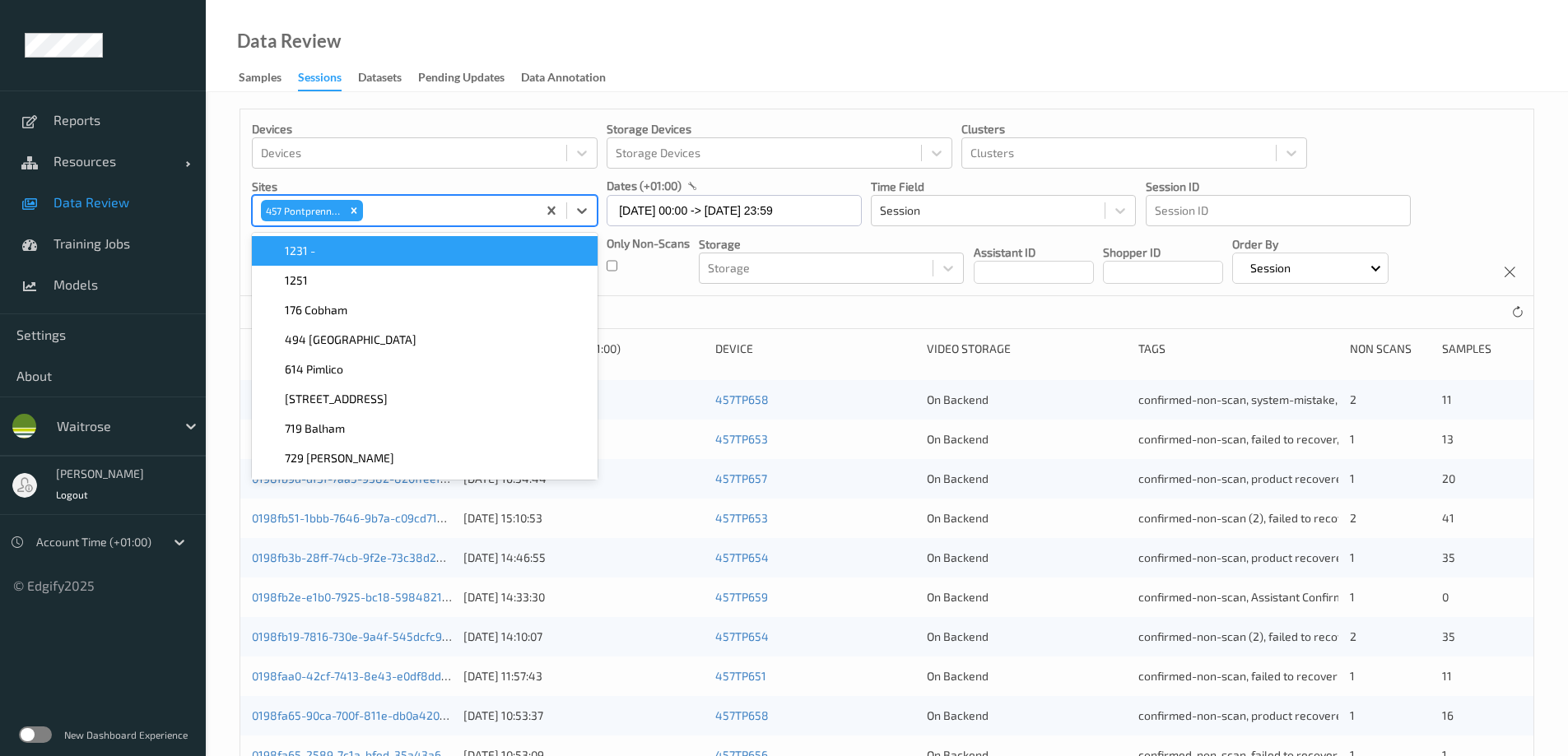
click at [715, 55] on div "Data Review Samples Sessions Datasets Pending Updates Data Annotation" at bounding box center [886, 46] width 1362 height 92
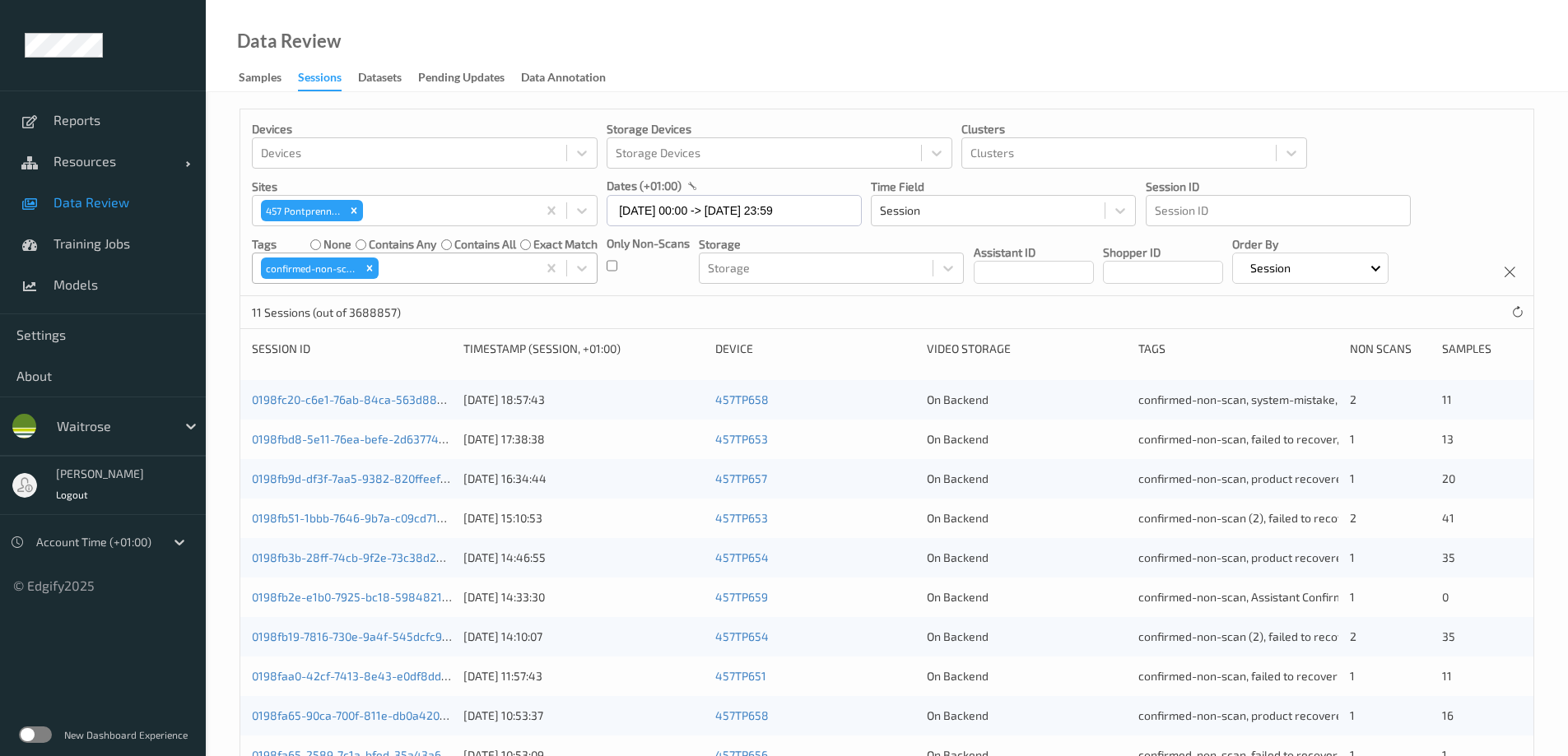
click at [458, 270] on div at bounding box center [455, 268] width 147 height 20
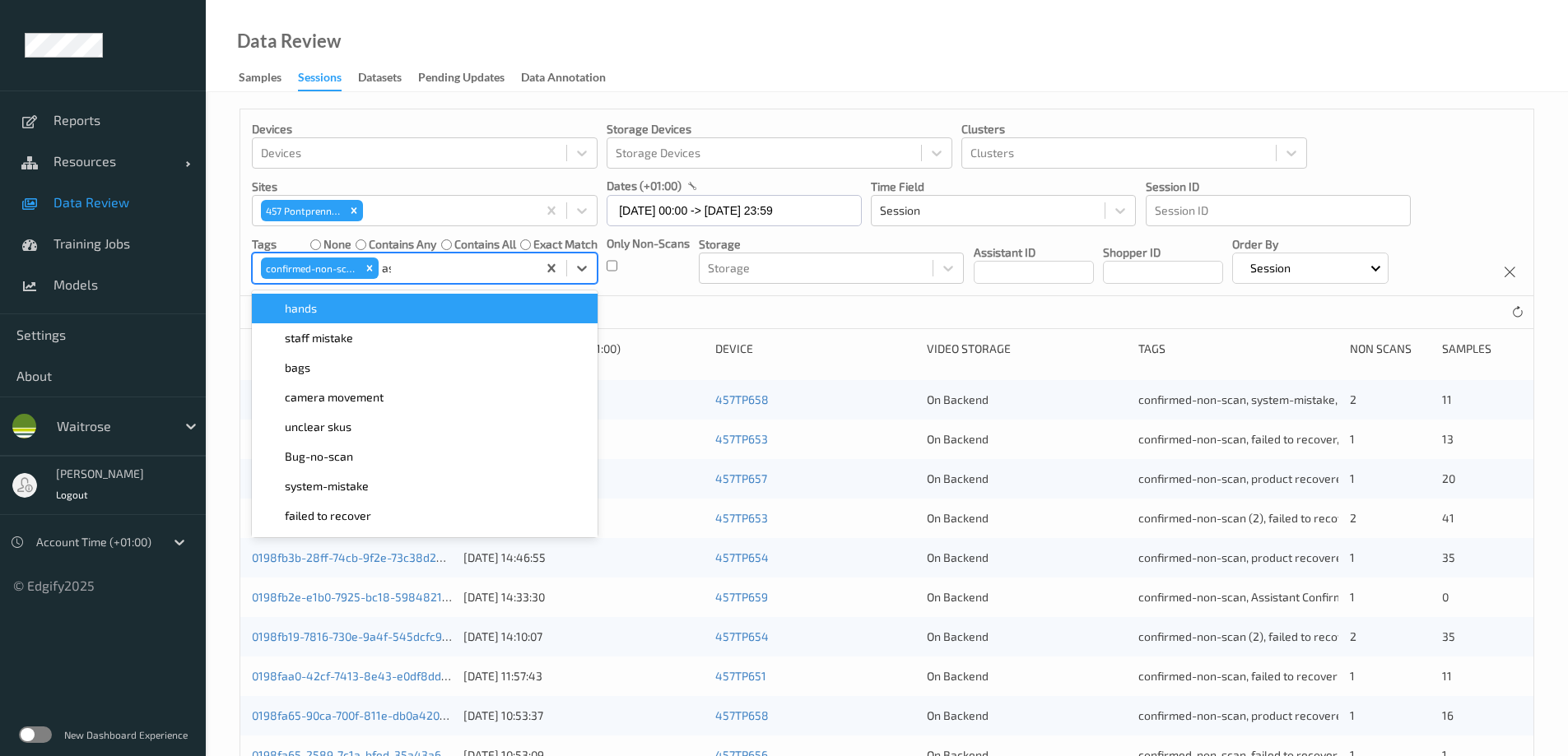
type input "ass"
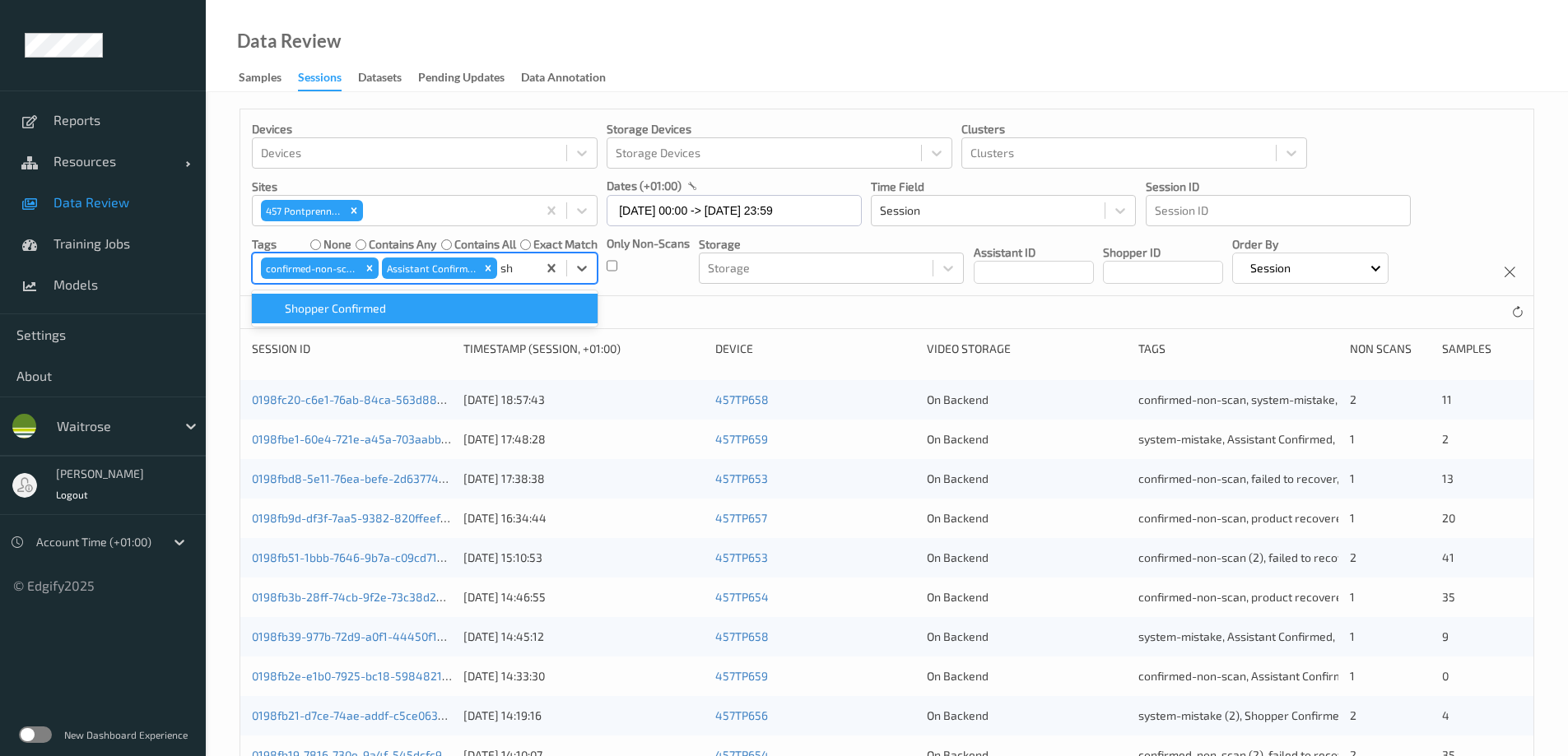
type input "sho"
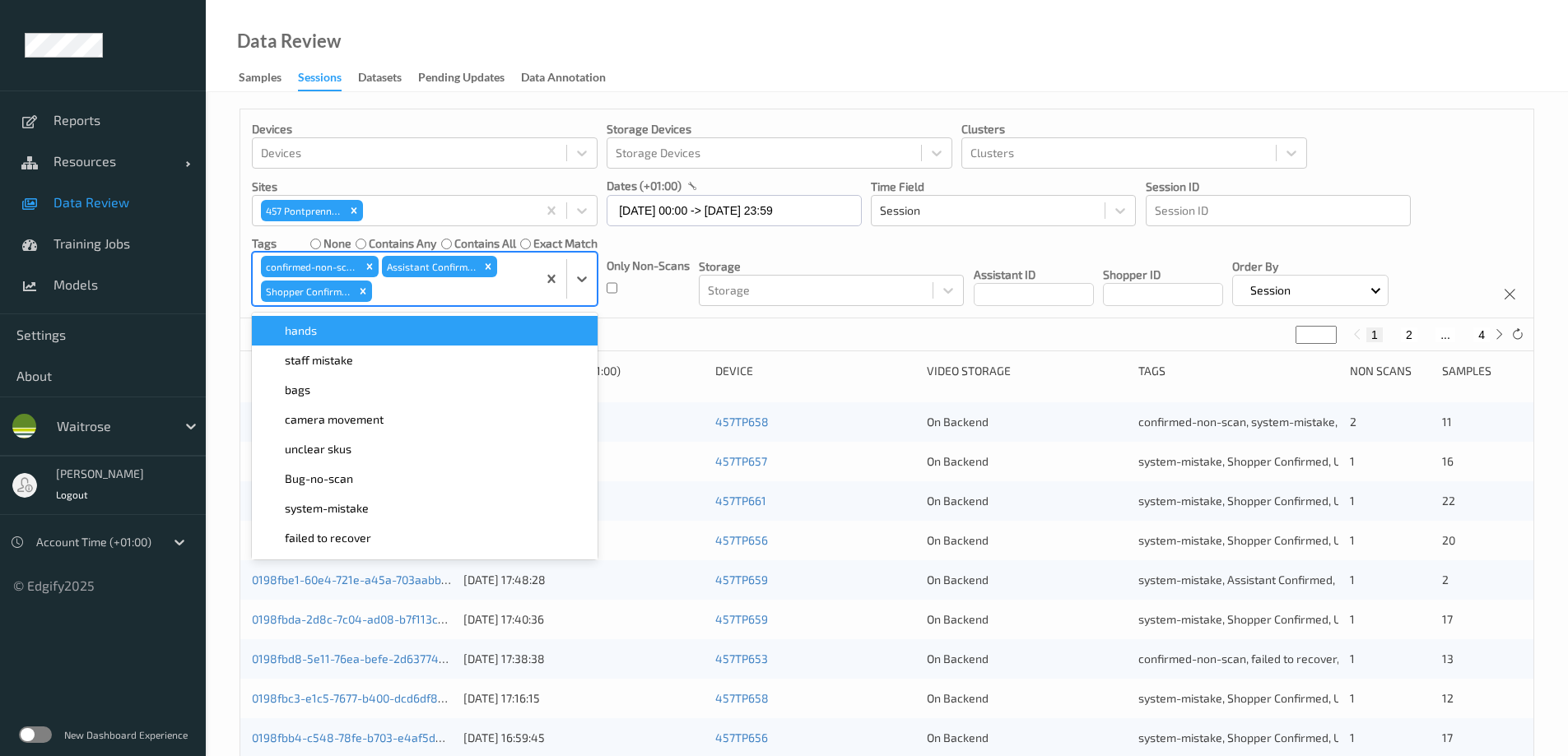
click at [820, 85] on div "Data Review Samples Sessions Datasets Pending Updates Data Annotation" at bounding box center [886, 46] width 1362 height 92
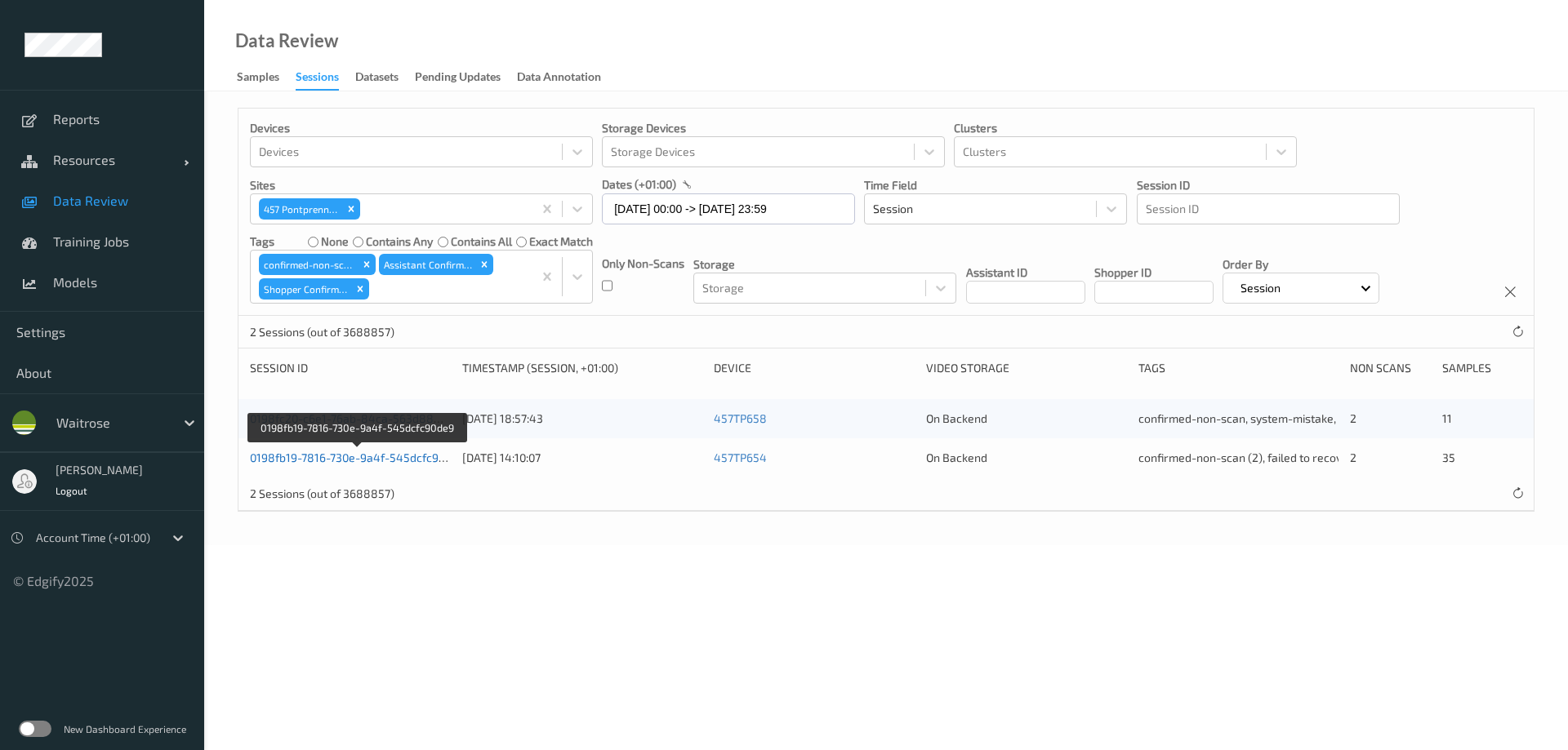
click at [344, 456] on link "0198fb19-7816-730e-9a4f-545dcfc90de9" at bounding box center [357, 457] width 215 height 14
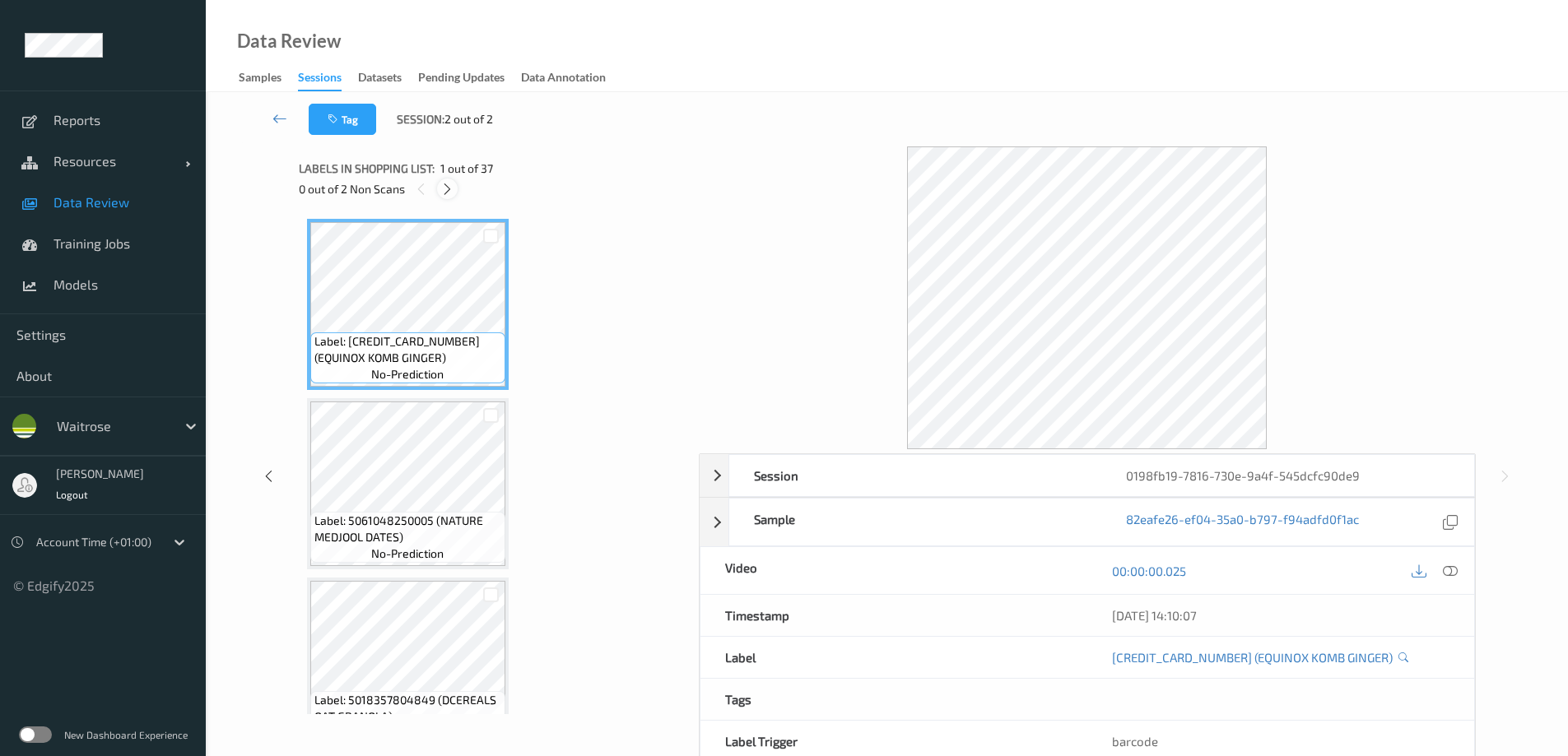
click at [448, 185] on icon at bounding box center [447, 189] width 14 height 15
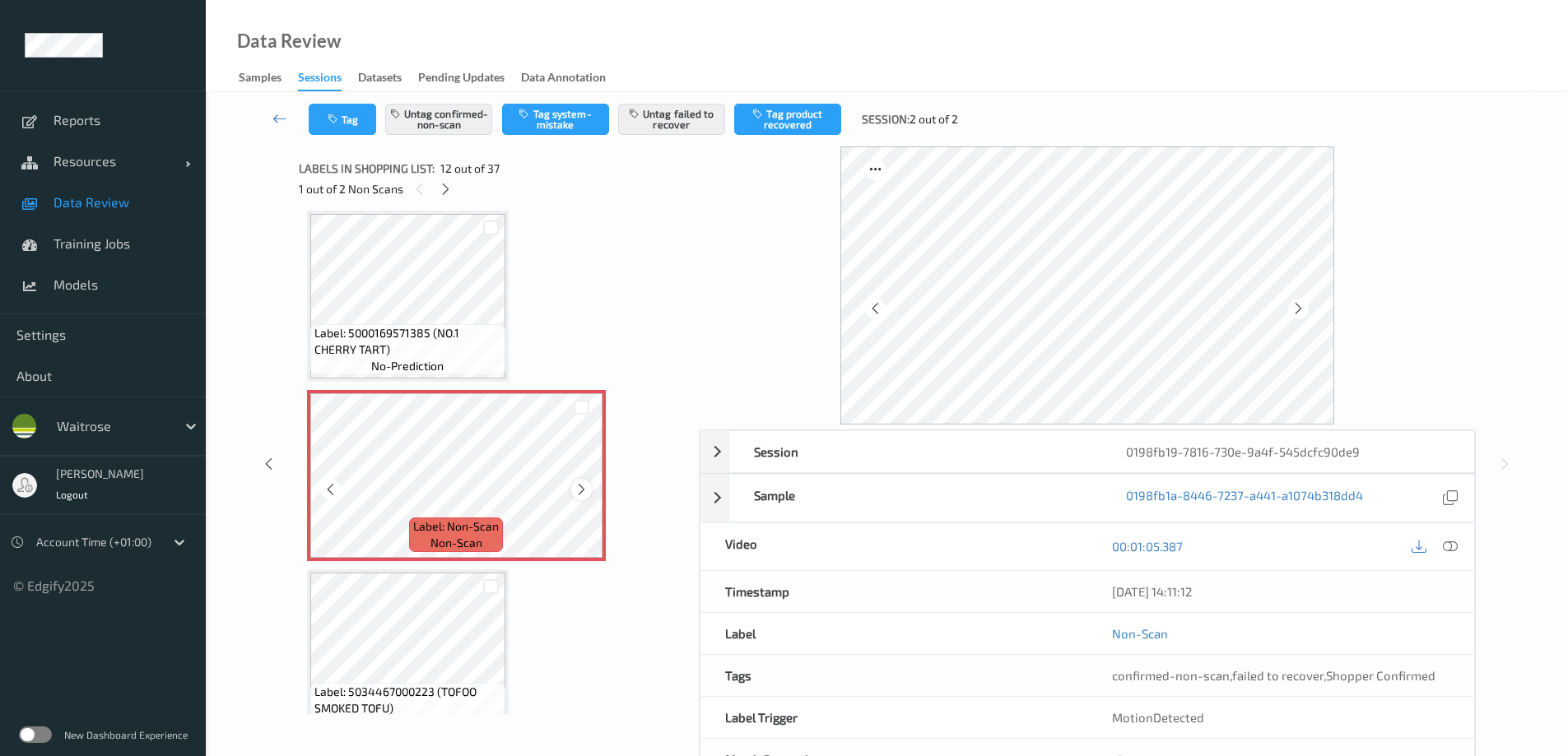
click at [577, 459] on icon at bounding box center [581, 489] width 14 height 15
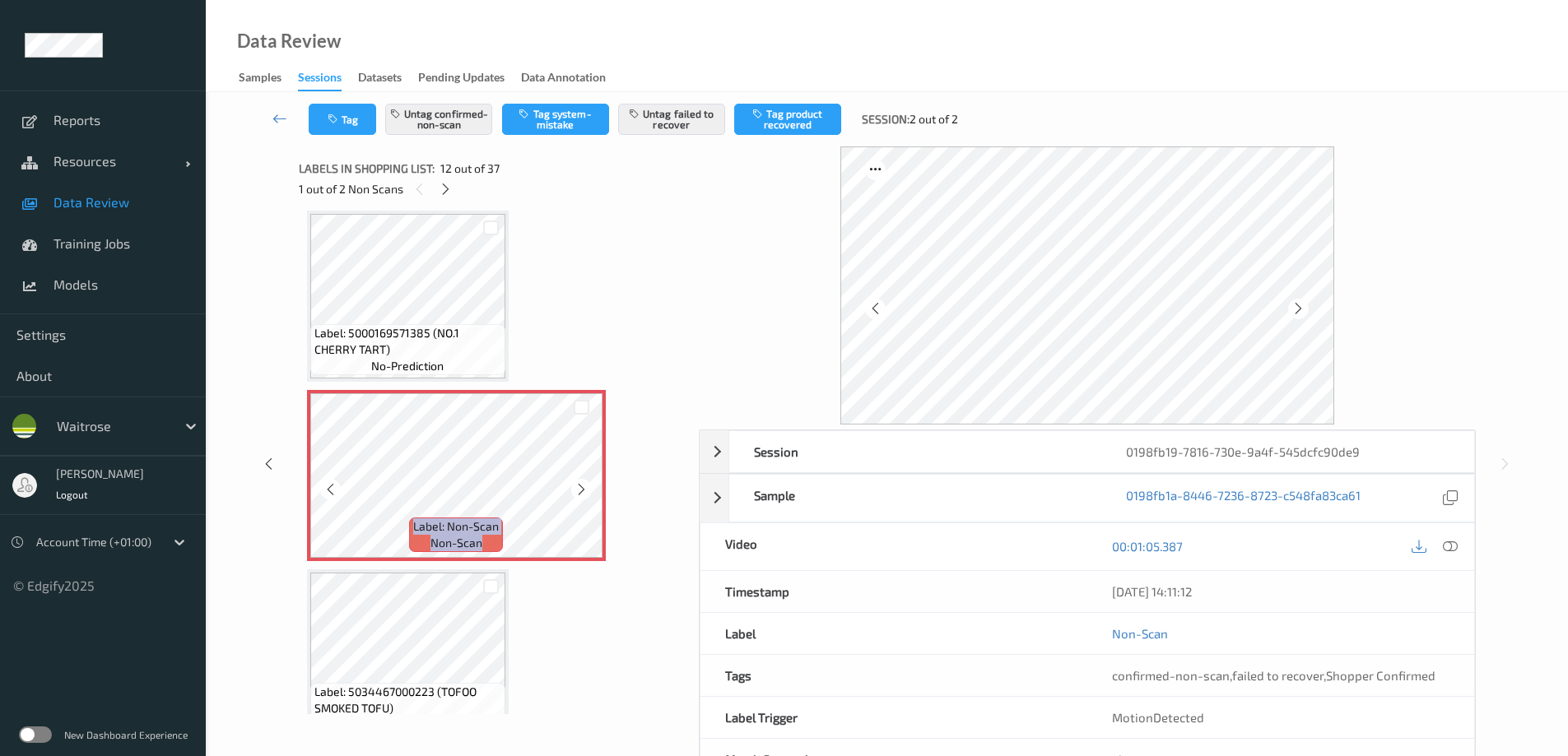
click at [577, 459] on icon at bounding box center [581, 489] width 14 height 15
click at [441, 185] on icon at bounding box center [445, 189] width 14 height 15
click at [583, 459] on icon at bounding box center [581, 489] width 14 height 15
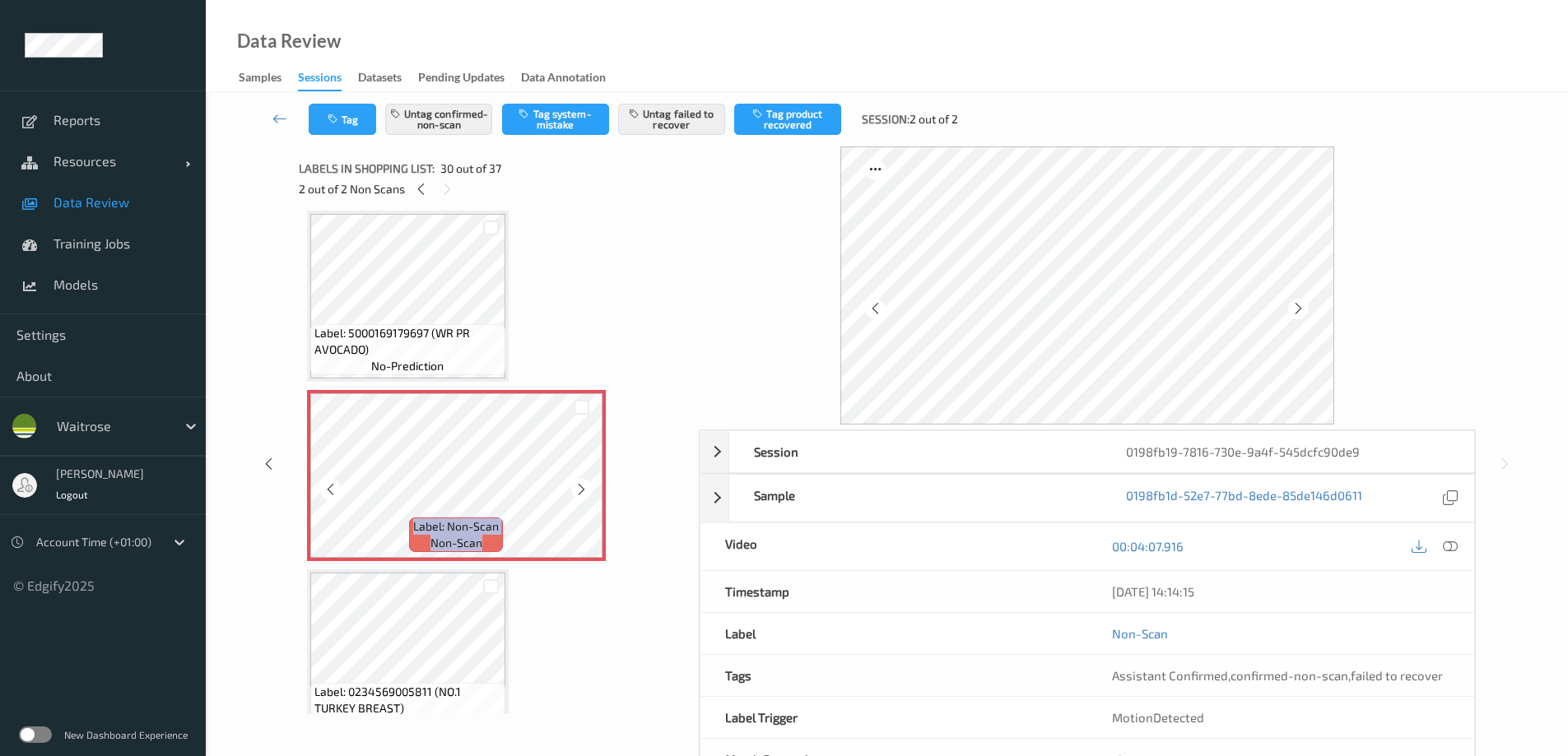
click at [583, 459] on icon at bounding box center [581, 489] width 14 height 15
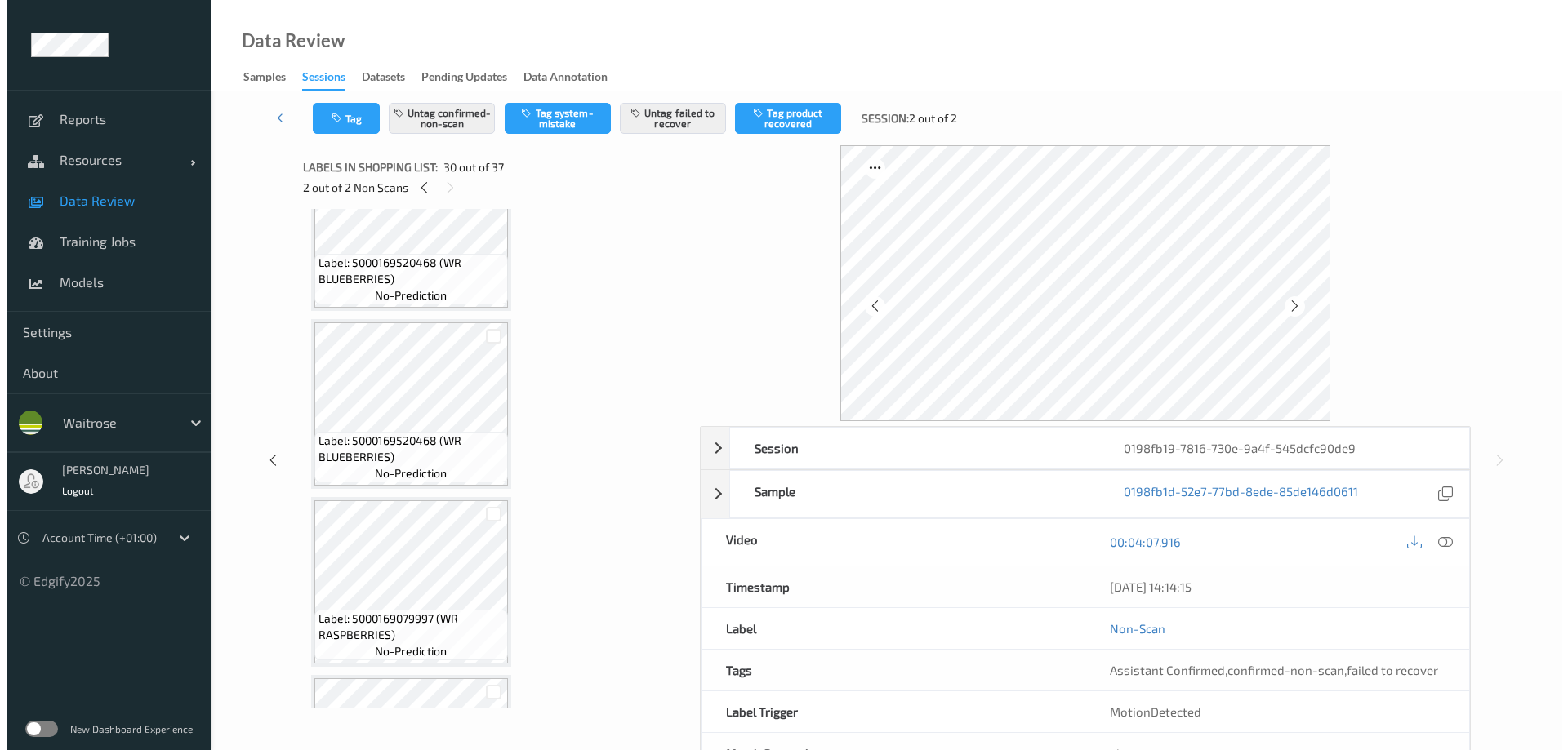
scroll to position [5890, 0]
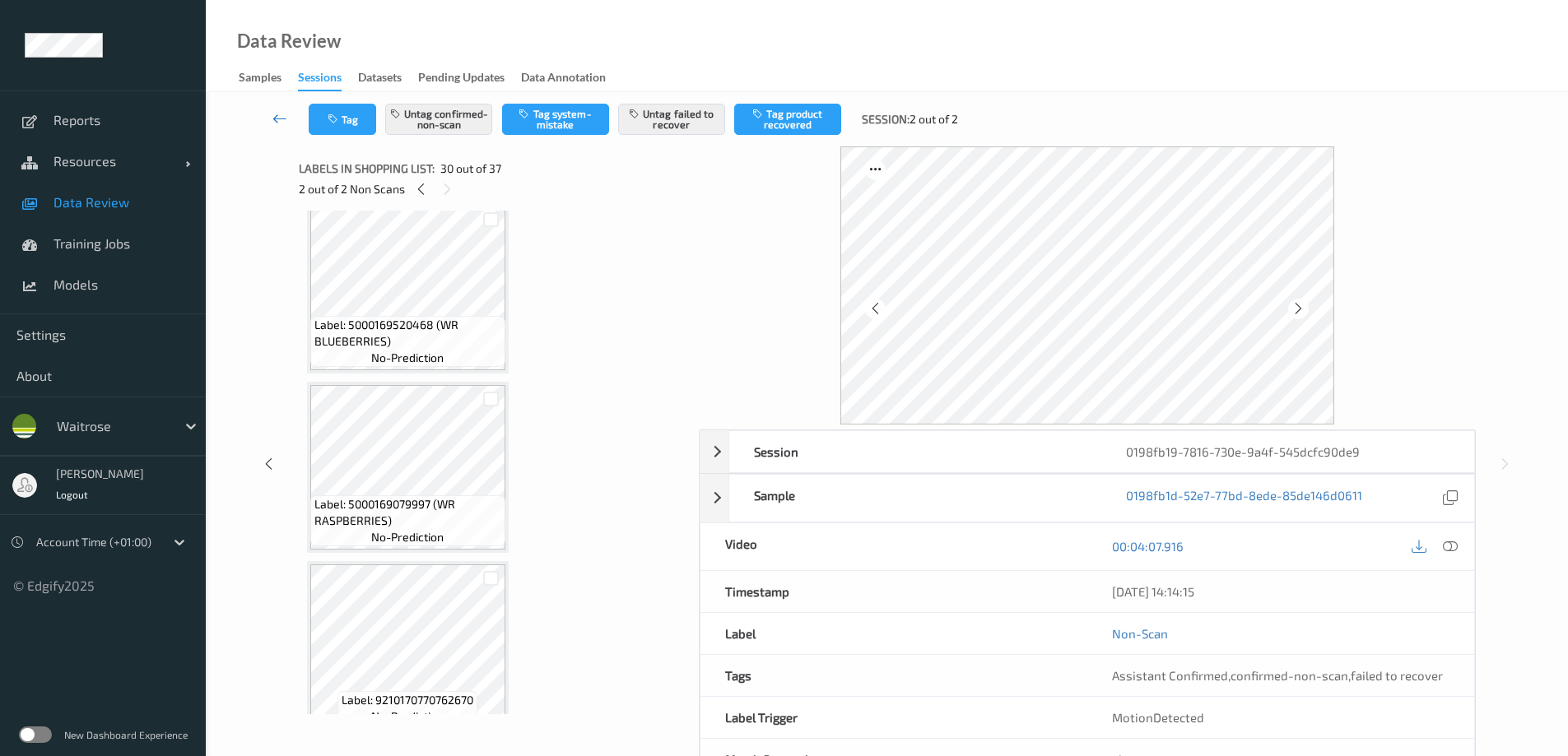
click at [272, 116] on icon at bounding box center [280, 119] width 15 height 17
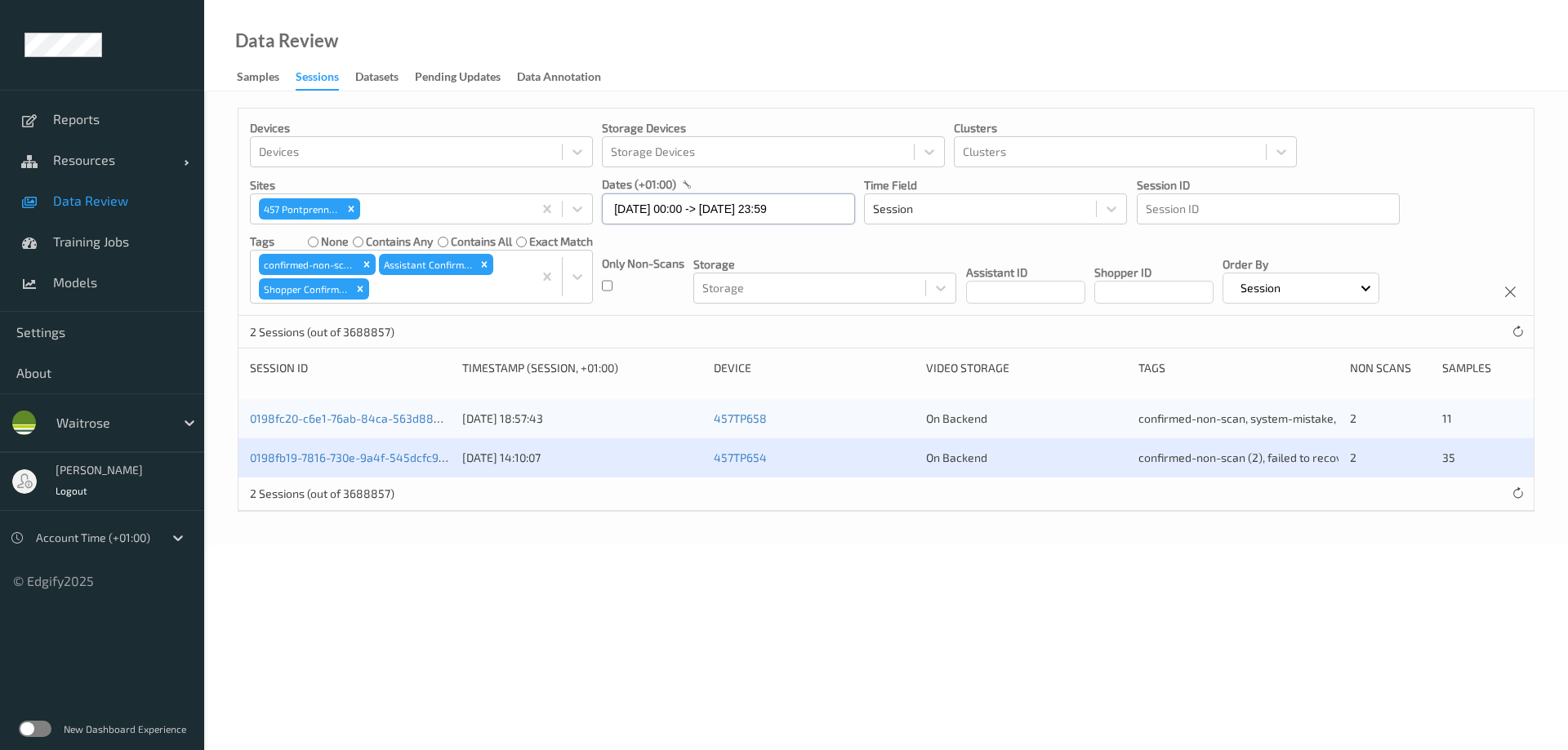
click at [681, 214] on input "[DATE] 00:00 -> [DATE] 23:59" at bounding box center [729, 209] width 253 height 31
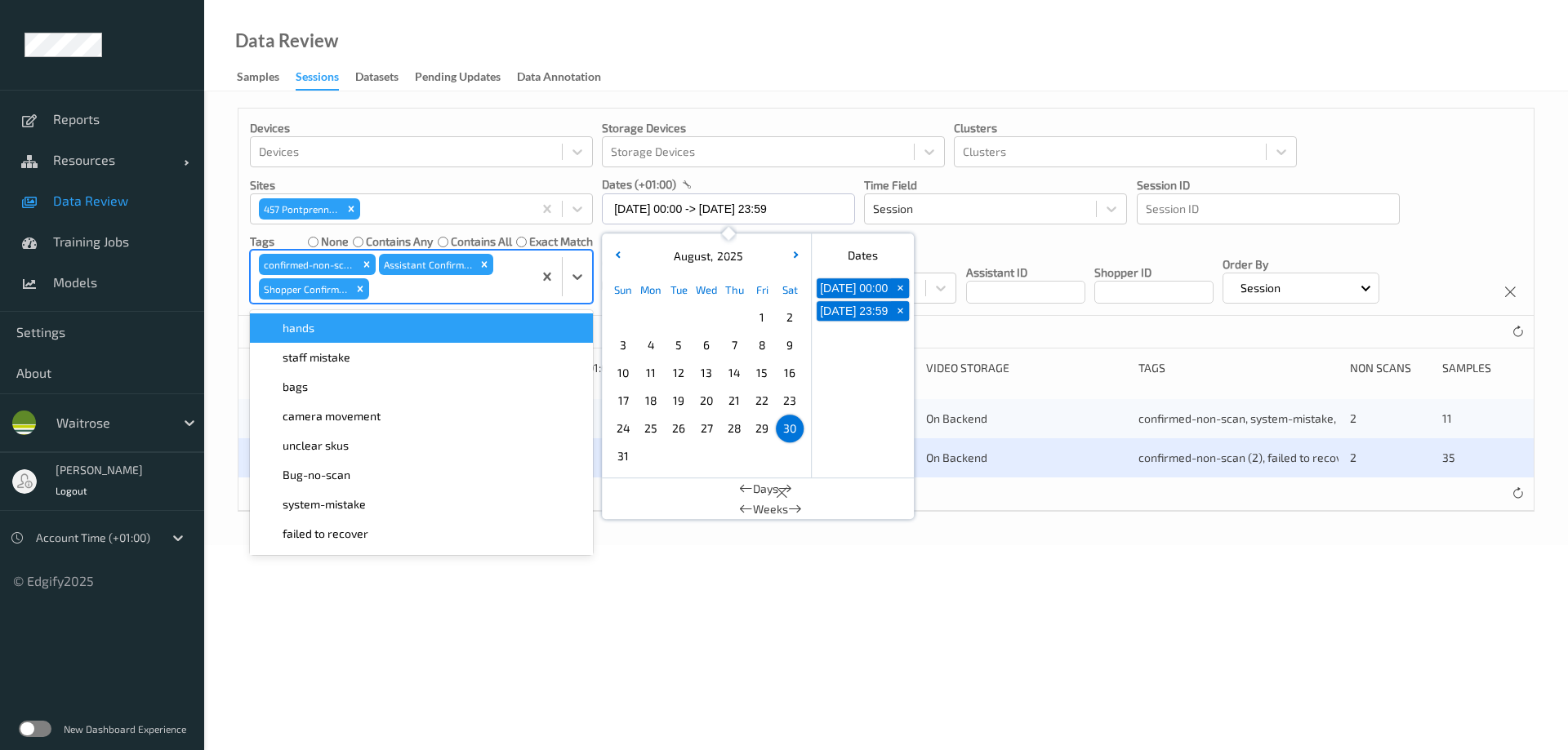
click at [456, 286] on div at bounding box center [448, 289] width 152 height 20
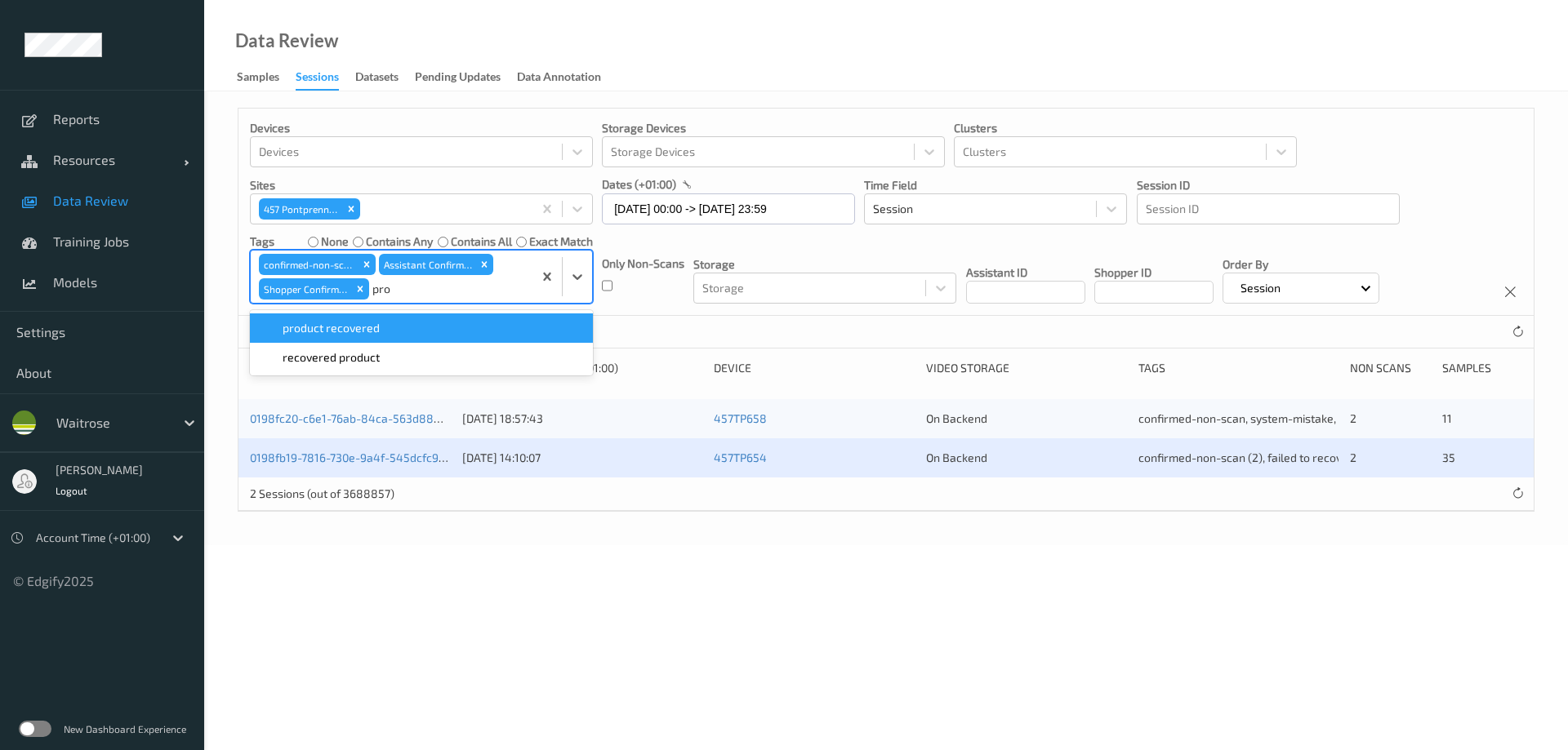
type input "prod"
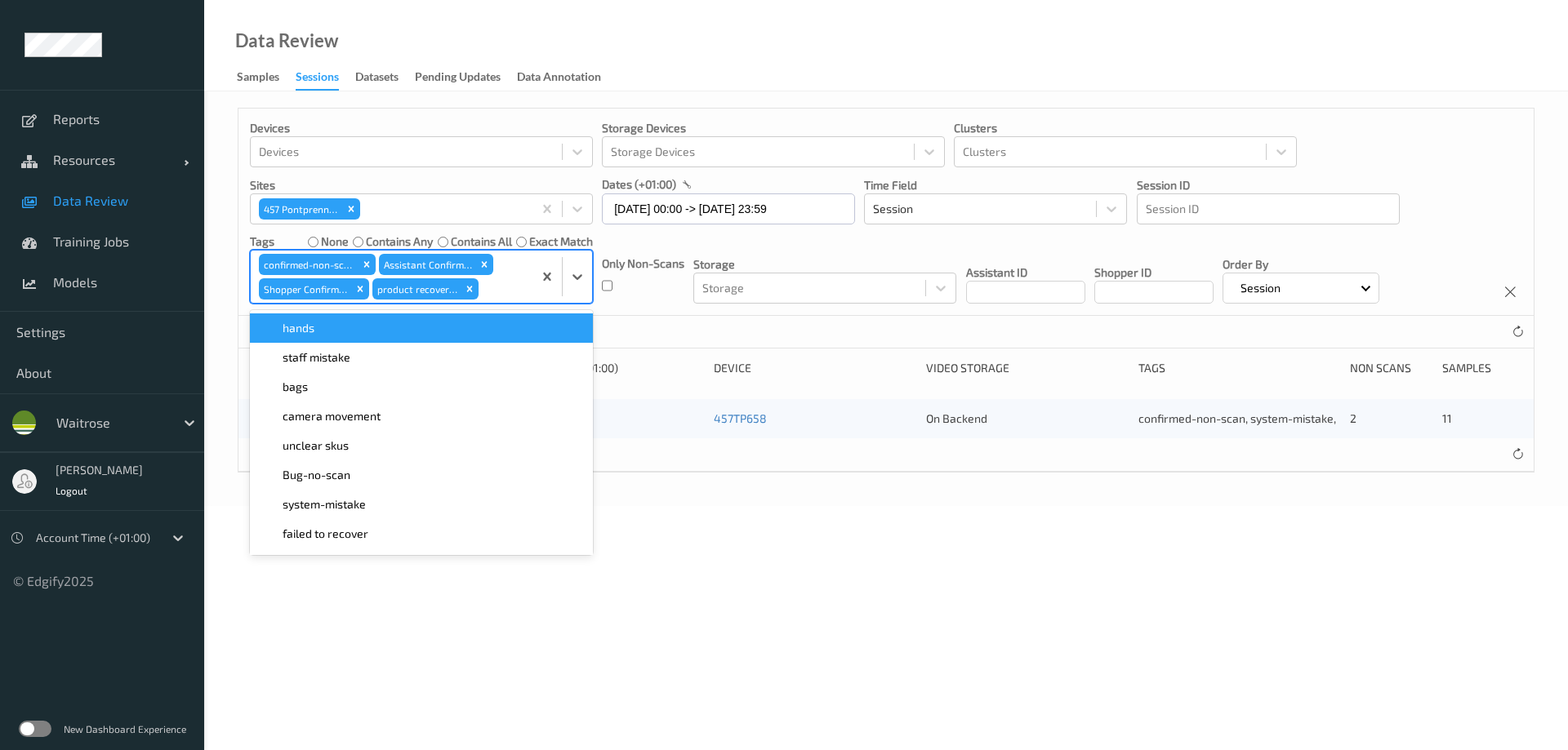
click at [703, 67] on div "Data Review Samples Sessions Datasets Pending Updates Data Annotation" at bounding box center [886, 46] width 1364 height 91
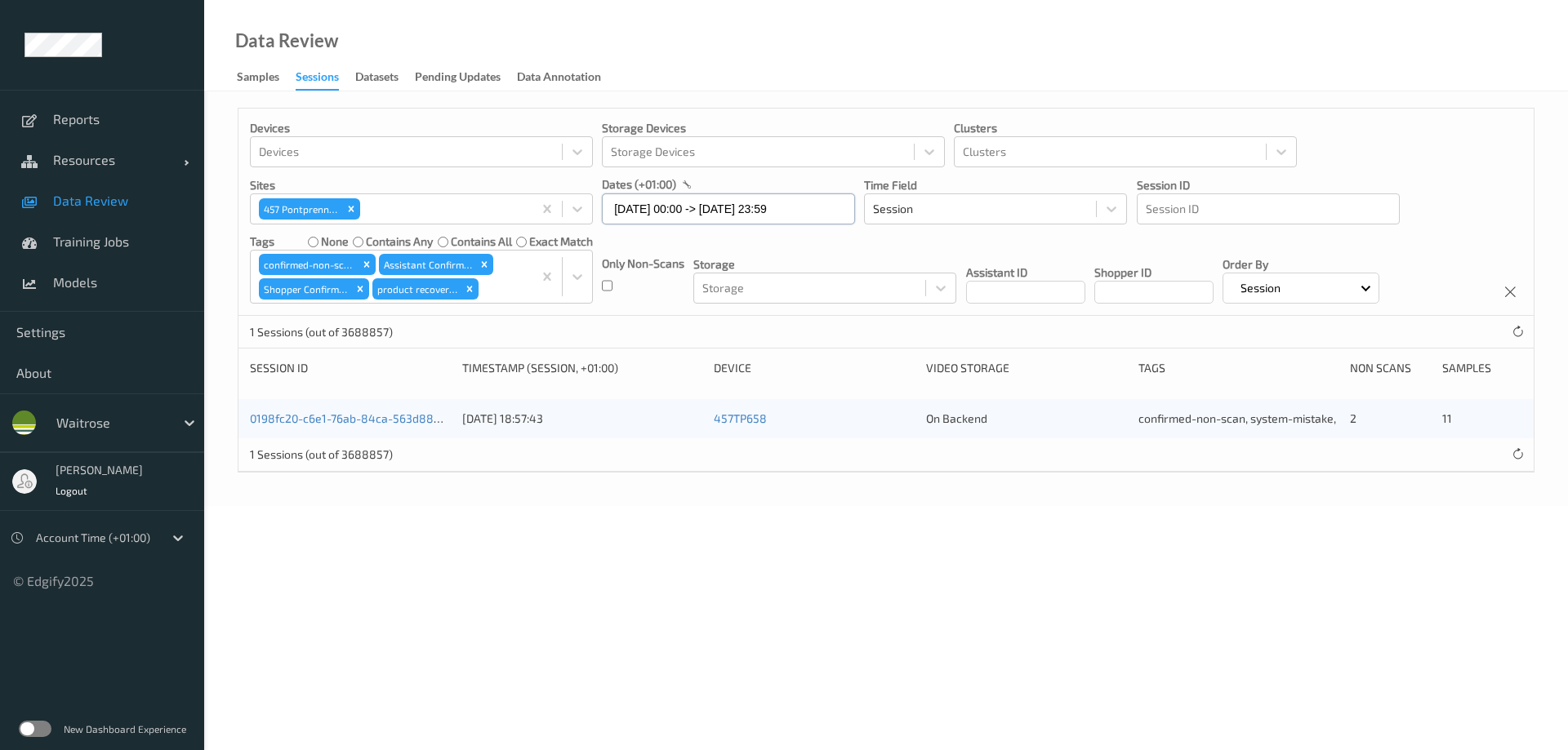
click at [646, 206] on input "[DATE] 00:00 -> [DATE] 23:59" at bounding box center [729, 209] width 253 height 31
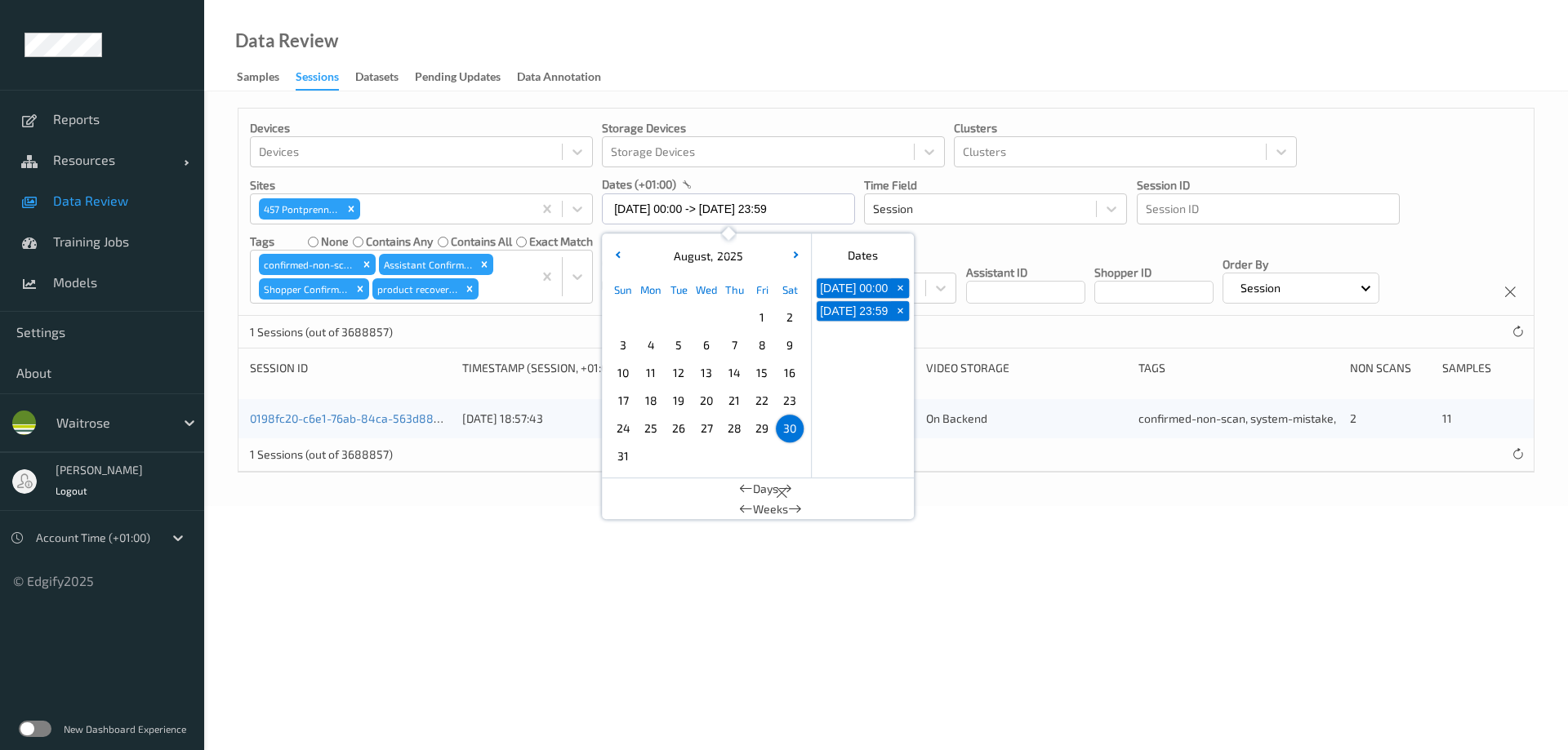
click at [753, 427] on span "29" at bounding box center [761, 428] width 22 height 22
click at [730, 76] on div "Data Review Samples Sessions Datasets Pending Updates Data Annotation" at bounding box center [886, 46] width 1364 height 91
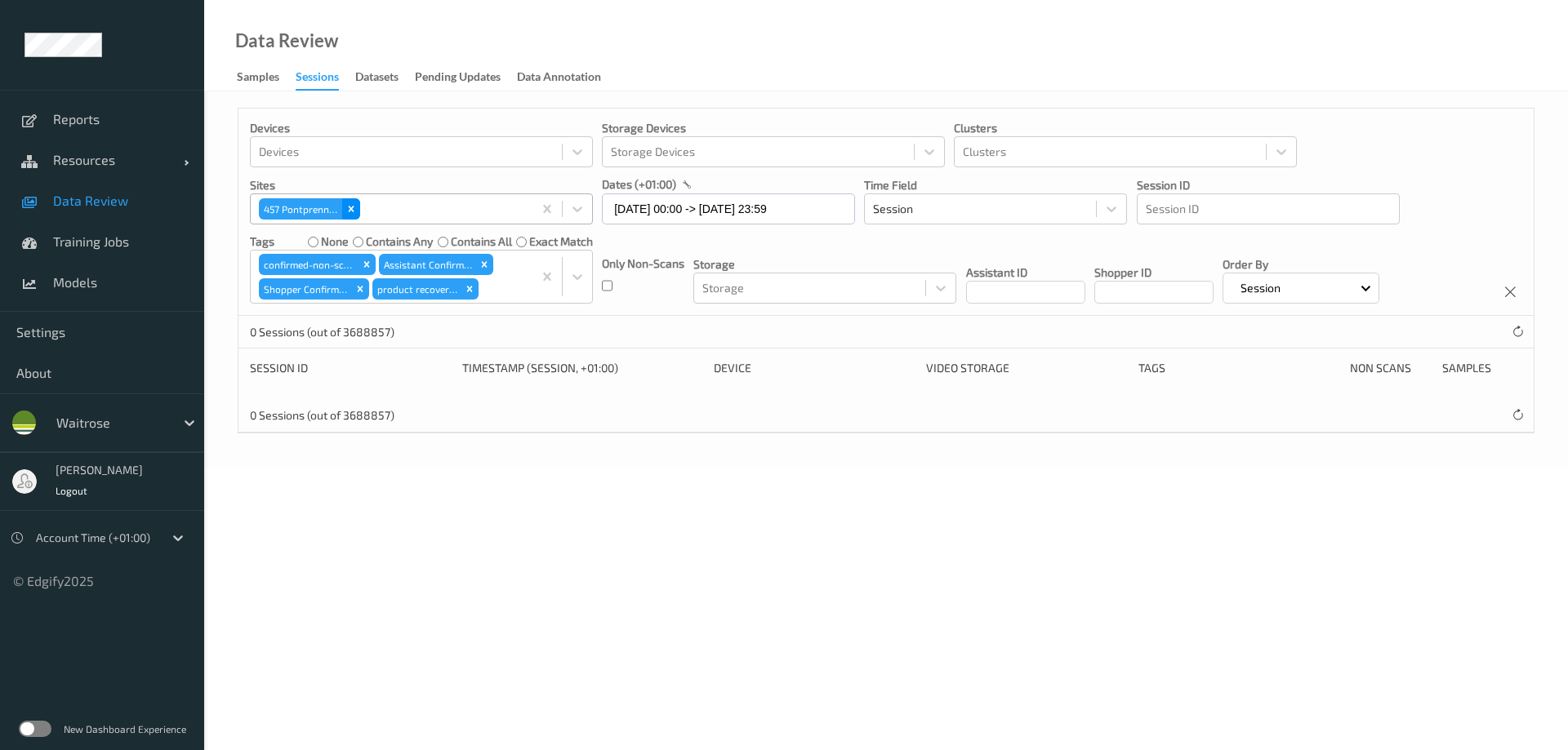
click at [354, 208] on icon "Remove 457\9 Pontprennau" at bounding box center [351, 210] width 12 height 12
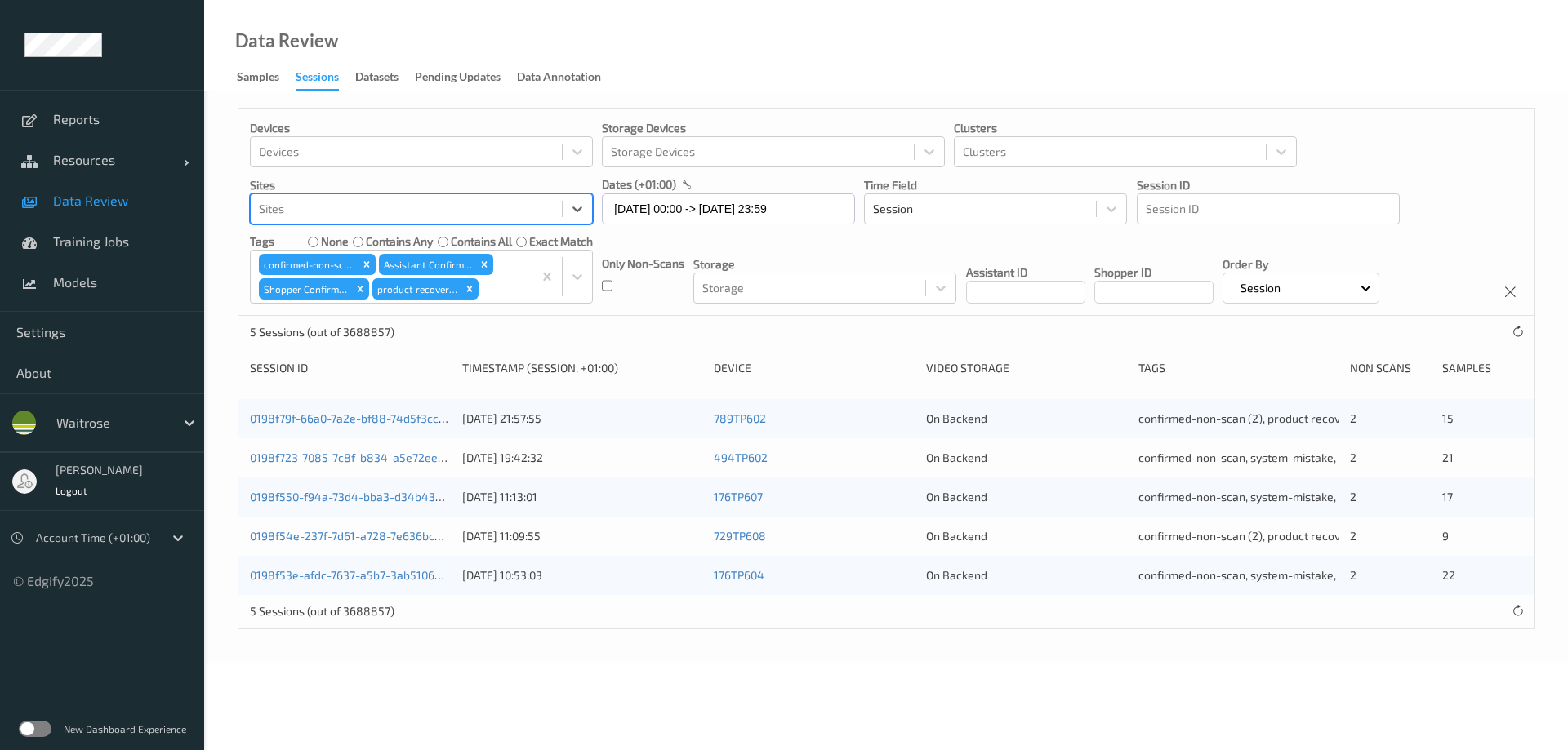
click at [354, 208] on div at bounding box center [406, 210] width 294 height 20
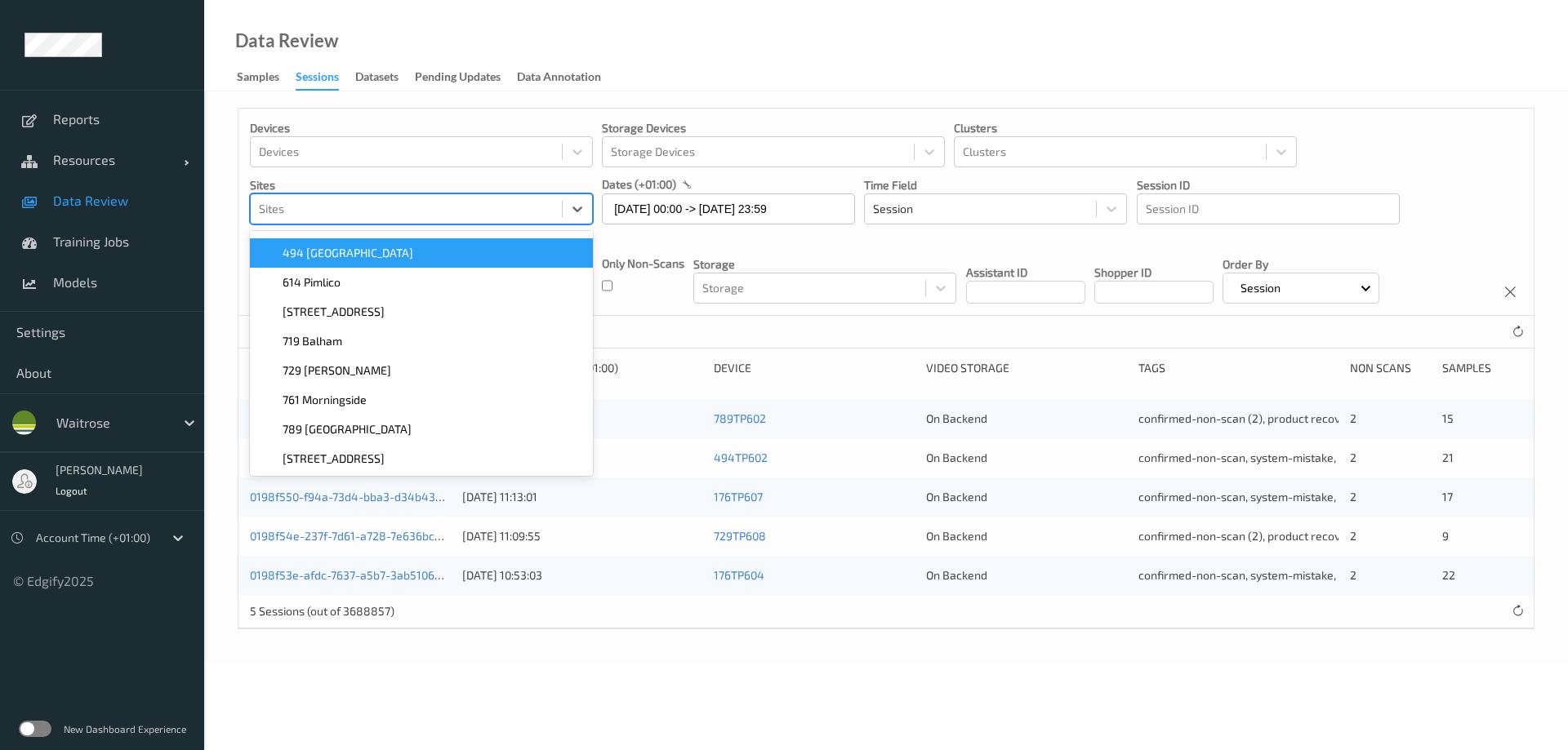
scroll to position [114, 0]
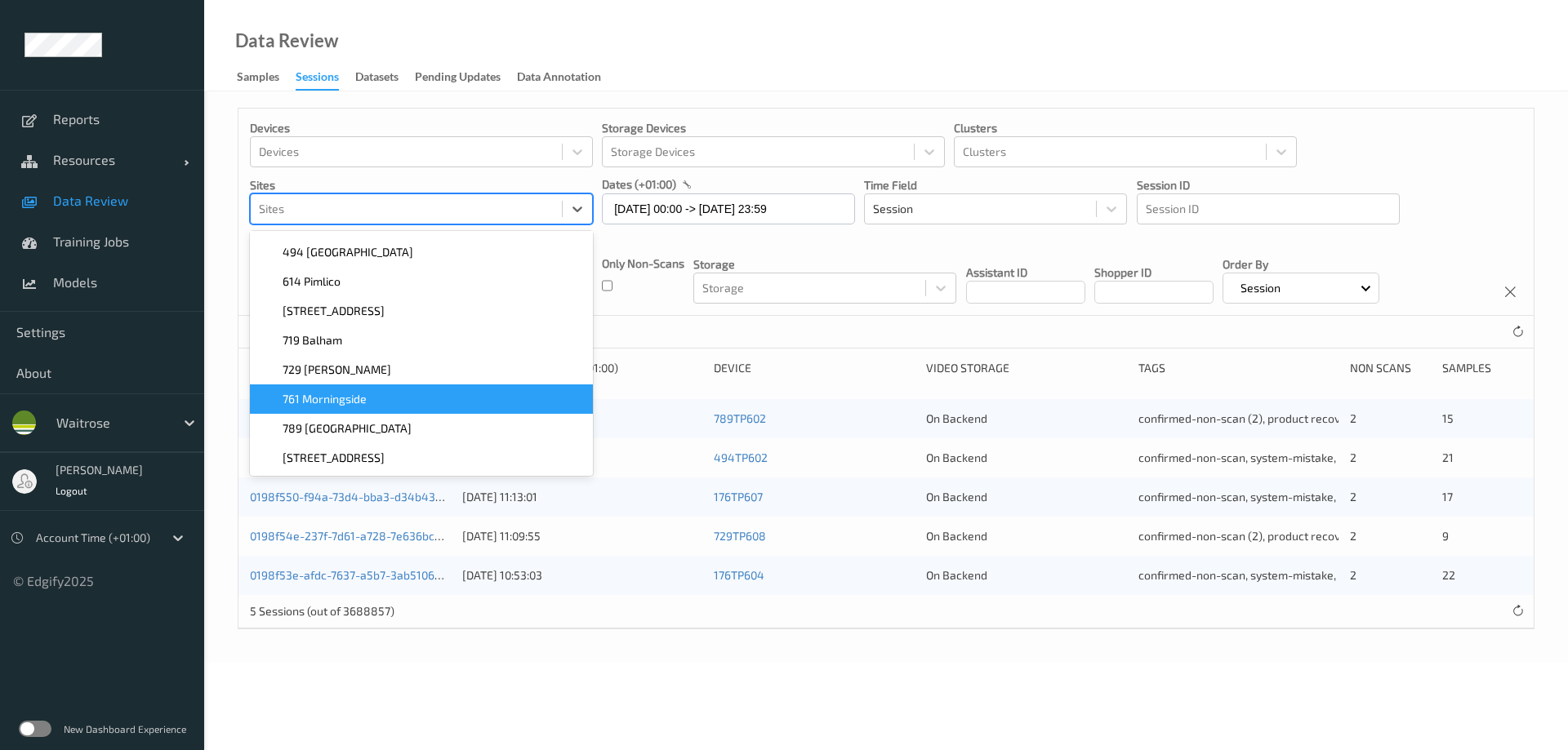
click at [351, 401] on span "761 Morningside" at bounding box center [324, 399] width 84 height 17
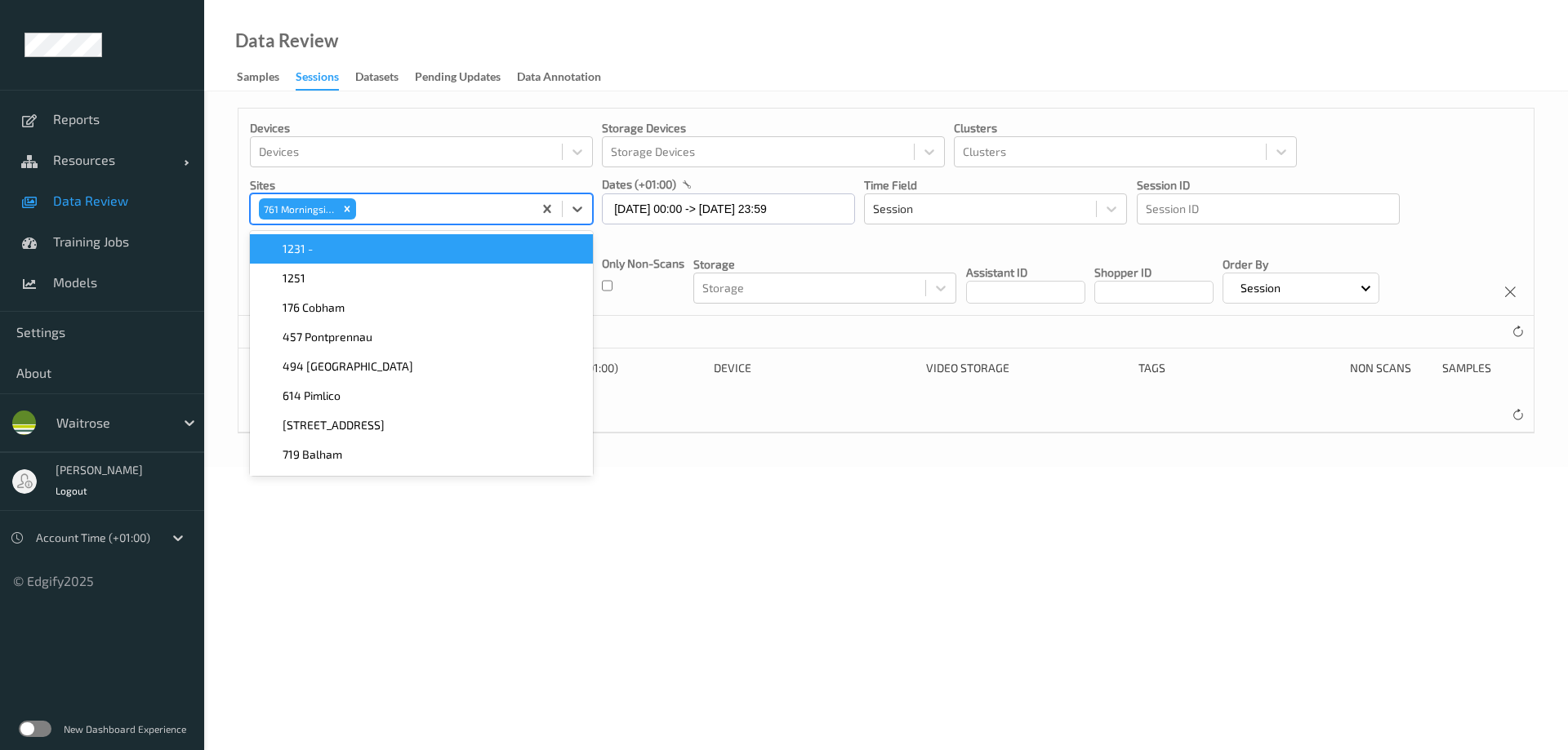
click at [736, 29] on div "Data Review Samples Sessions Datasets Pending Updates Data Annotation" at bounding box center [886, 46] width 1364 height 91
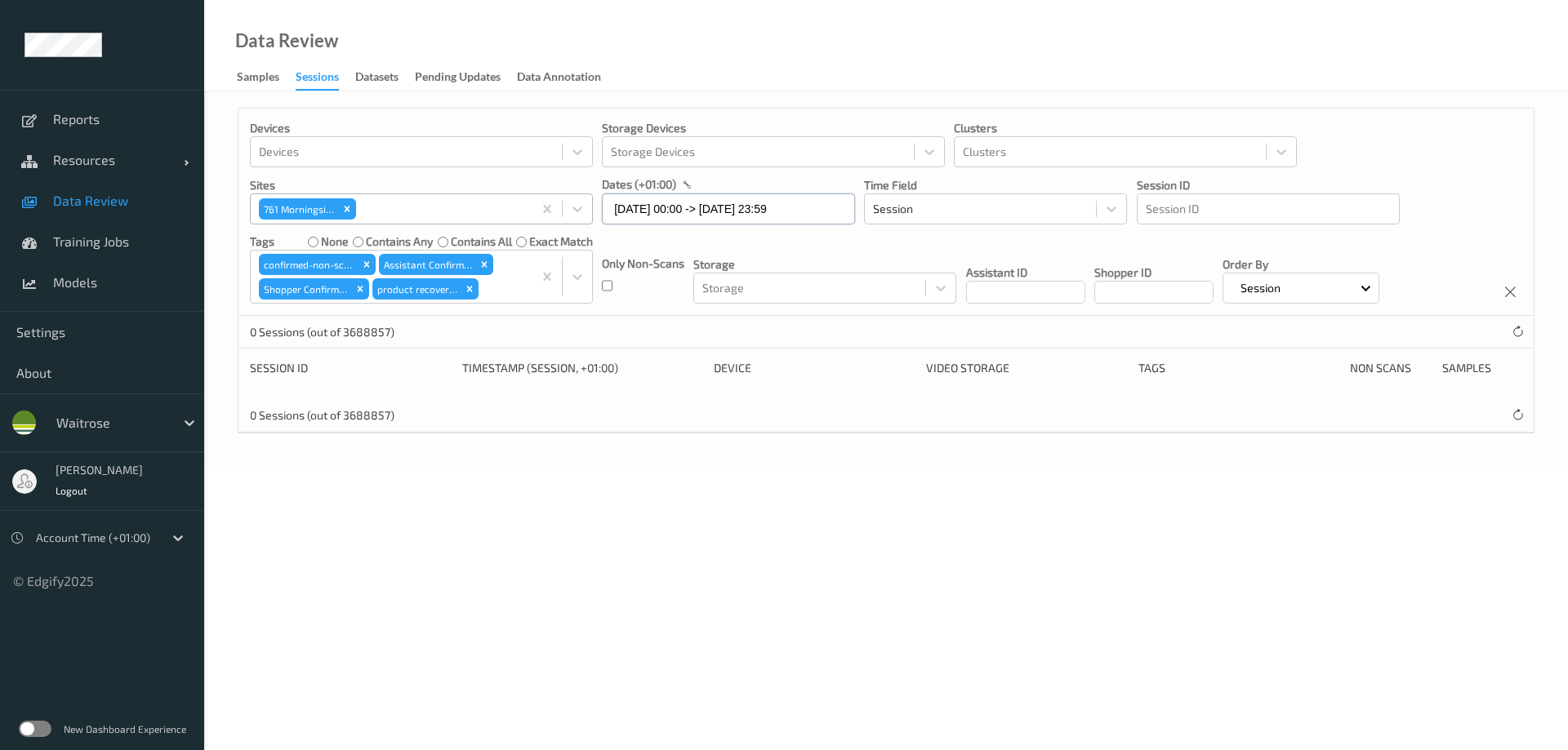
click at [677, 207] on input "[DATE] 00:00 -> [DATE] 23:59" at bounding box center [729, 209] width 253 height 31
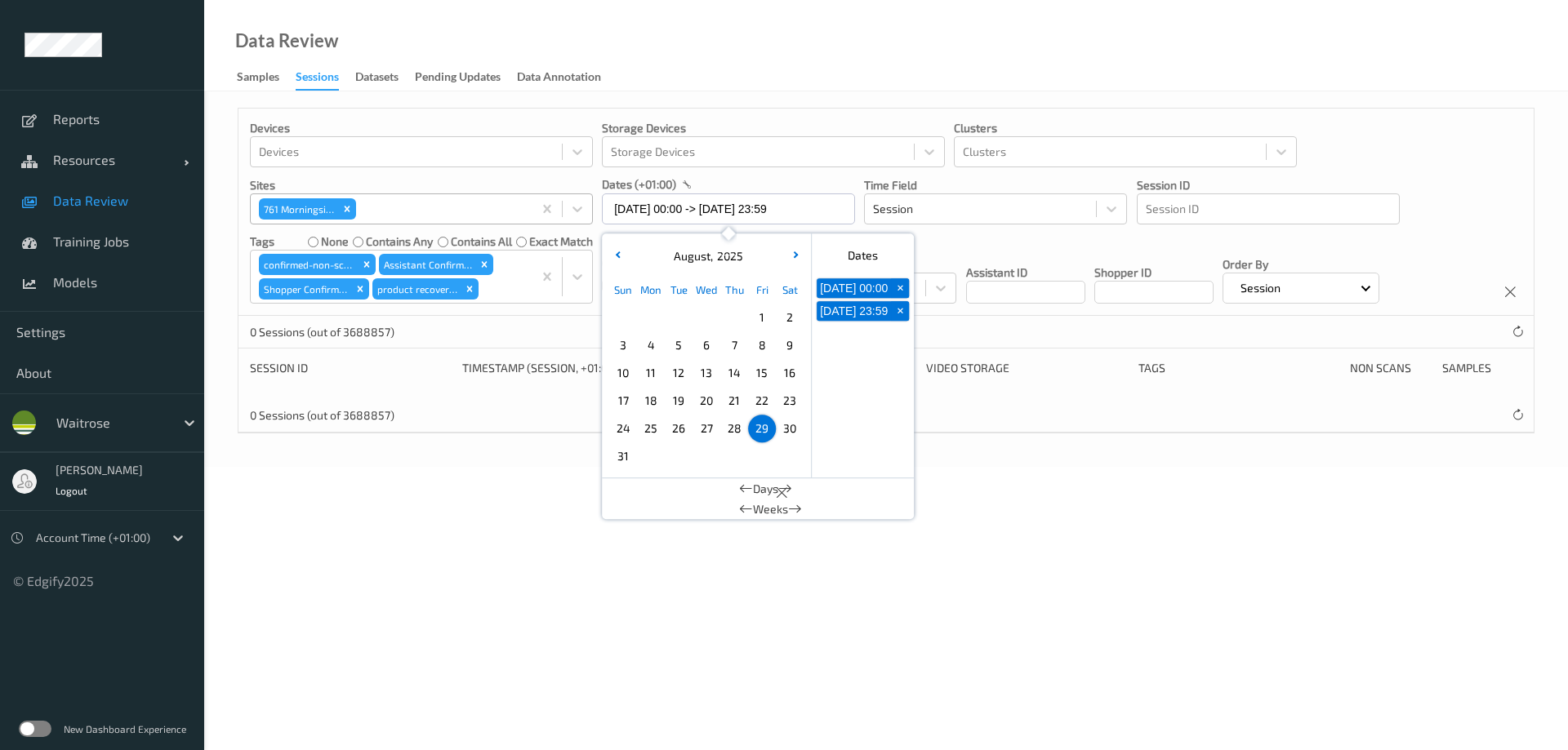
click at [789, 429] on span "30" at bounding box center [789, 428] width 22 height 22
type input "[DATE] 00:00 -> [DATE] 23:59"
click at [739, 47] on div "Data Review Samples Sessions Datasets Pending Updates Data Annotation" at bounding box center [886, 46] width 1364 height 91
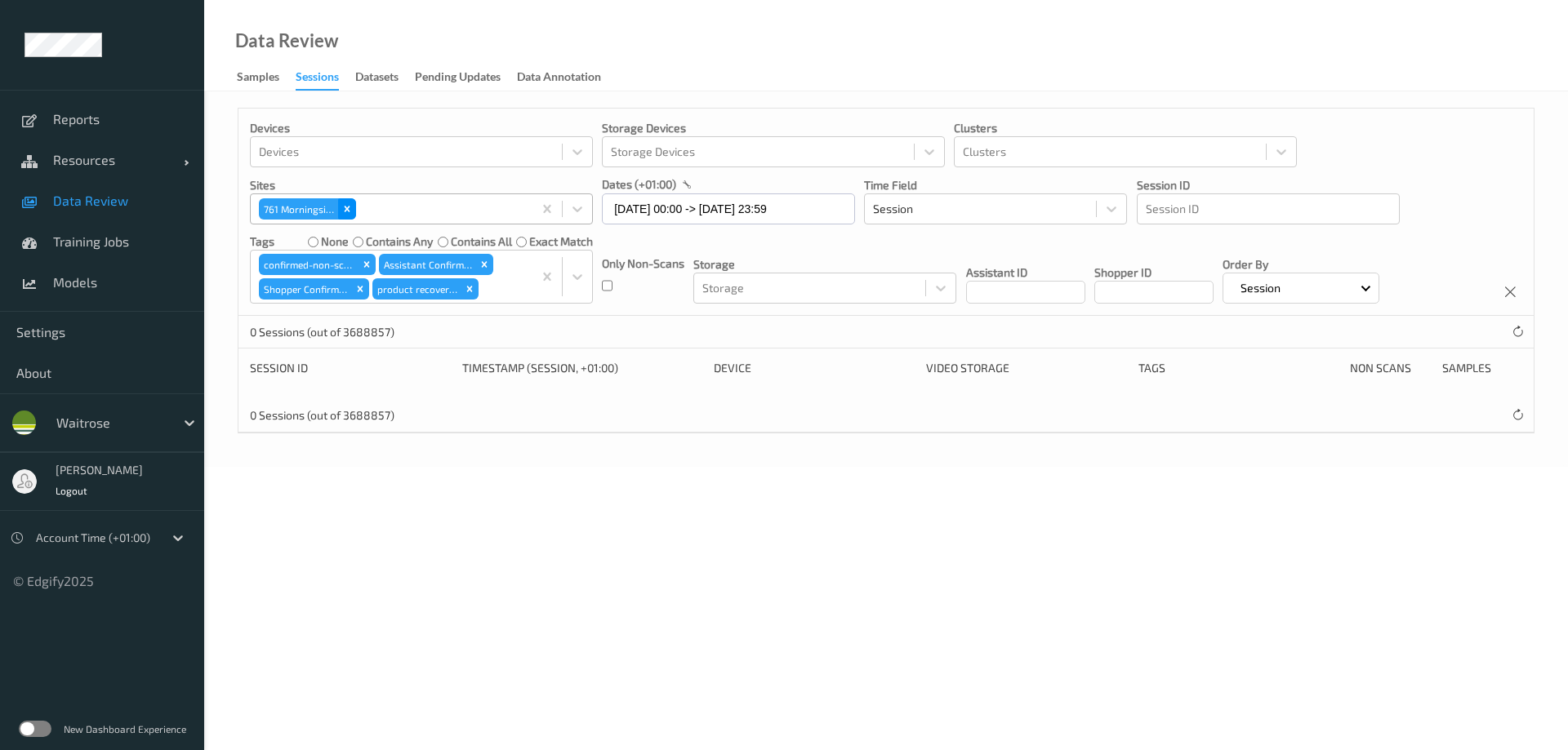
click at [350, 205] on icon "Remove 761\9Morningside" at bounding box center [347, 210] width 12 height 12
click at [354, 205] on div at bounding box center [406, 210] width 294 height 20
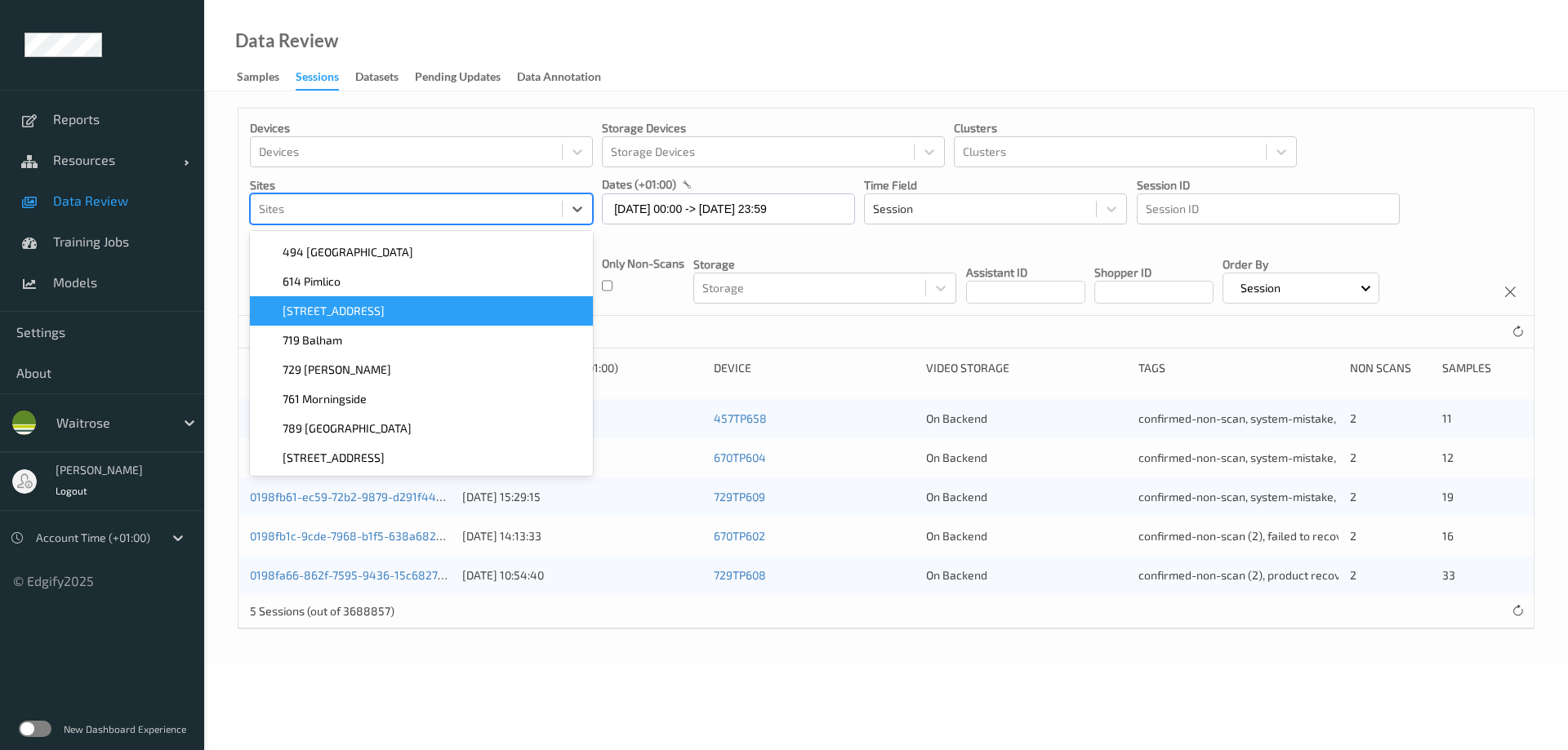
click at [352, 310] on div "[STREET_ADDRESS]" at bounding box center [421, 311] width 324 height 17
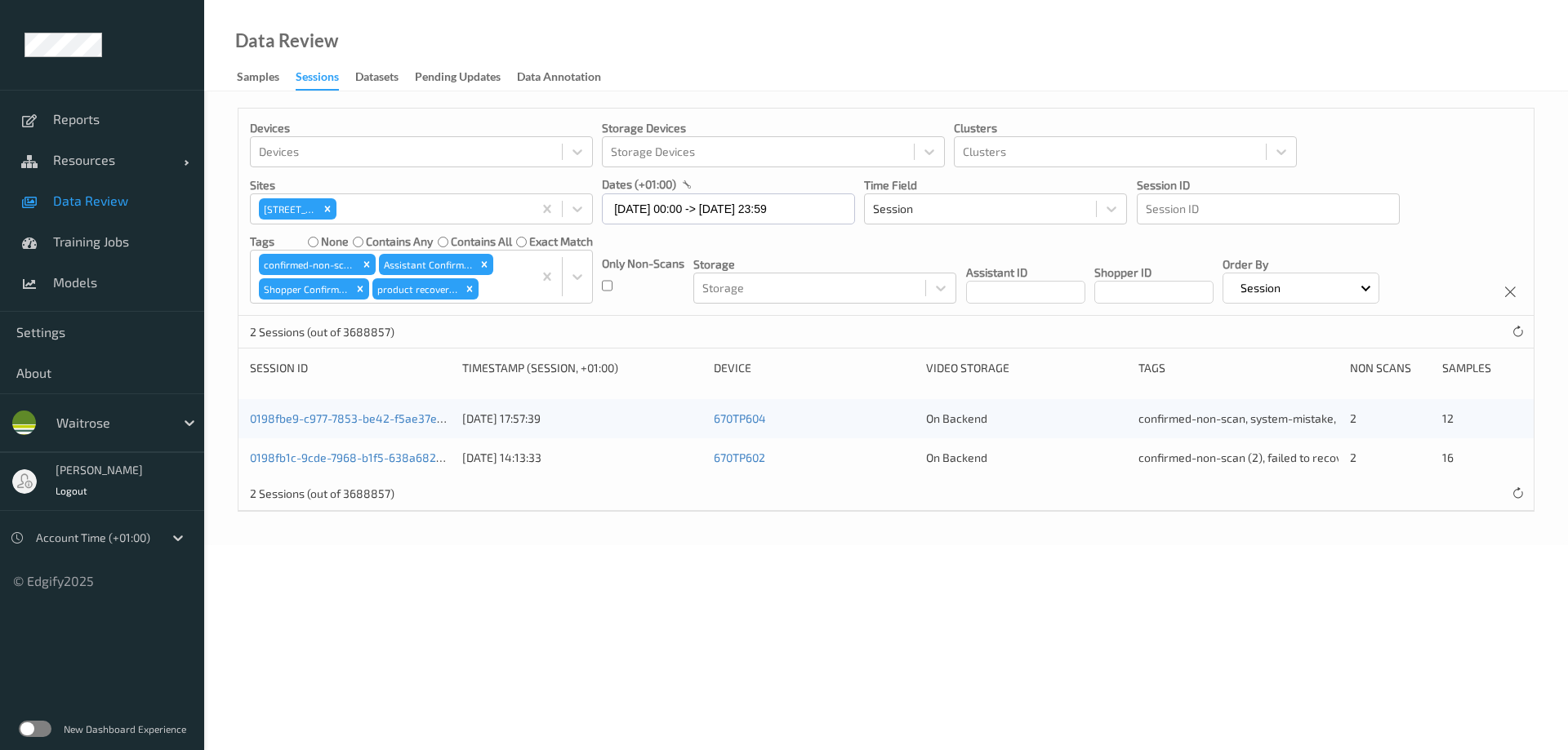
click at [631, 54] on div "Data Review Samples Sessions Datasets Pending Updates Data Annotation" at bounding box center [886, 46] width 1364 height 91
click at [390, 456] on link "0198fb1c-9cde-7968-b1f5-638a68211197" at bounding box center [356, 457] width 213 height 14
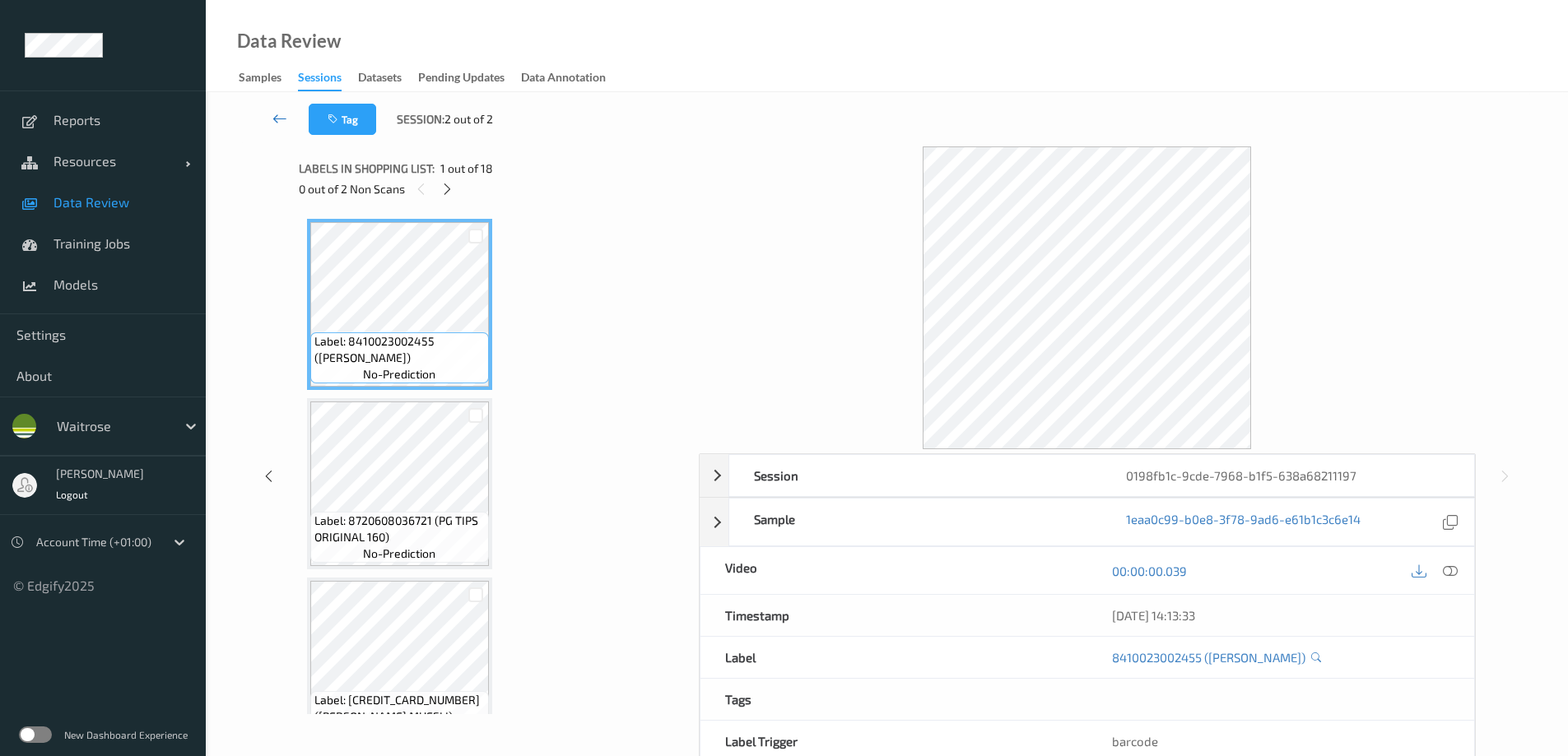
click at [280, 125] on icon at bounding box center [280, 119] width 15 height 17
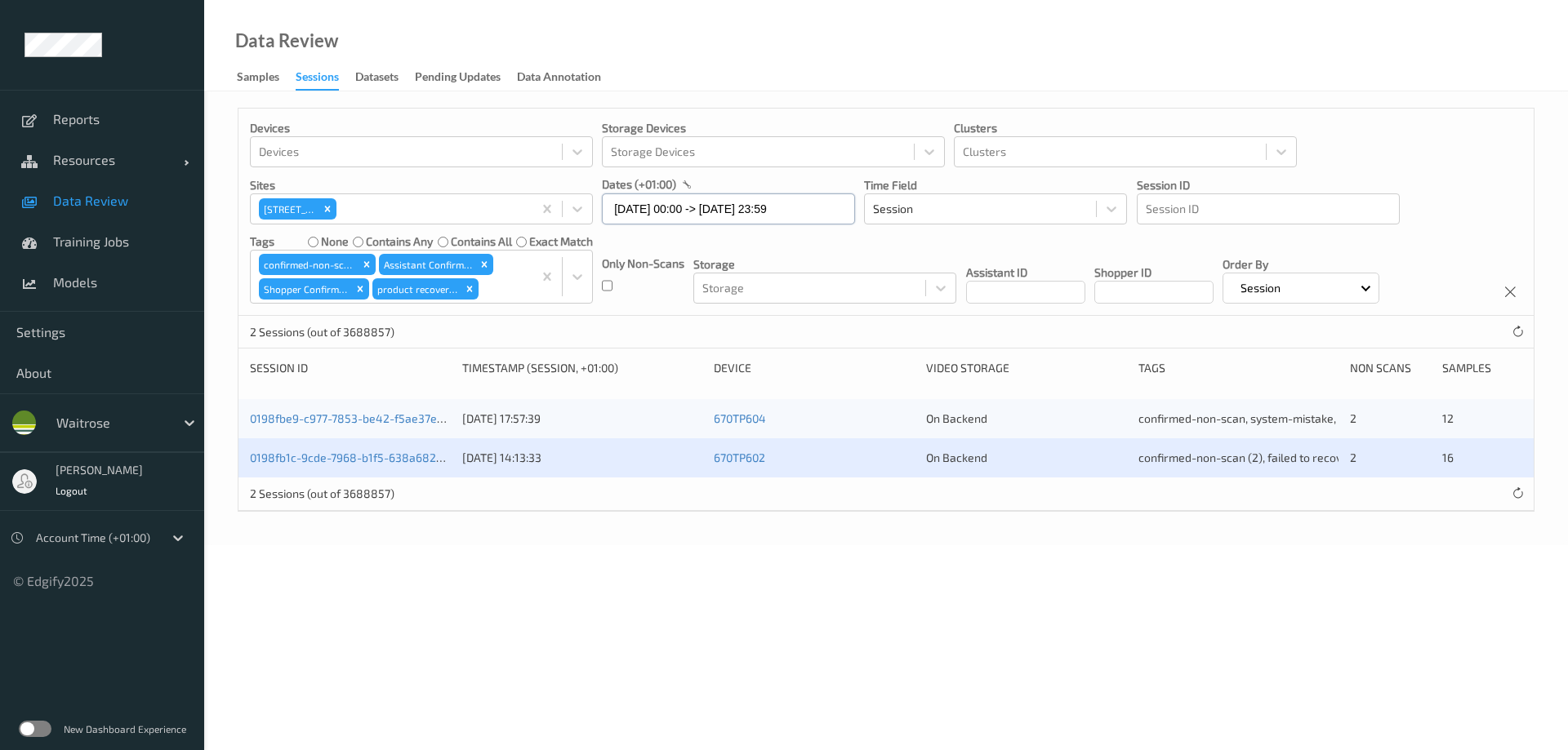
click at [693, 212] on input "[DATE] 00:00 -> [DATE] 23:59" at bounding box center [729, 209] width 253 height 31
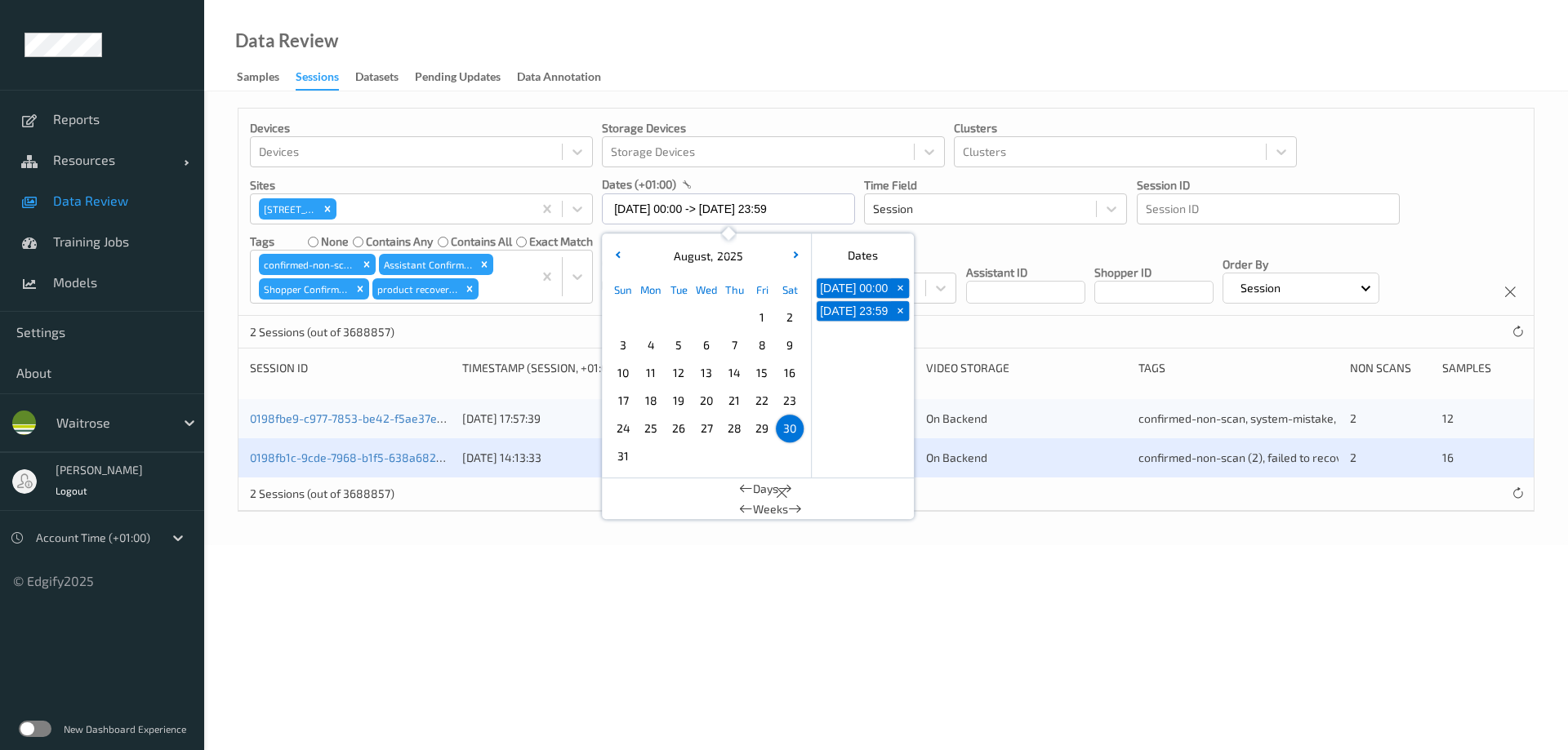
click at [648, 429] on span "25" at bounding box center [650, 428] width 22 height 22
type input "[DATE] 00:00 -> [DATE] 23:59"
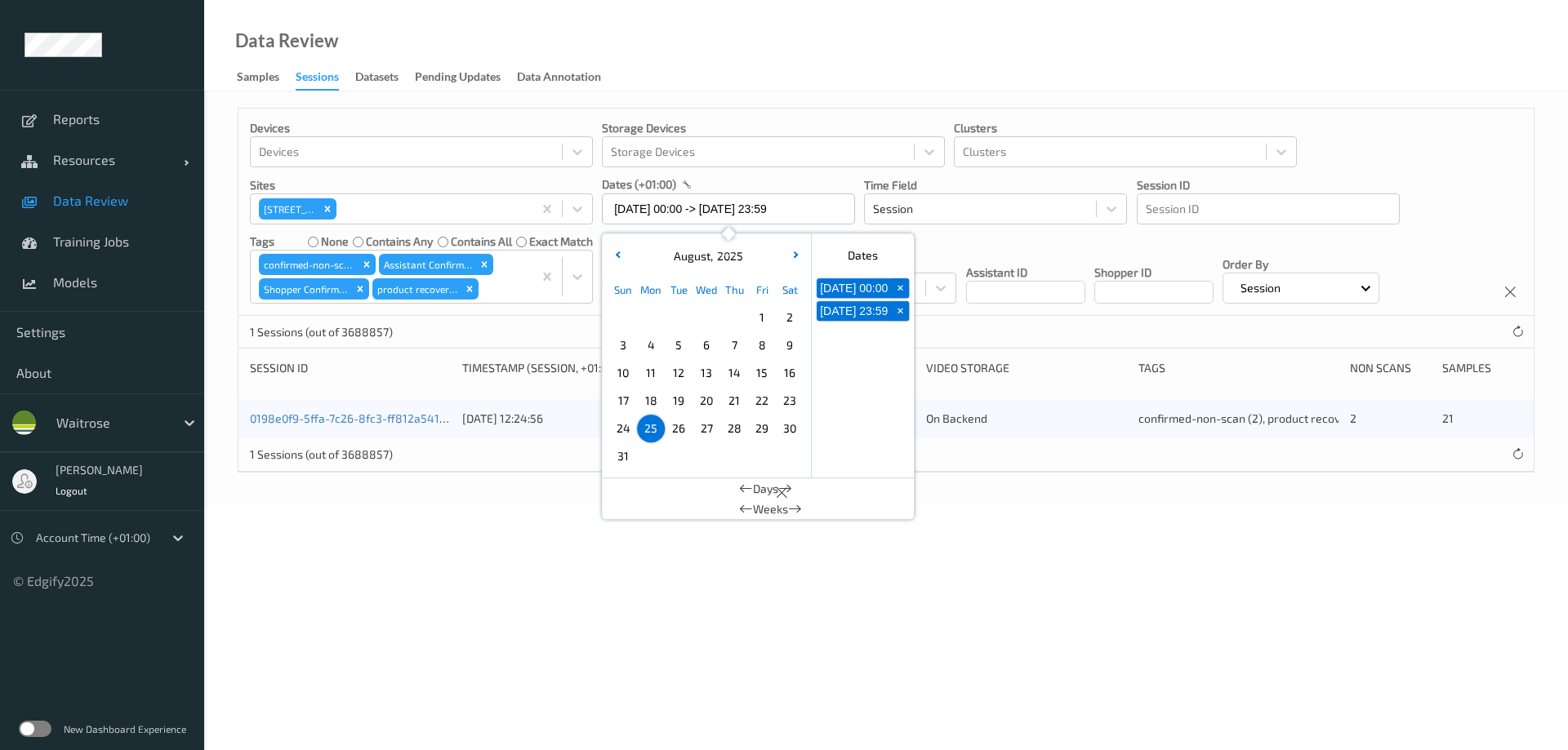
click at [680, 456] on body "Reports Resources Devices Clusters Sites Data Review Training Jobs Models Setti…" at bounding box center [784, 375] width 1568 height 750
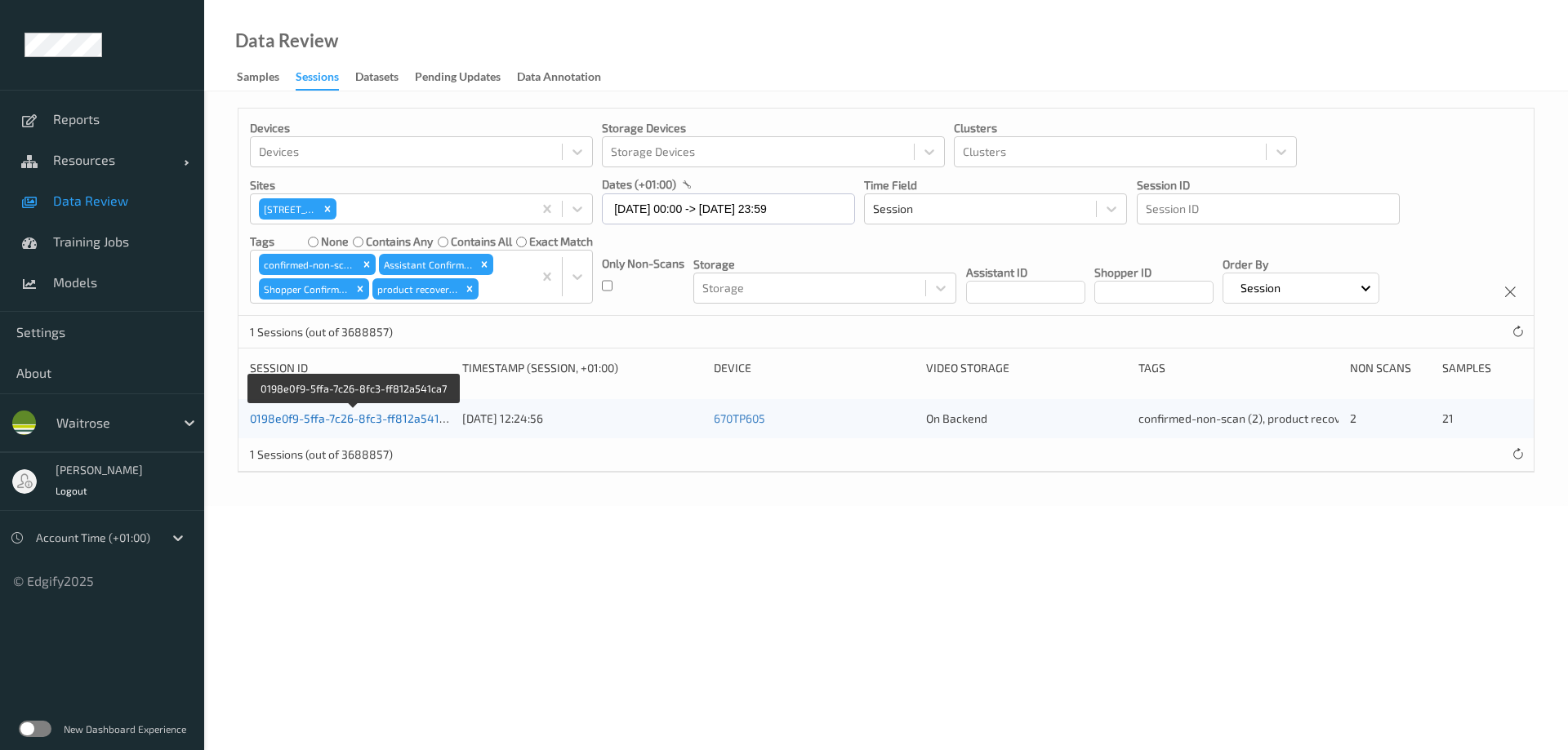
click at [362, 412] on link "0198e0f9-5ffa-7c26-8fc3-ff812a541ca7" at bounding box center [353, 418] width 207 height 14
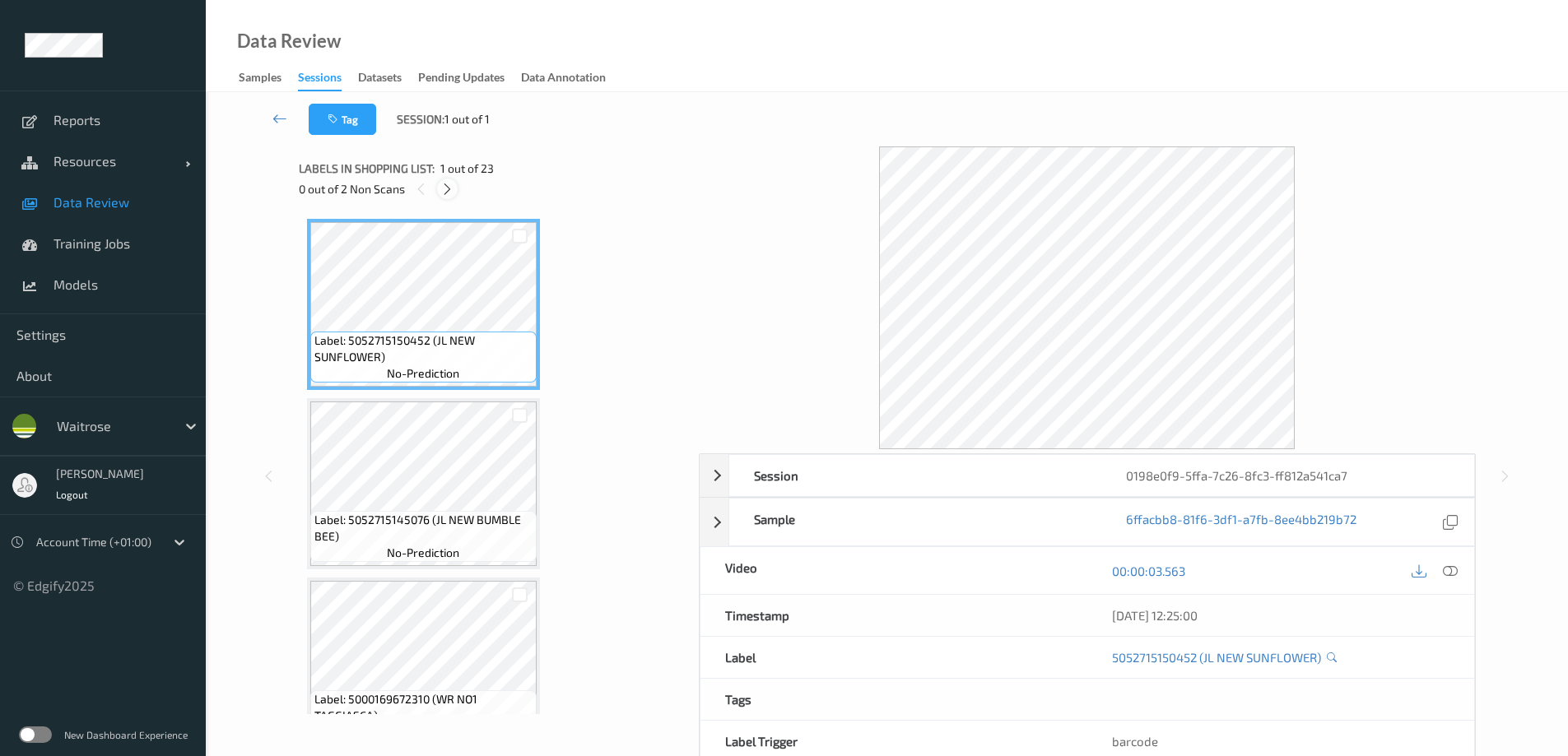
click at [451, 189] on icon at bounding box center [447, 189] width 14 height 15
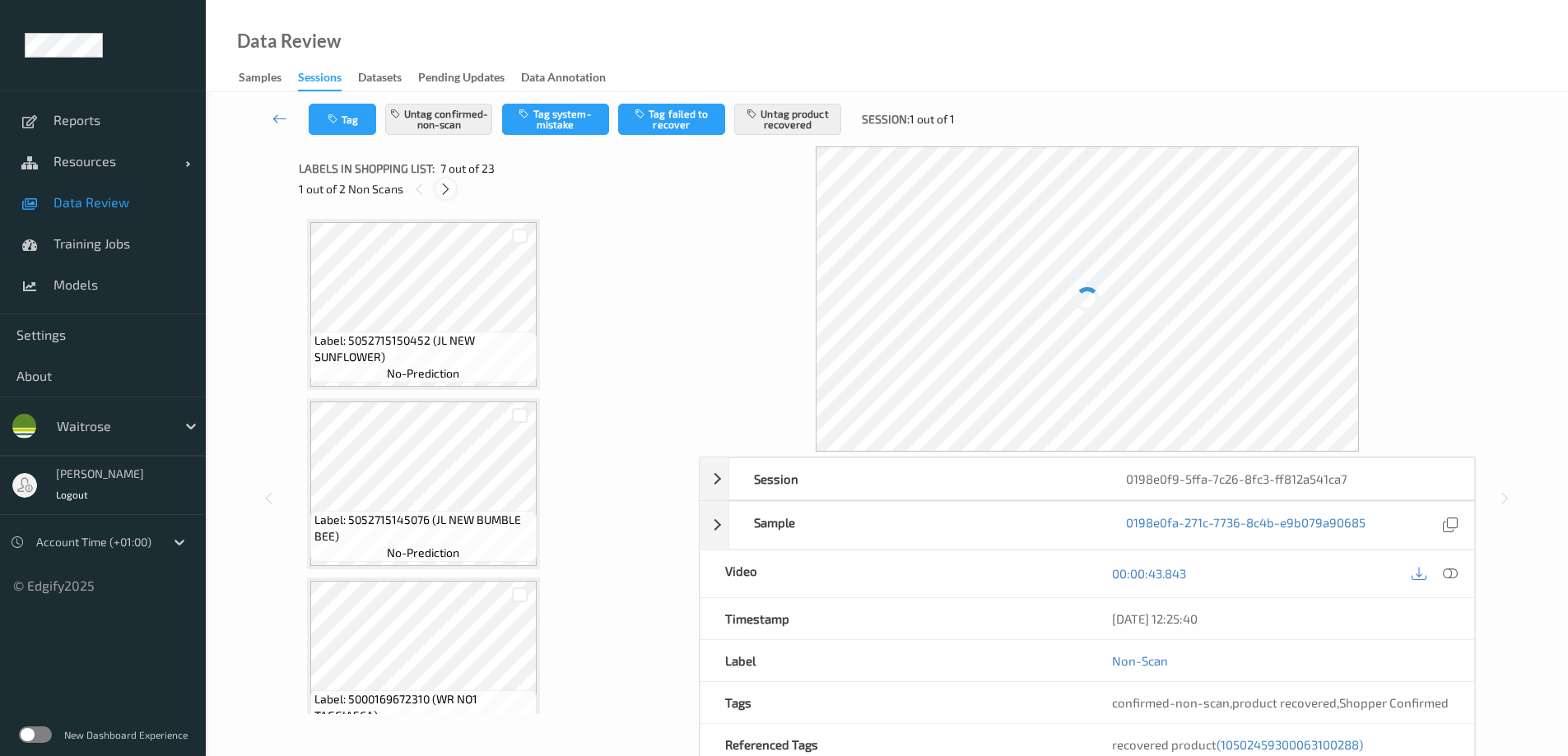
scroll to position [905, 0]
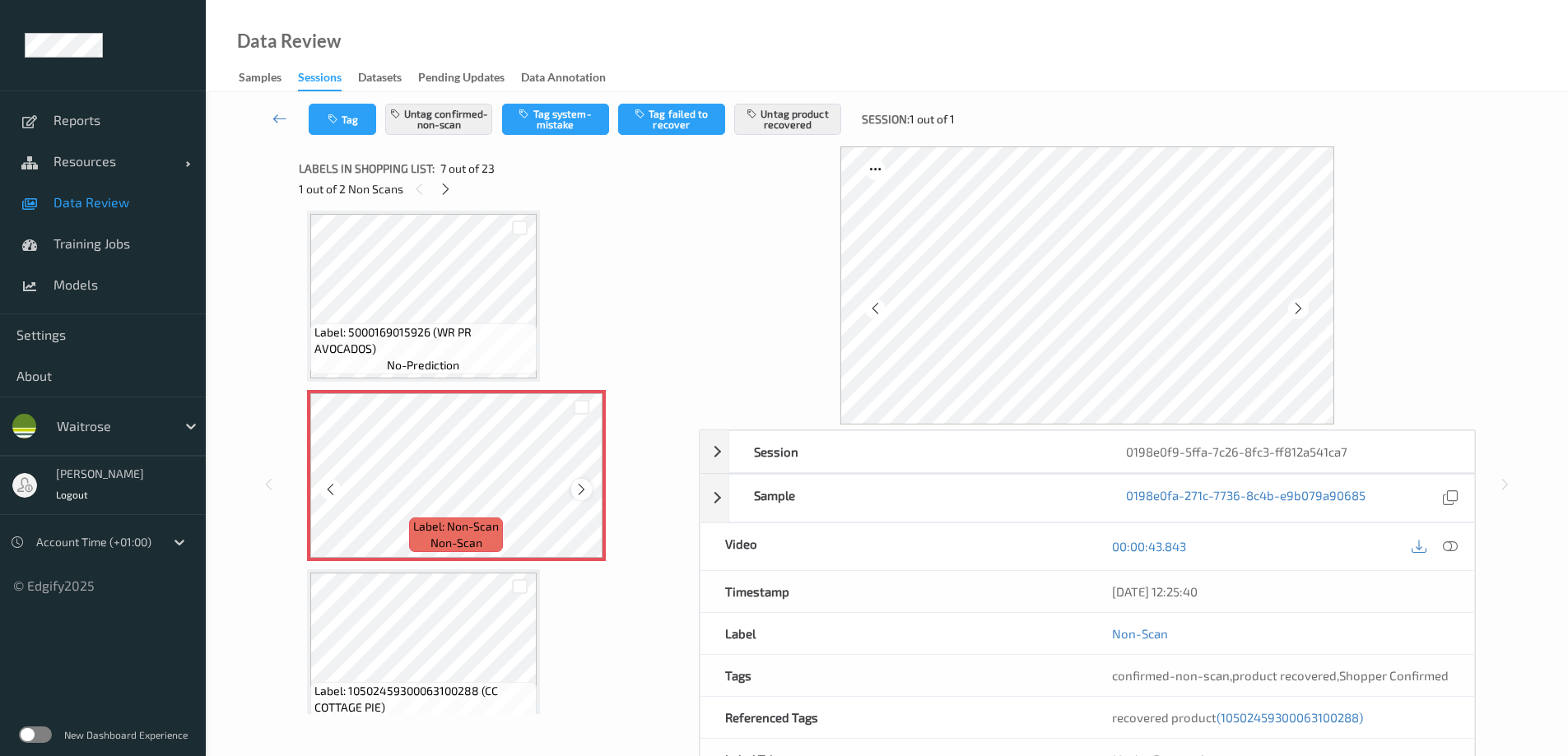
click at [577, 459] on icon at bounding box center [581, 489] width 14 height 15
click at [451, 189] on icon at bounding box center [445, 189] width 14 height 15
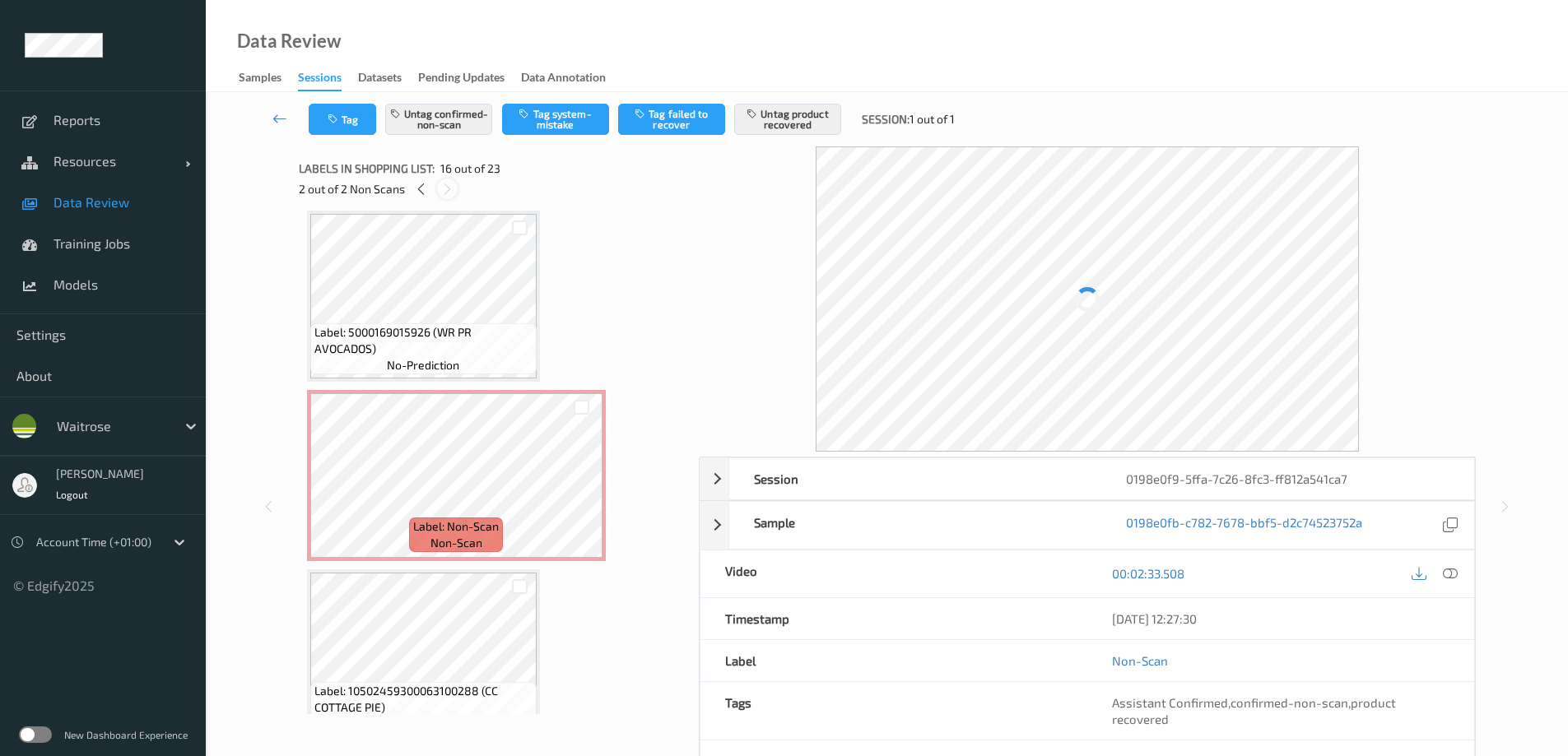
scroll to position [2520, 0]
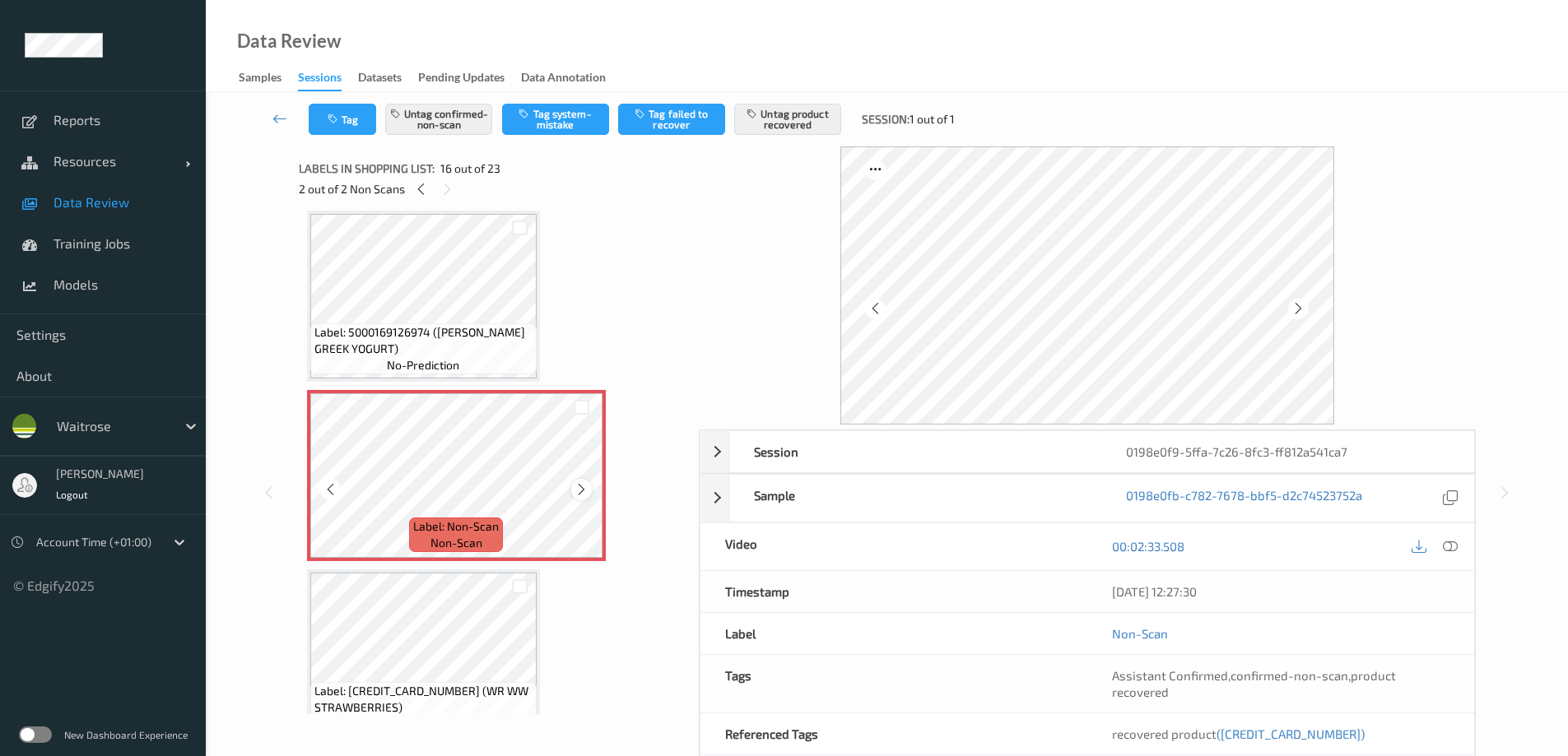
click at [585, 459] on icon at bounding box center [581, 489] width 14 height 15
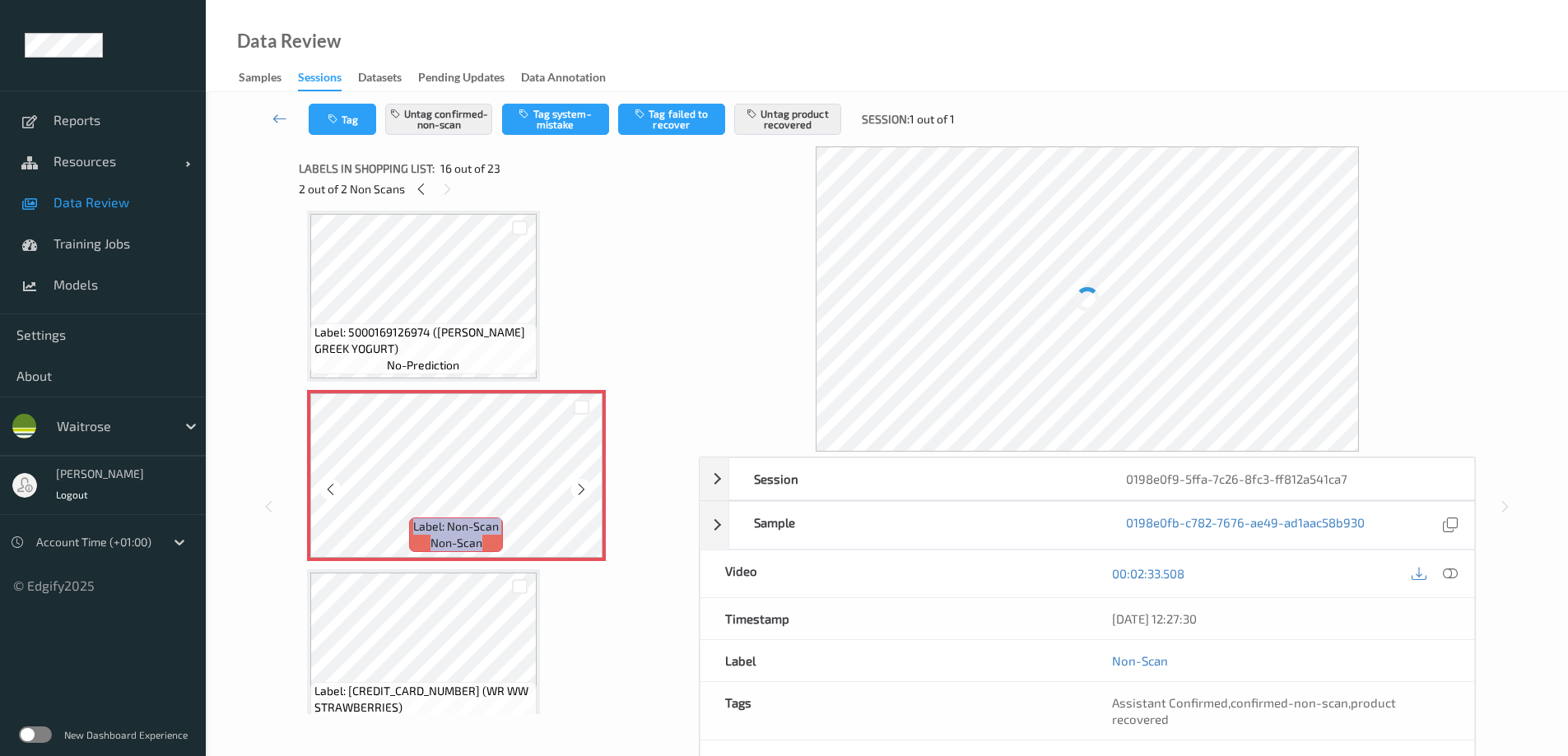
click at [585, 459] on icon at bounding box center [581, 489] width 14 height 15
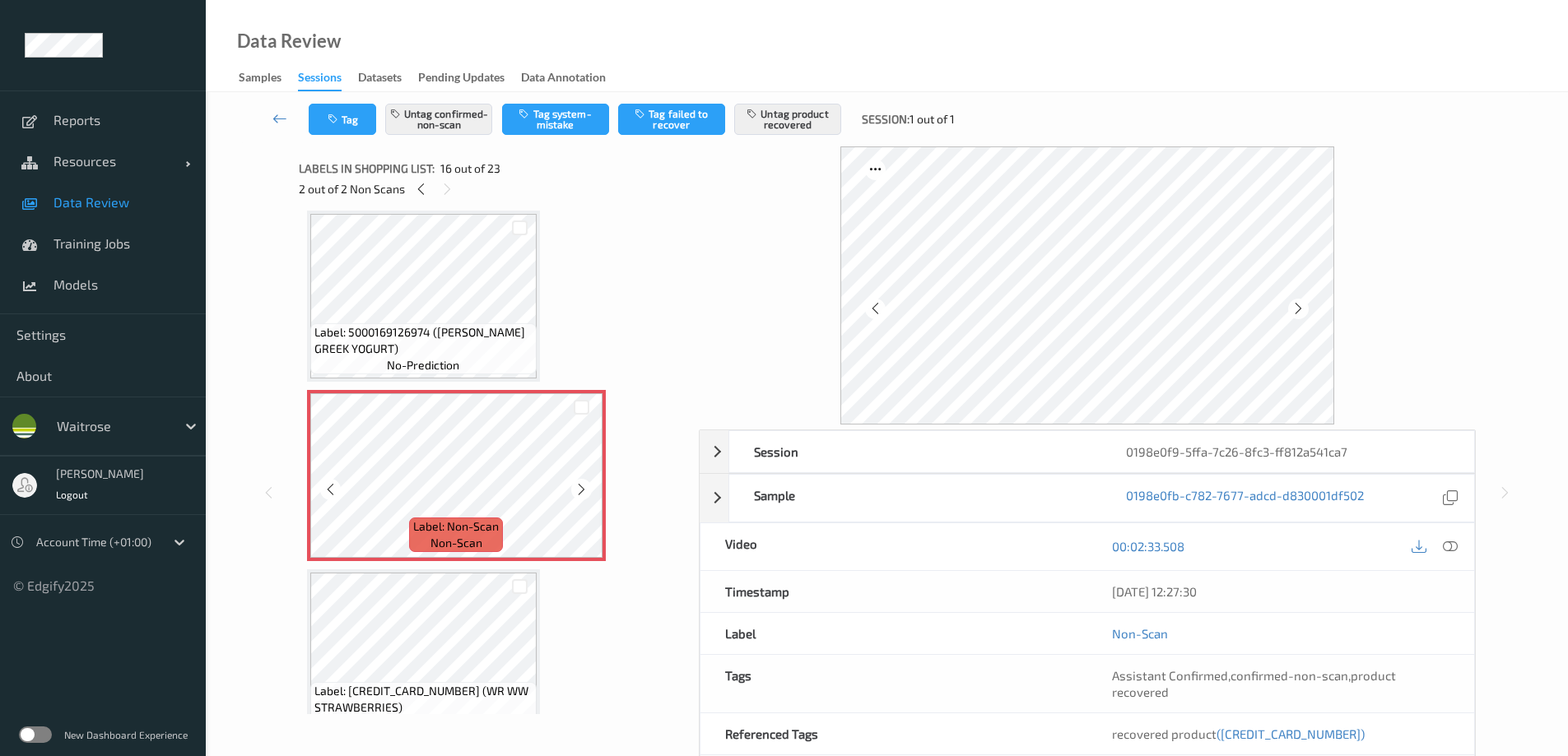
click at [585, 459] on icon at bounding box center [581, 489] width 14 height 15
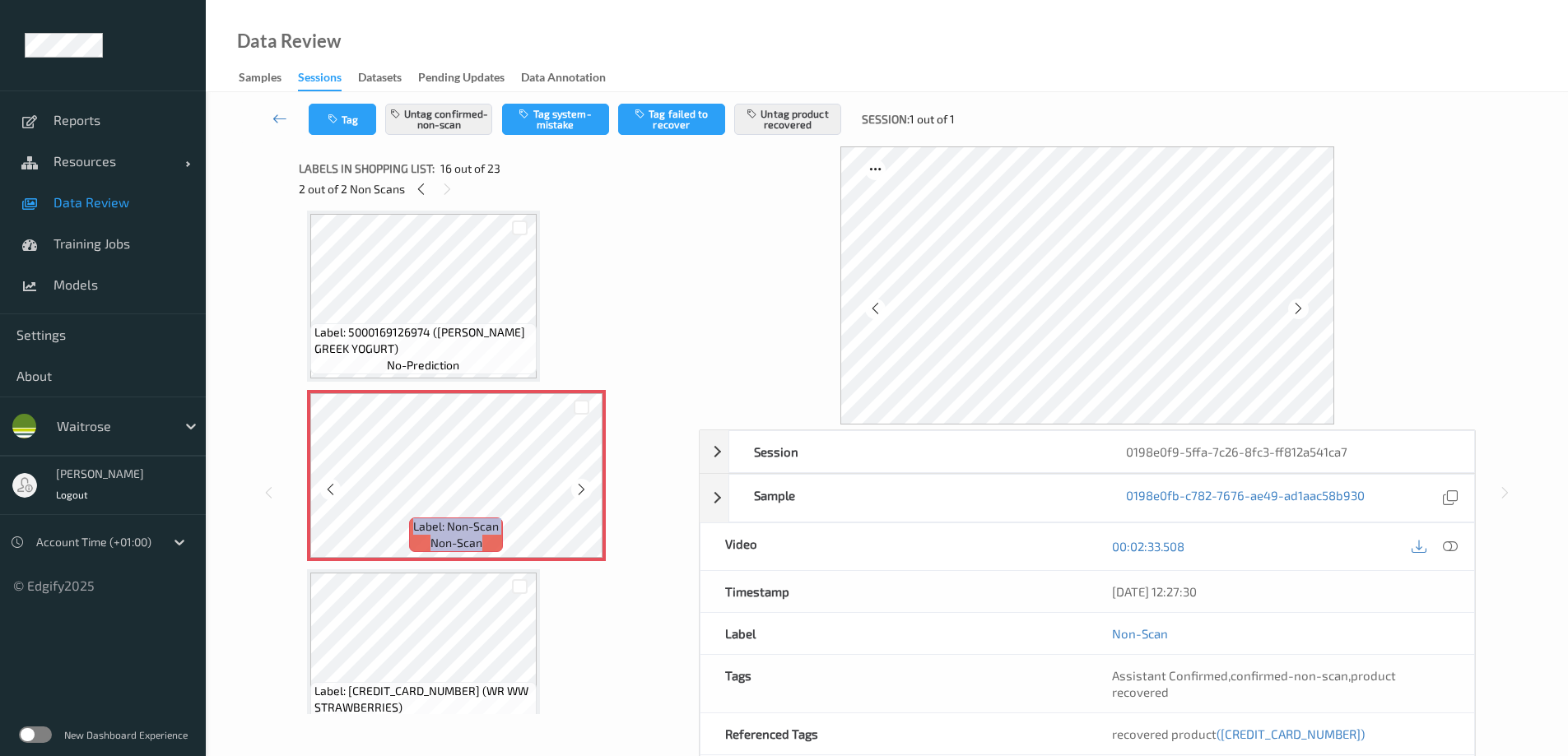
click at [585, 459] on icon at bounding box center [581, 489] width 14 height 15
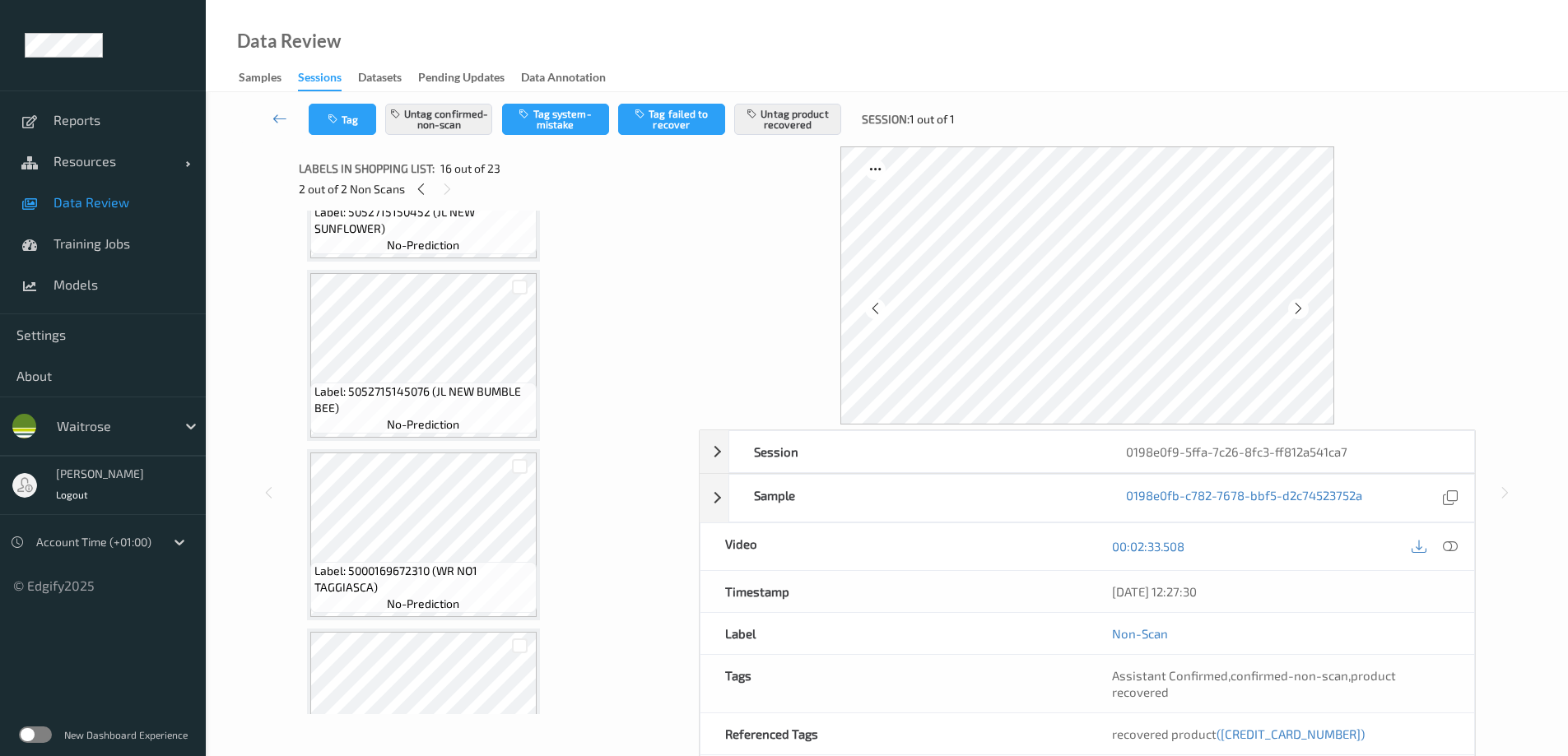
scroll to position [0, 0]
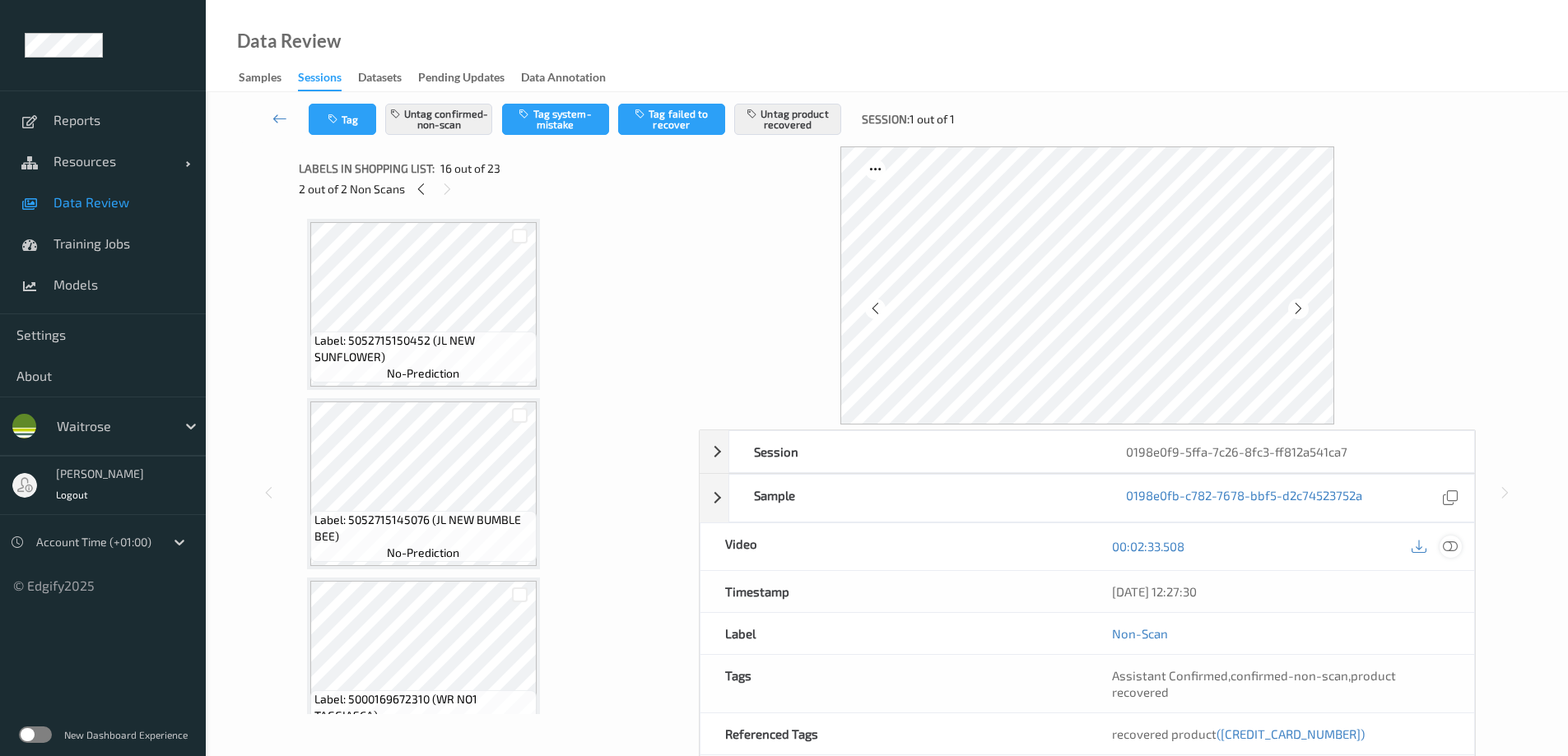
click at [1053, 459] on icon at bounding box center [1450, 546] width 15 height 15
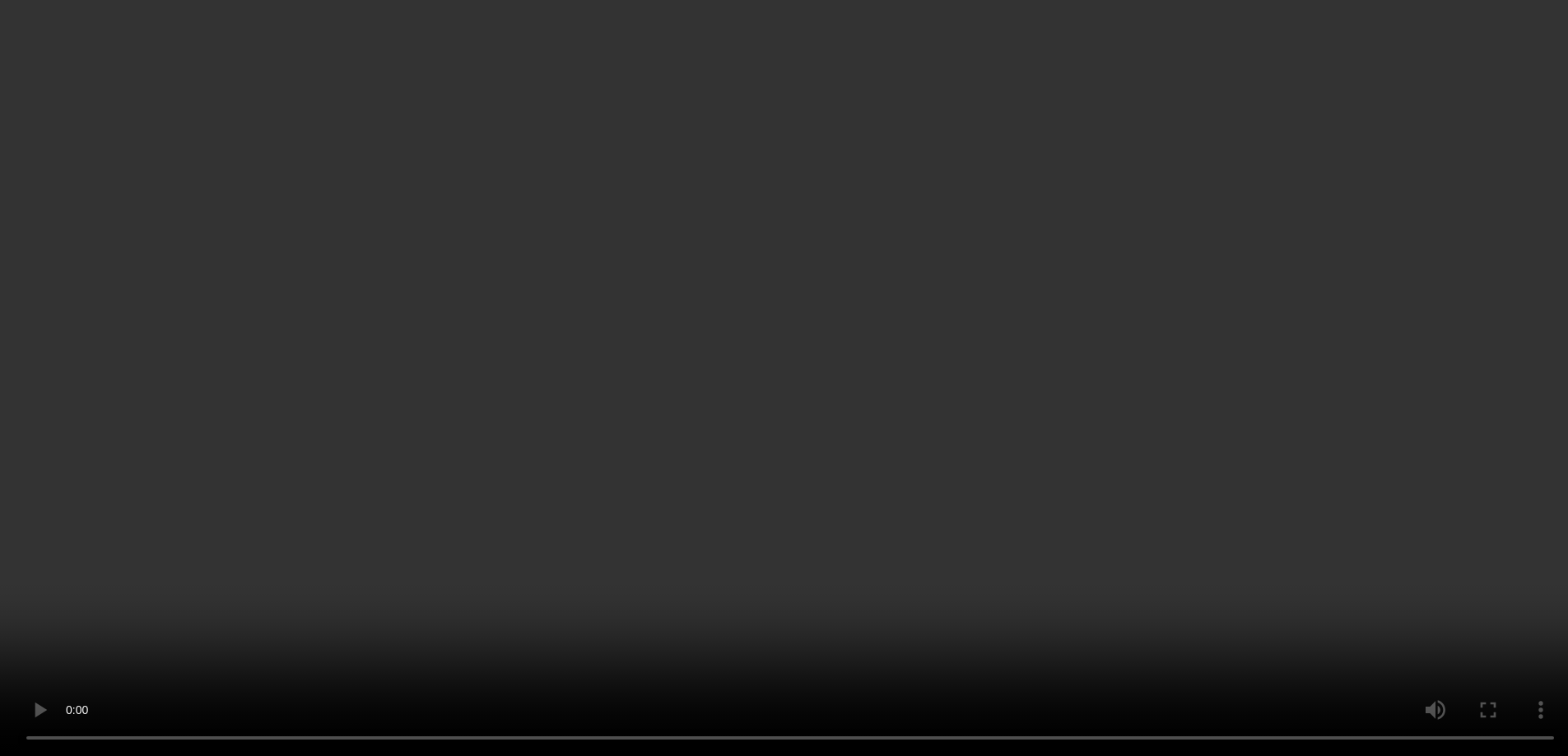
click at [426, 182] on icon at bounding box center [421, 189] width 14 height 15
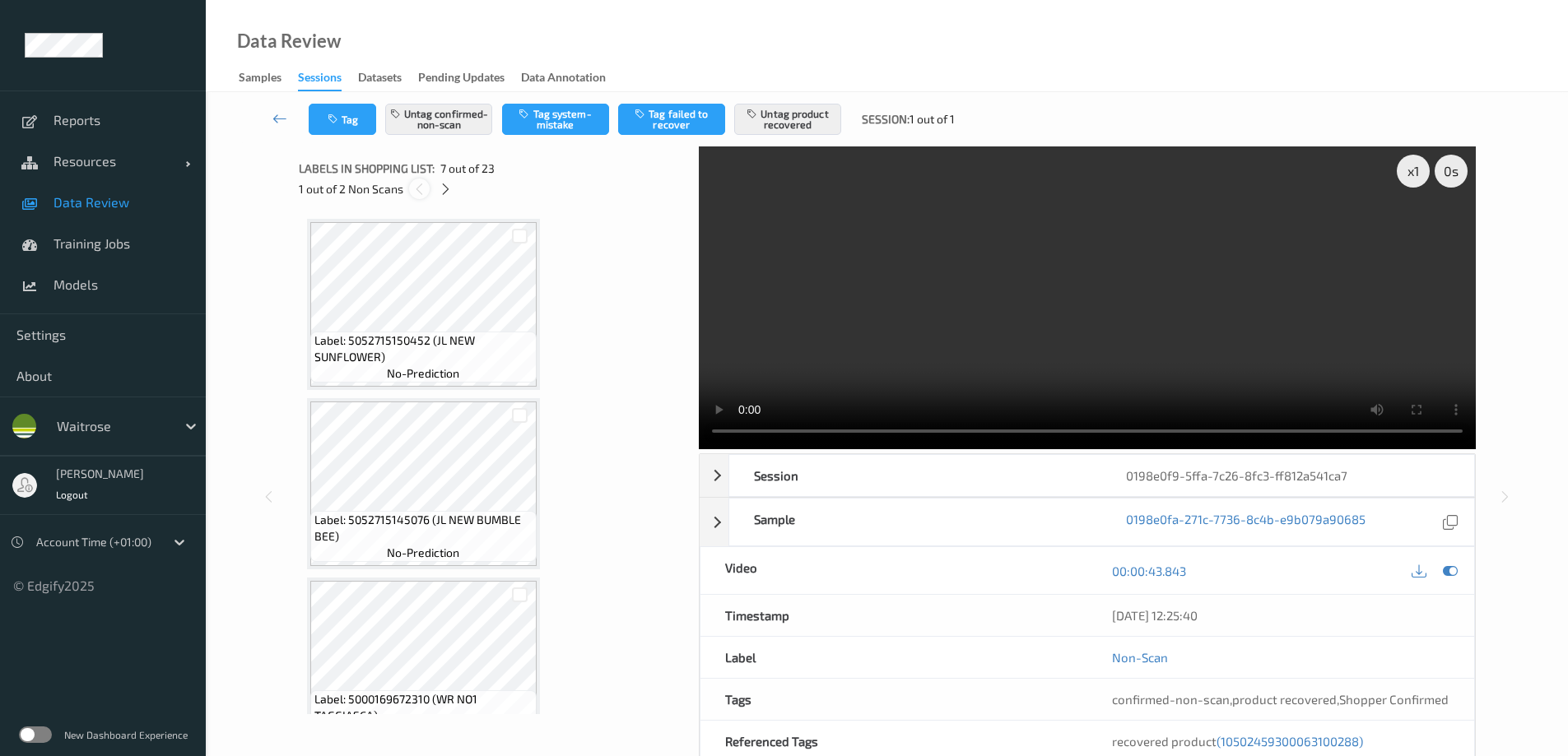
scroll to position [905, 0]
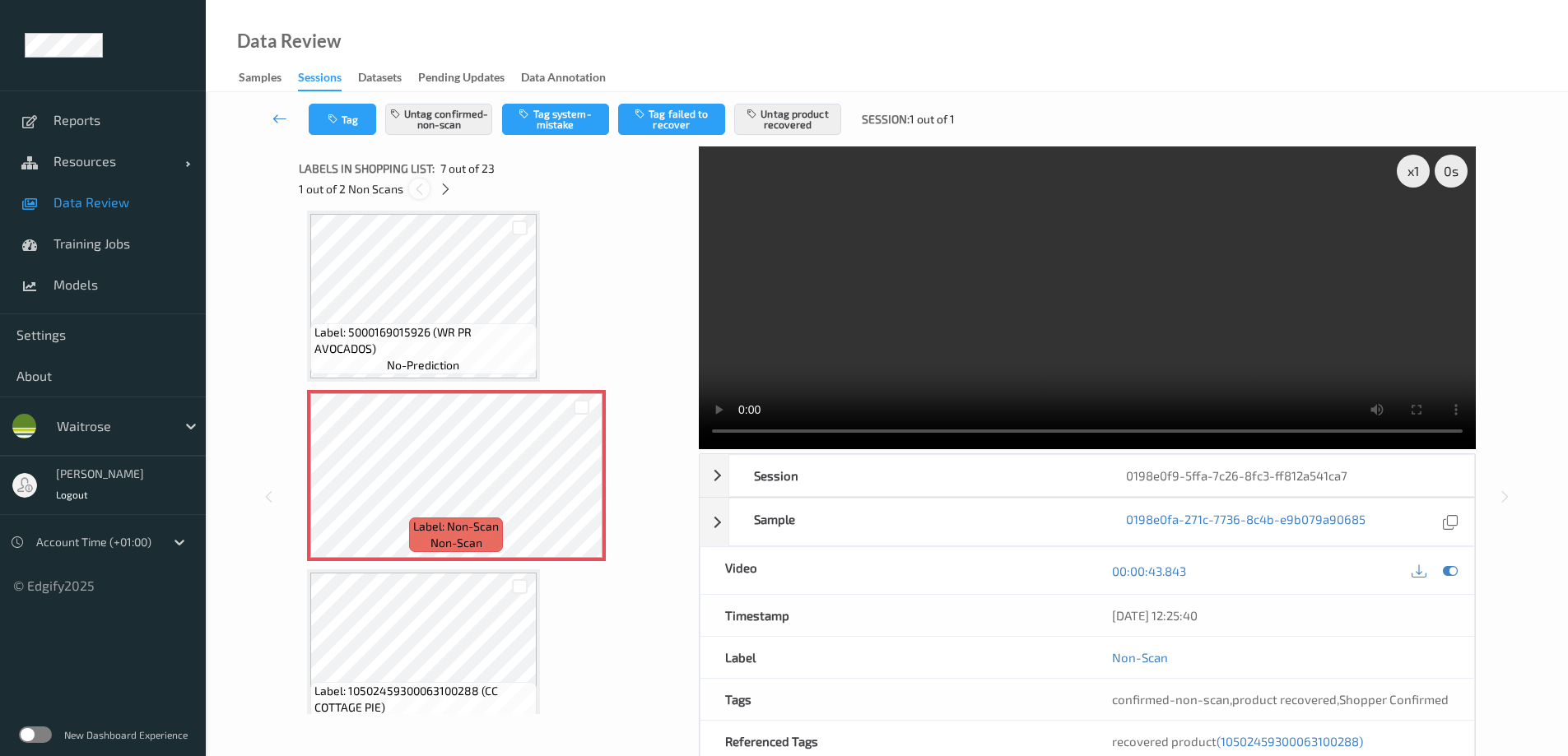
click at [426, 182] on icon at bounding box center [419, 189] width 14 height 15
click at [420, 190] on icon at bounding box center [419, 189] width 14 height 15
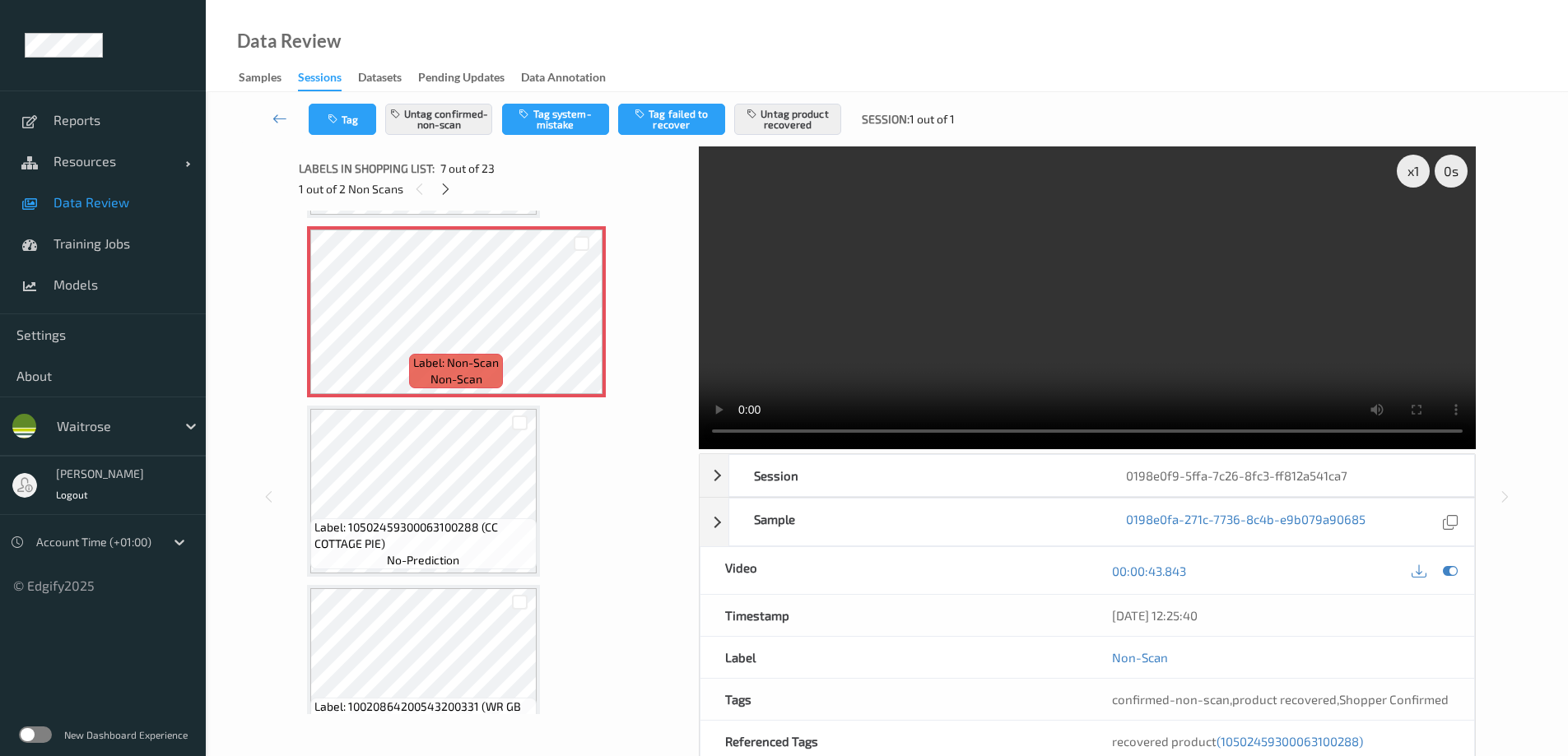
scroll to position [823, 0]
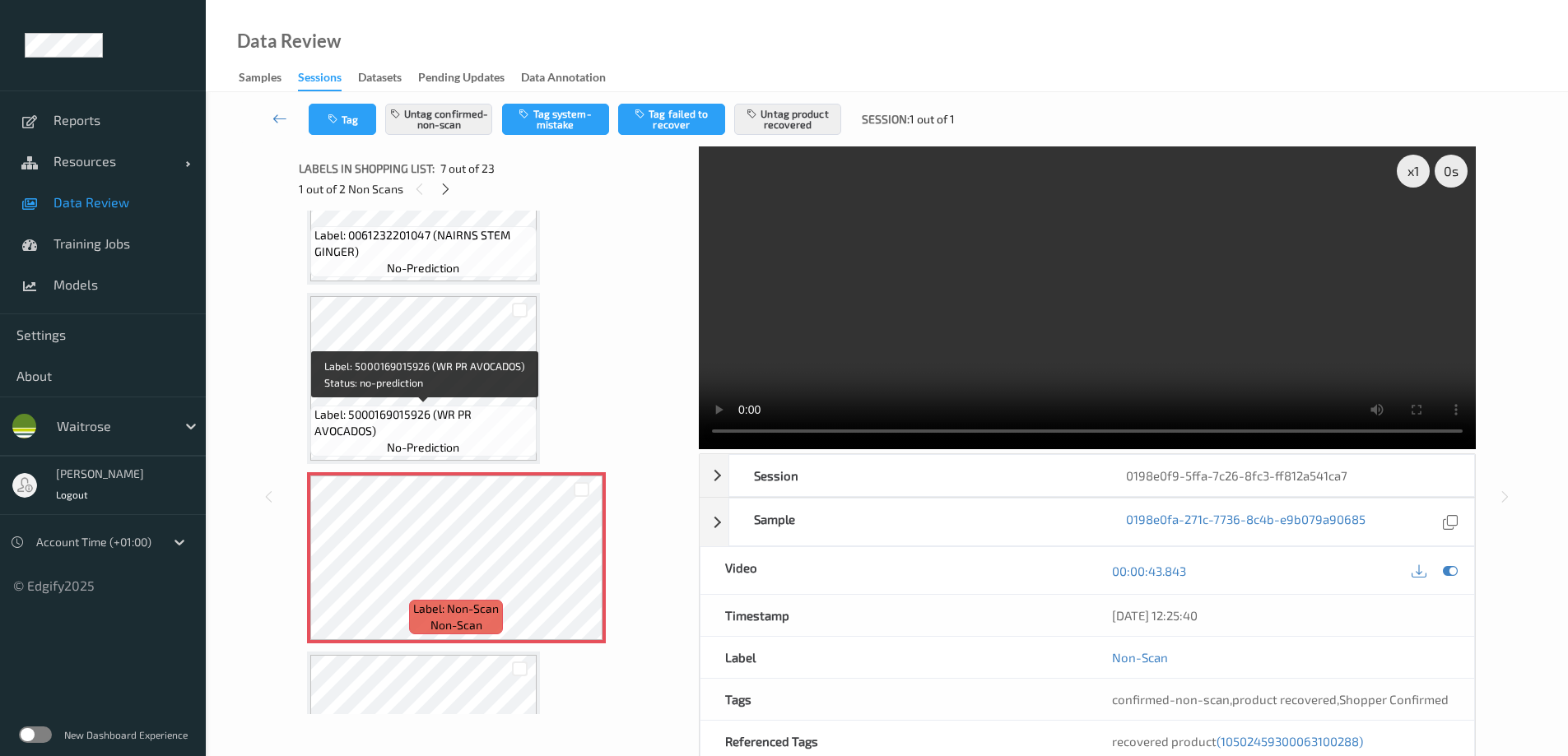
click at [432, 407] on span "Label: 5000169015926 (WR PR AVOCADOS)" at bounding box center [423, 422] width 218 height 33
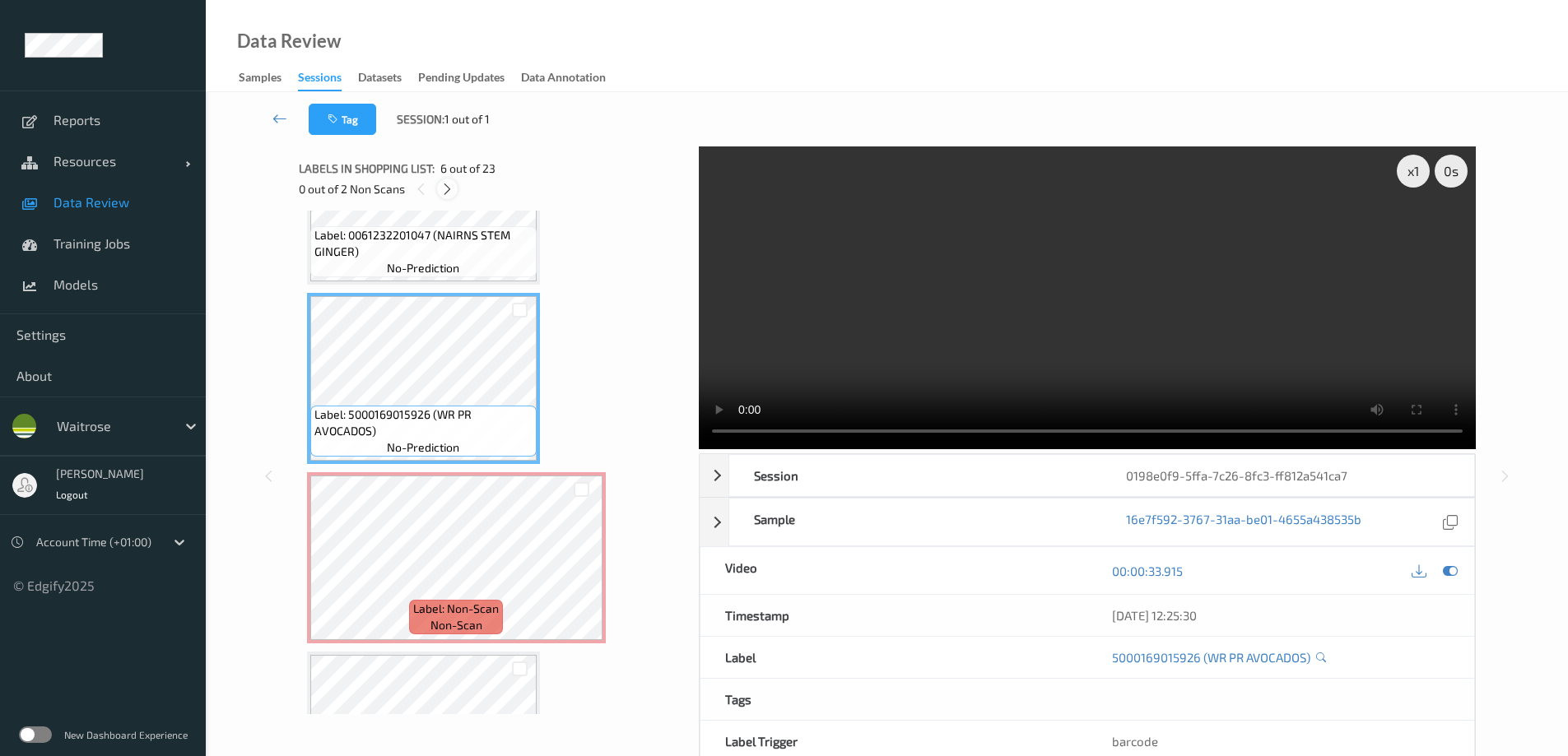
click at [451, 187] on icon at bounding box center [447, 189] width 14 height 15
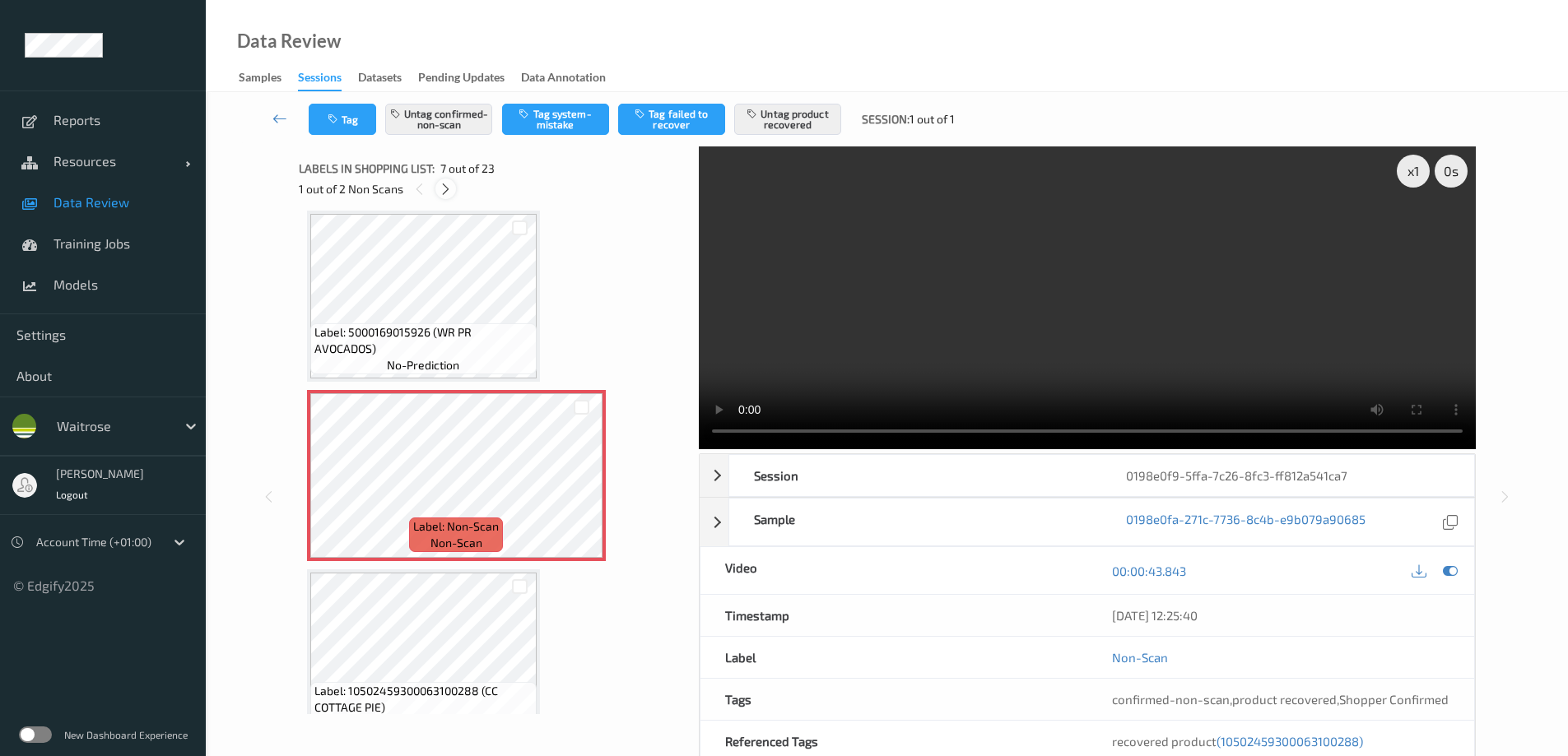
click at [451, 187] on icon at bounding box center [445, 189] width 14 height 15
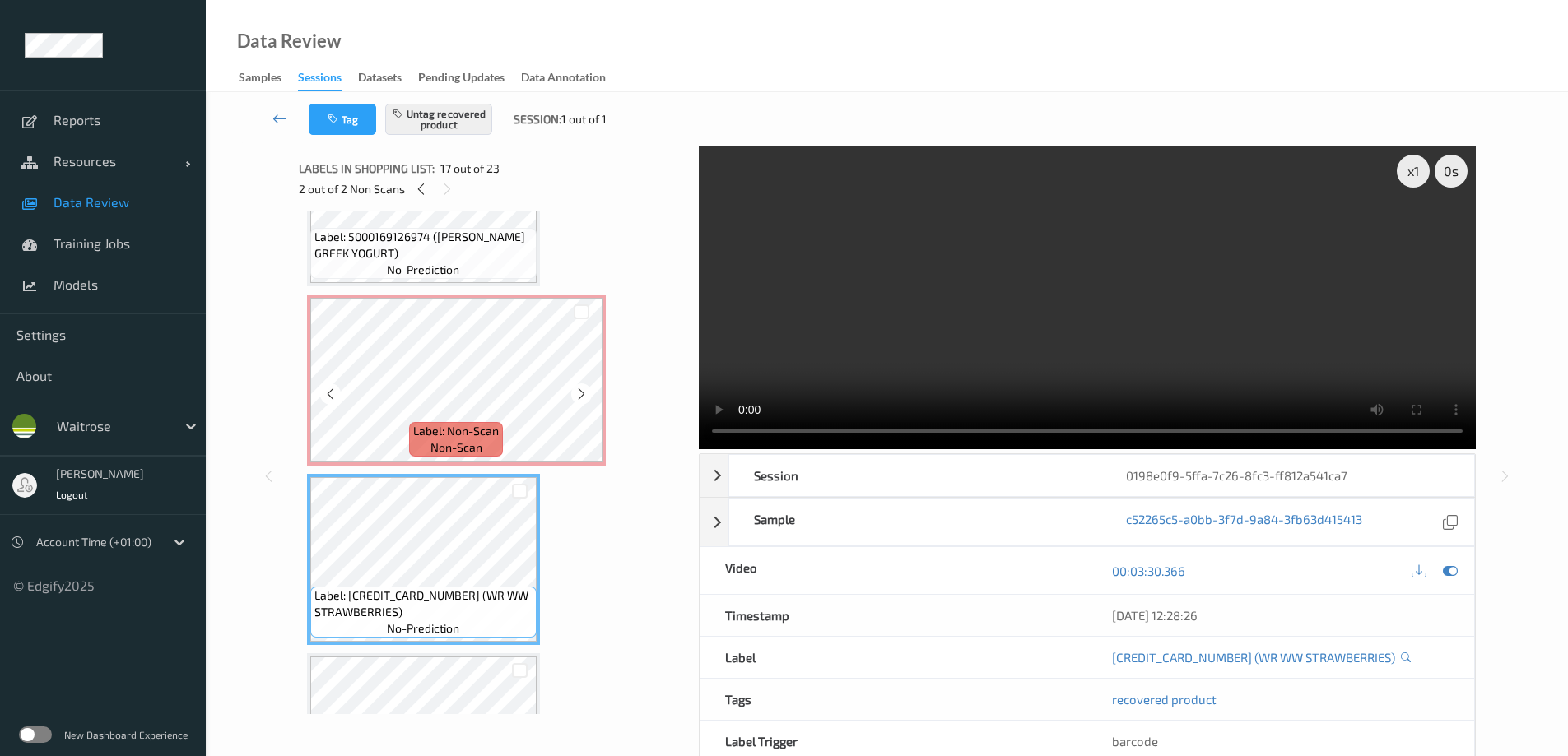
scroll to position [2849, 0]
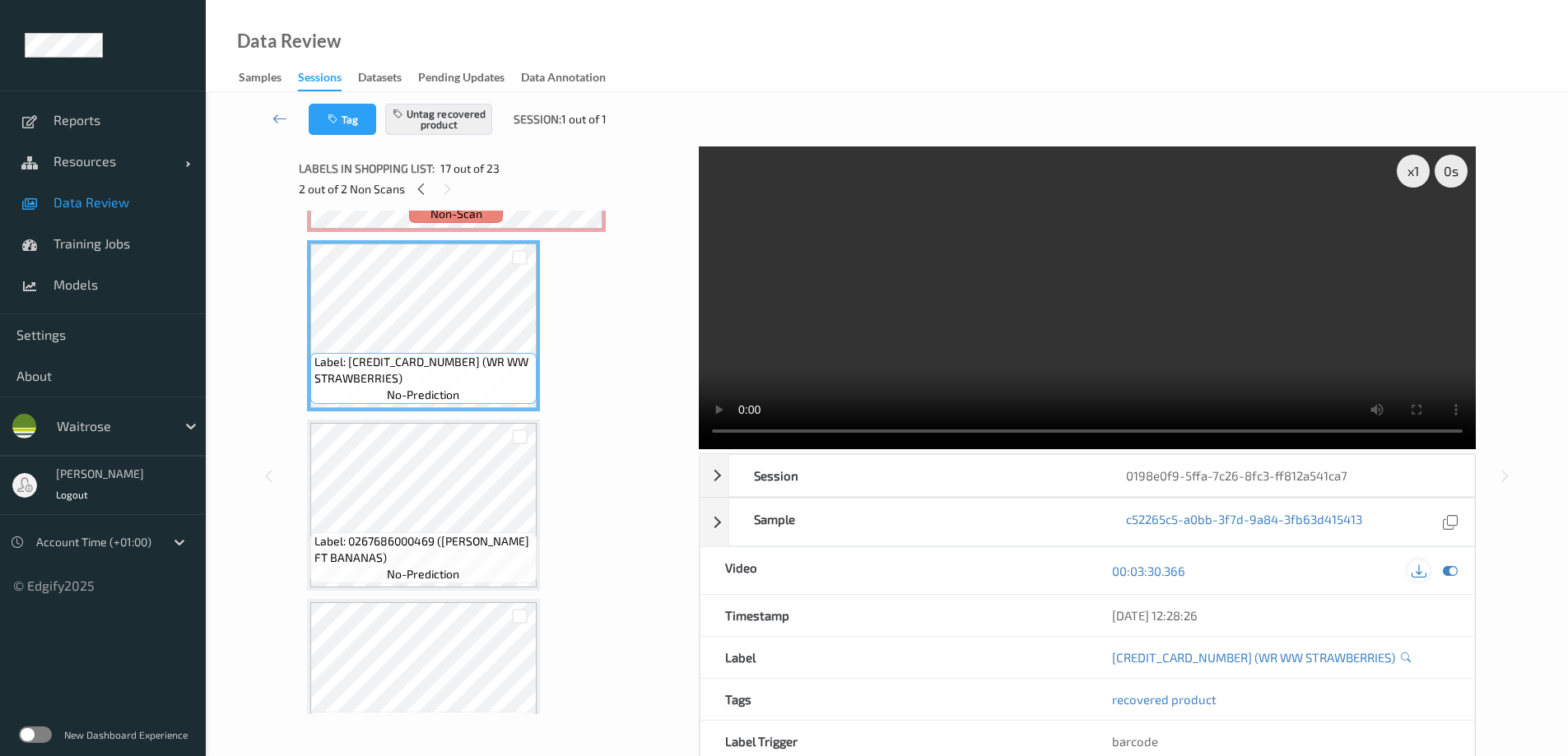
click at [1053, 459] on icon at bounding box center [1419, 572] width 15 height 15
click at [720, 459] on div "Session 0198e0f9-5ffa-7c26-8fc3-ff812a541ca7" at bounding box center [1087, 475] width 775 height 43
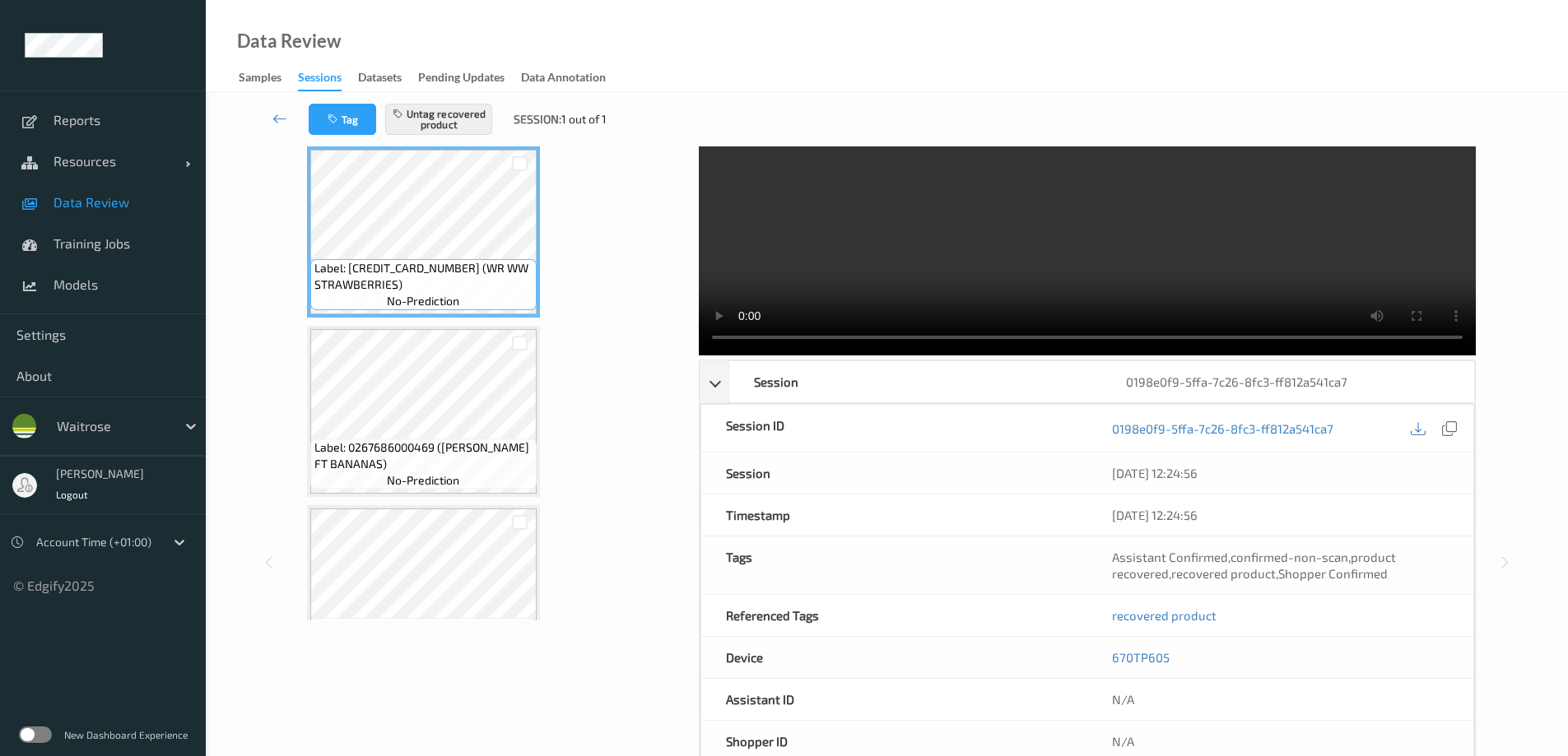
scroll to position [0, 0]
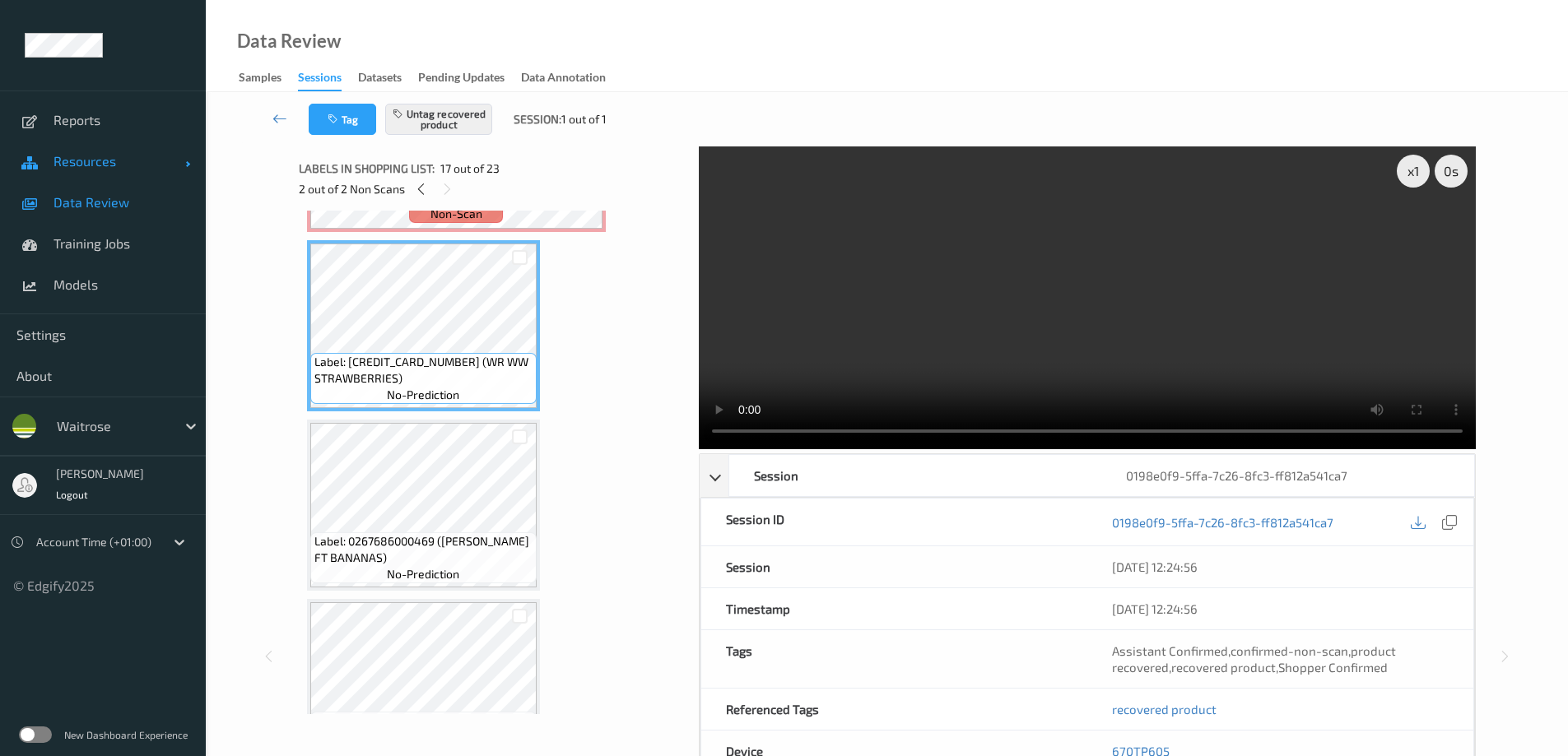
click at [73, 168] on span "Resources" at bounding box center [119, 162] width 132 height 17
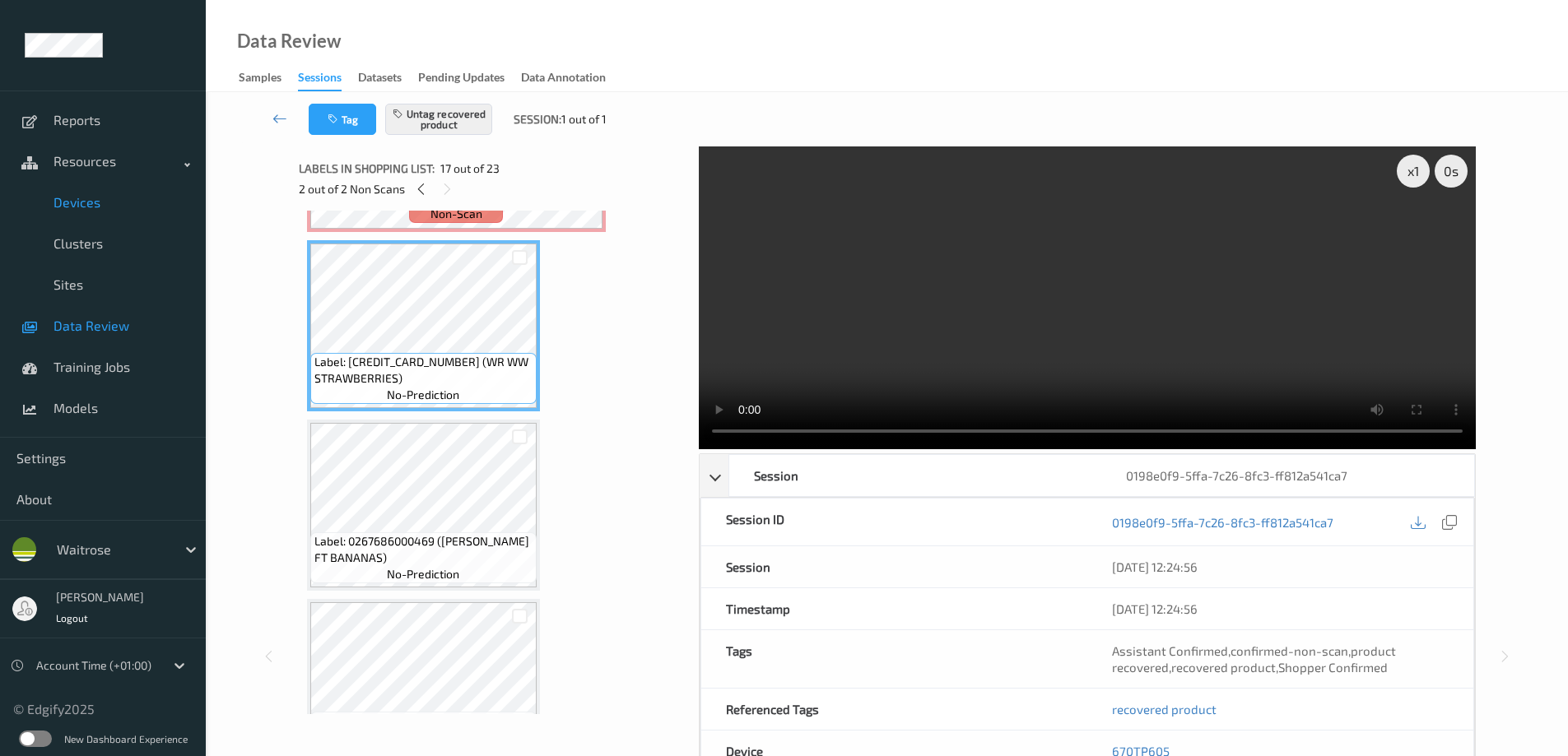
click at [98, 204] on span "Devices" at bounding box center [122, 203] width 136 height 17
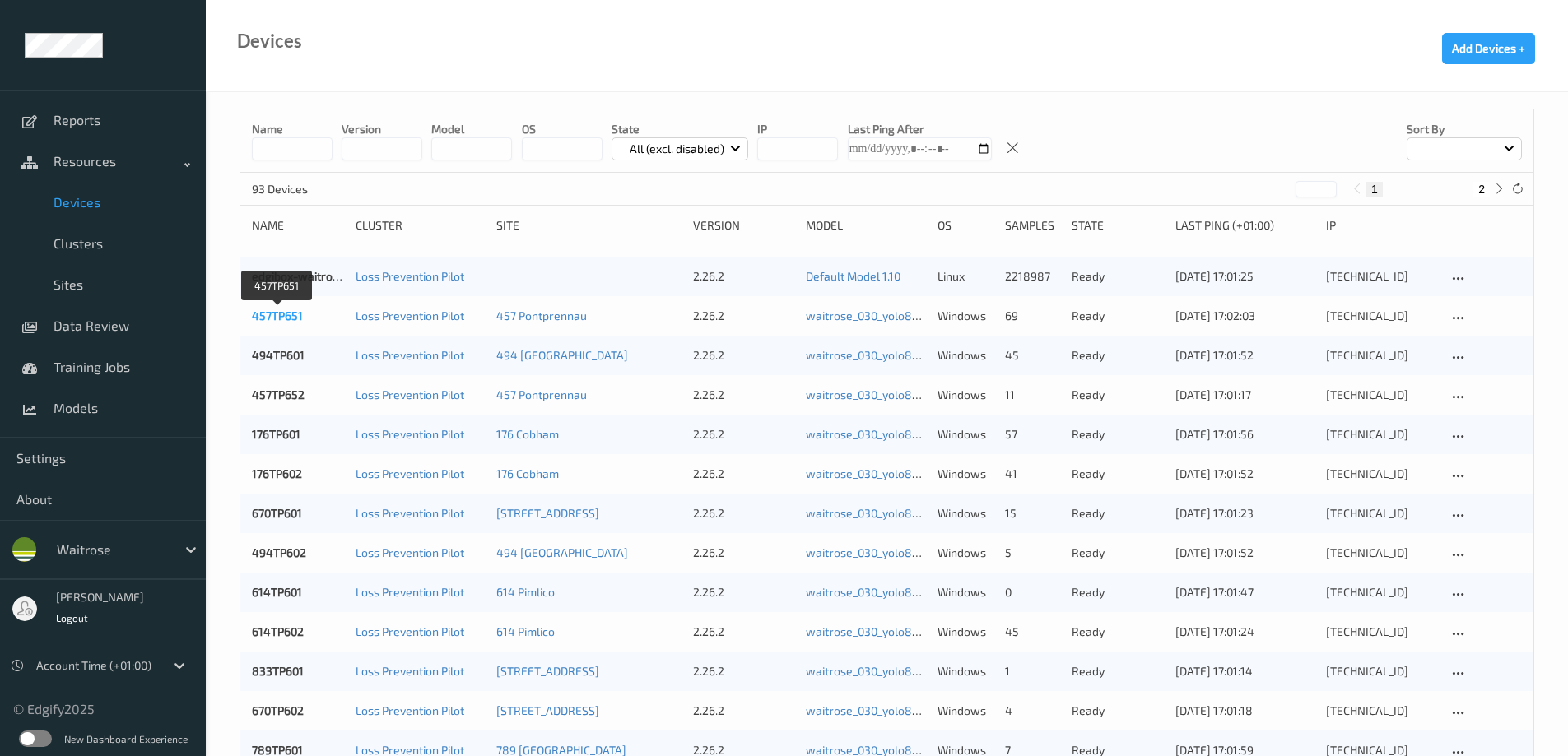
click at [277, 313] on link "457TP651" at bounding box center [277, 315] width 51 height 14
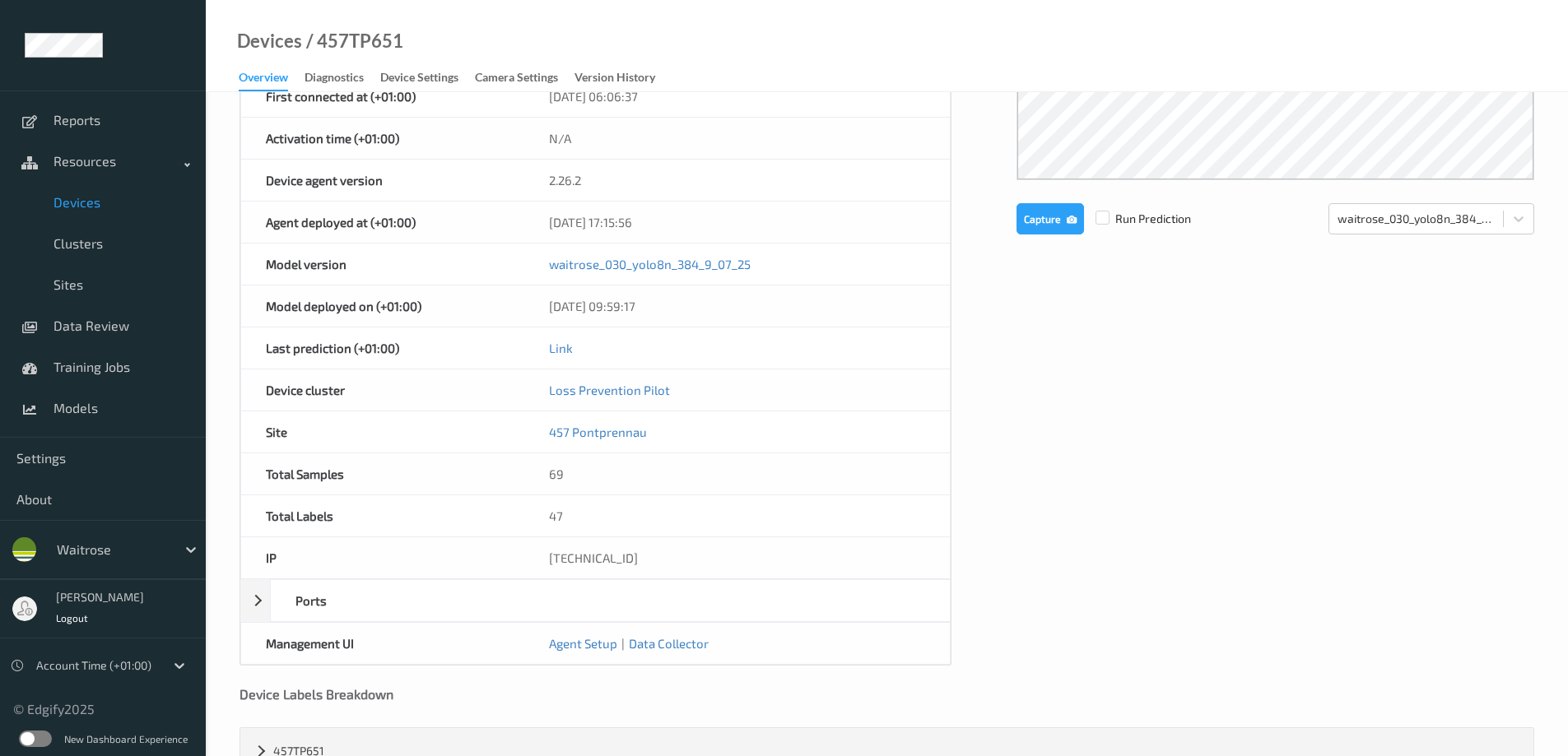
scroll to position [508, 0]
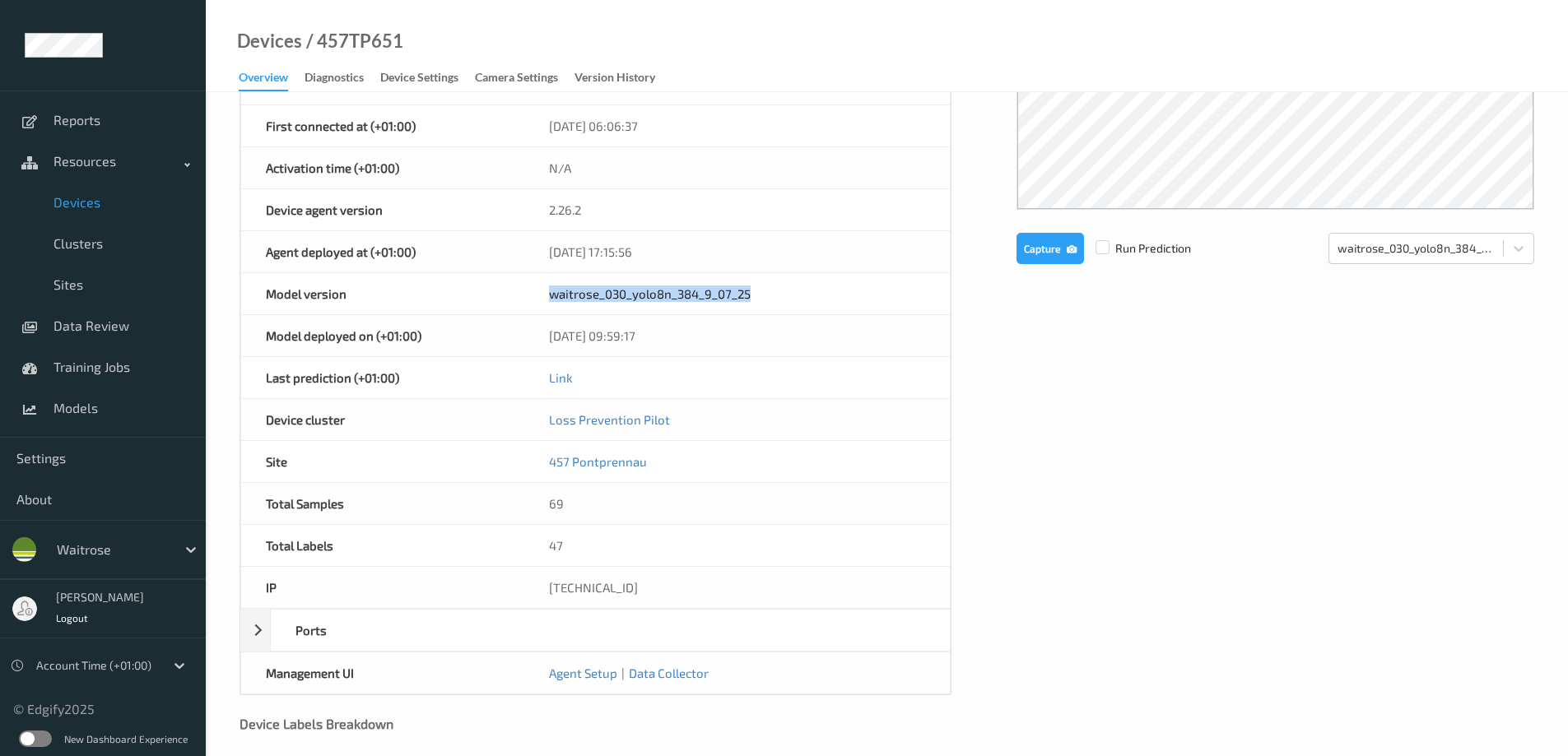
drag, startPoint x: 760, startPoint y: 295, endPoint x: 549, endPoint y: 299, distance: 211.0
click at [549, 299] on div "waitrose_030_yolo8n_384_9_07_25" at bounding box center [737, 293] width 426 height 41
copy link "waitrose_030_yolo8n_384_9_07_25"
